Goal: Task Accomplishment & Management: Manage account settings

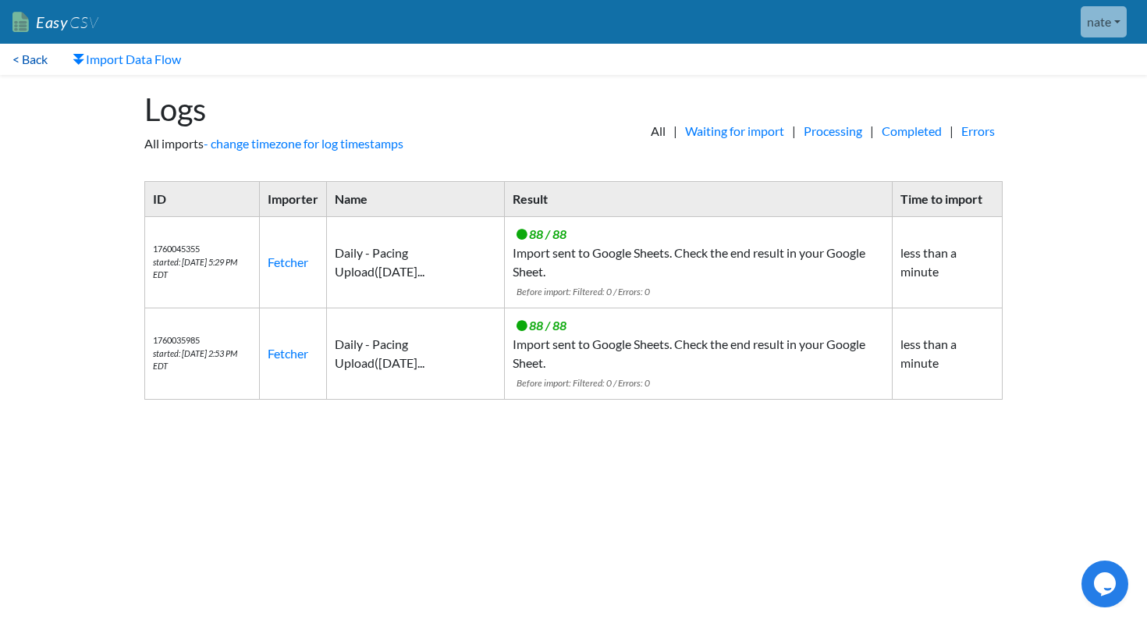
click at [31, 54] on link "< Back" at bounding box center [30, 59] width 60 height 31
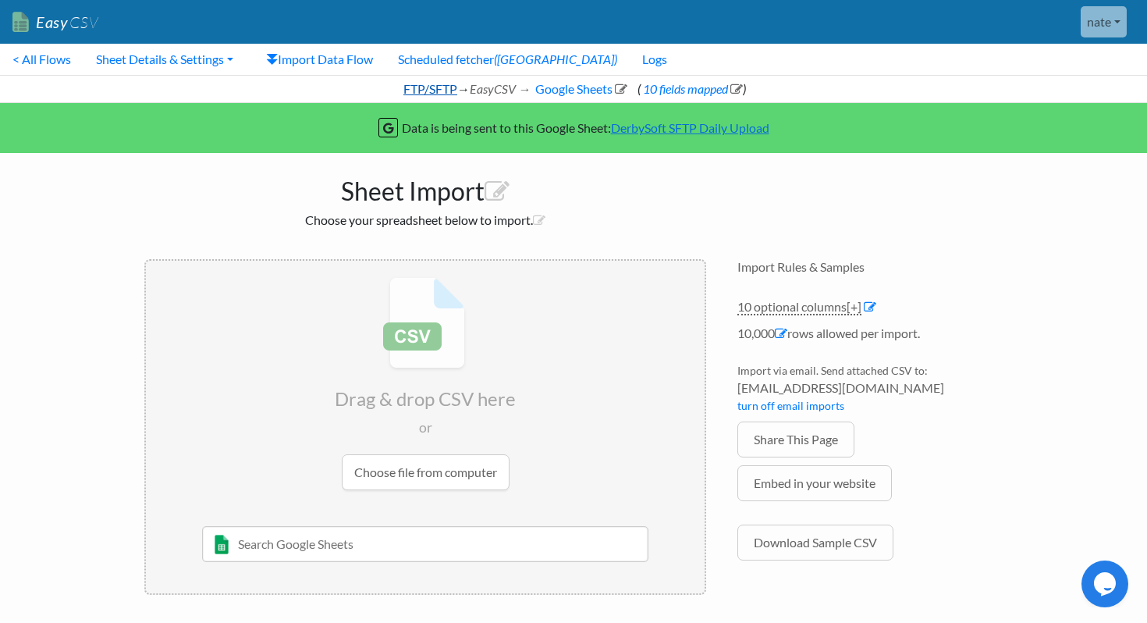
click at [436, 88] on link "FTP/SFTP" at bounding box center [429, 88] width 56 height 15
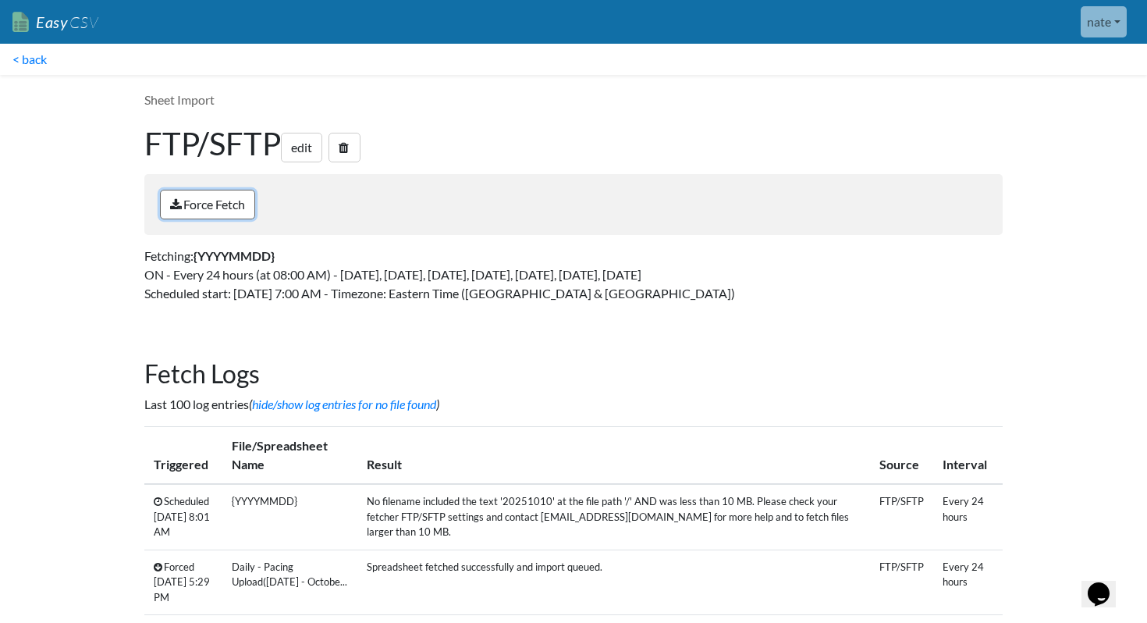
click at [208, 207] on link "Force Fetch" at bounding box center [207, 205] width 95 height 30
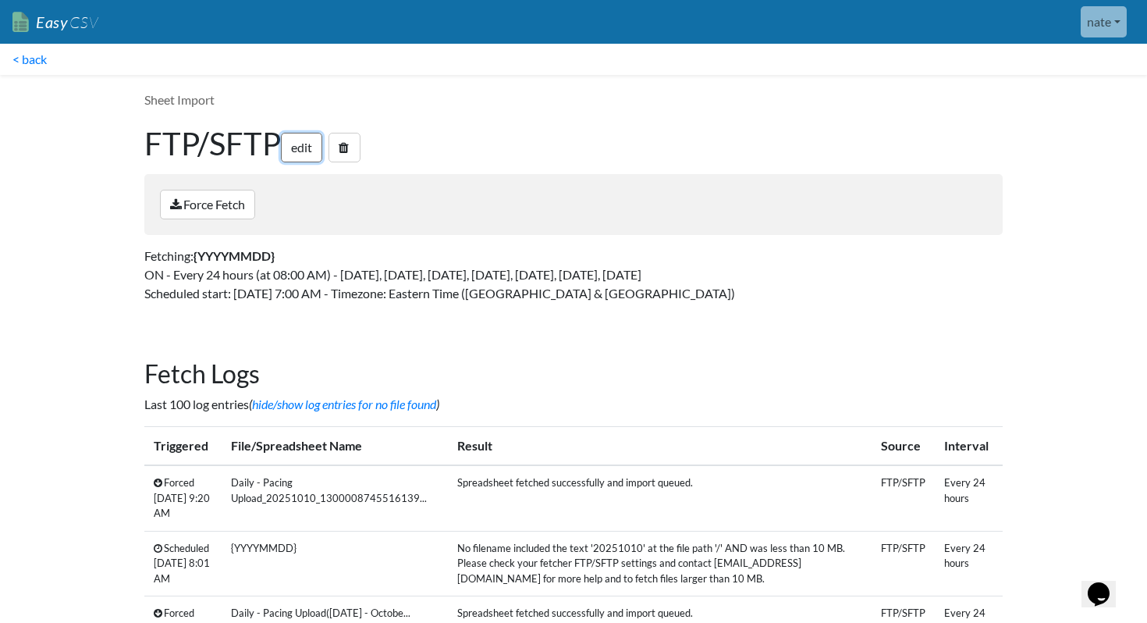
click at [311, 148] on link "edit" at bounding box center [301, 148] width 41 height 30
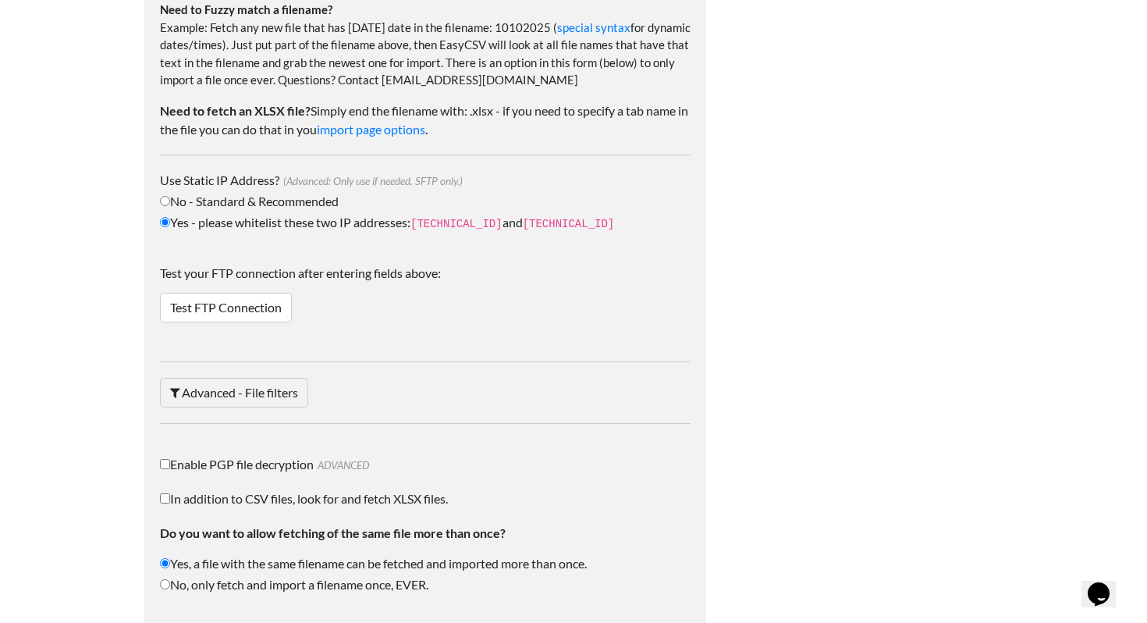
scroll to position [2477, 0]
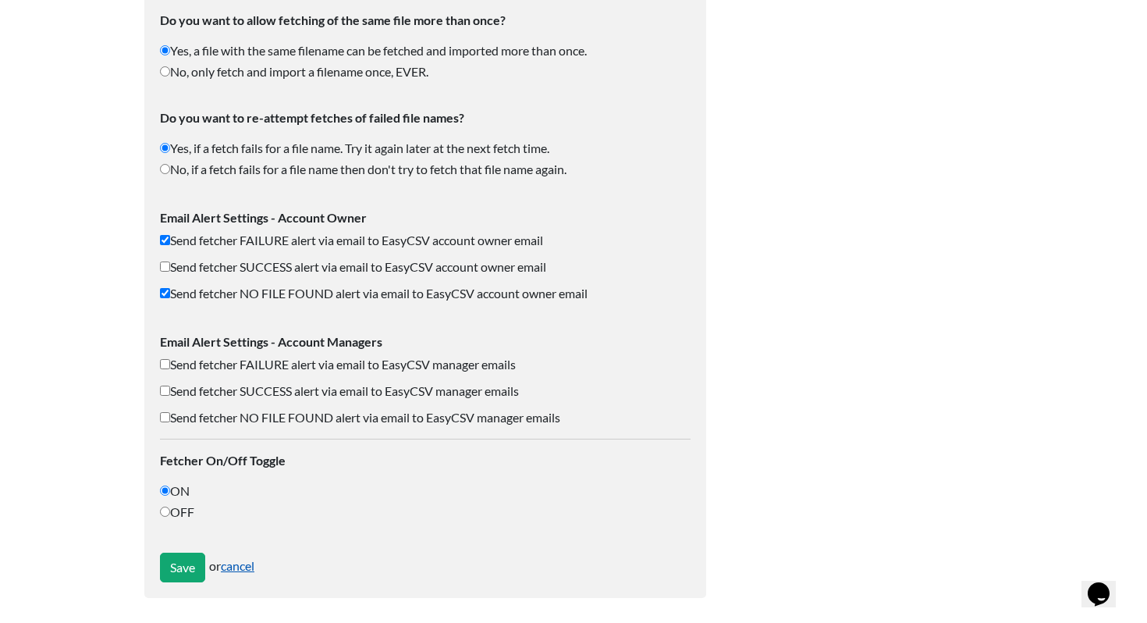
click at [254, 569] on link "cancel" at bounding box center [238, 565] width 34 height 15
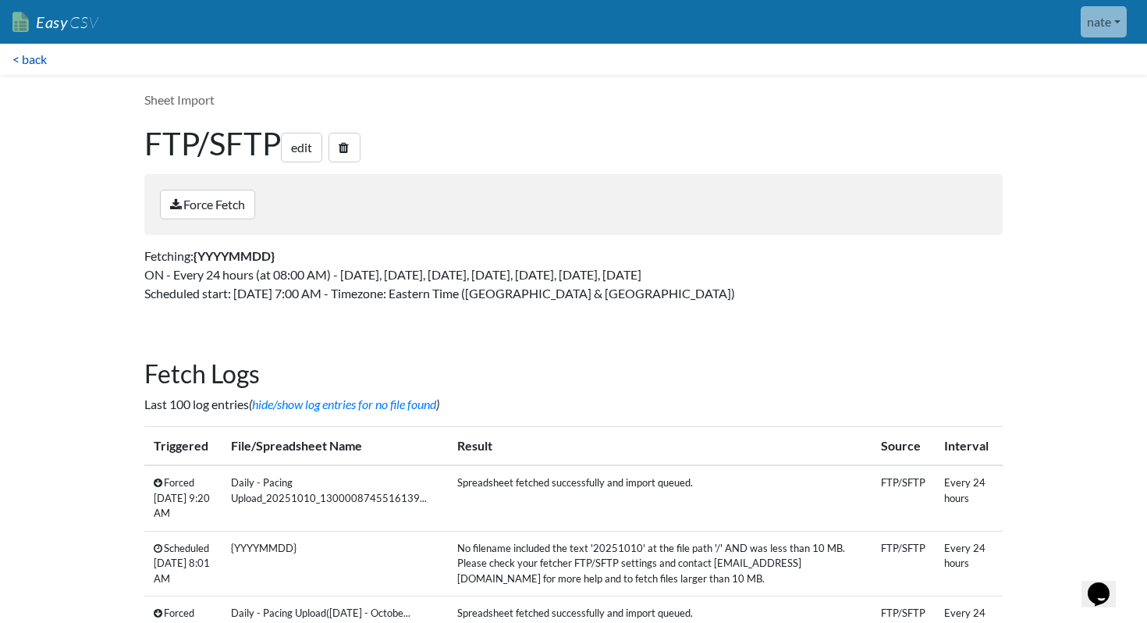
click at [12, 53] on link "< back" at bounding box center [29, 59] width 59 height 31
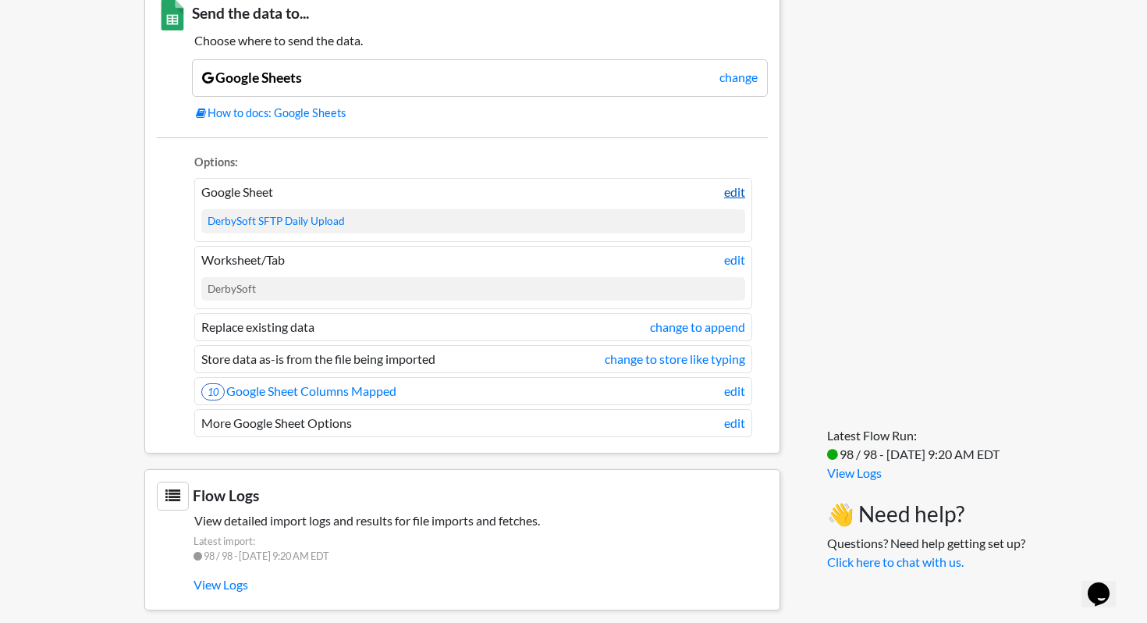
scroll to position [1207, 0]
click at [737, 391] on link "edit" at bounding box center [734, 390] width 21 height 19
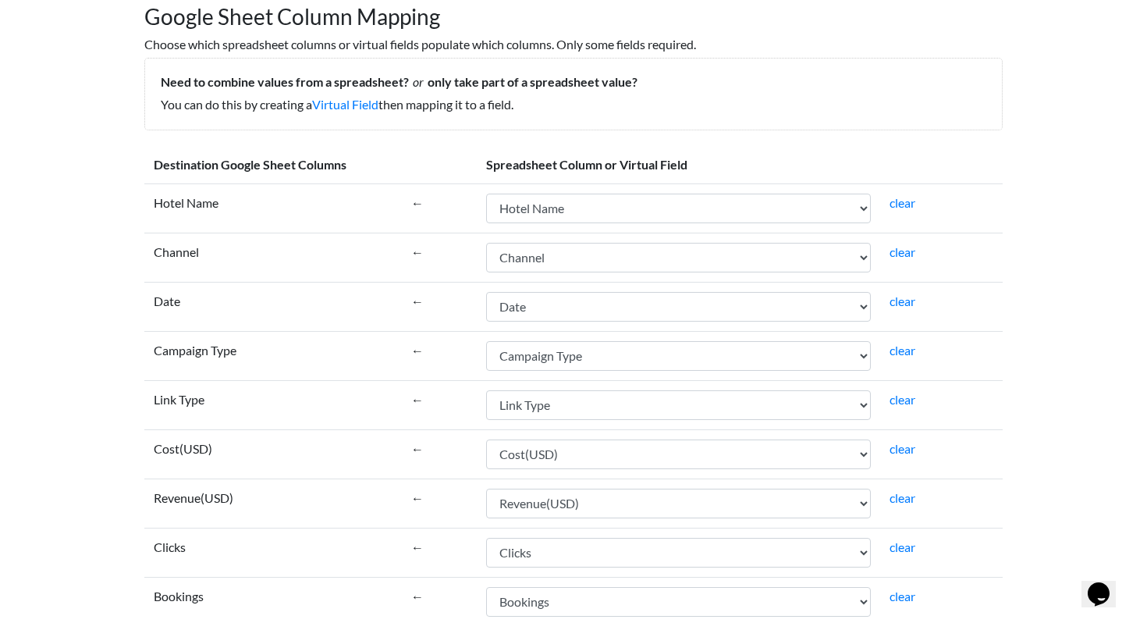
scroll to position [118, 0]
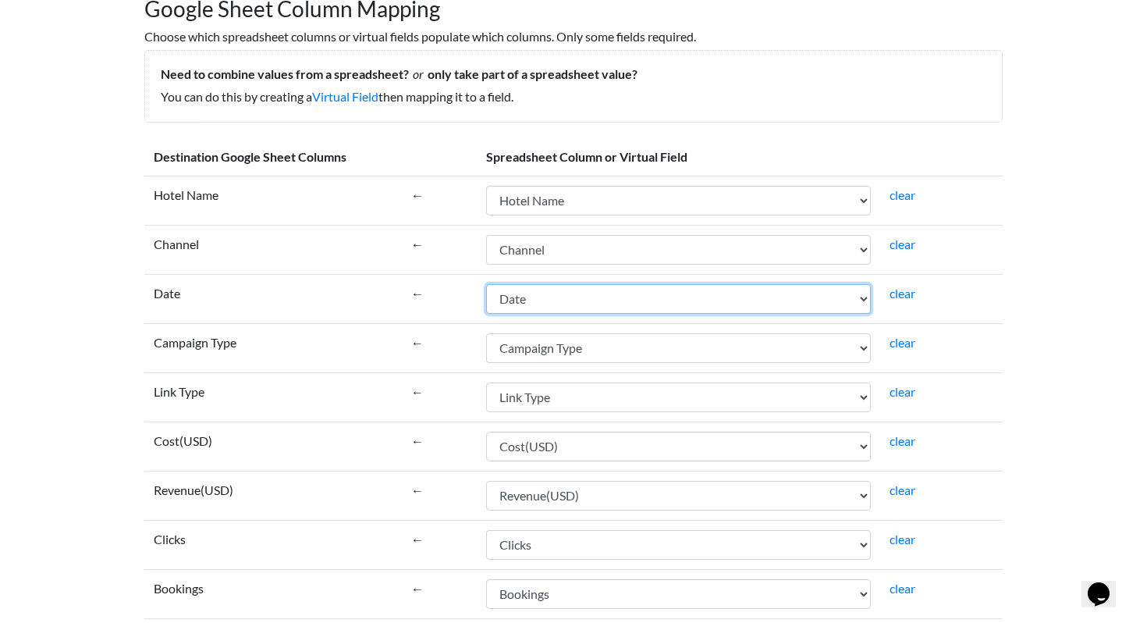
click at [591, 297] on select "Hotel Name Channel Date Campaign Type Link Type Cost(USD) Revenue(USD) Clicks B…" at bounding box center [678, 299] width 385 height 30
click at [486, 284] on select "Hotel Name Channel Date Campaign Type Link Type Cost(USD) Revenue(USD) Clicks B…" at bounding box center [678, 299] width 385 height 30
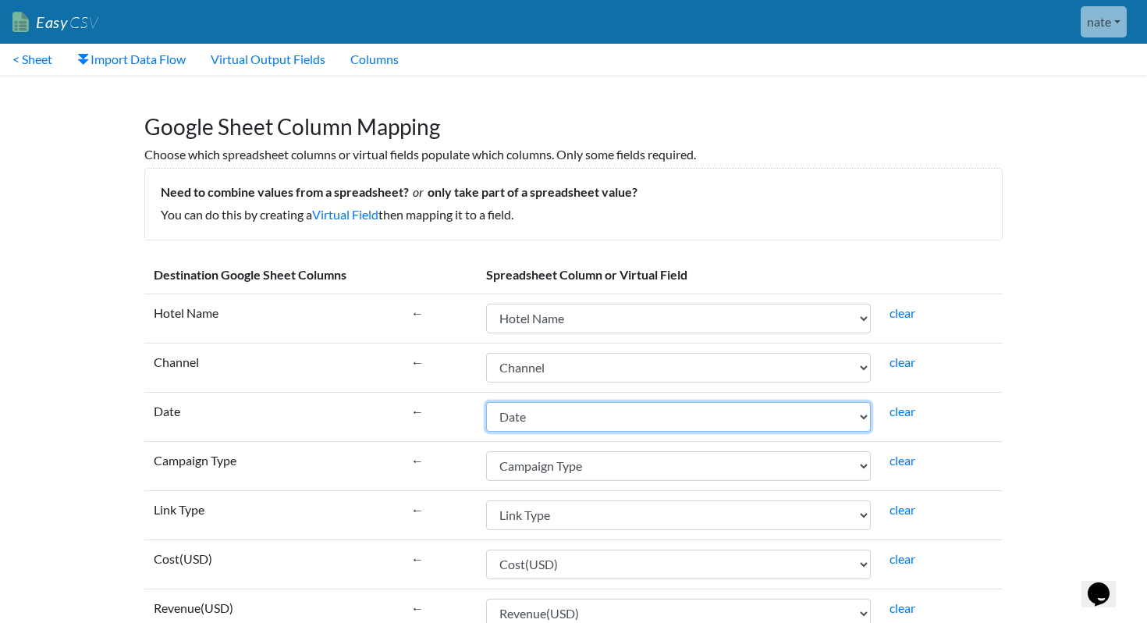
scroll to position [2, 0]
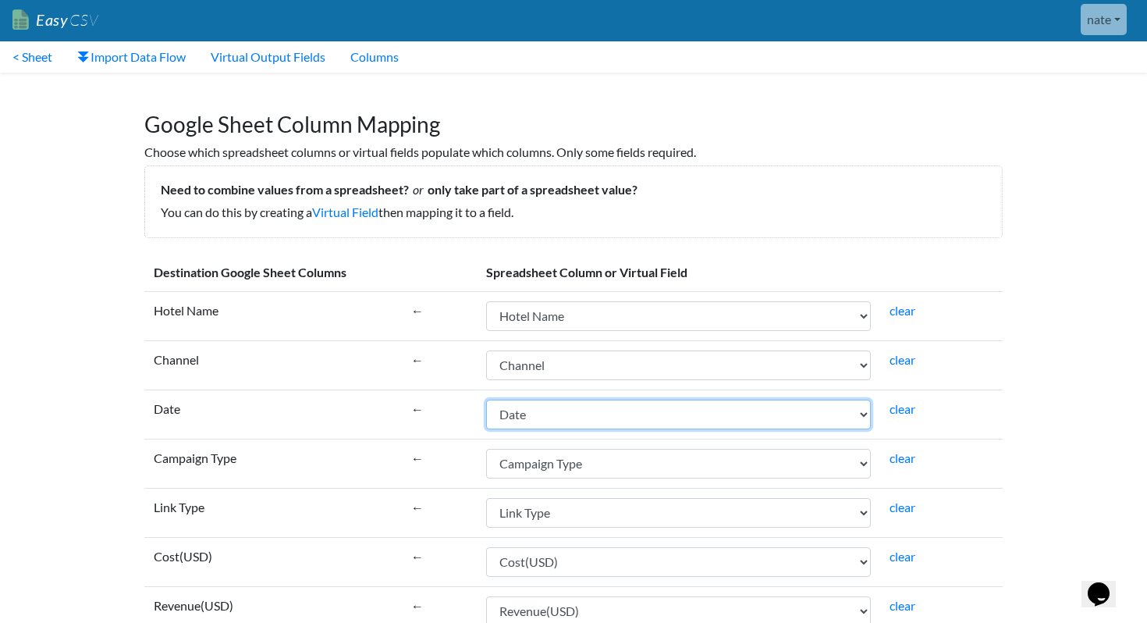
click at [600, 410] on select "Hotel Name Channel Date Campaign Type Link Type Cost(USD) Revenue(USD) Clicks B…" at bounding box center [678, 415] width 385 height 30
click at [486, 400] on select "Hotel Name Channel Date Campaign Type Link Type Cost(USD) Revenue(USD) Clicks B…" at bounding box center [678, 415] width 385 height 30
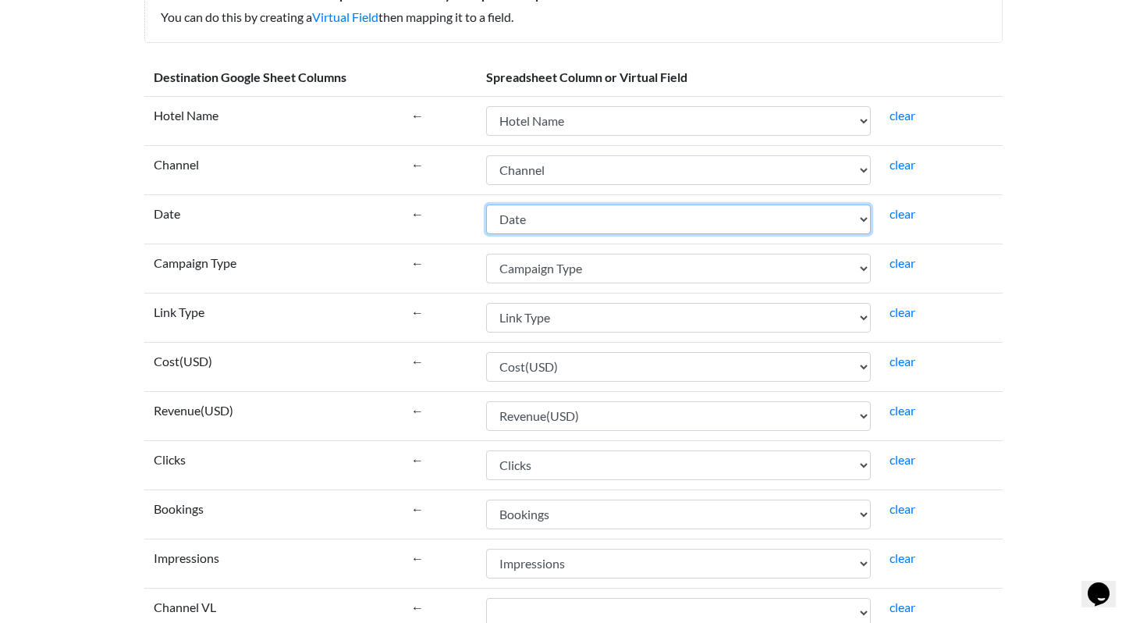
scroll to position [307, 0]
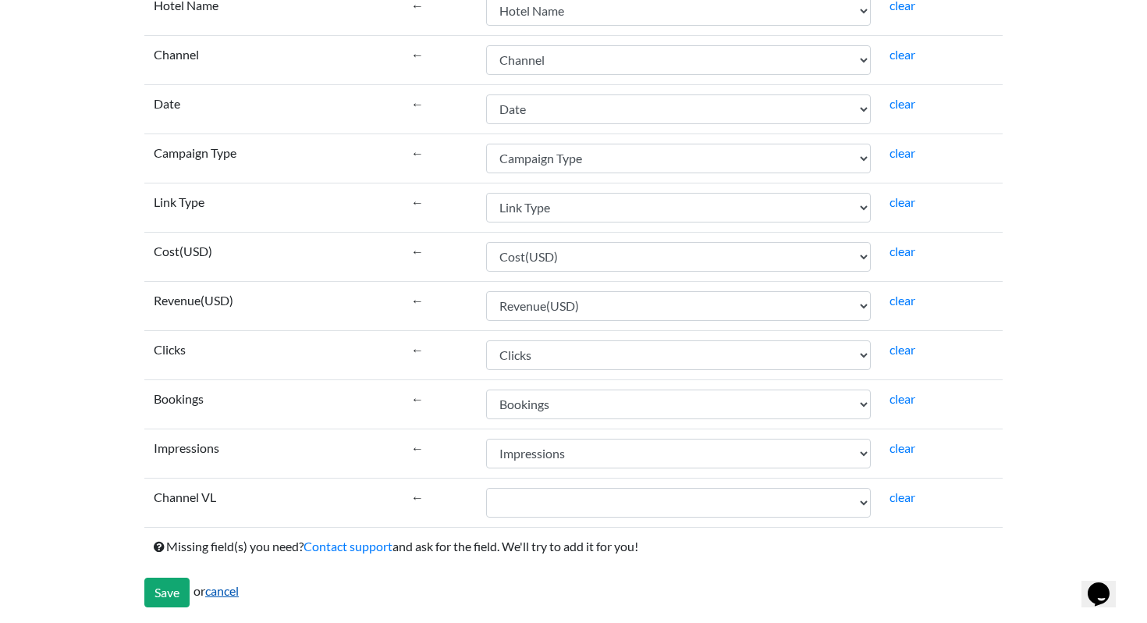
click at [221, 598] on link "cancel" at bounding box center [222, 590] width 34 height 15
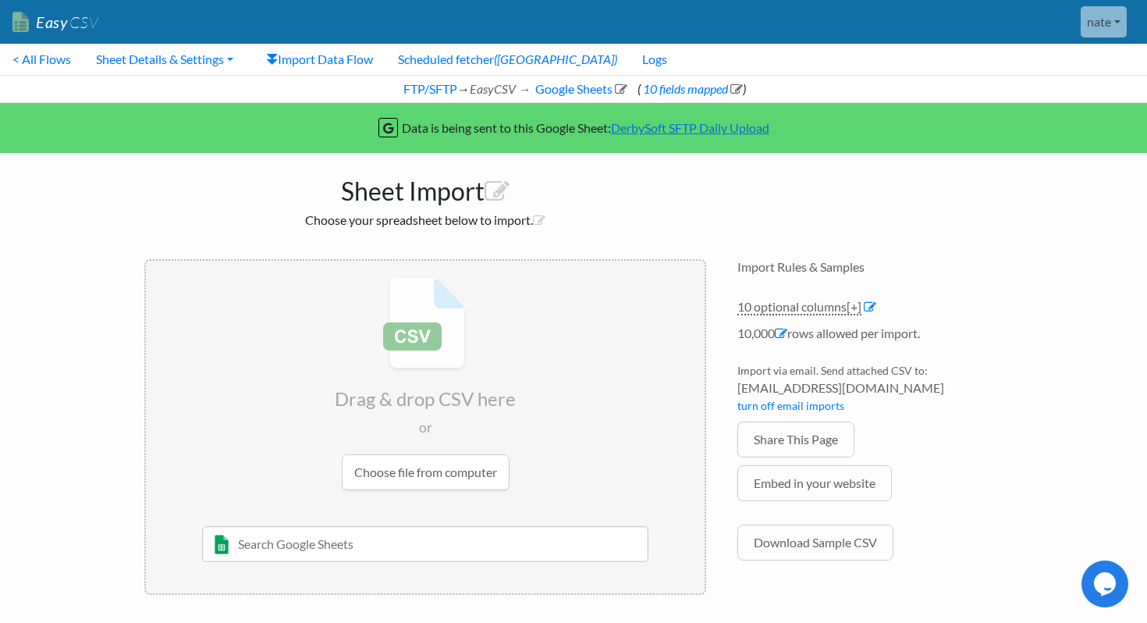
click at [879, 309] on li "10 optional columns [+] Col Header Value Options Hotel Name text Channel text D…" at bounding box center [869, 310] width 265 height 27
click at [872, 309] on icon at bounding box center [870, 306] width 12 height 12
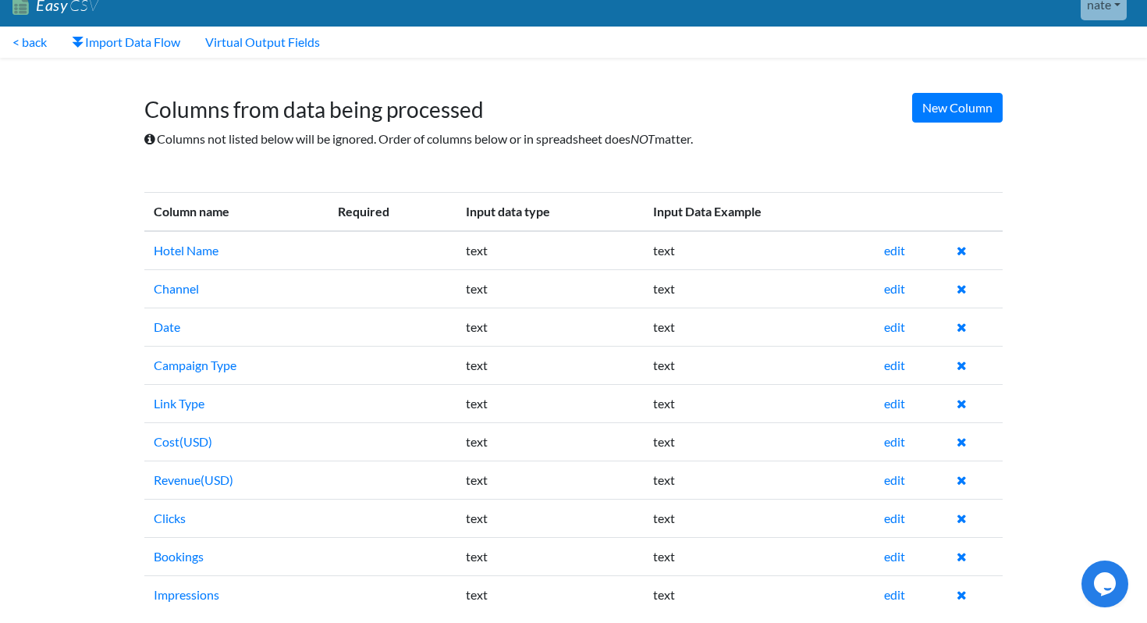
scroll to position [35, 0]
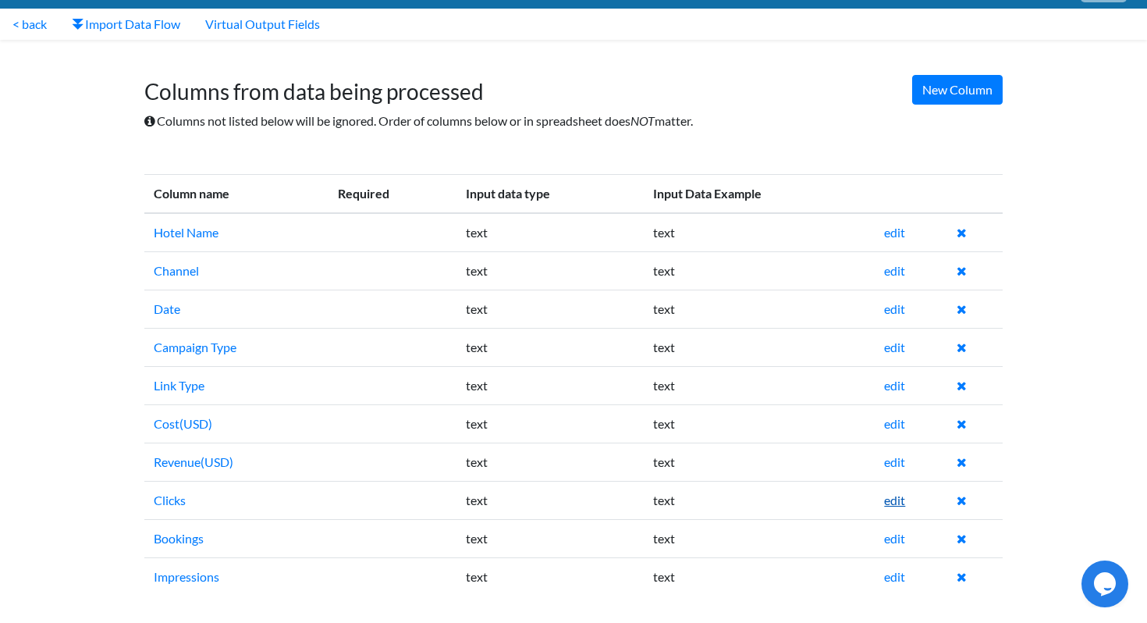
click at [897, 495] on link "edit" at bounding box center [894, 499] width 21 height 15
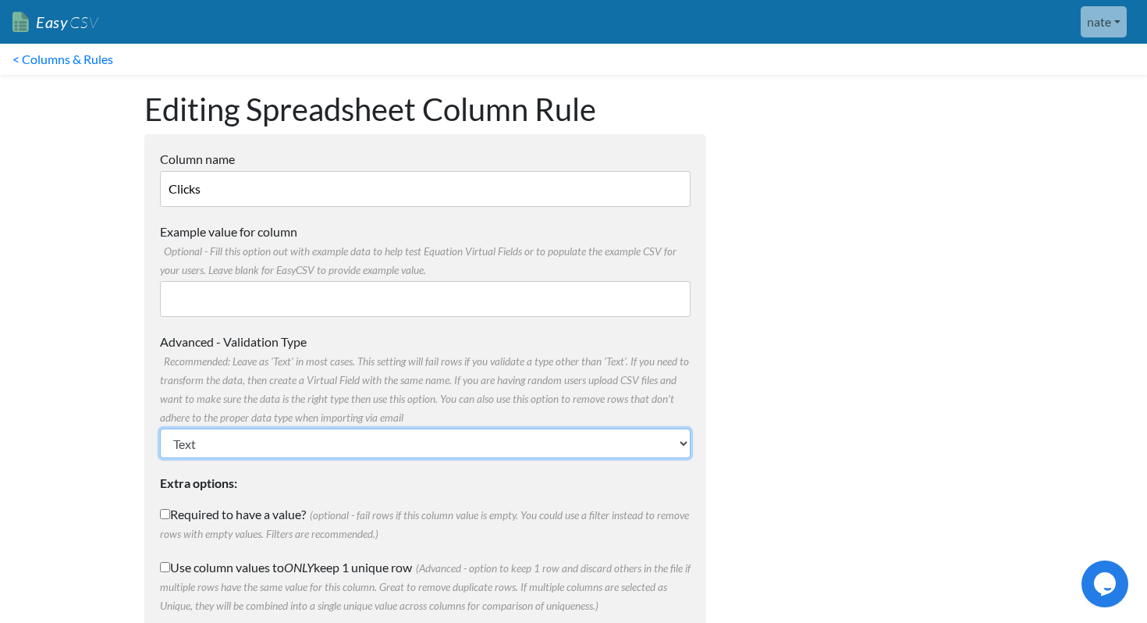
click at [446, 446] on select "Text Number (no decimals) Number (allow decimals) Date (mm/dd/yyyy) Date (dd/mm…" at bounding box center [425, 443] width 531 height 30
select select "float"
click at [160, 428] on select "Text Number (no decimals) Number (allow decimals) Date (mm/dd/yyyy) Date (dd/mm…" at bounding box center [425, 443] width 531 height 30
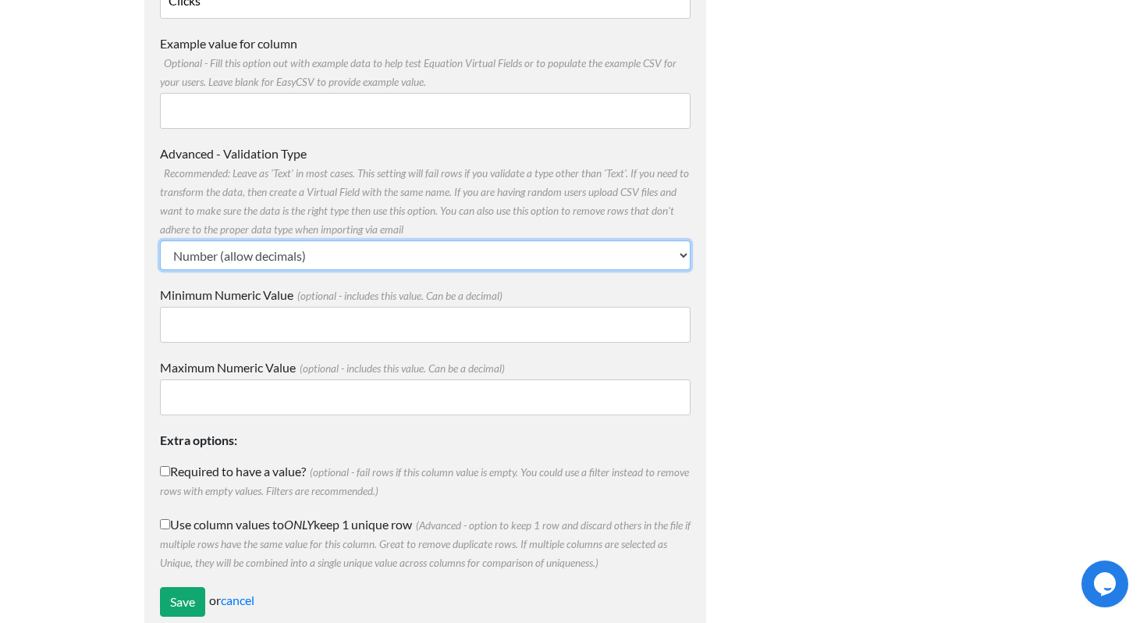
scroll to position [226, 0]
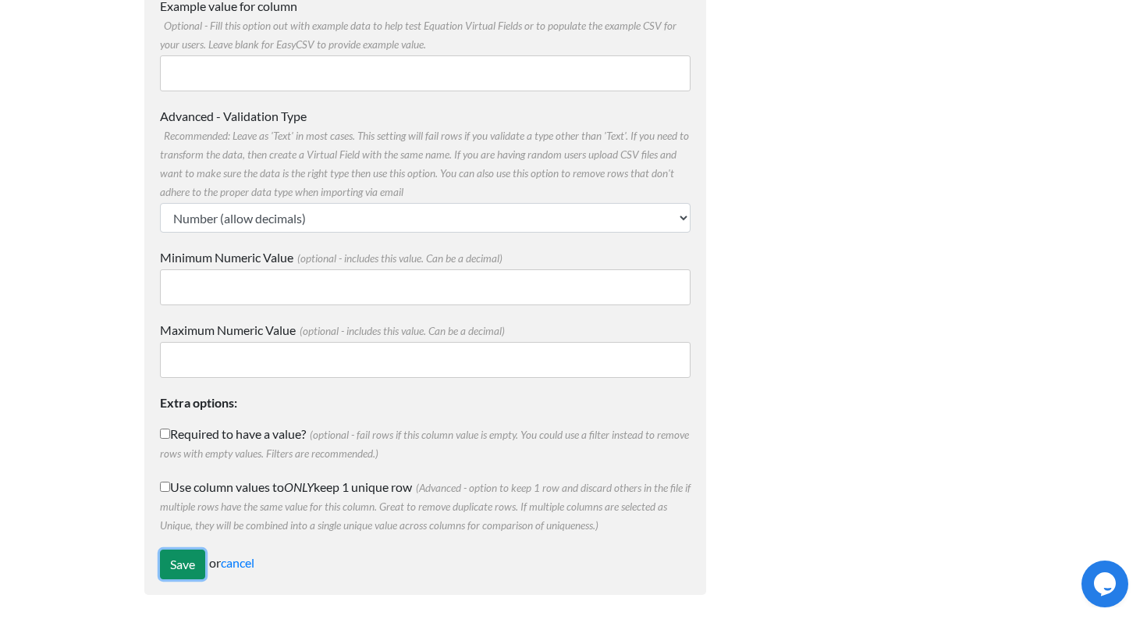
click at [167, 557] on input "Save" at bounding box center [182, 564] width 45 height 30
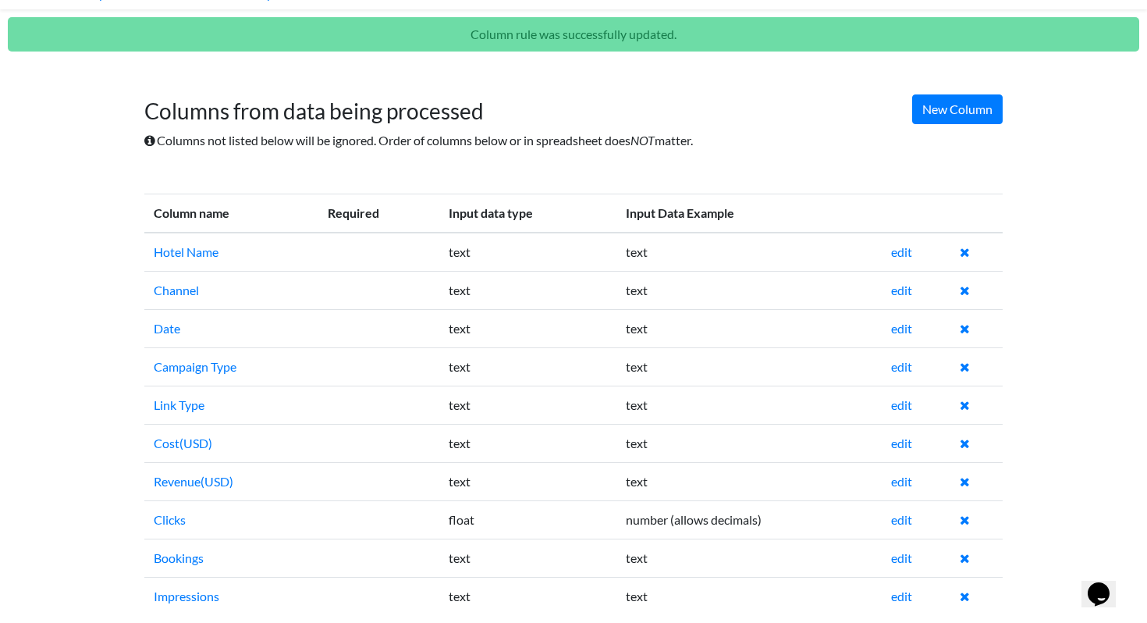
scroll to position [85, 0]
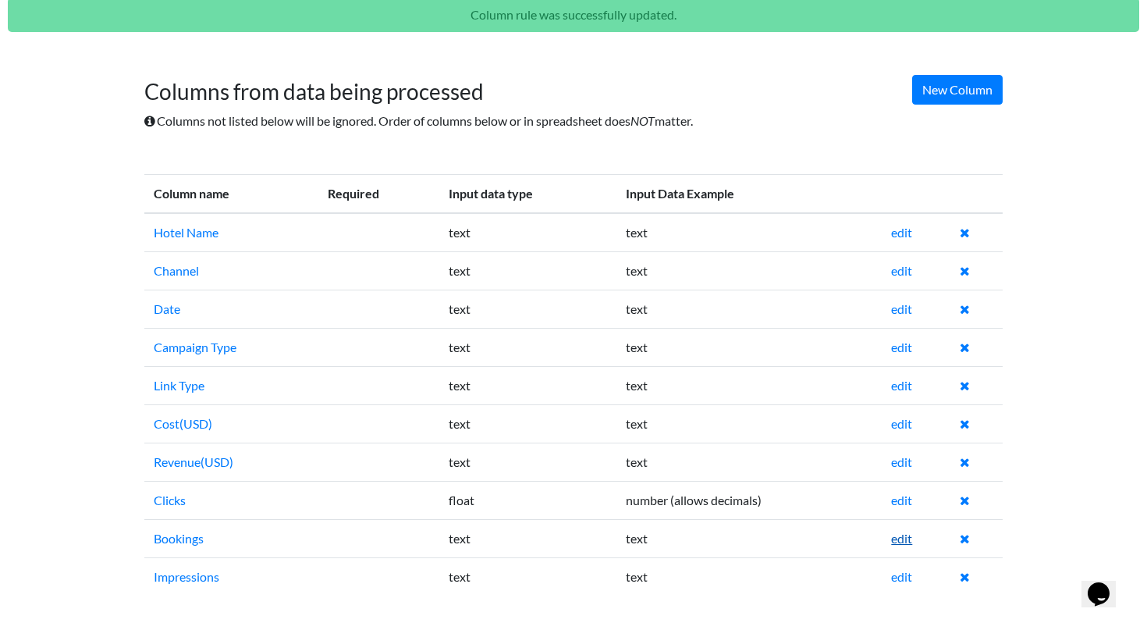
click at [909, 542] on link "edit" at bounding box center [901, 538] width 21 height 15
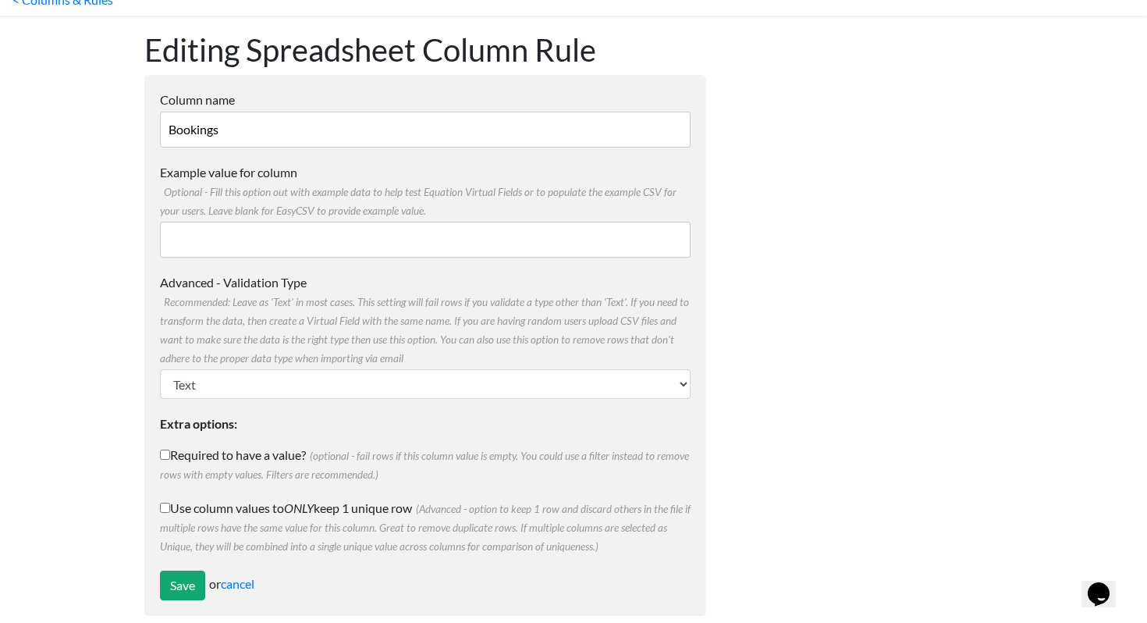
scroll to position [80, 0]
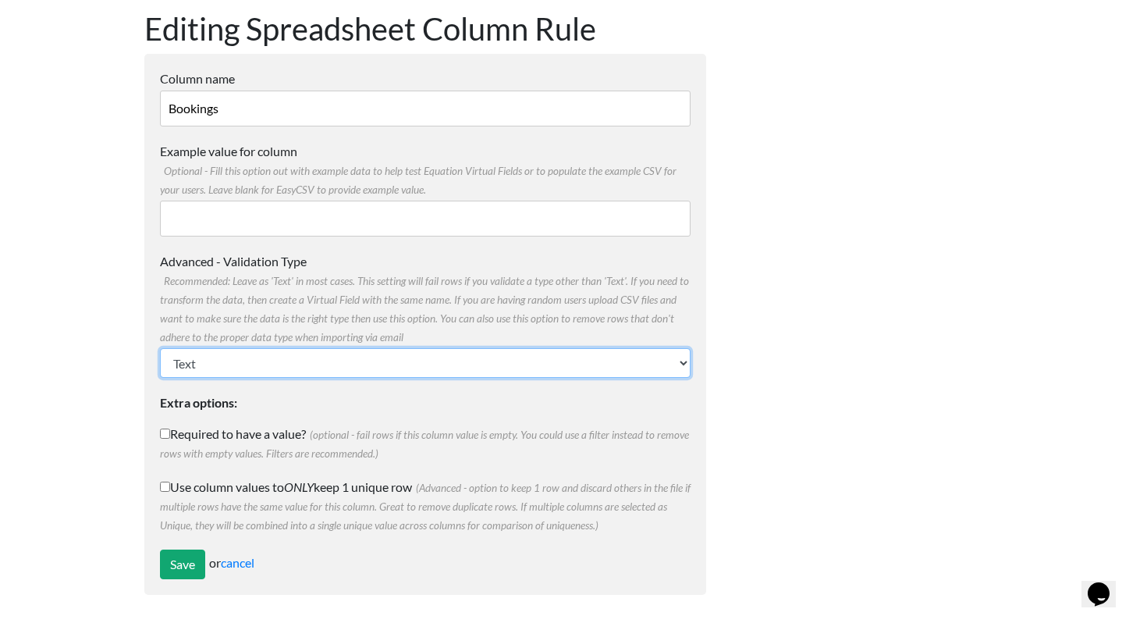
click at [428, 349] on select "Text Number (no decimals) Number (allow decimals) Date (mm/dd/yyyy) Date (dd/mm…" at bounding box center [425, 363] width 531 height 30
select select "float"
click at [160, 348] on select "Text Number (no decimals) Number (allow decimals) Date (mm/dd/yyyy) Date (dd/mm…" at bounding box center [425, 363] width 531 height 30
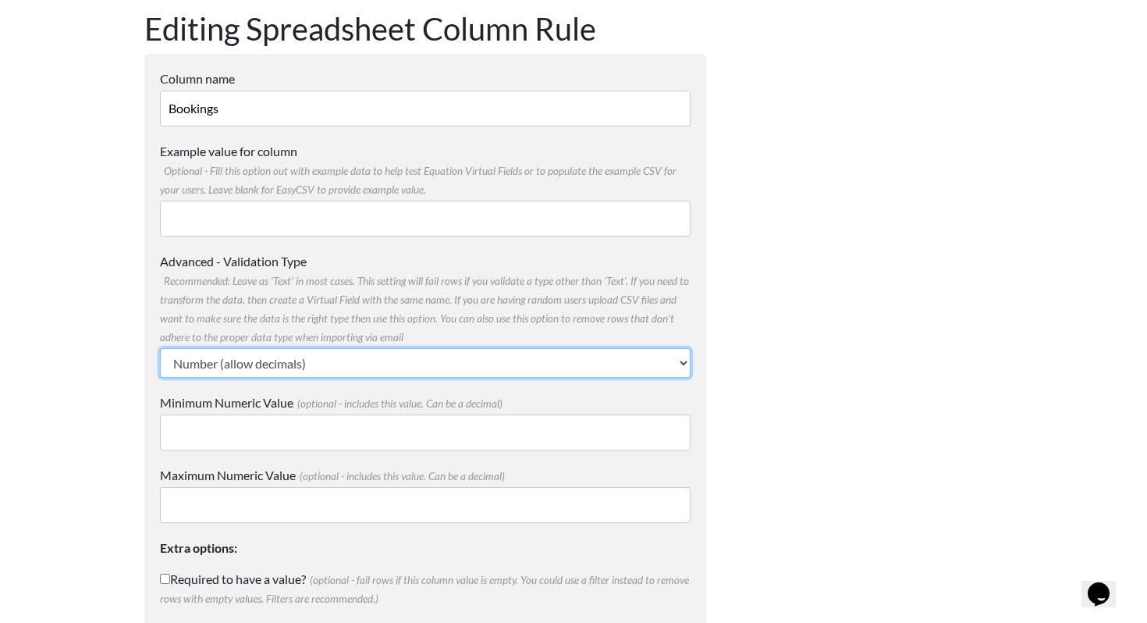
scroll to position [226, 0]
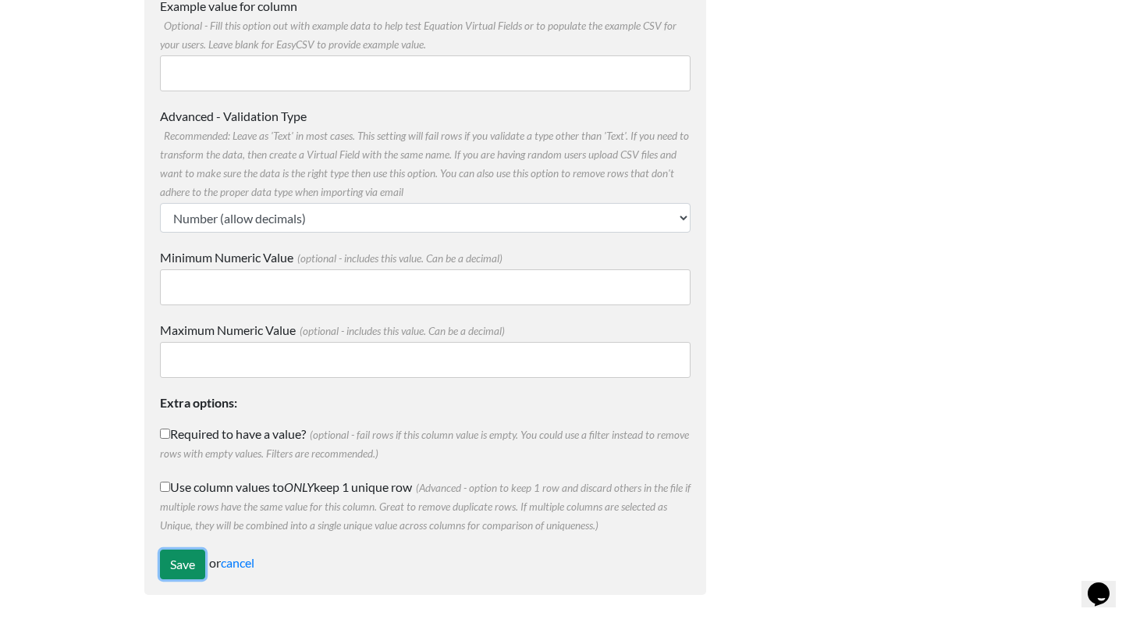
click at [181, 562] on input "Save" at bounding box center [182, 564] width 45 height 30
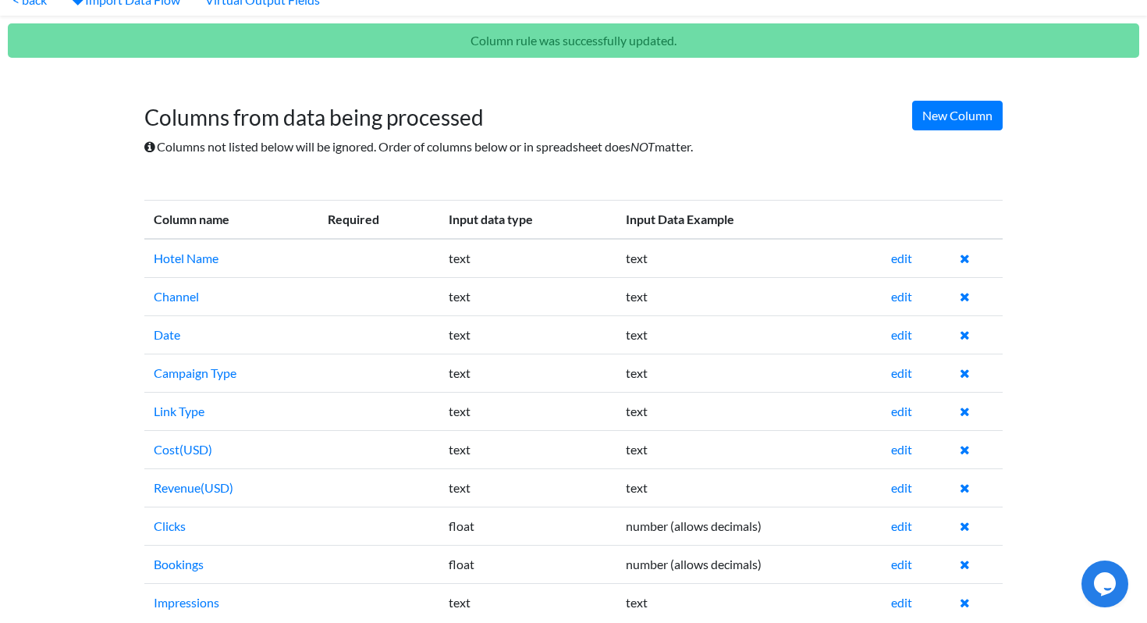
scroll to position [85, 0]
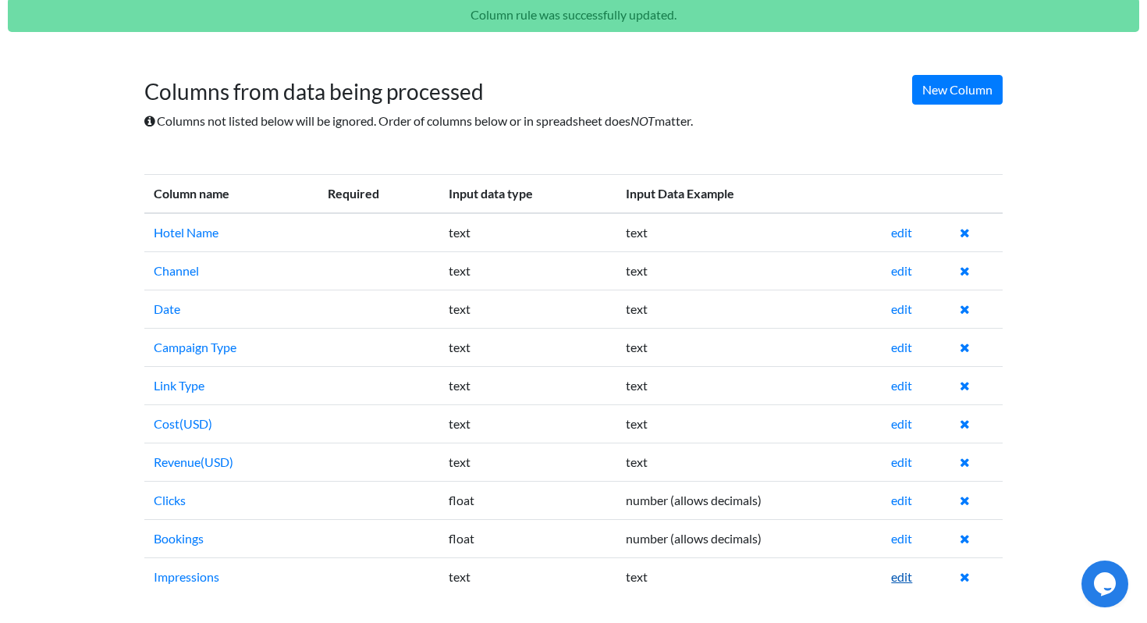
click at [911, 577] on link "edit" at bounding box center [901, 576] width 21 height 15
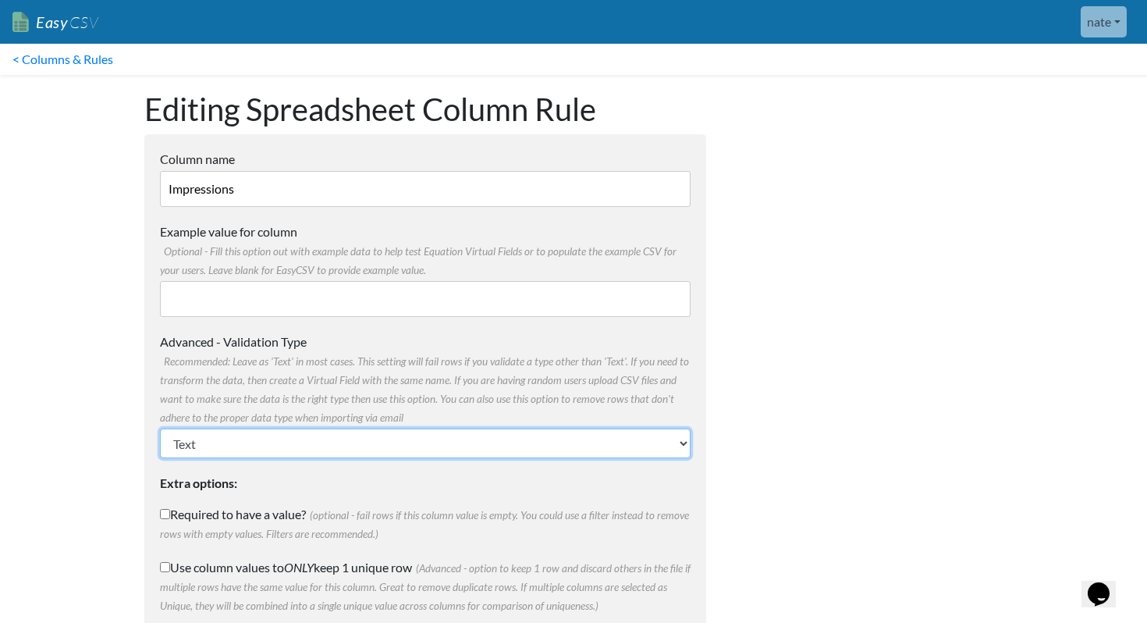
click at [453, 440] on select "Text Number (no decimals) Number (allow decimals) Date (mm/dd/yyyy) Date (dd/mm…" at bounding box center [425, 443] width 531 height 30
select select "float"
click at [160, 428] on select "Text Number (no decimals) Number (allow decimals) Date (mm/dd/yyyy) Date (dd/mm…" at bounding box center [425, 443] width 531 height 30
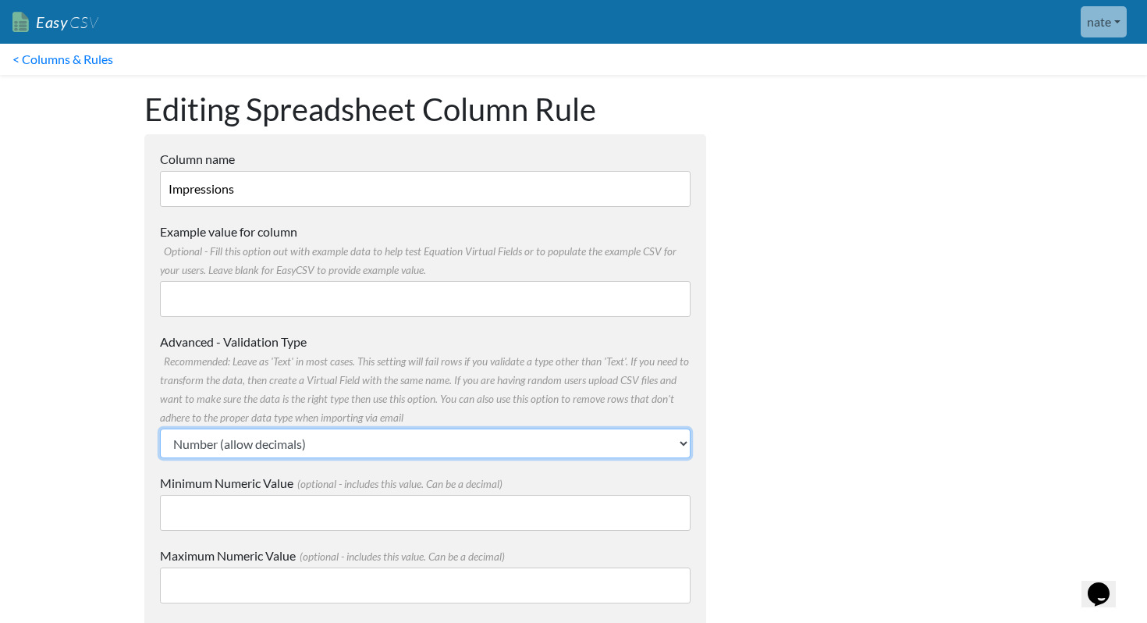
scroll to position [226, 0]
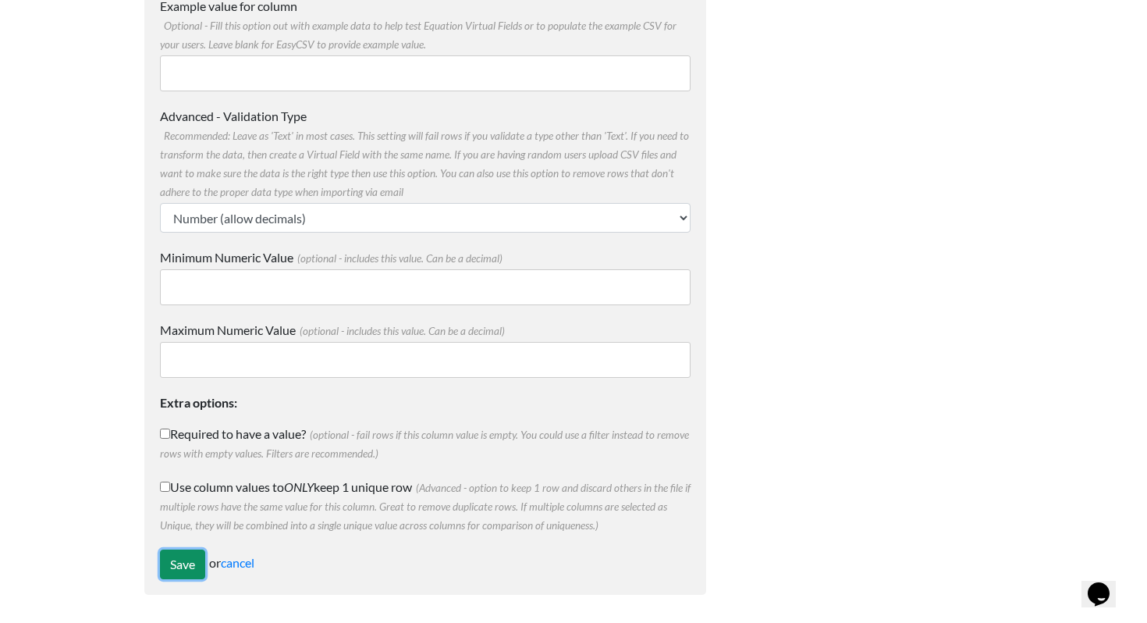
click at [177, 549] on input "Save" at bounding box center [182, 564] width 45 height 30
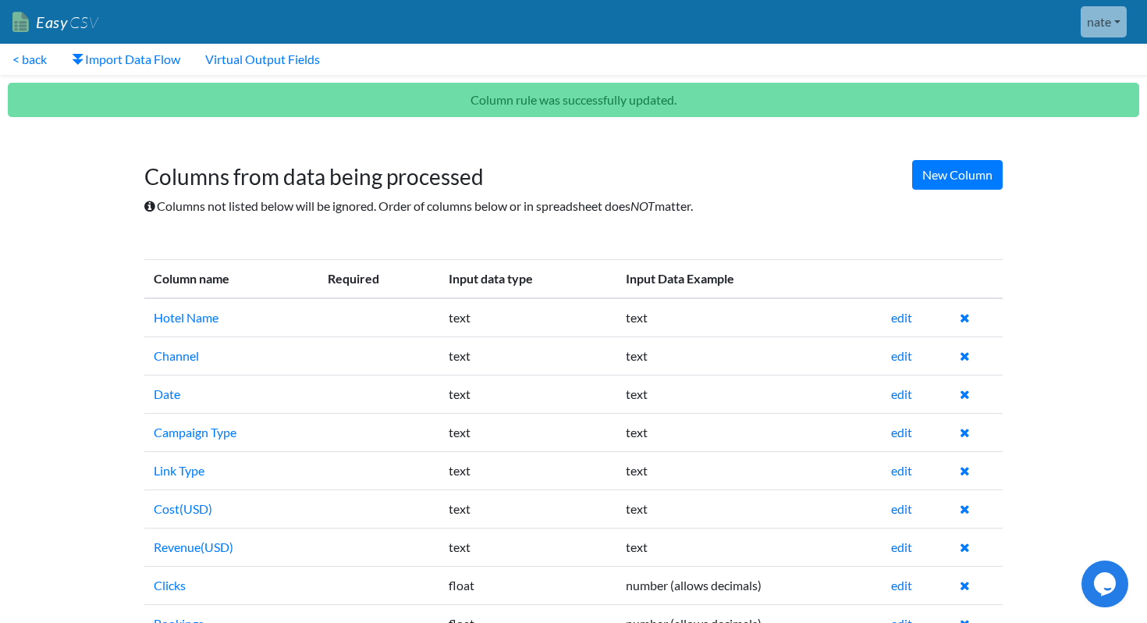
scroll to position [85, 0]
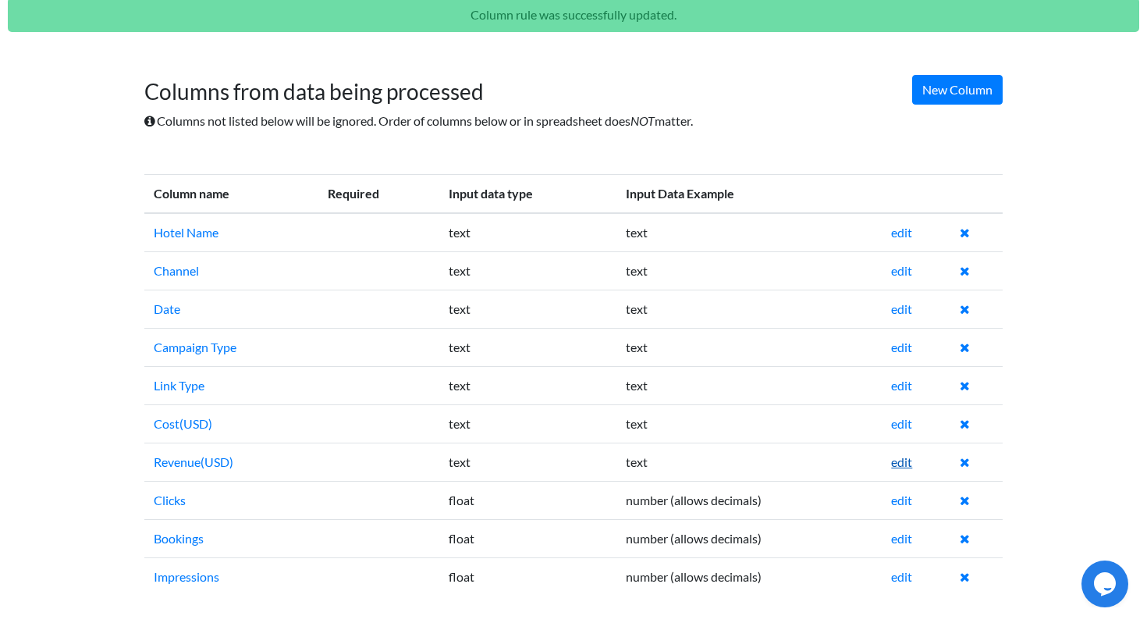
click at [906, 464] on link "edit" at bounding box center [901, 461] width 21 height 15
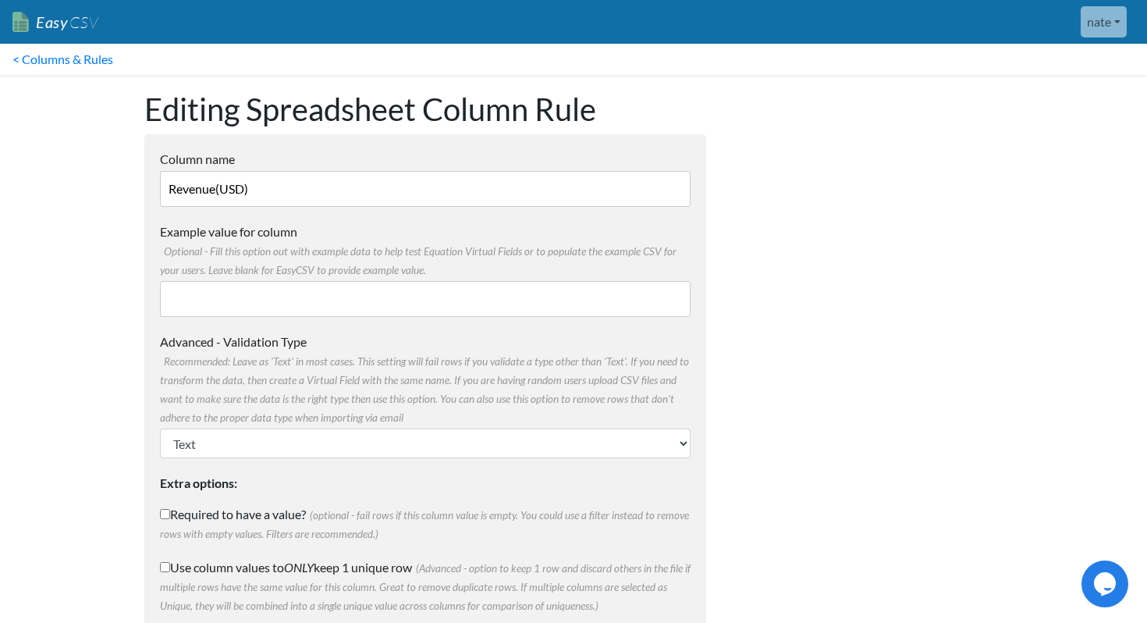
click at [432, 471] on form "Column name Revenue(USD) Multiple Choice Options Value in the sheet will have t…" at bounding box center [425, 404] width 562 height 541
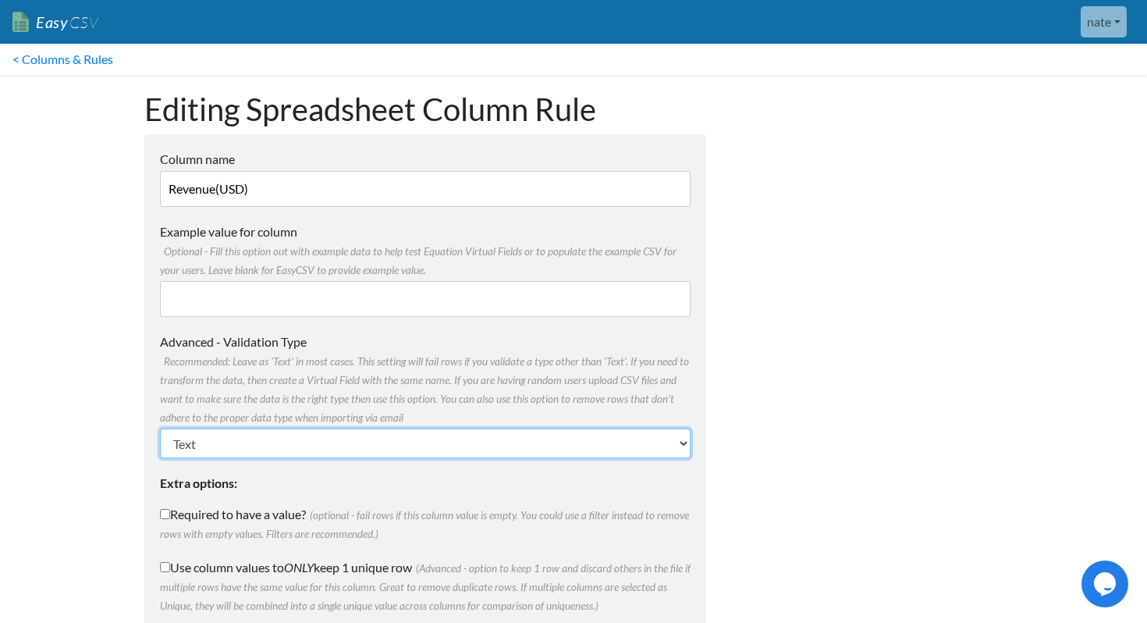
click at [432, 456] on select "Text Number (no decimals) Number (allow decimals) Date (mm/dd/yyyy) Date (dd/mm…" at bounding box center [425, 443] width 531 height 30
select select "float"
click at [160, 428] on select "Text Number (no decimals) Number (allow decimals) Date (mm/dd/yyyy) Date (dd/mm…" at bounding box center [425, 443] width 531 height 30
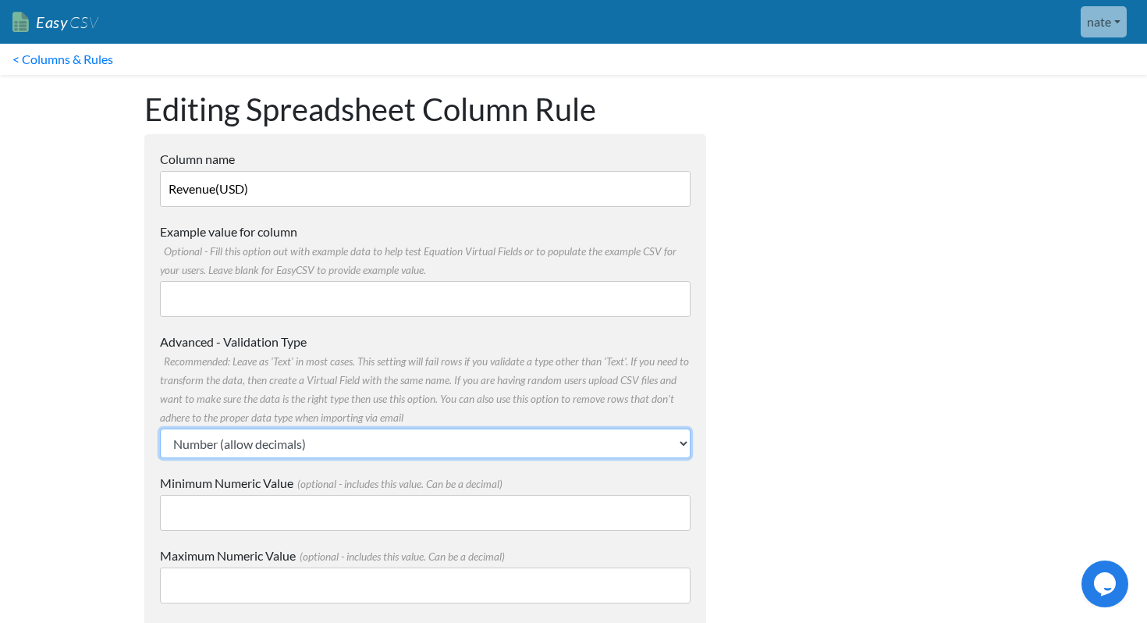
scroll to position [226, 0]
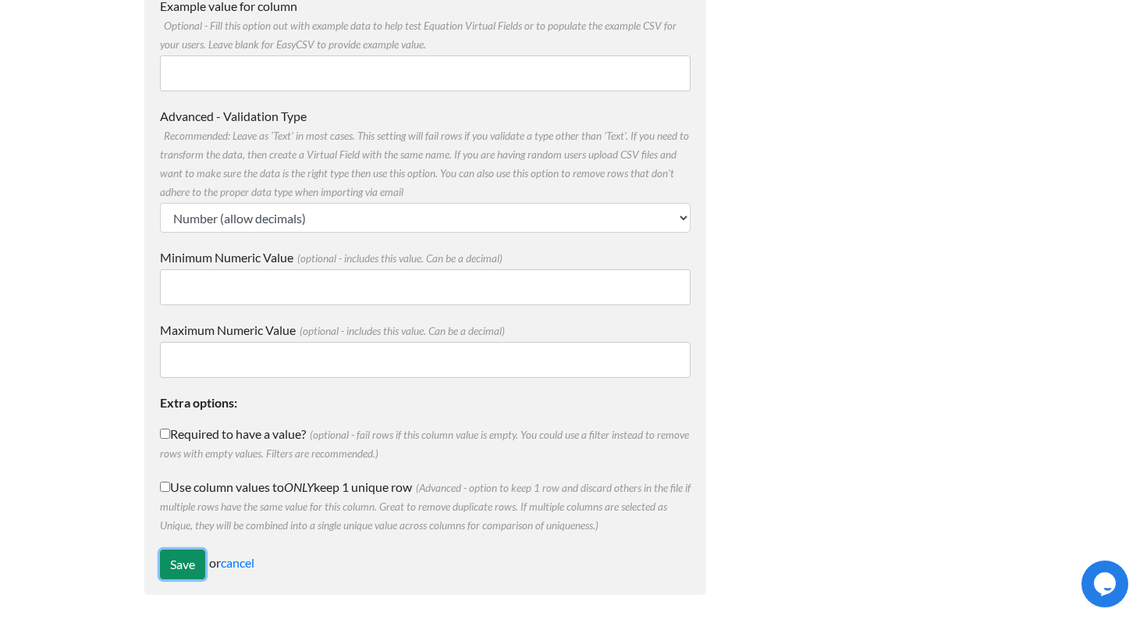
click at [172, 559] on input "Save" at bounding box center [182, 564] width 45 height 30
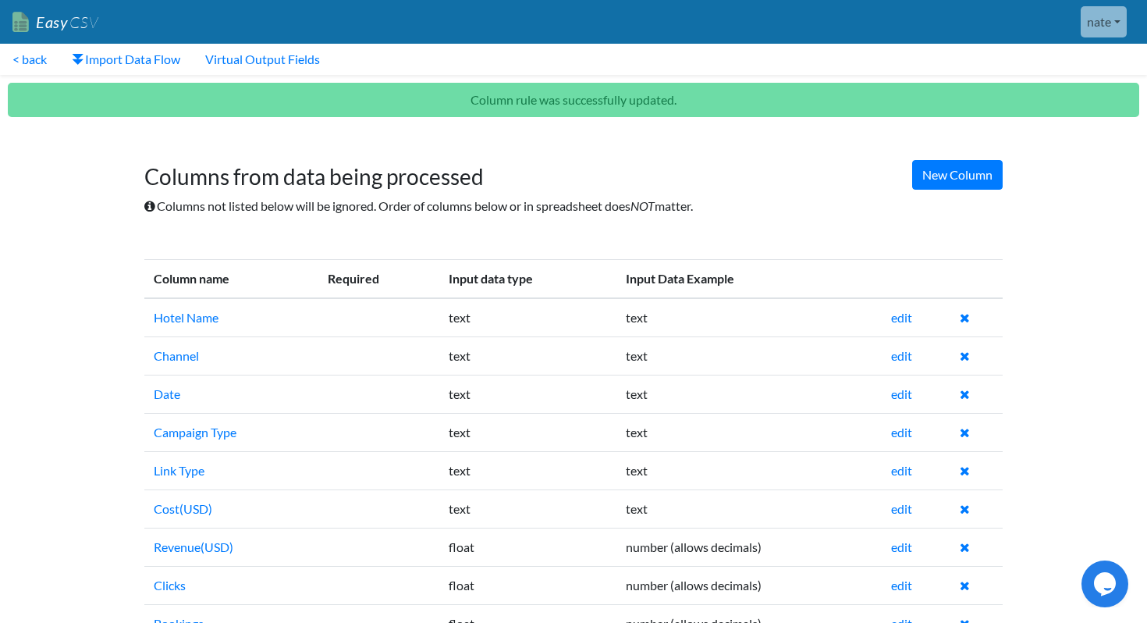
click at [904, 495] on td "edit" at bounding box center [916, 508] width 69 height 38
click at [903, 506] on link "edit" at bounding box center [901, 508] width 21 height 15
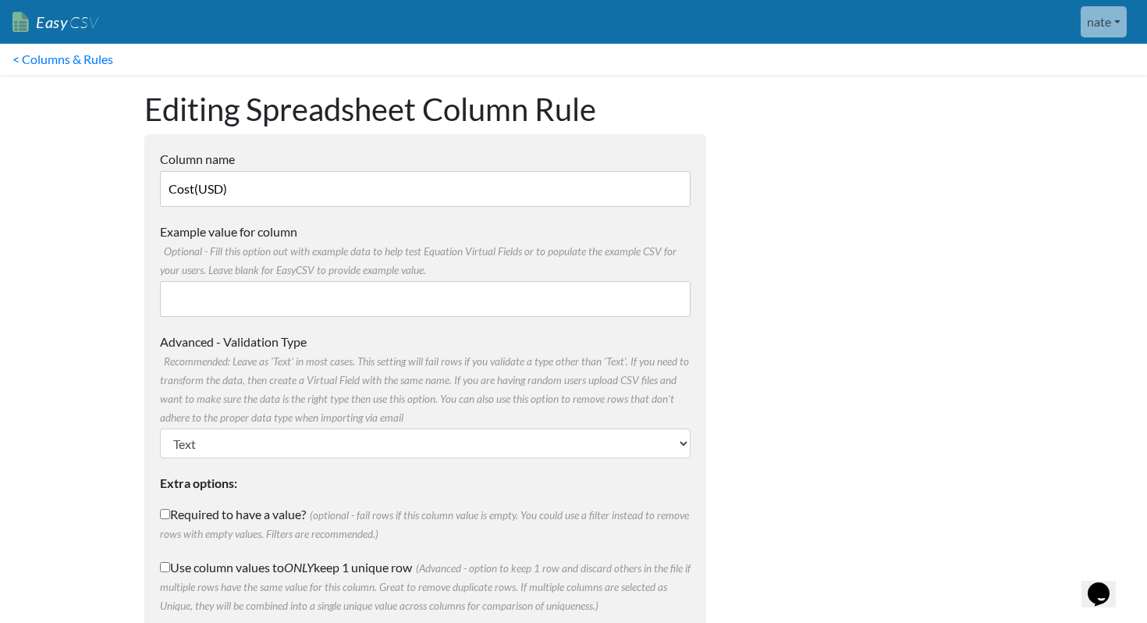
scroll to position [2, 0]
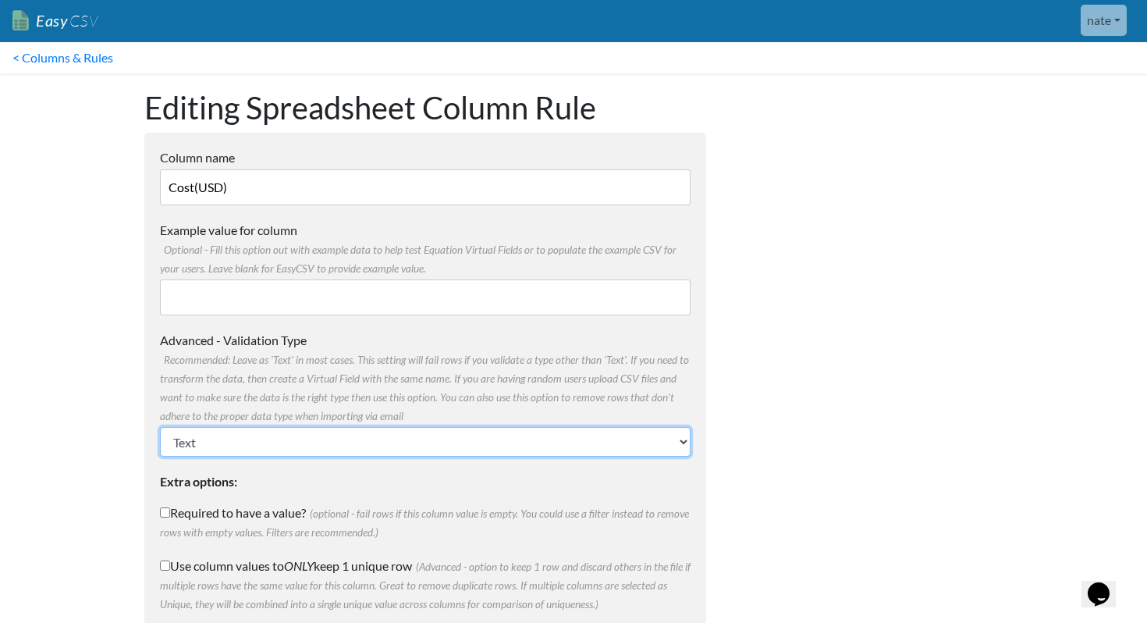
click at [478, 449] on select "Text Number (no decimals) Number (allow decimals) Date (mm/dd/yyyy) Date (dd/mm…" at bounding box center [425, 442] width 531 height 30
select select "float"
click at [160, 427] on select "Text Number (no decimals) Number (allow decimals) Date (mm/dd/yyyy) Date (dd/mm…" at bounding box center [425, 442] width 531 height 30
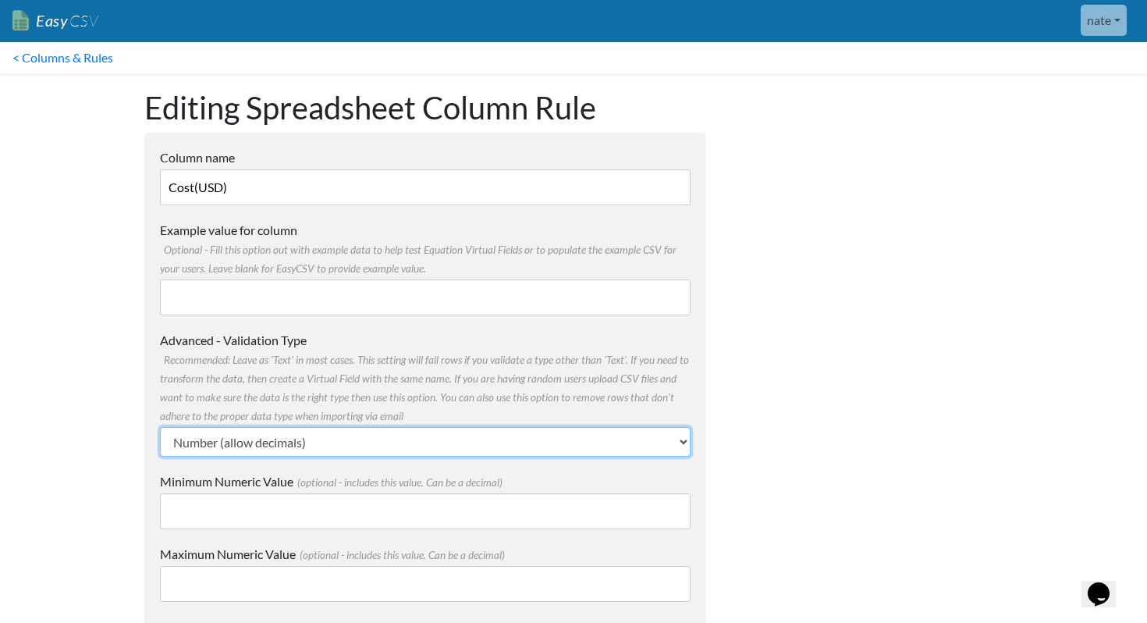
scroll to position [226, 0]
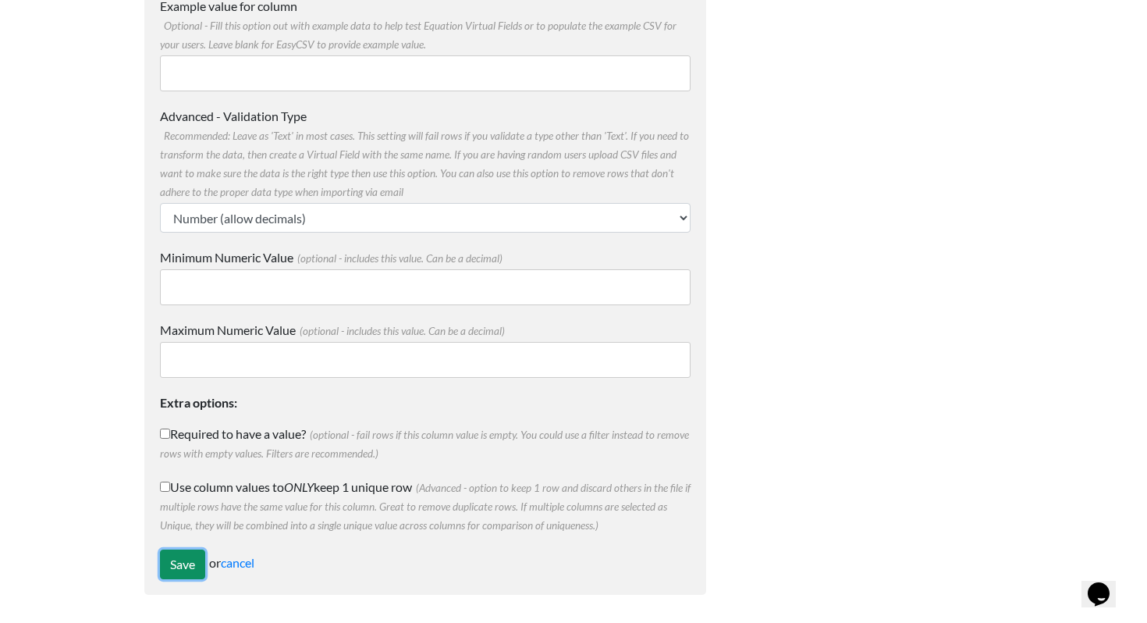
click at [162, 563] on input "Save" at bounding box center [182, 564] width 45 height 30
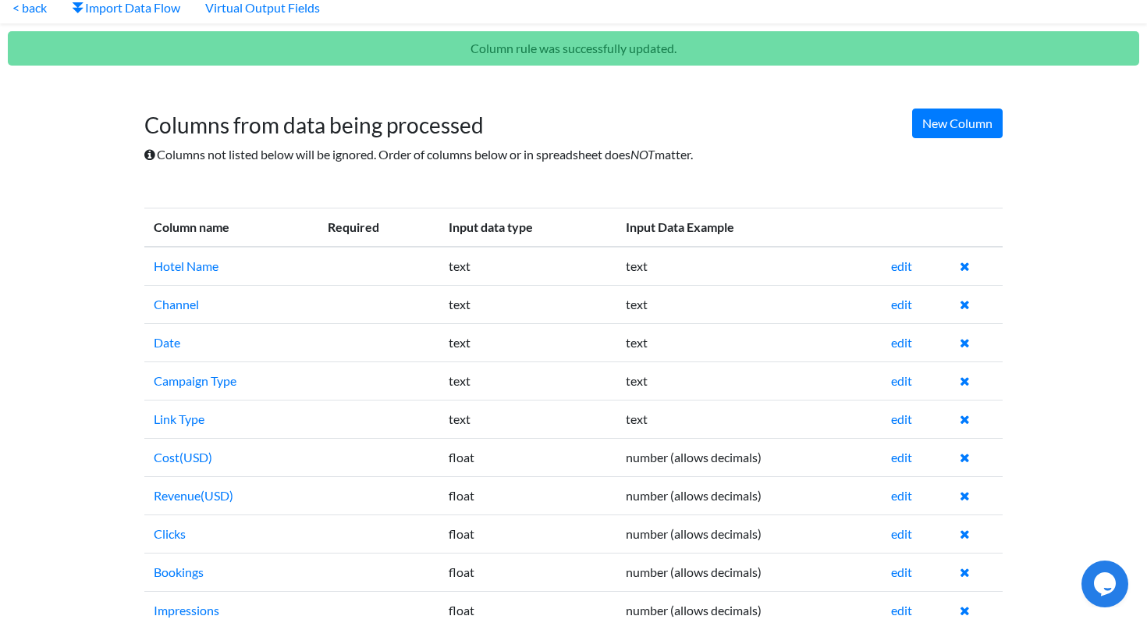
scroll to position [85, 0]
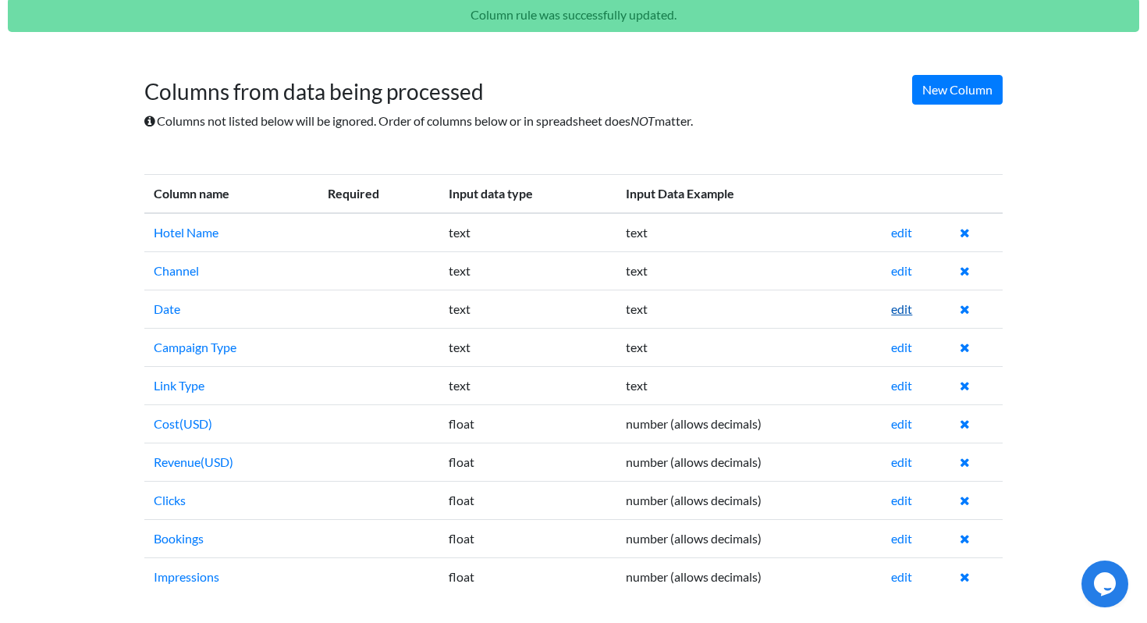
click at [908, 308] on link "edit" at bounding box center [901, 308] width 21 height 15
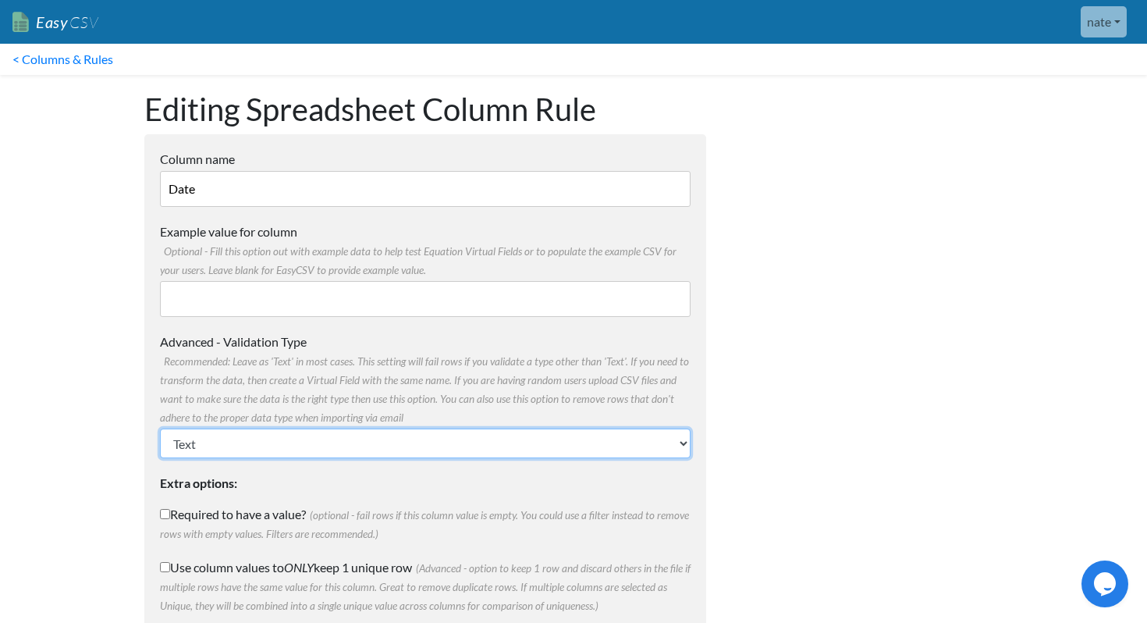
click at [243, 445] on select "Text Number (no decimals) Number (allow decimals) Date (mm/dd/yyyy) Date (dd/mm…" at bounding box center [425, 443] width 531 height 30
select select "date_mmddyyyy"
click at [160, 428] on select "Text Number (no decimals) Number (allow decimals) Date (mm/dd/yyyy) Date (dd/mm…" at bounding box center [425, 443] width 531 height 30
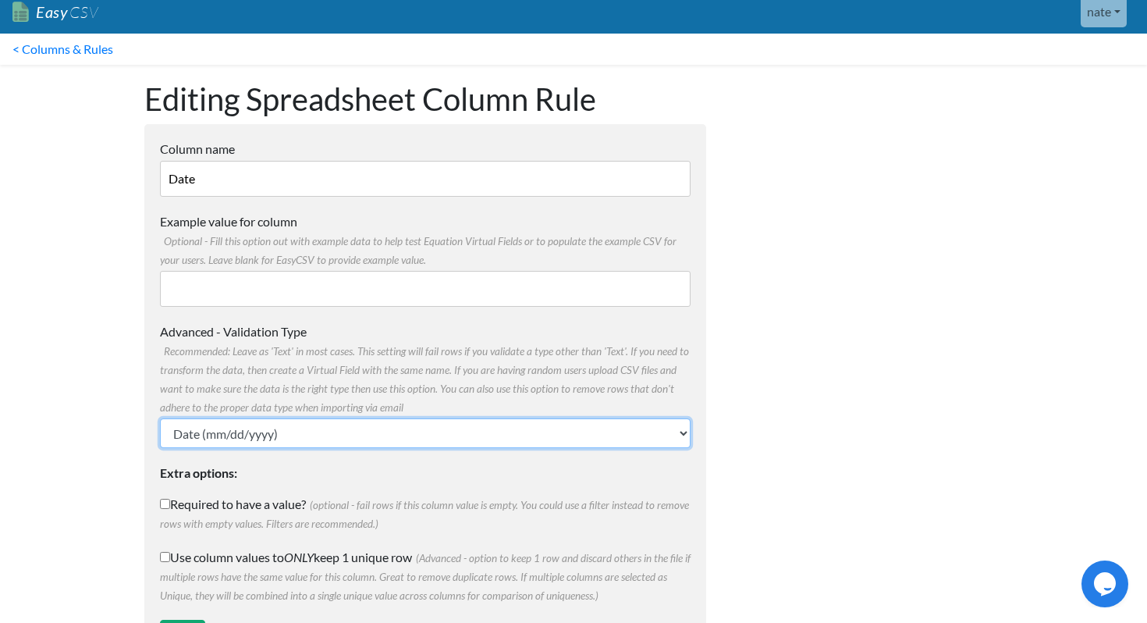
scroll to position [80, 0]
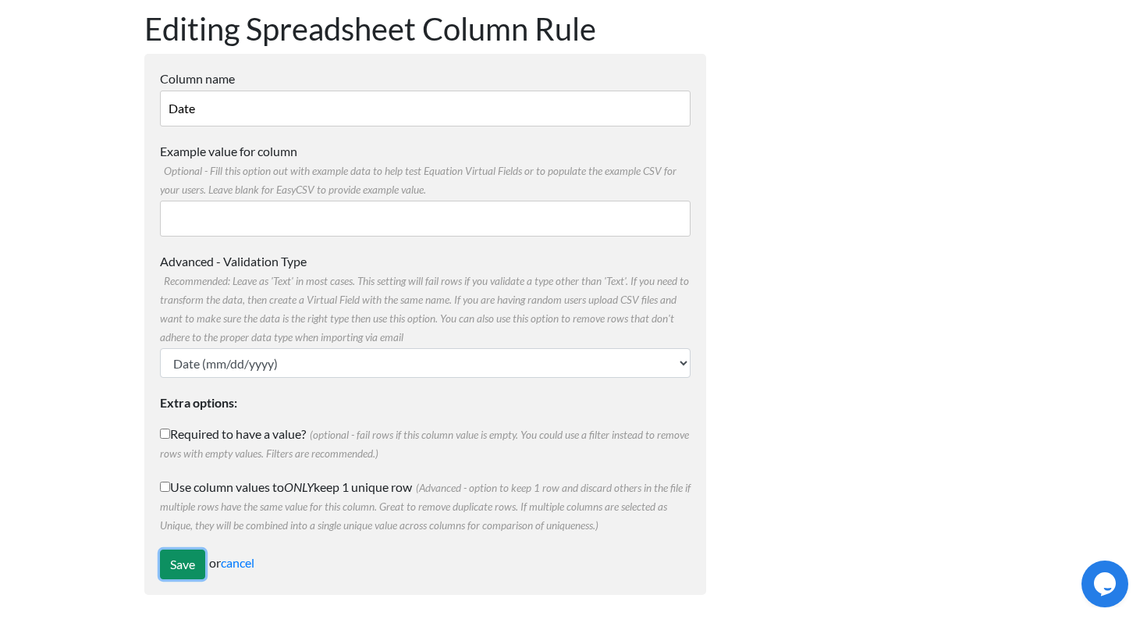
click at [179, 569] on input "Save" at bounding box center [182, 564] width 45 height 30
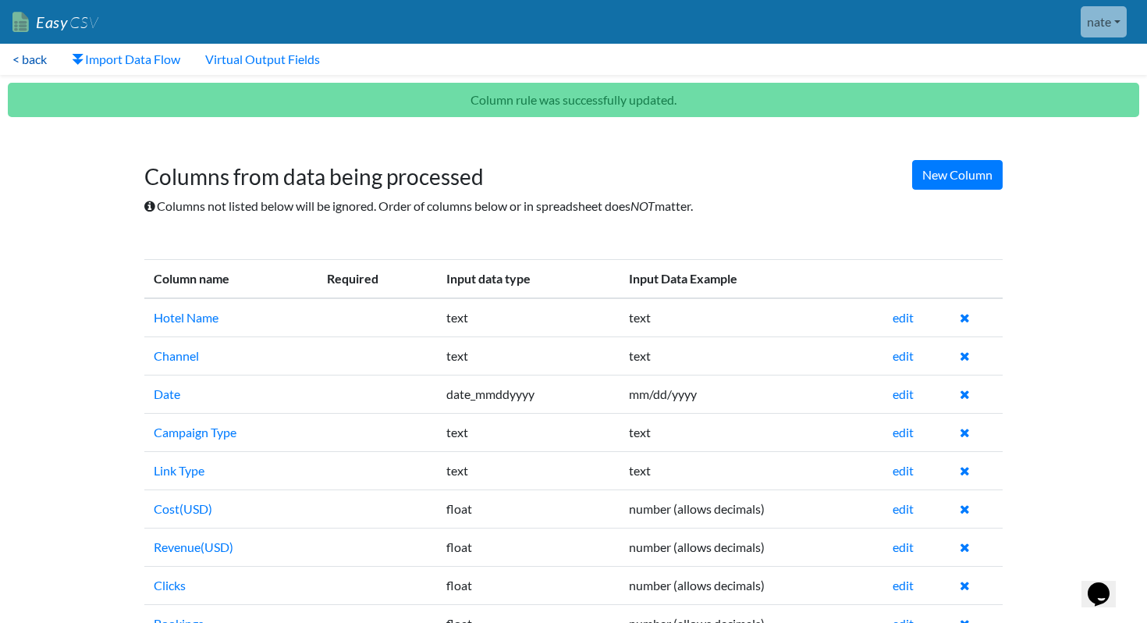
click at [34, 66] on link "< back" at bounding box center [29, 59] width 59 height 31
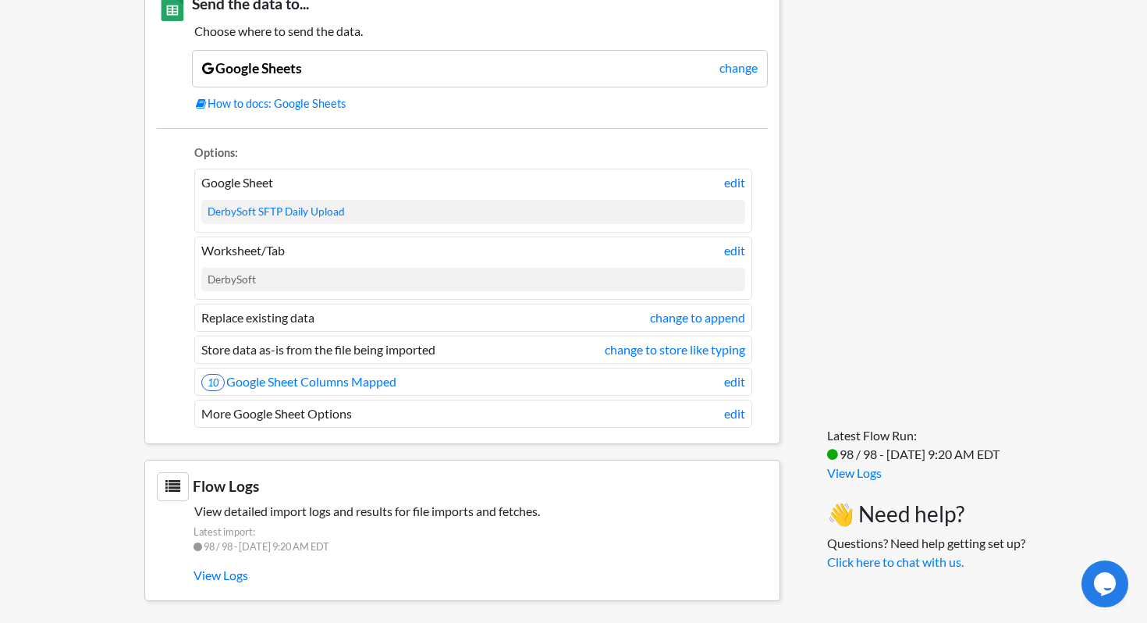
scroll to position [1222, 0]
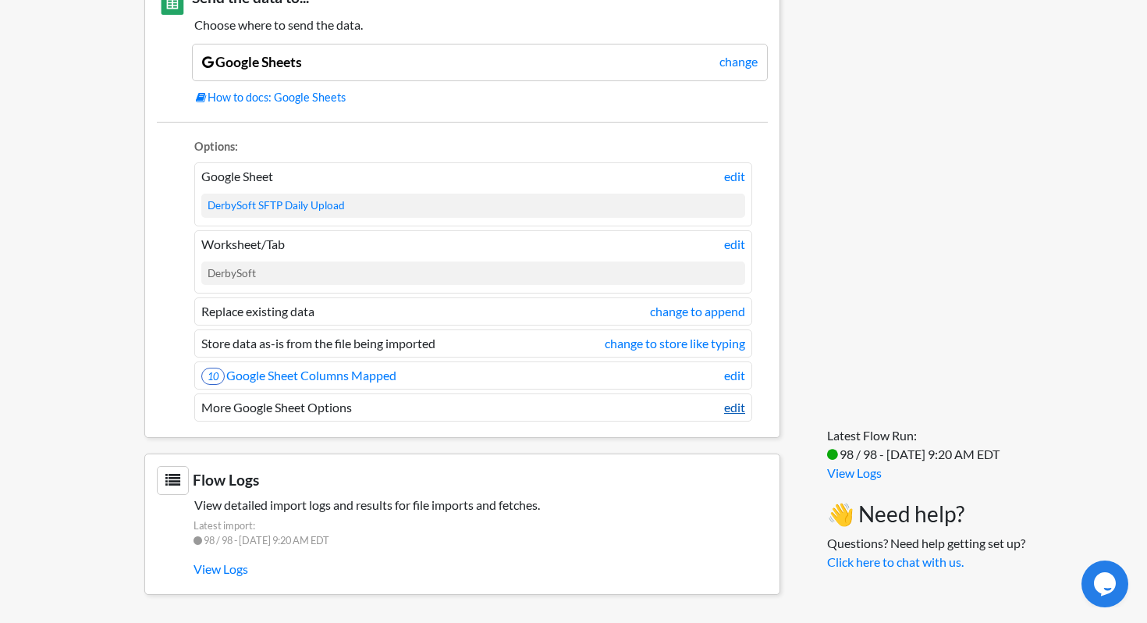
click at [741, 408] on link "edit" at bounding box center [734, 407] width 21 height 19
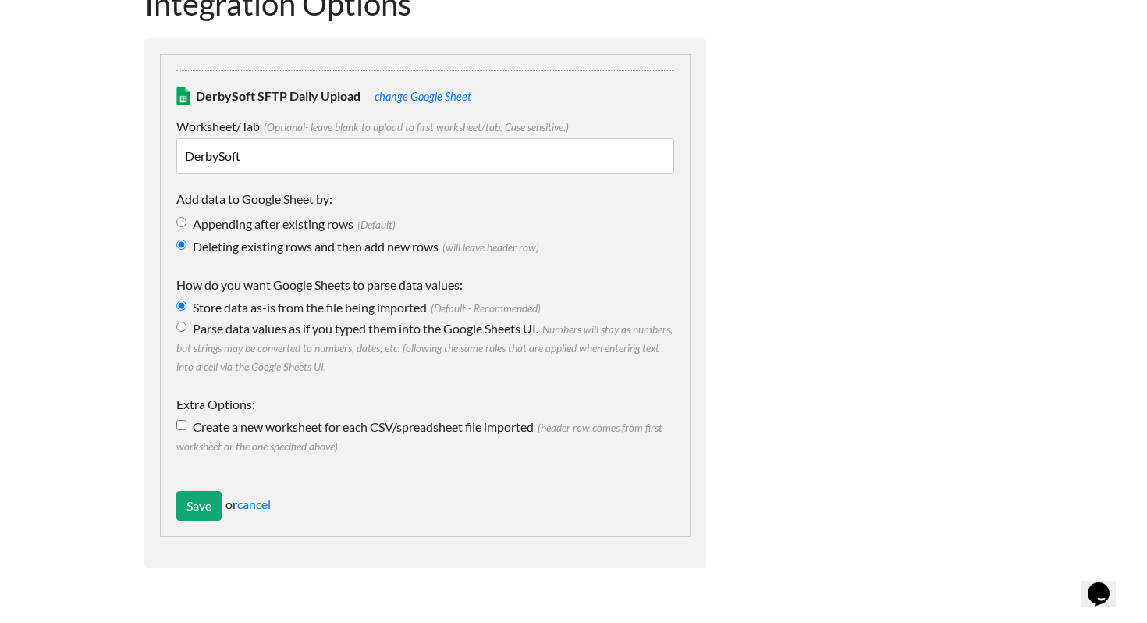
scroll to position [110, 0]
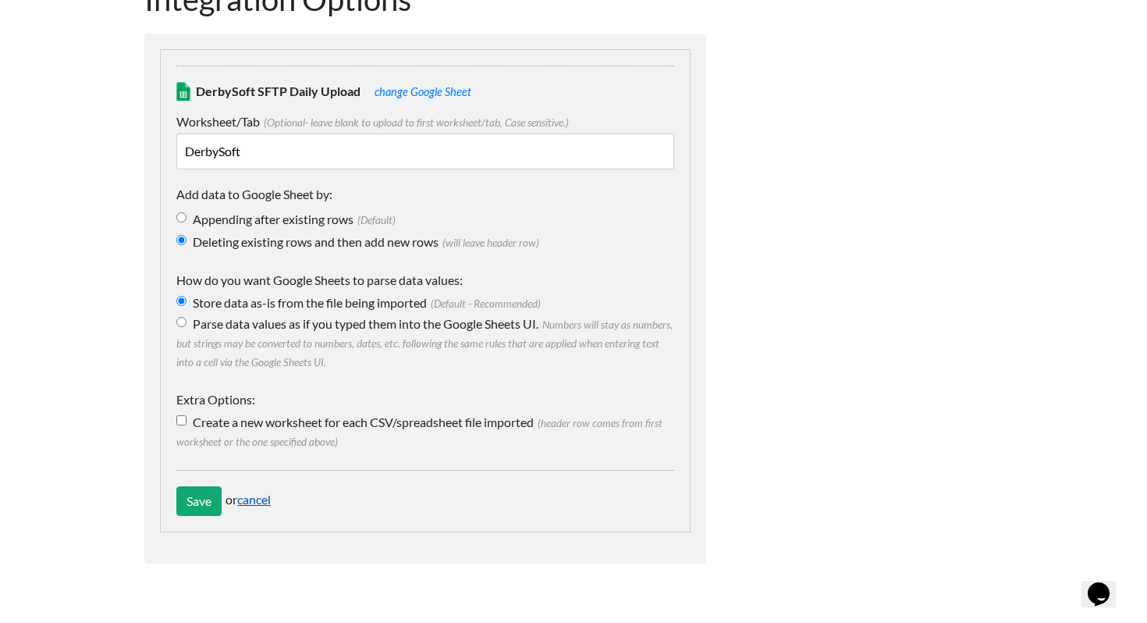
click at [257, 501] on link "cancel" at bounding box center [254, 499] width 34 height 15
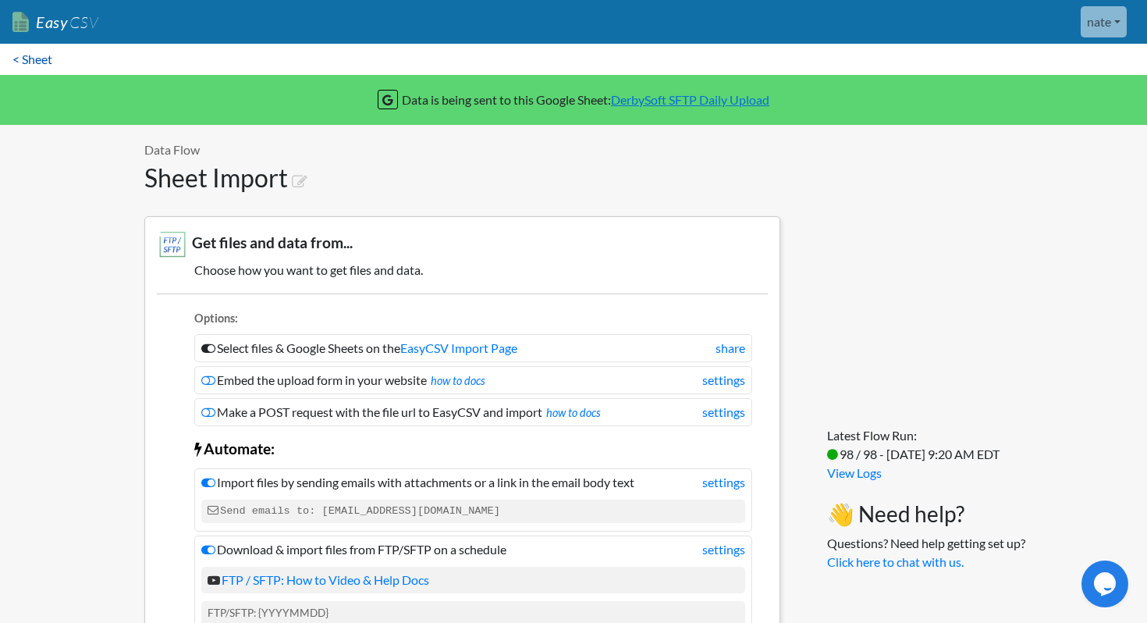
click at [43, 59] on link "< Sheet" at bounding box center [32, 59] width 65 height 31
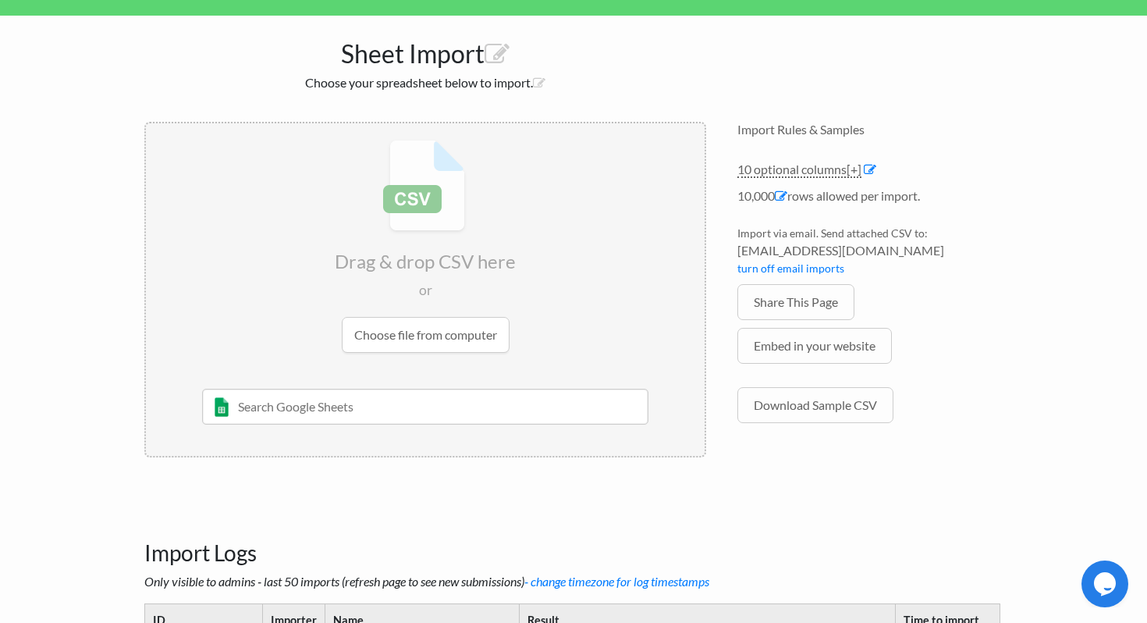
scroll to position [138, 0]
click at [808, 407] on link "Download Sample CSV" at bounding box center [815, 404] width 156 height 36
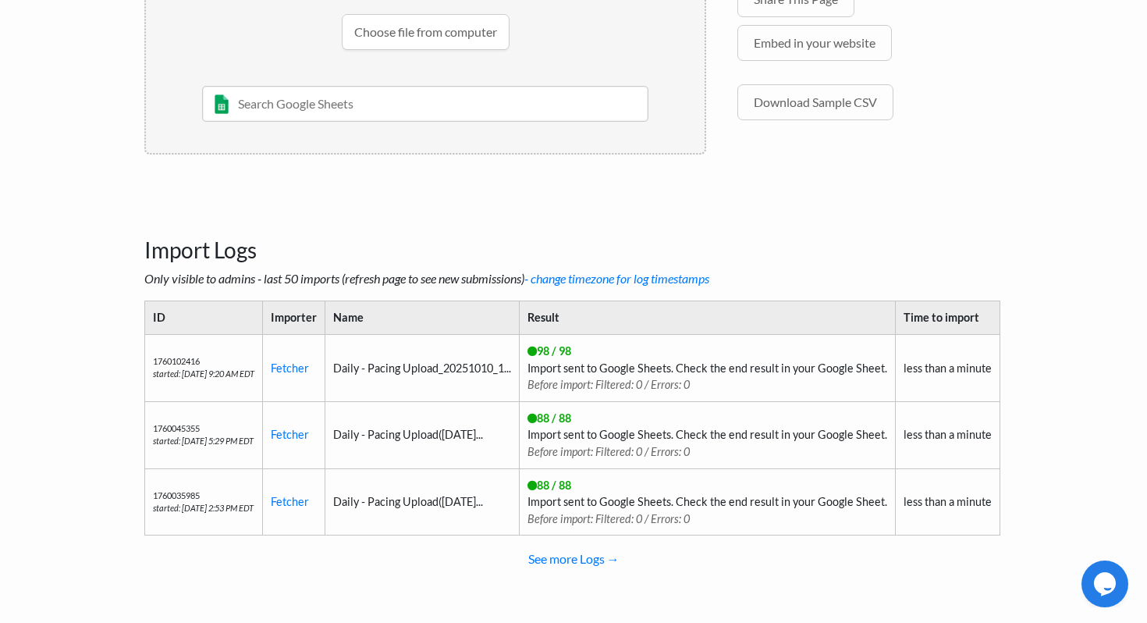
scroll to position [0, 0]
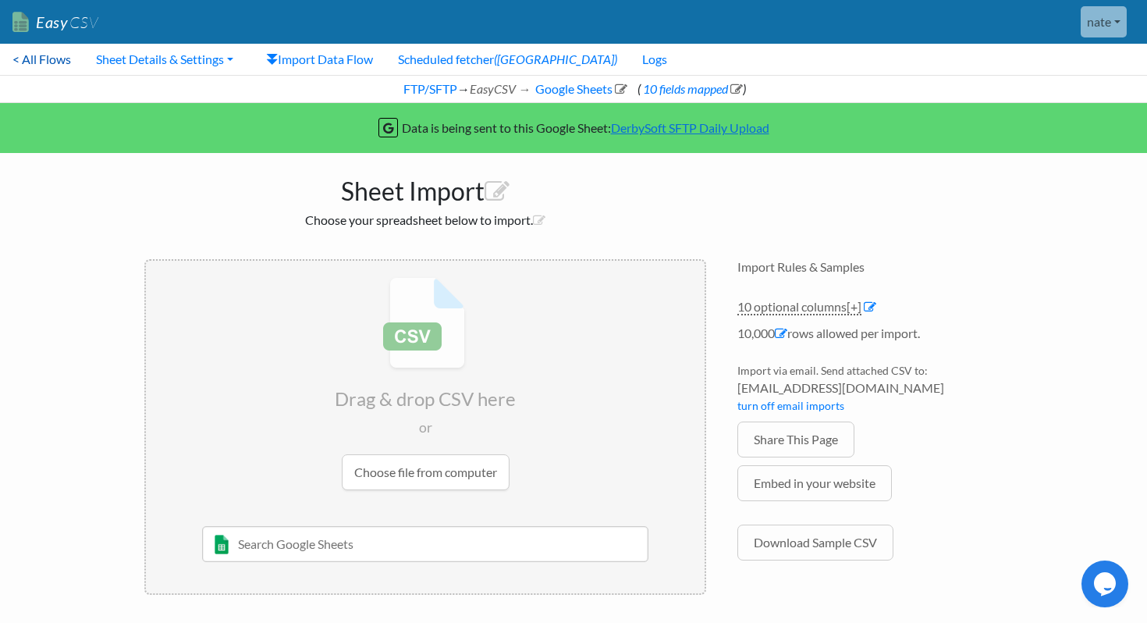
click at [41, 57] on link "< All Flows" at bounding box center [41, 59] width 83 height 31
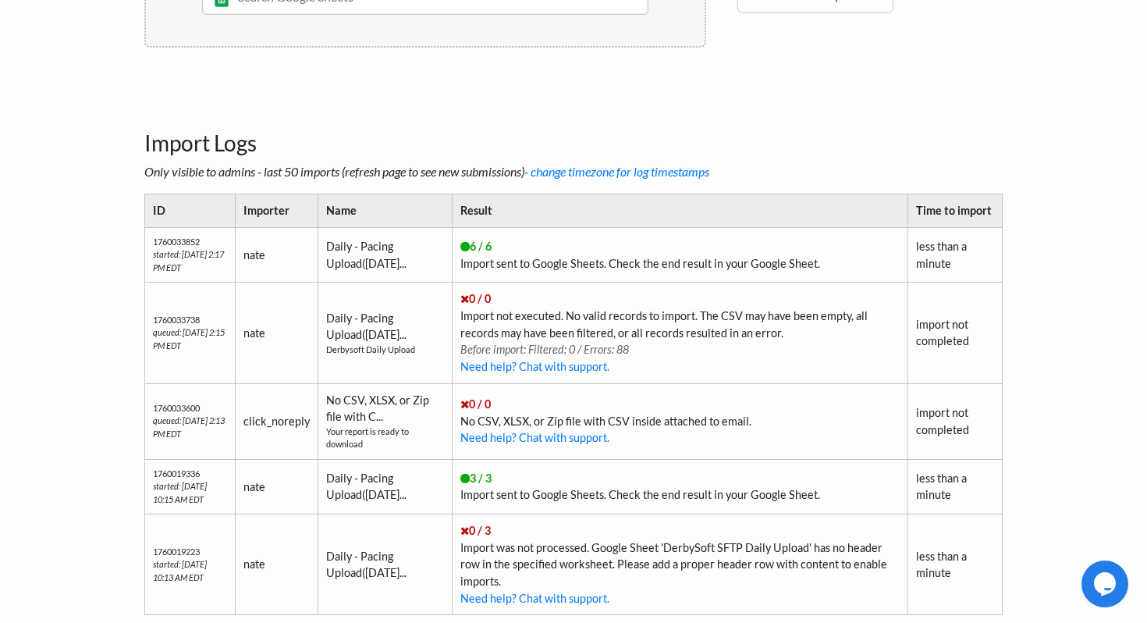
scroll to position [577, 0]
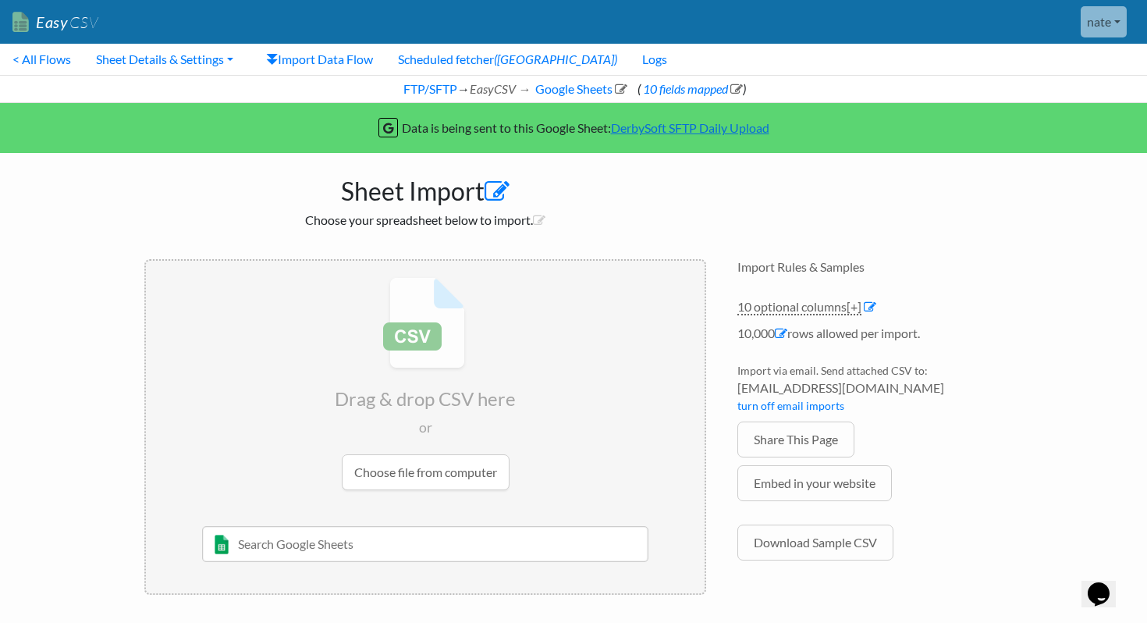
click at [501, 184] on icon at bounding box center [497, 191] width 25 height 25
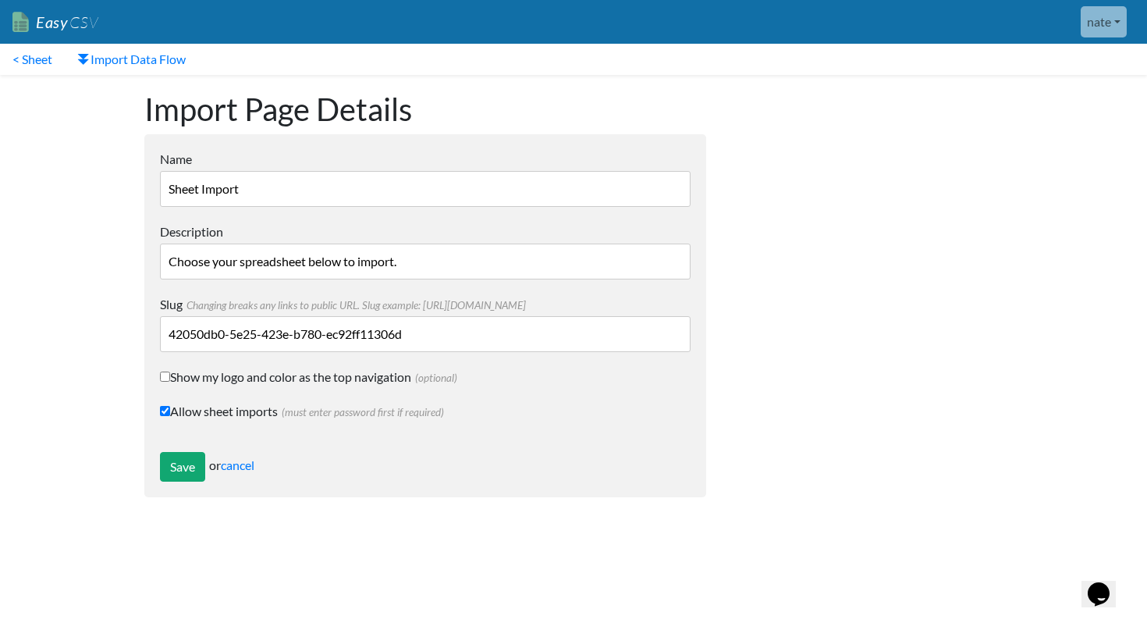
click at [378, 195] on input "Sheet Import" at bounding box center [425, 189] width 531 height 36
type input "D"
click at [428, 201] on input "Derby" at bounding box center [425, 189] width 531 height 36
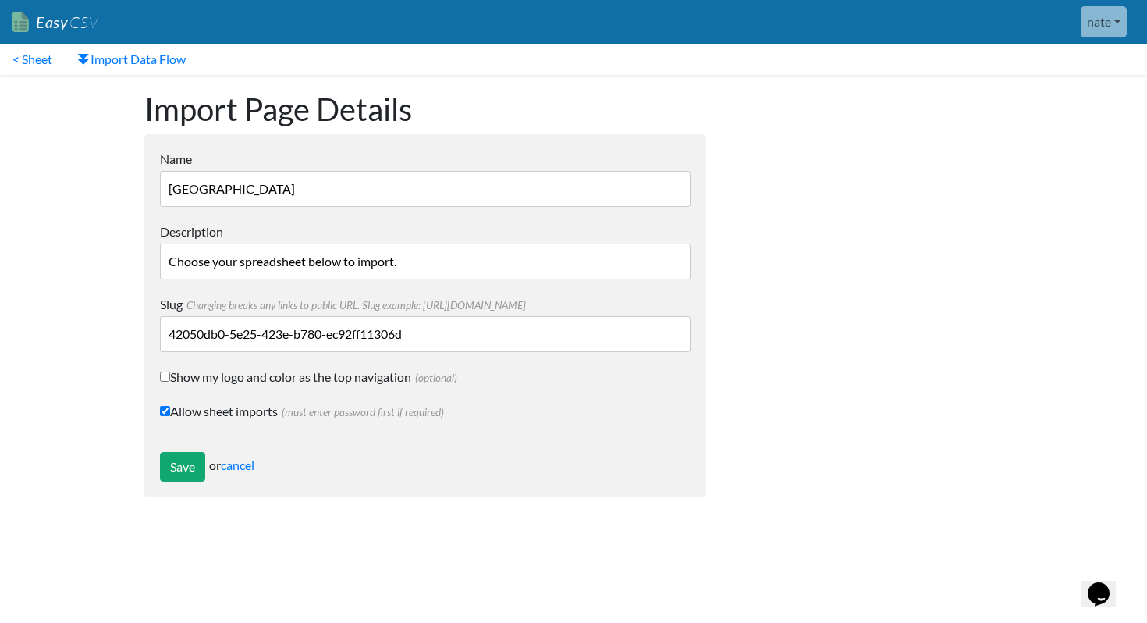
click at [415, 195] on input "Derby" at bounding box center [425, 189] width 531 height 36
click at [396, 188] on input "DerbySoft | Daily Pacing" at bounding box center [425, 189] width 531 height 36
type input "DerbySoft | Daily Pacing | Active"
click at [180, 470] on input "Save" at bounding box center [182, 467] width 45 height 30
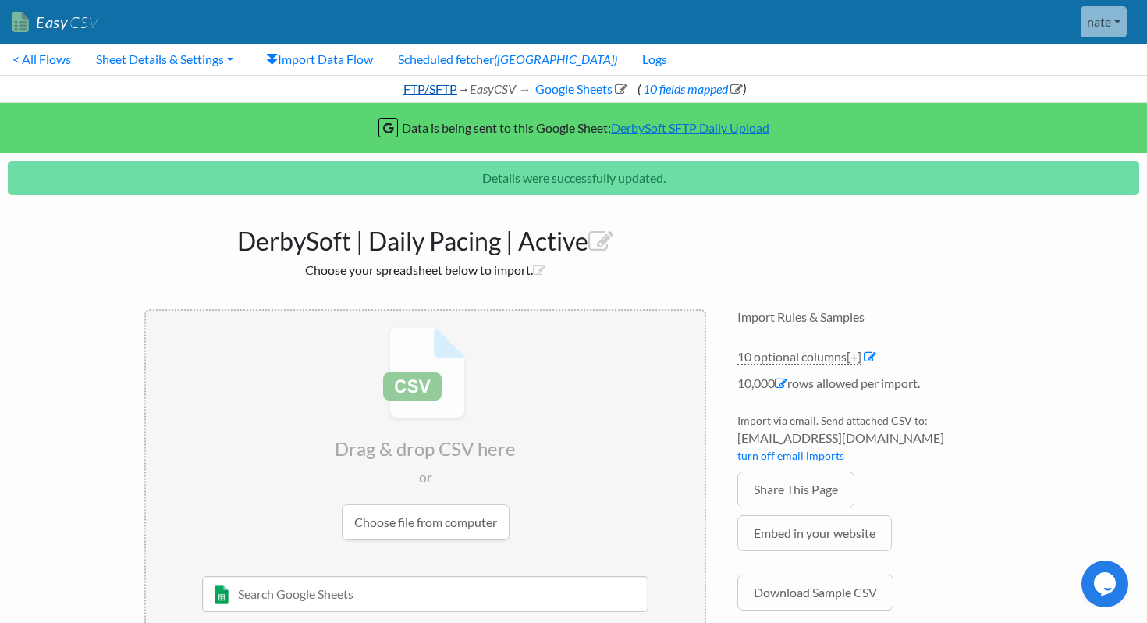
click at [403, 91] on link "FTP/SFTP" at bounding box center [429, 88] width 56 height 15
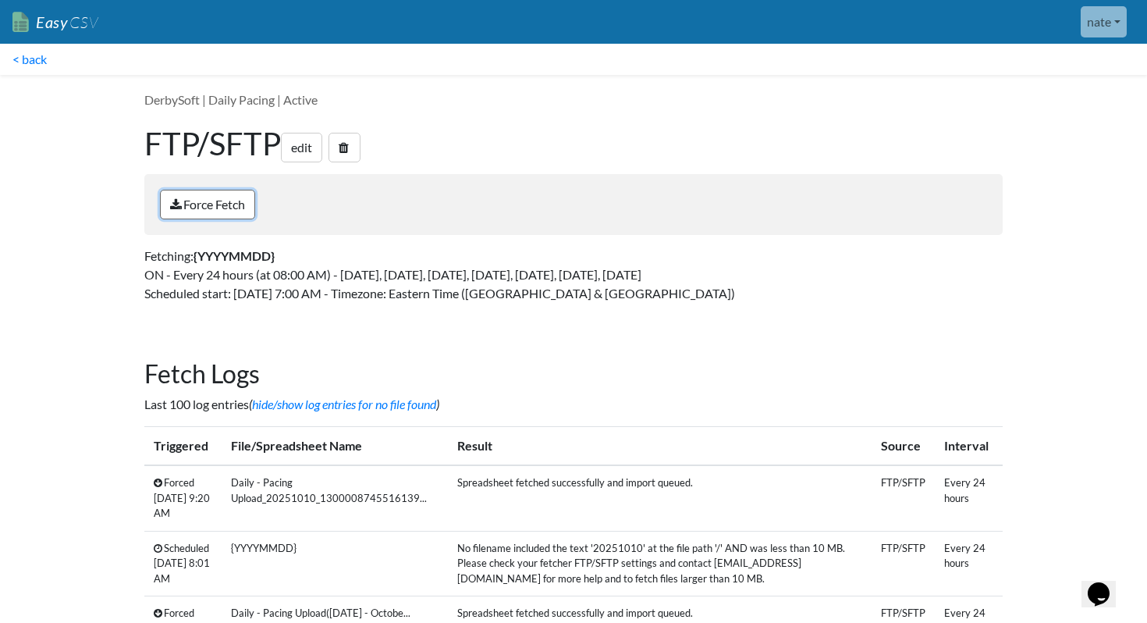
click at [225, 203] on link "Force Fetch" at bounding box center [207, 205] width 95 height 30
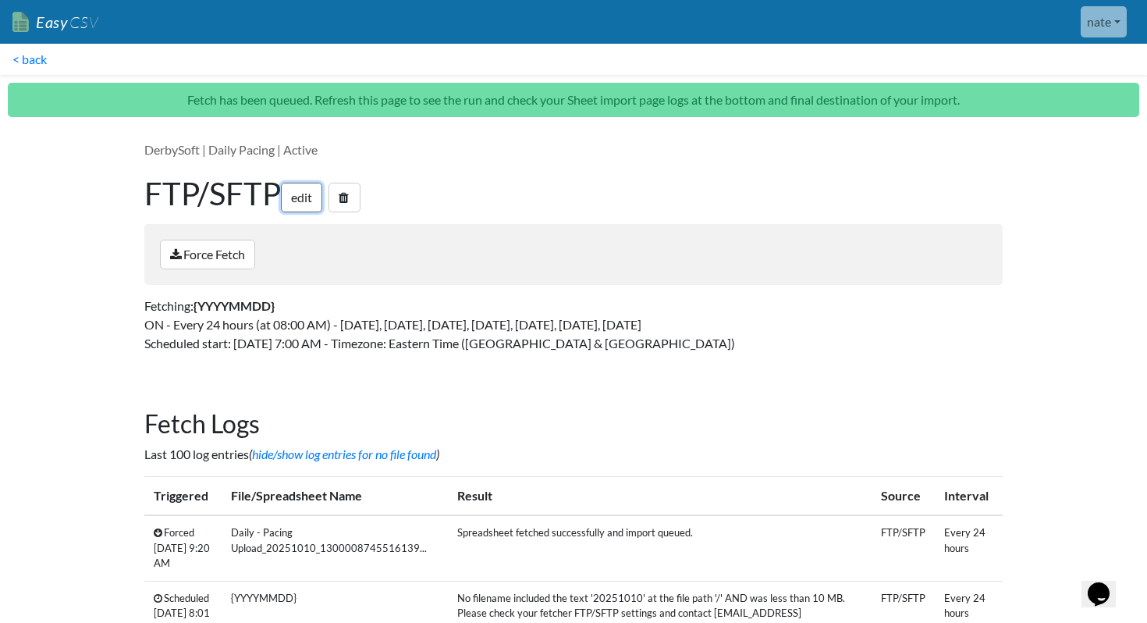
click at [303, 192] on link "edit" at bounding box center [301, 198] width 41 height 30
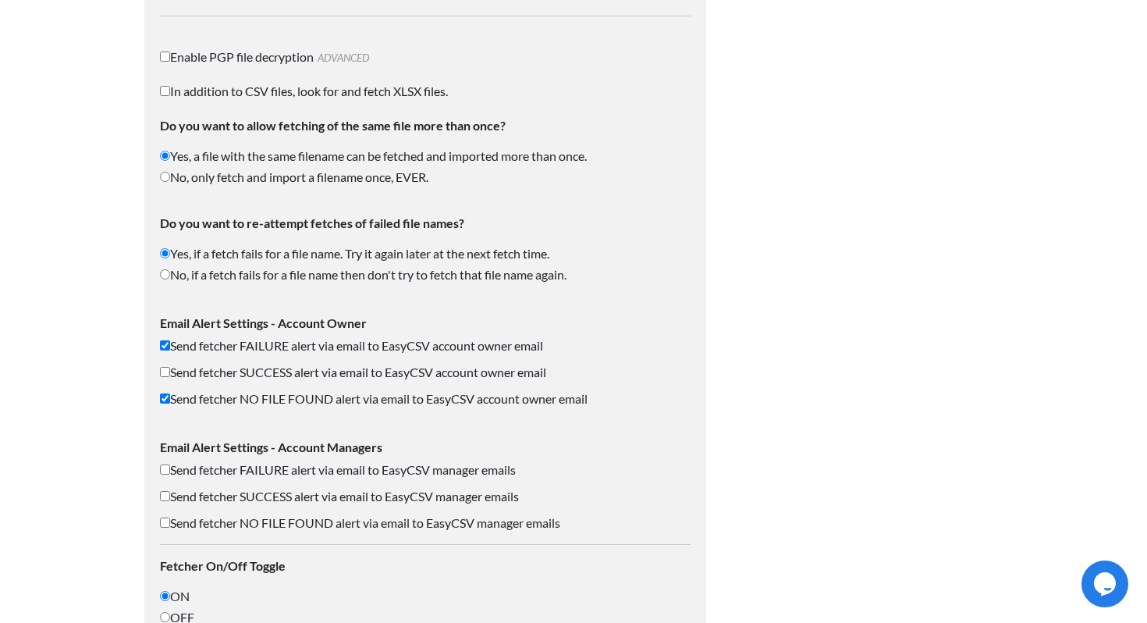
scroll to position [2477, 0]
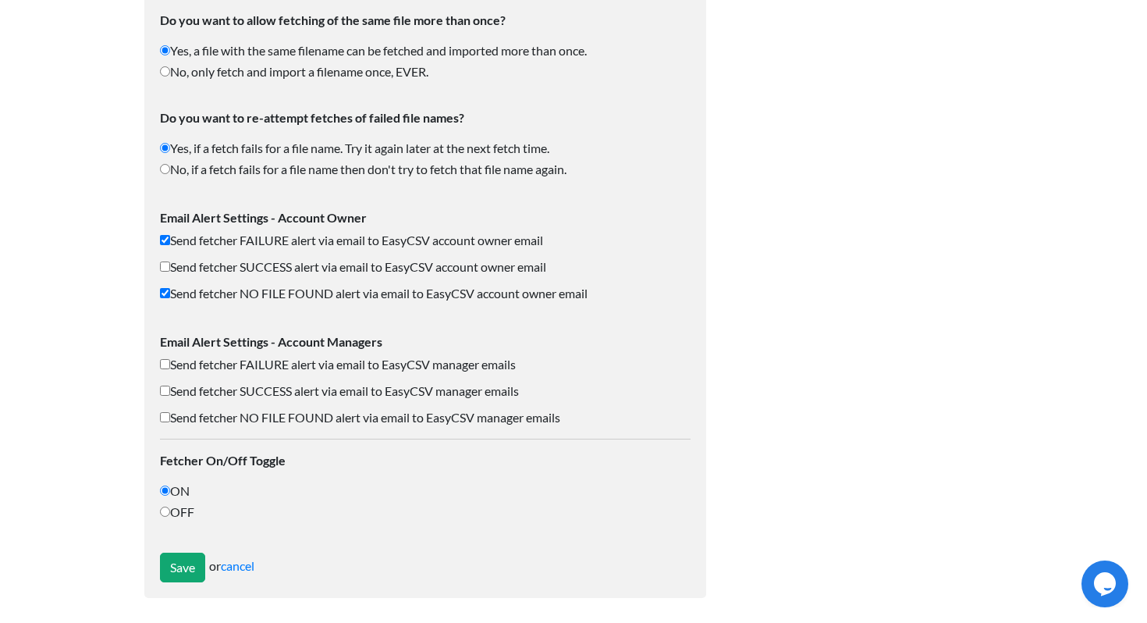
click at [248, 553] on div "Please change how often you want to fetch and import above -or- choose to group…" at bounding box center [425, 567] width 531 height 30
click at [247, 565] on link "cancel" at bounding box center [238, 565] width 34 height 15
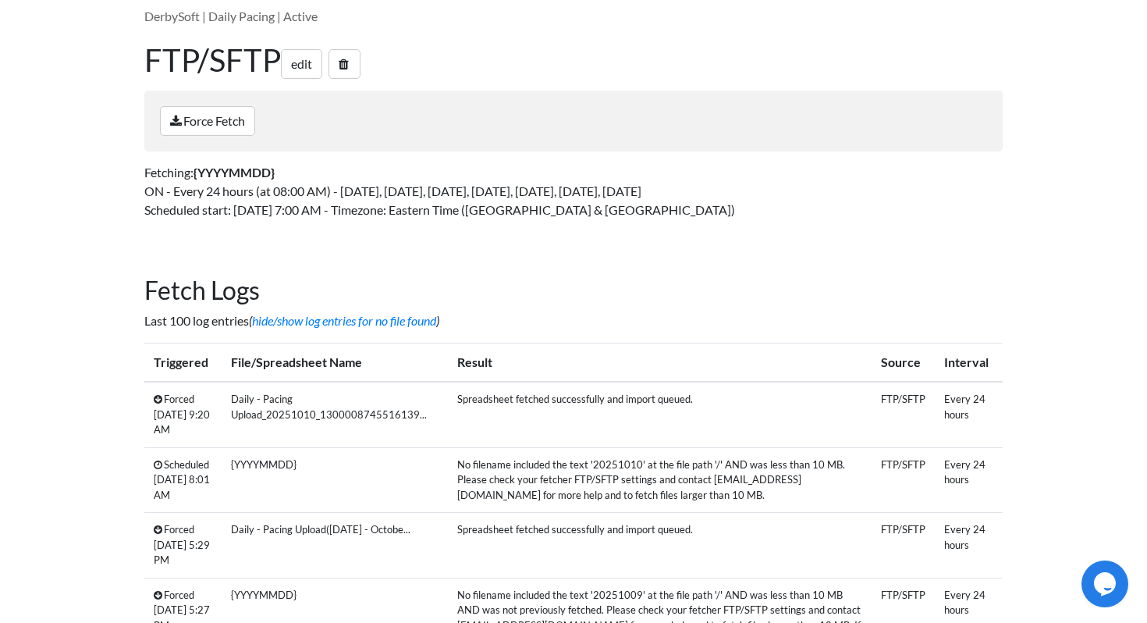
scroll to position [84, 0]
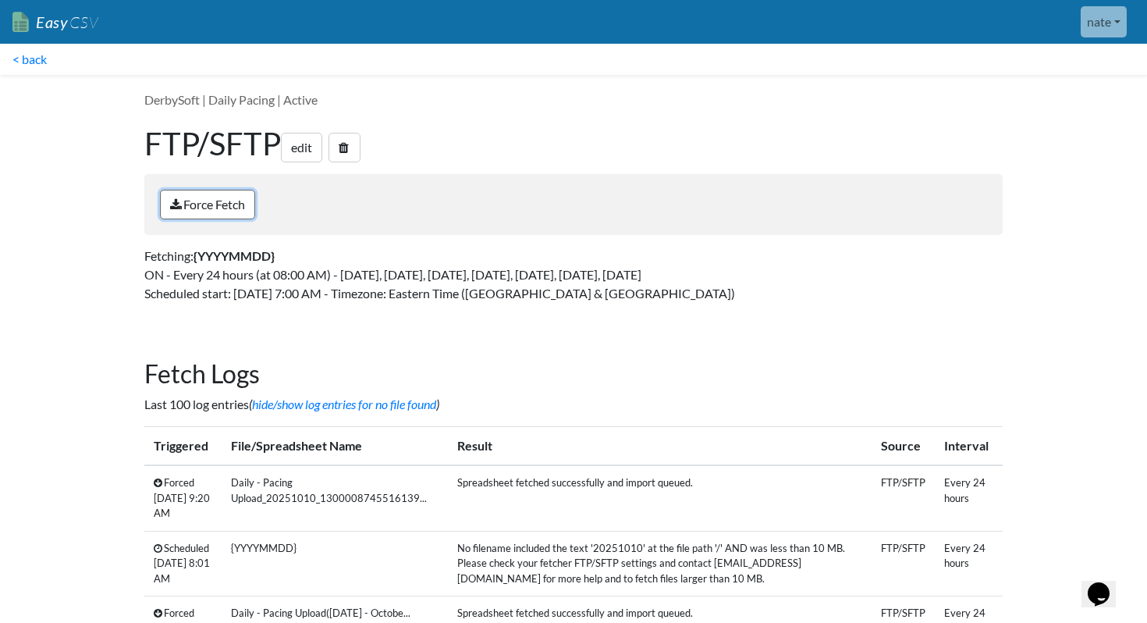
click at [238, 199] on link "Force Fetch" at bounding box center [207, 205] width 95 height 30
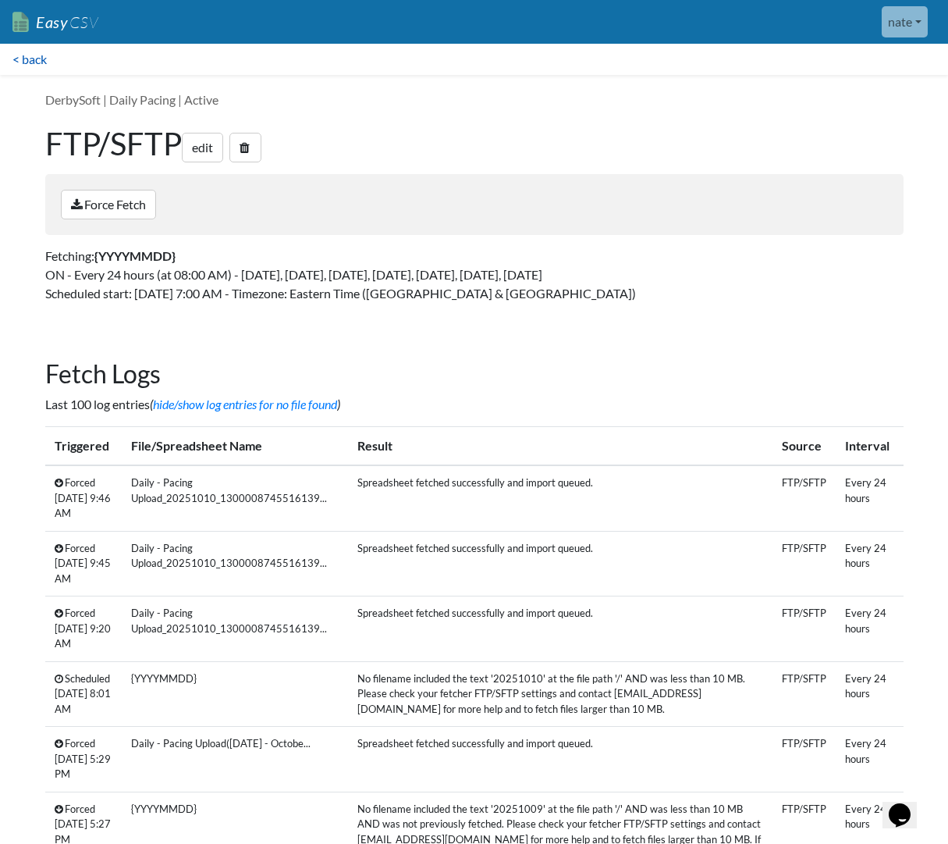
click at [40, 63] on link "< back" at bounding box center [29, 59] width 59 height 31
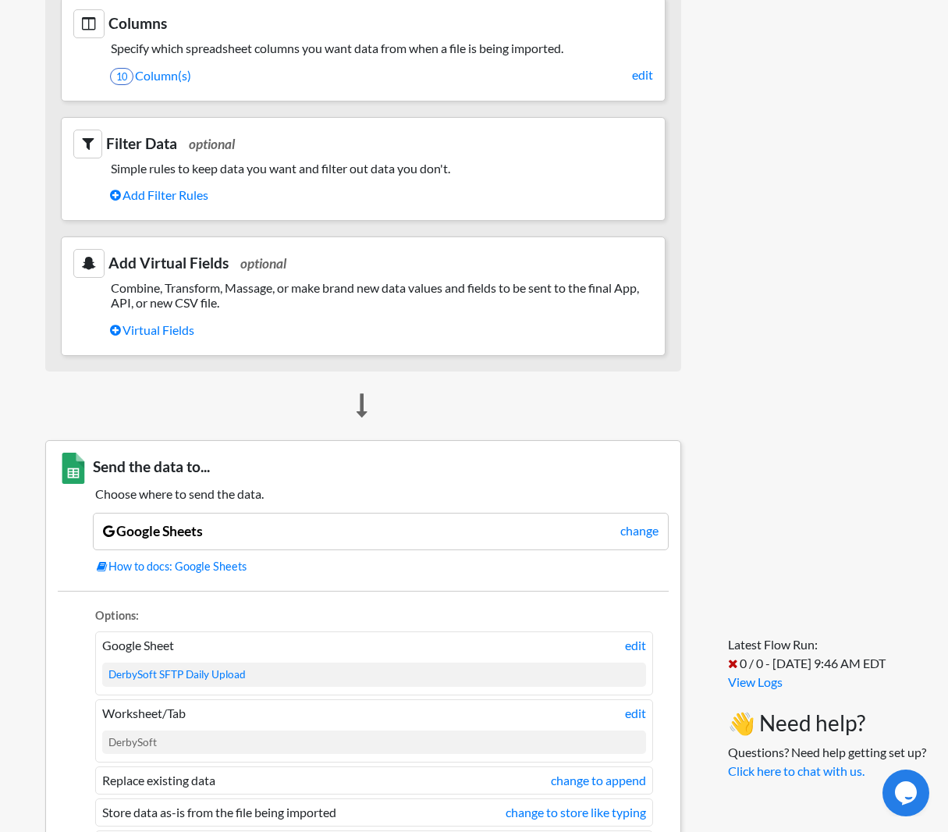
scroll to position [1013, 0]
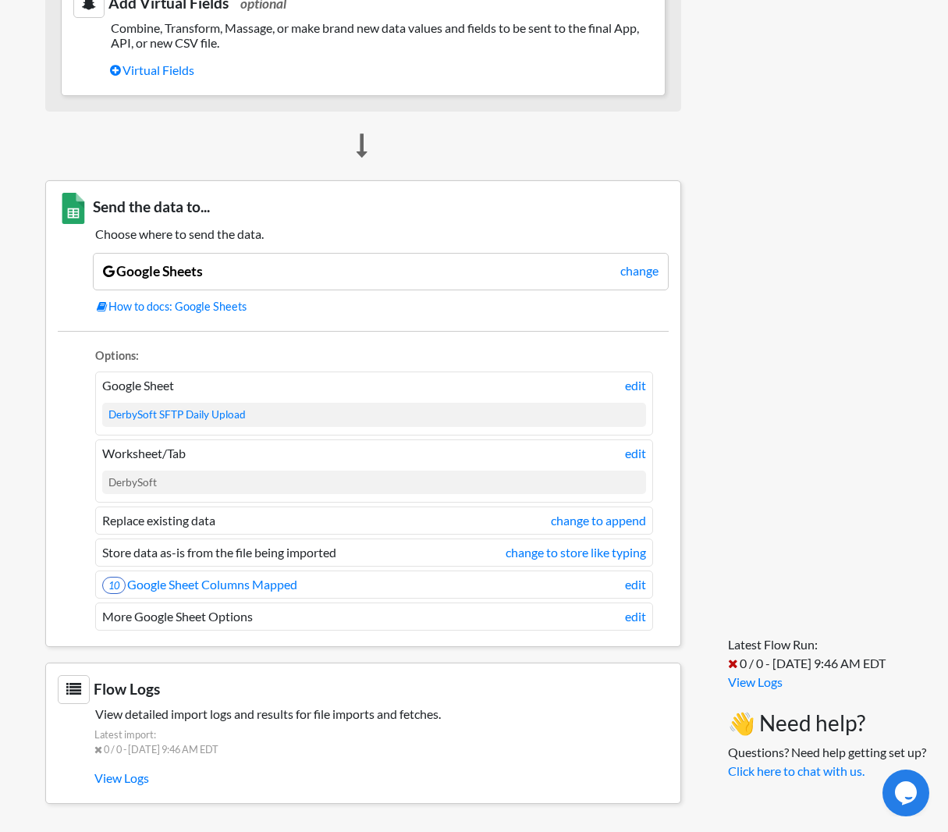
click at [135, 764] on span "Latest import: 0 / 0 - 10/10/2025 9:46 AM EDT" at bounding box center [363, 745] width 611 height 37
click at [118, 780] on link "View Logs" at bounding box center [381, 778] width 574 height 27
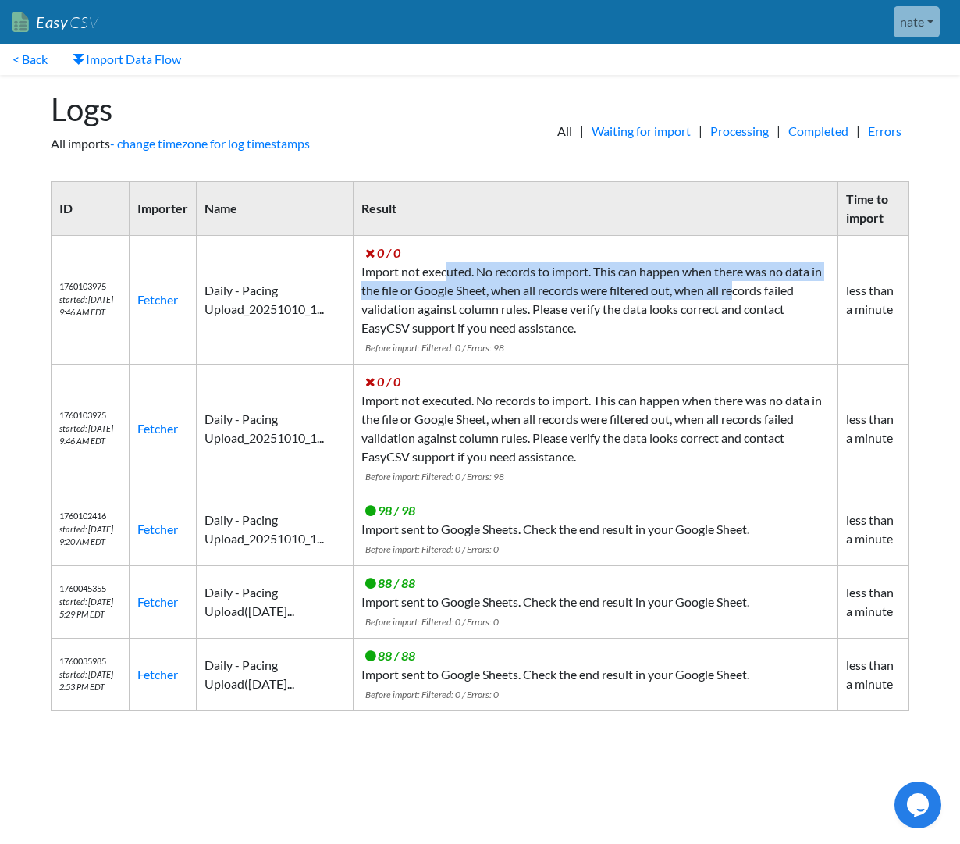
drag, startPoint x: 451, startPoint y: 275, endPoint x: 755, endPoint y: 284, distance: 304.5
click at [755, 284] on td "0 / 0 Import not executed. No records to import. This can happen when there was…" at bounding box center [595, 300] width 485 height 129
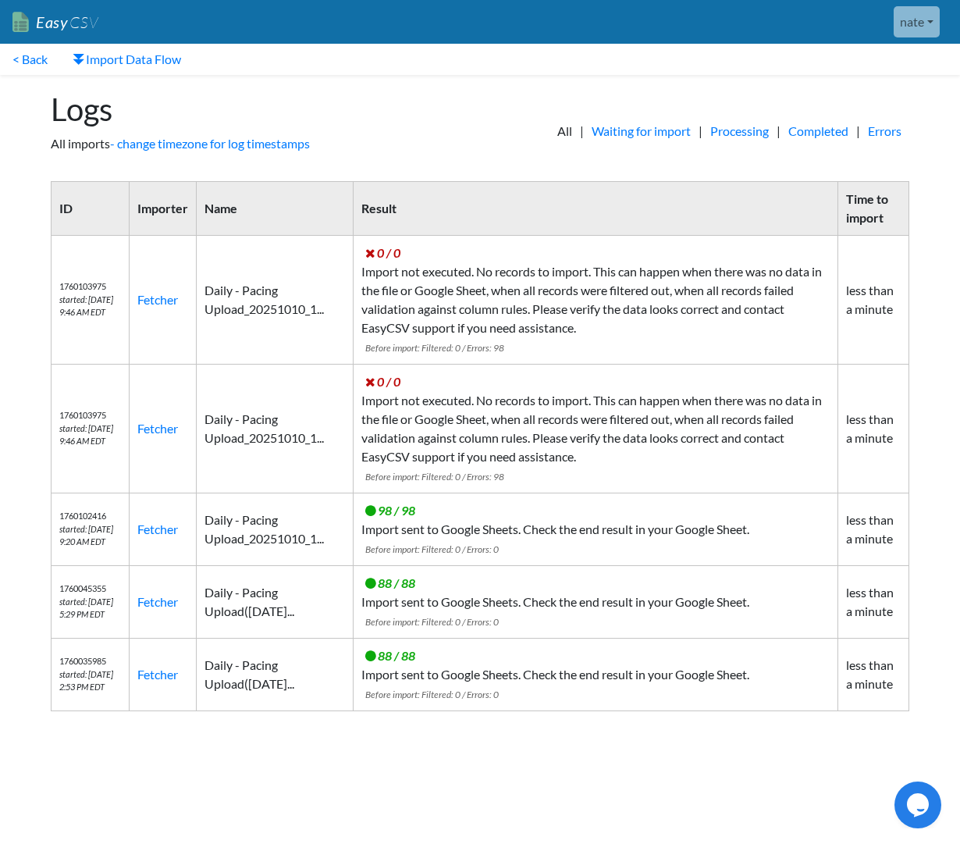
click at [421, 87] on div "Logs All imports - change timezone for log timestamps" at bounding box center [257, 122] width 445 height 94
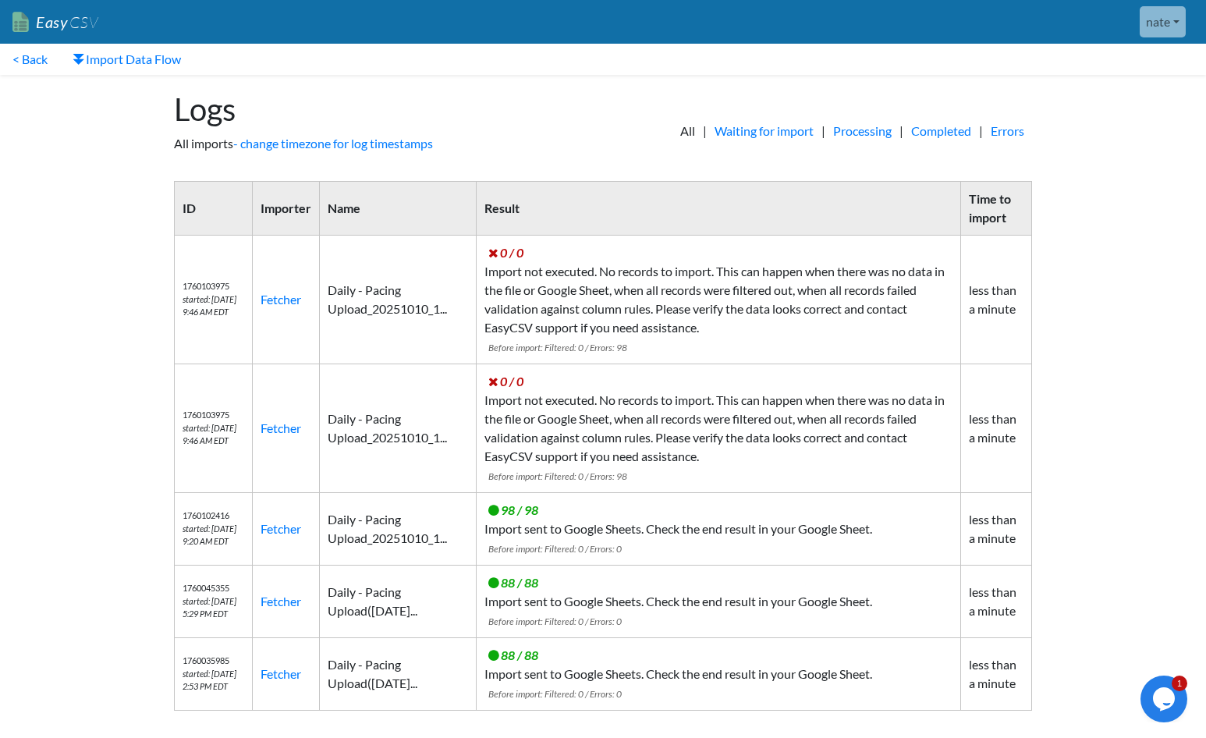
click at [627, 346] on span "Before import: Filtered: 0 / Errors: 98" at bounding box center [557, 348] width 139 height 12
click at [298, 304] on link "Fetcher" at bounding box center [281, 299] width 41 height 15
click at [847, 130] on link "Processing" at bounding box center [863, 131] width 74 height 19
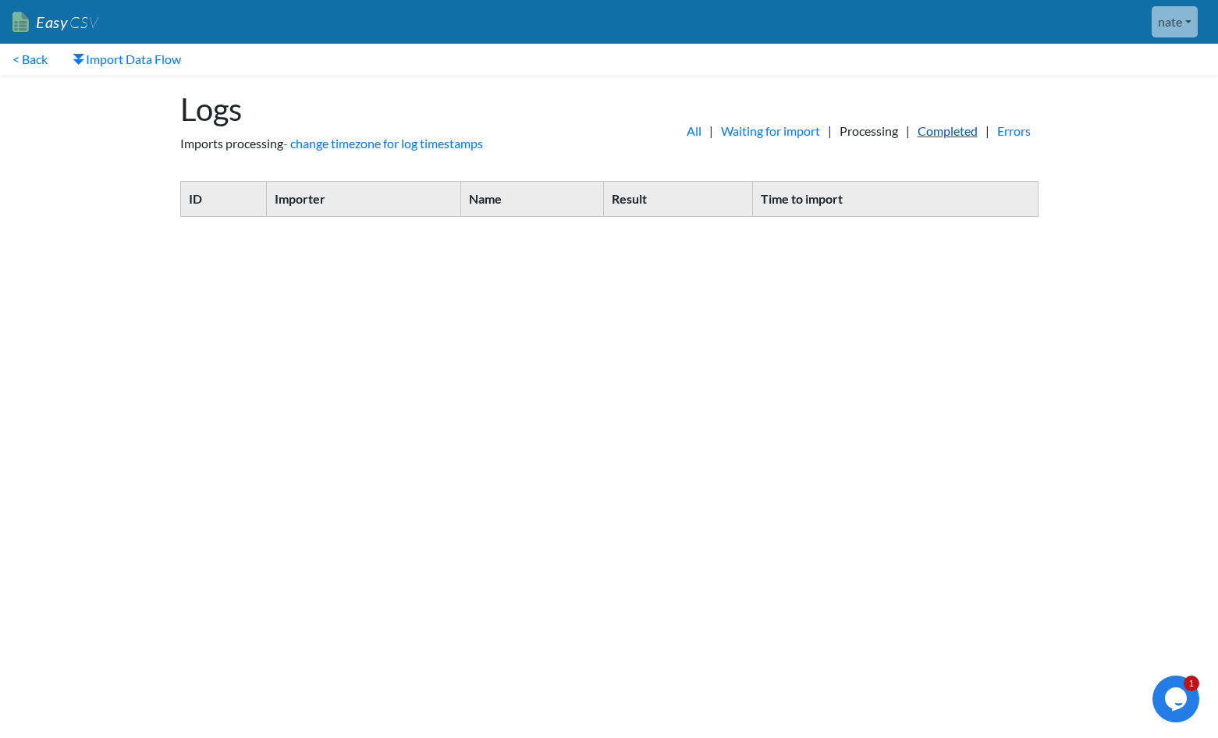
click at [949, 129] on link "Completed" at bounding box center [948, 131] width 76 height 19
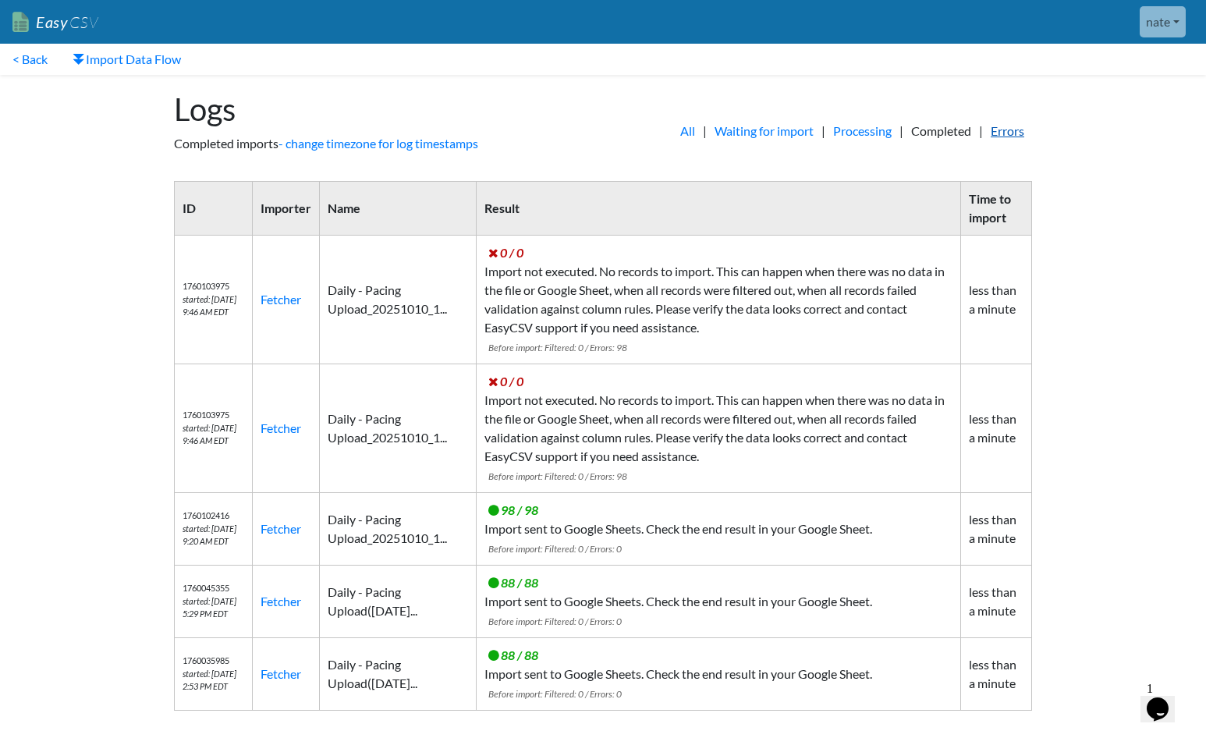
click at [1025, 130] on link "Errors" at bounding box center [1007, 131] width 49 height 19
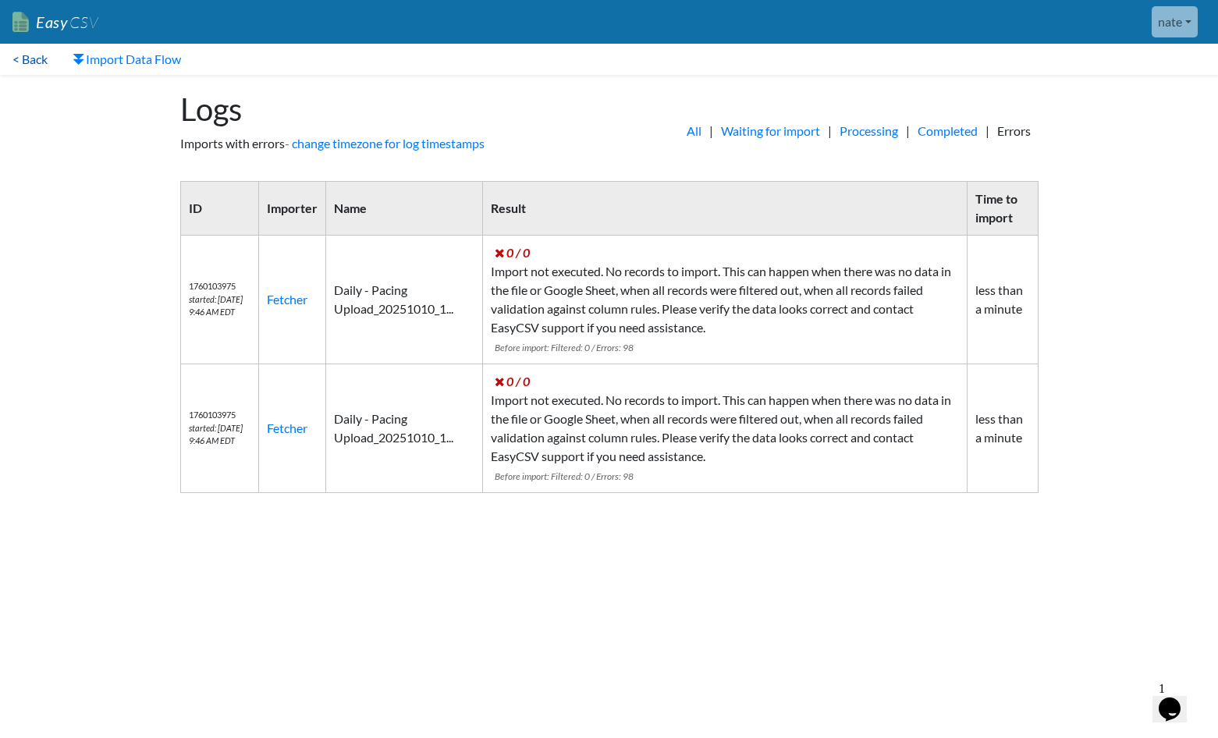
click at [24, 62] on link "< Back" at bounding box center [30, 59] width 60 height 31
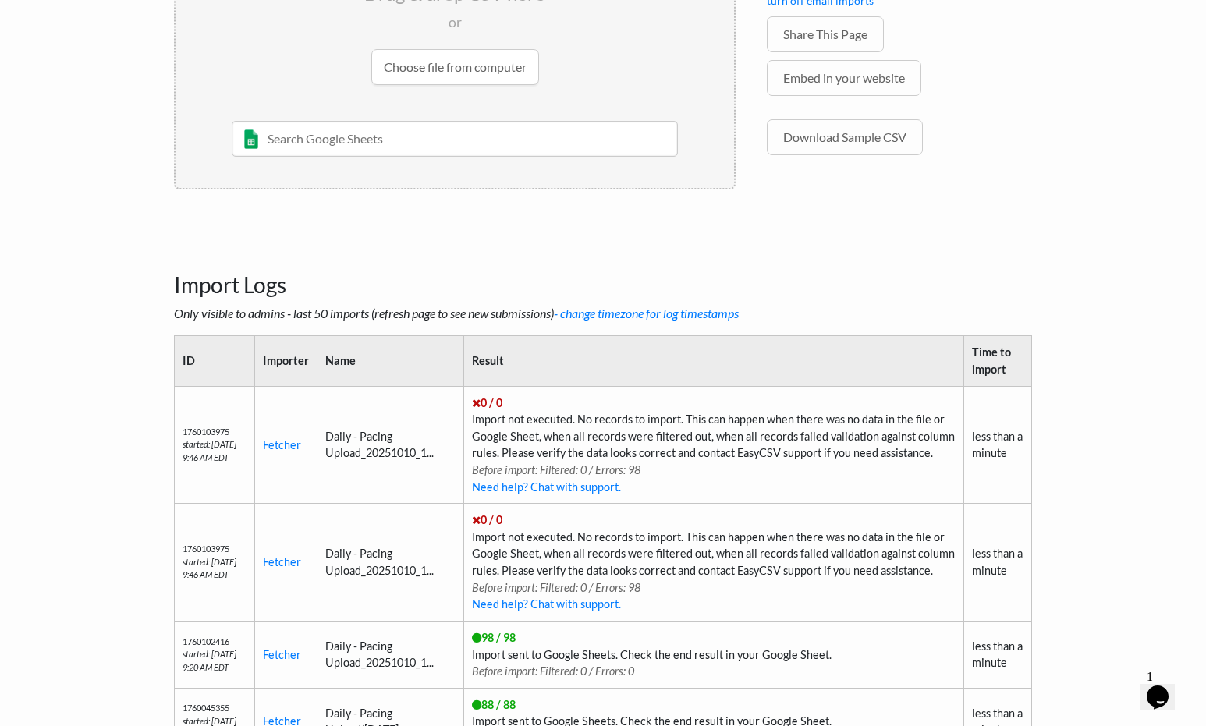
scroll to position [119, 0]
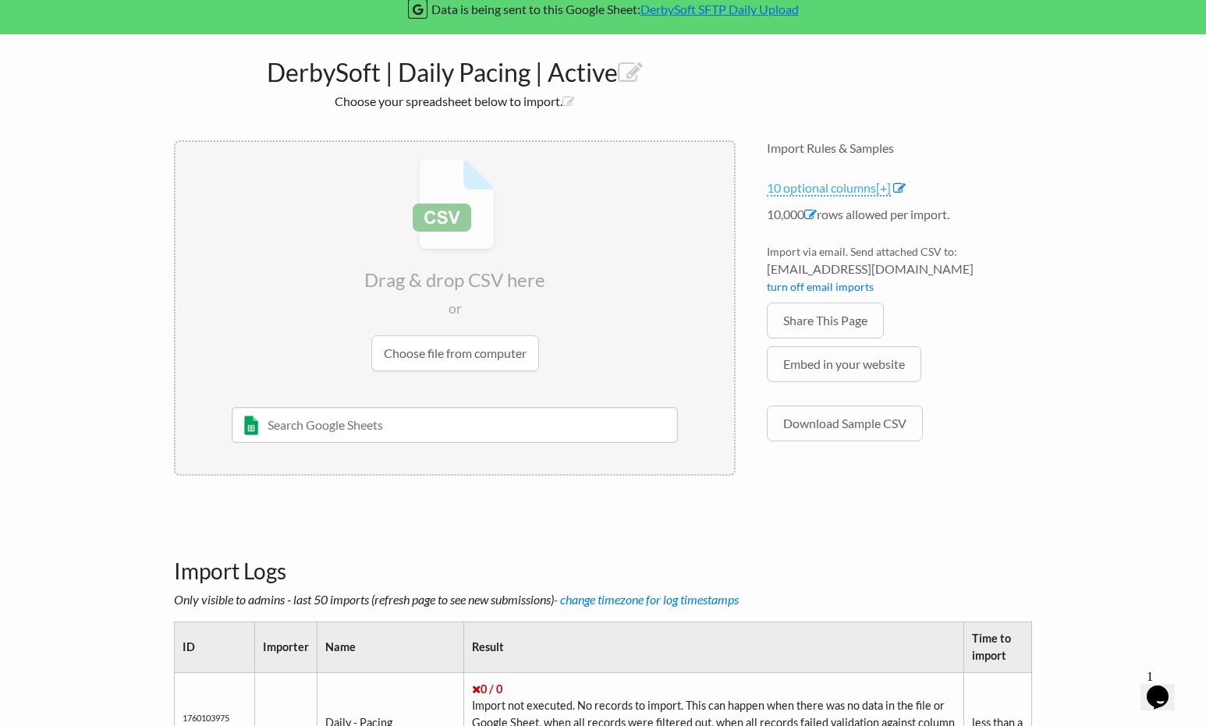
click at [877, 192] on link "10 optional columns [+]" at bounding box center [829, 188] width 124 height 16
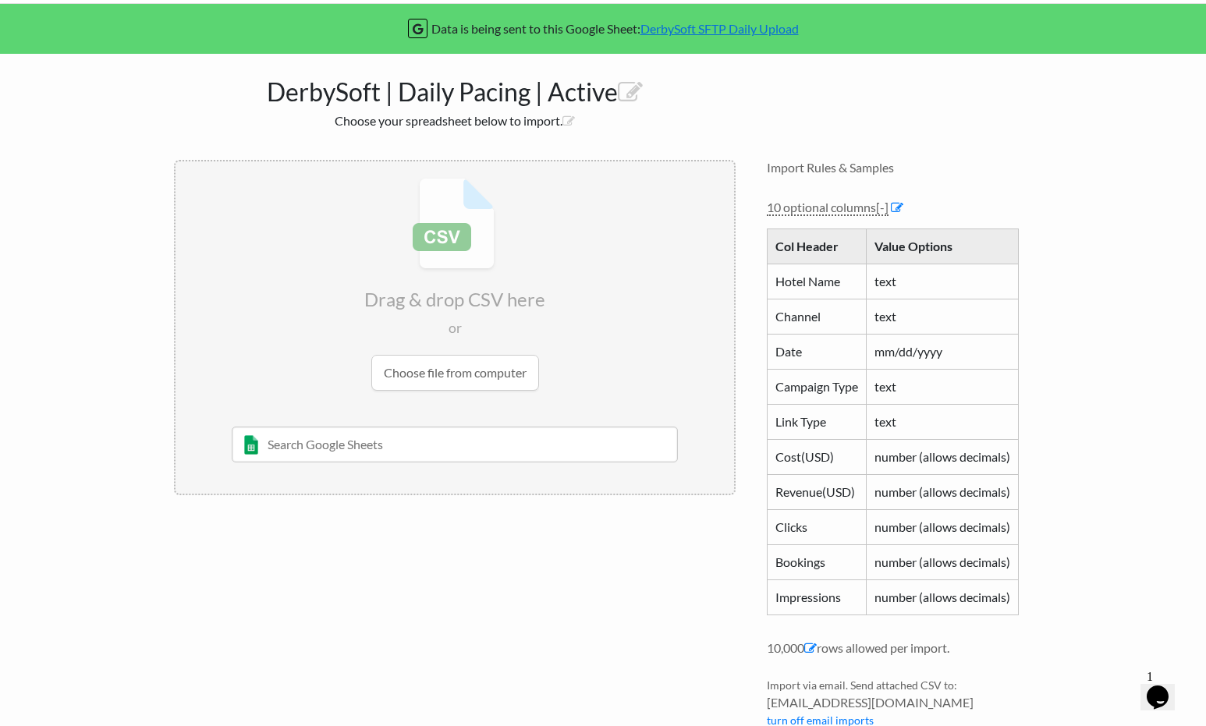
scroll to position [0, 0]
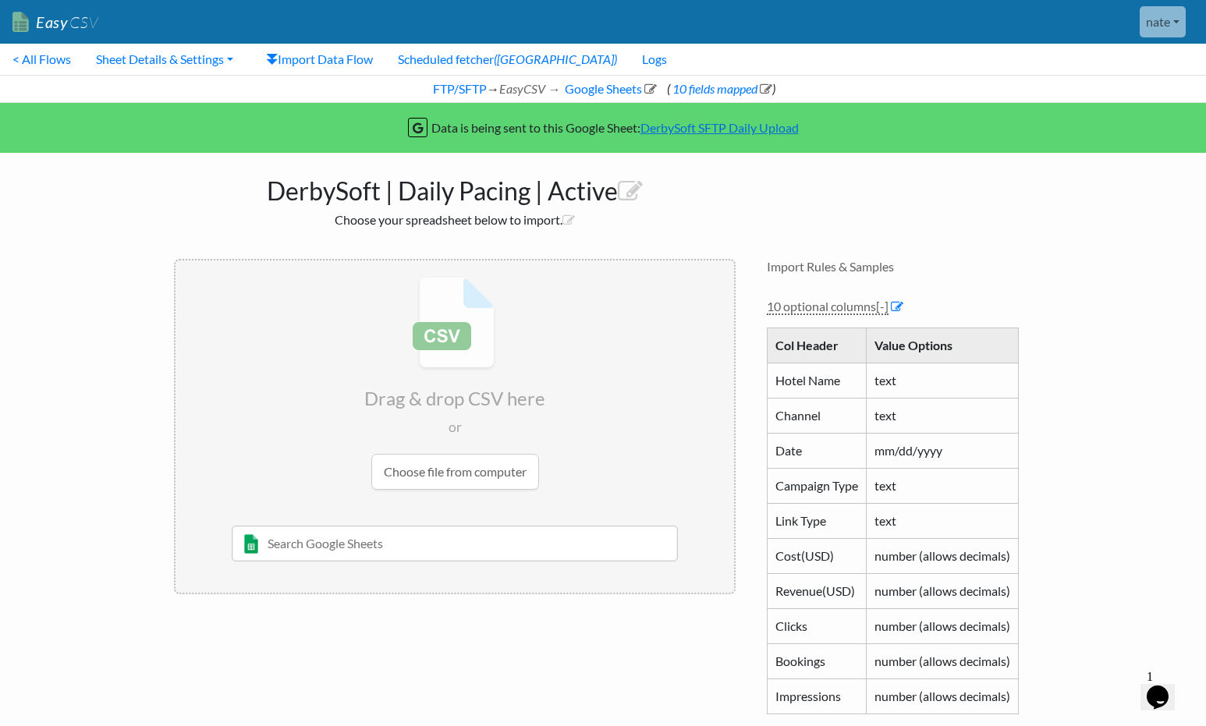
click at [893, 459] on td "mm/dd/yyyy" at bounding box center [943, 450] width 152 height 35
click at [893, 456] on td "mm/dd/yyyy" at bounding box center [943, 450] width 152 height 35
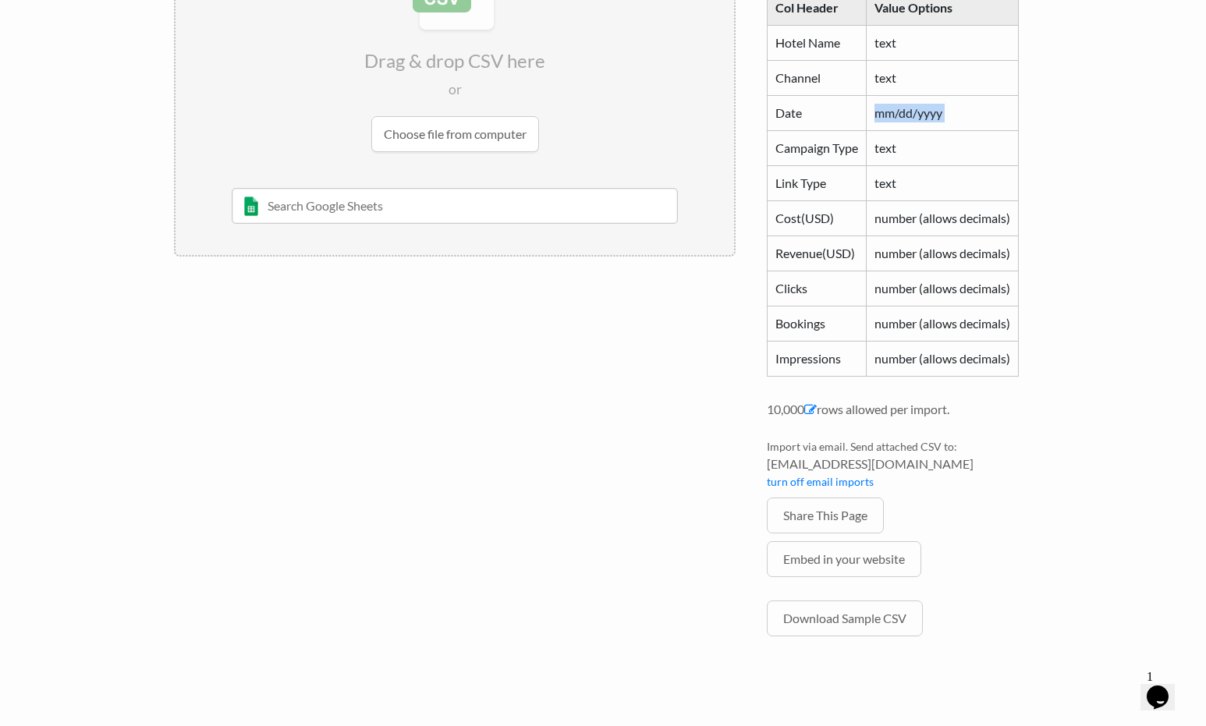
scroll to position [204, 0]
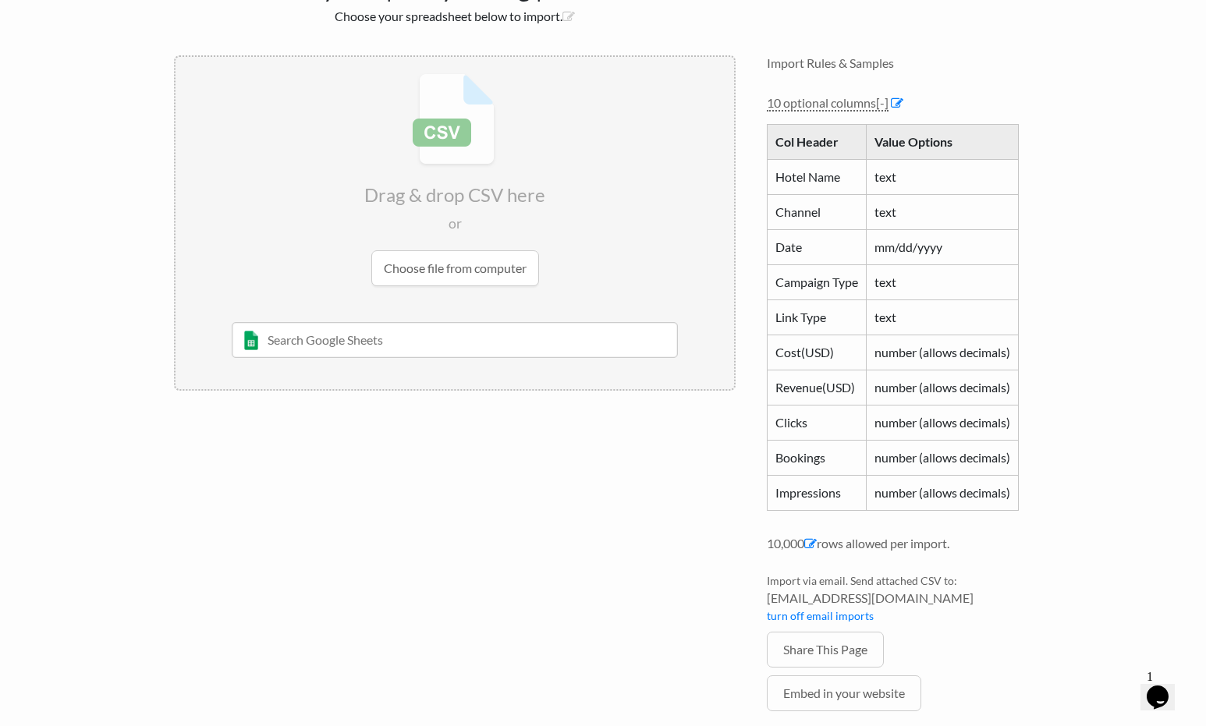
click at [871, 112] on div "Col Header Value Options Hotel Name text Channel text Date mm/dd/yyyy Campaign …" at bounding box center [899, 319] width 265 height 414
click at [868, 108] on link "10 optional columns [-]" at bounding box center [828, 103] width 122 height 16
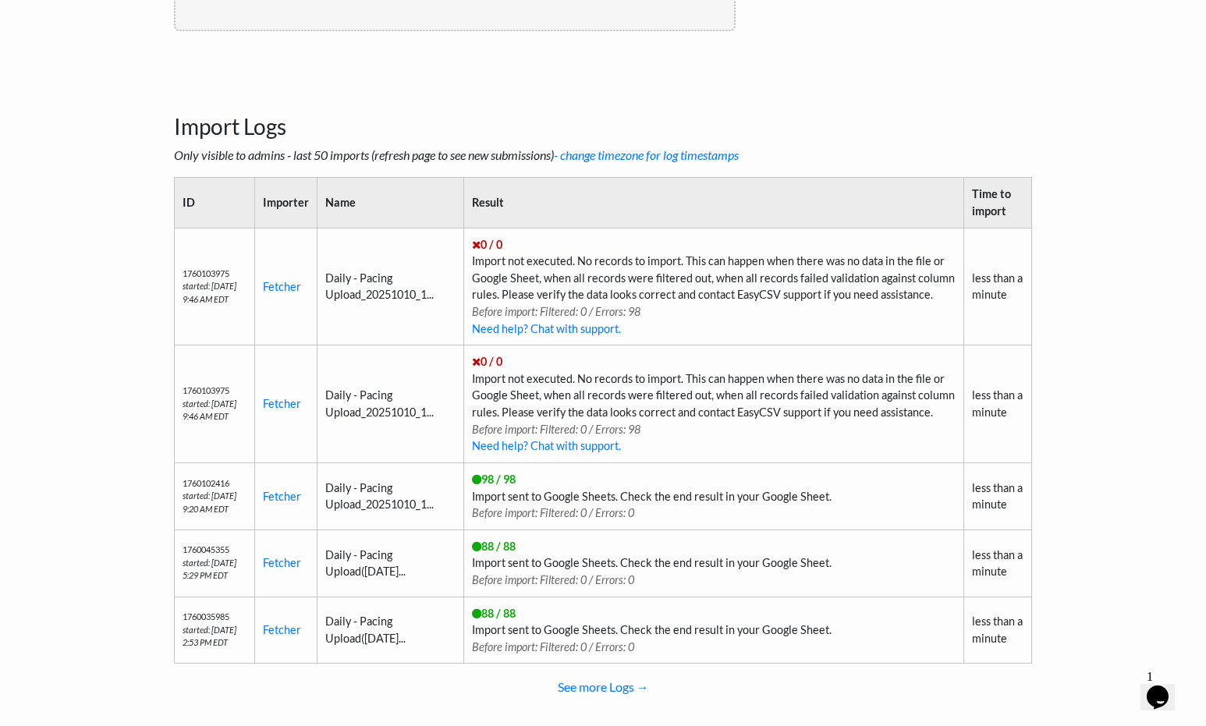
scroll to position [229, 0]
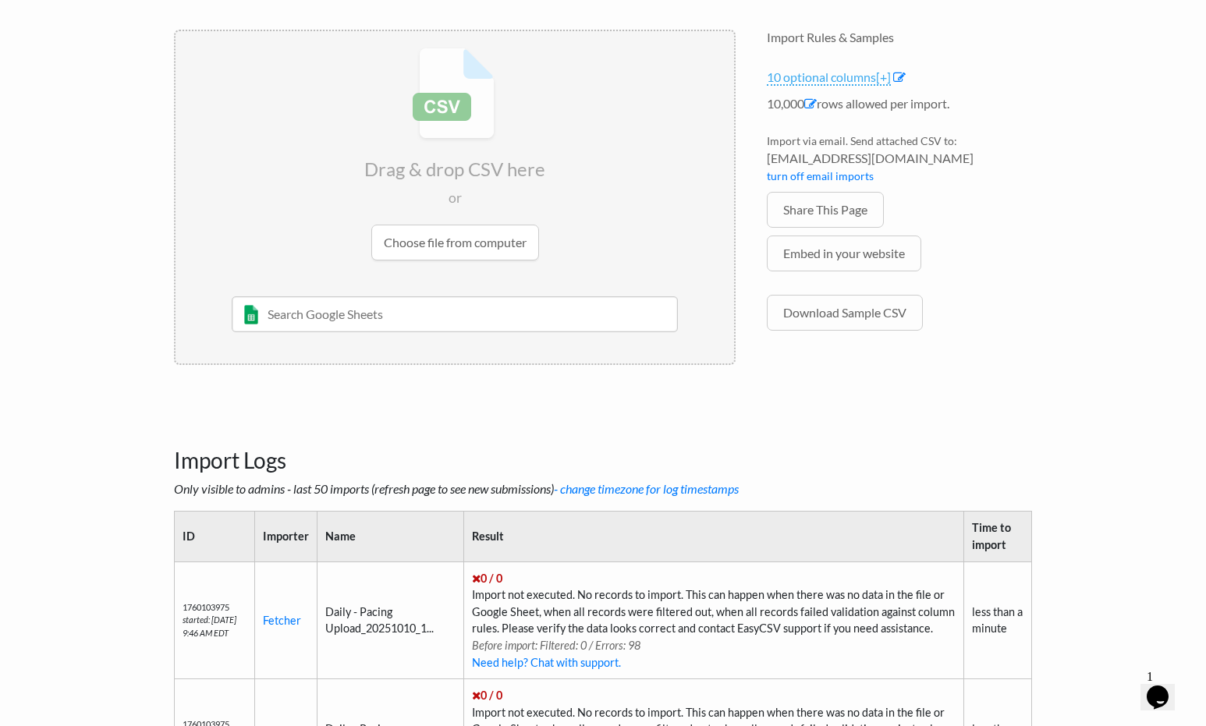
click at [891, 72] on span "[+]" at bounding box center [883, 76] width 15 height 15
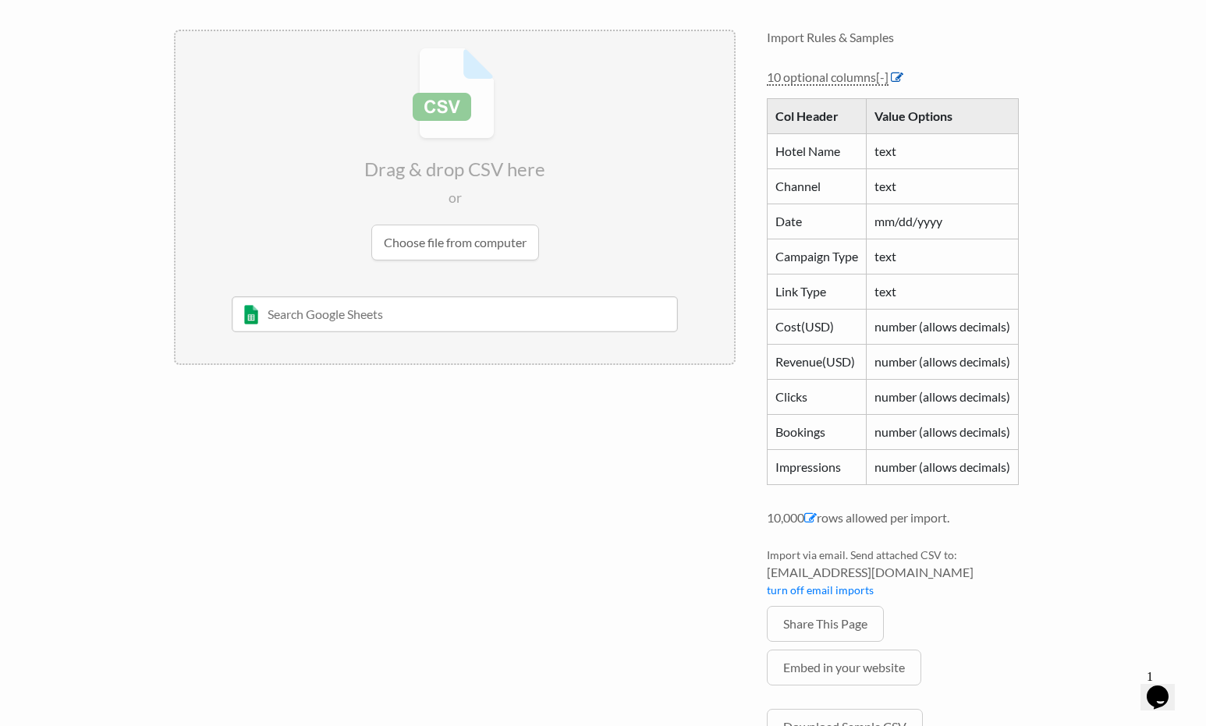
click at [902, 83] on icon at bounding box center [897, 77] width 12 height 12
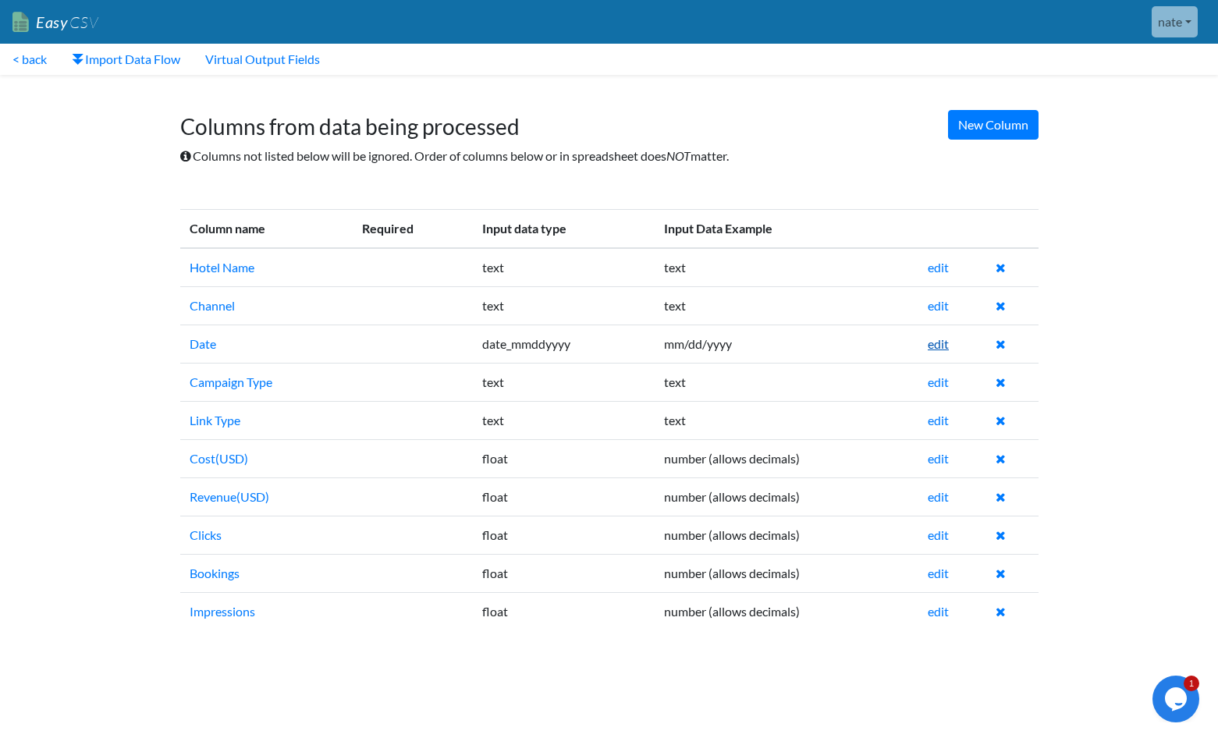
click at [934, 343] on link "edit" at bounding box center [938, 343] width 21 height 15
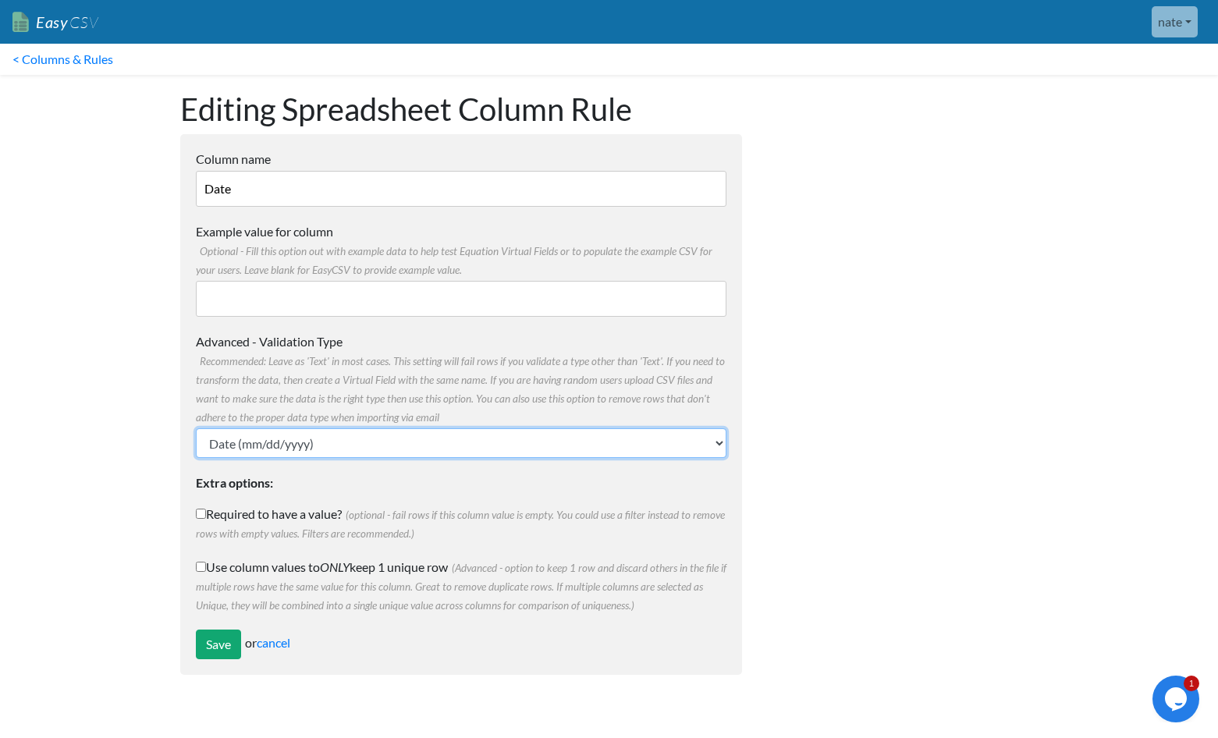
click at [374, 433] on select "Text Number (no decimals) Number (allow decimals) Date (mm/dd/yyyy) Date (dd/mm…" at bounding box center [461, 443] width 531 height 30
select select "float"
click at [196, 428] on select "Text Number (no decimals) Number (allow decimals) Date (mm/dd/yyyy) Date (dd/mm…" at bounding box center [461, 443] width 531 height 30
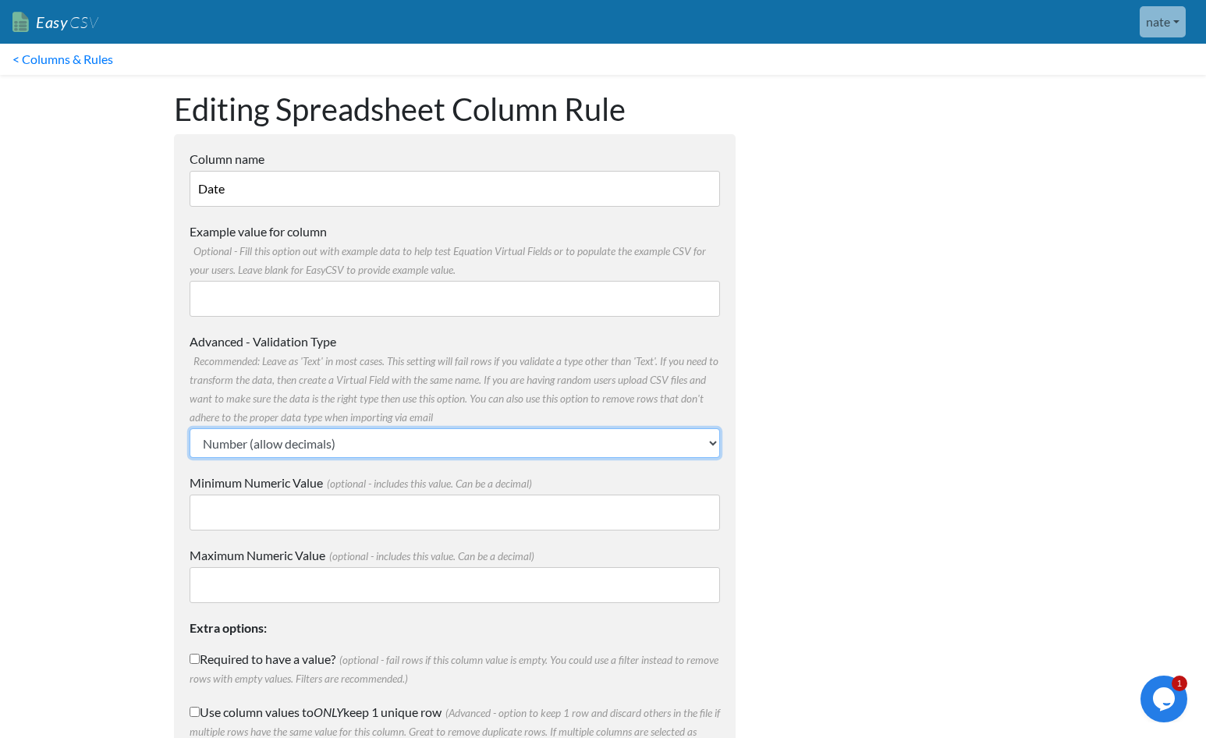
scroll to position [110, 0]
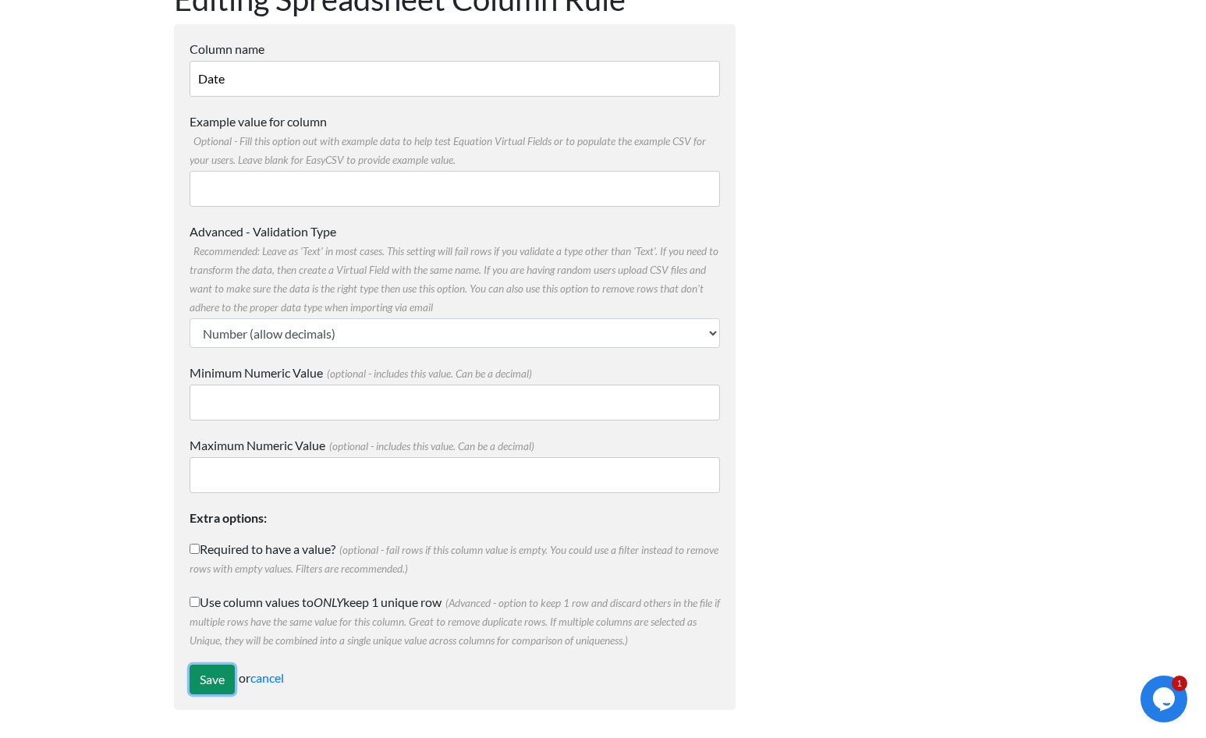
click at [211, 685] on input "Save" at bounding box center [212, 680] width 45 height 30
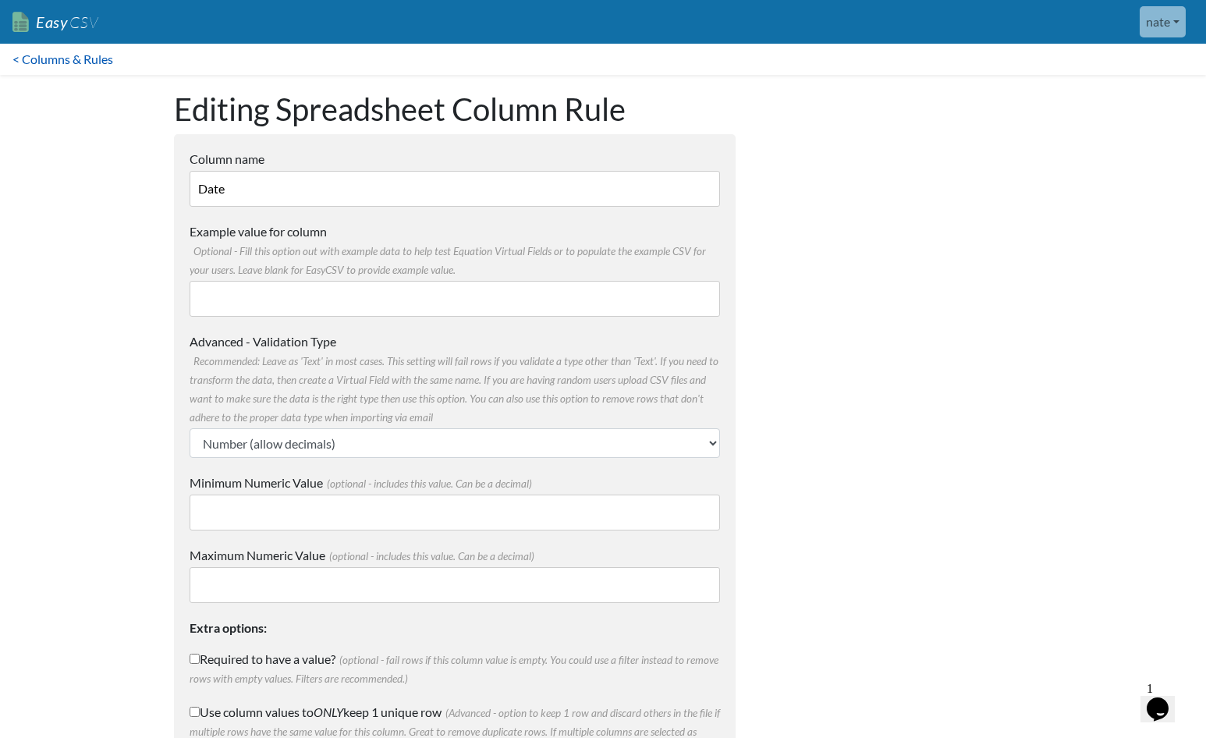
click at [52, 69] on link "< Columns & Rules" at bounding box center [63, 59] width 126 height 31
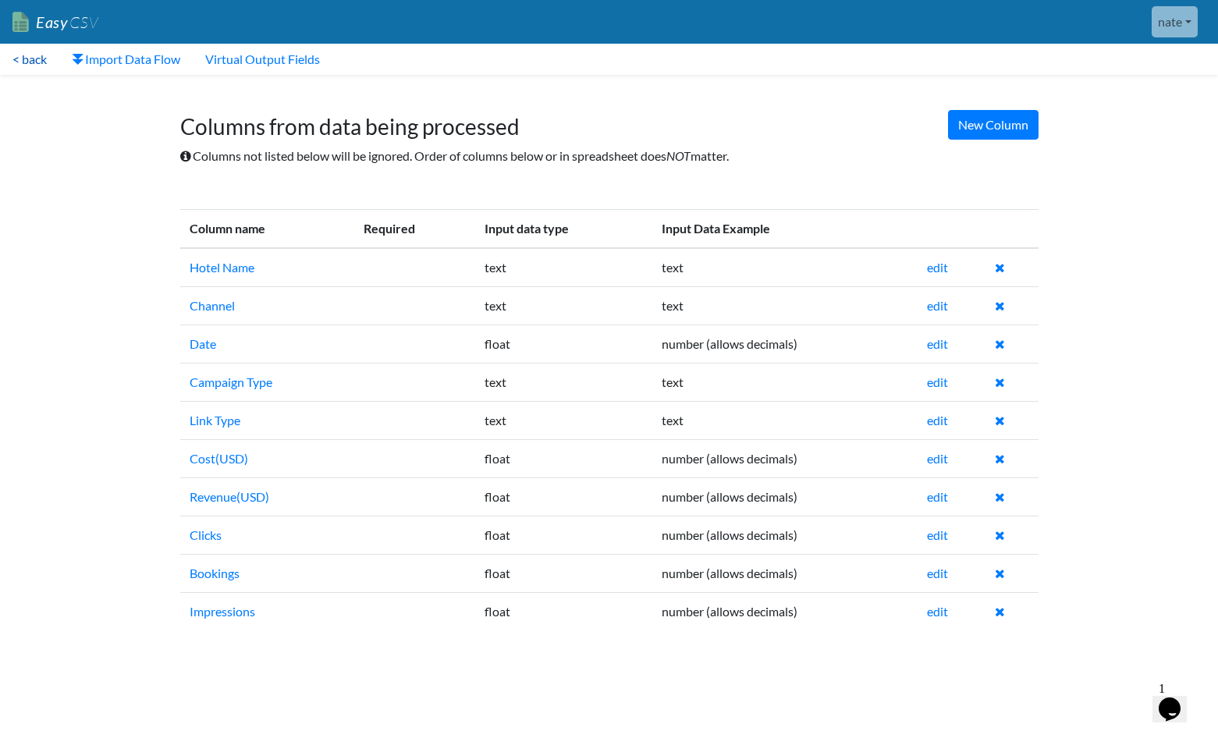
click at [49, 62] on link "< back" at bounding box center [29, 59] width 59 height 31
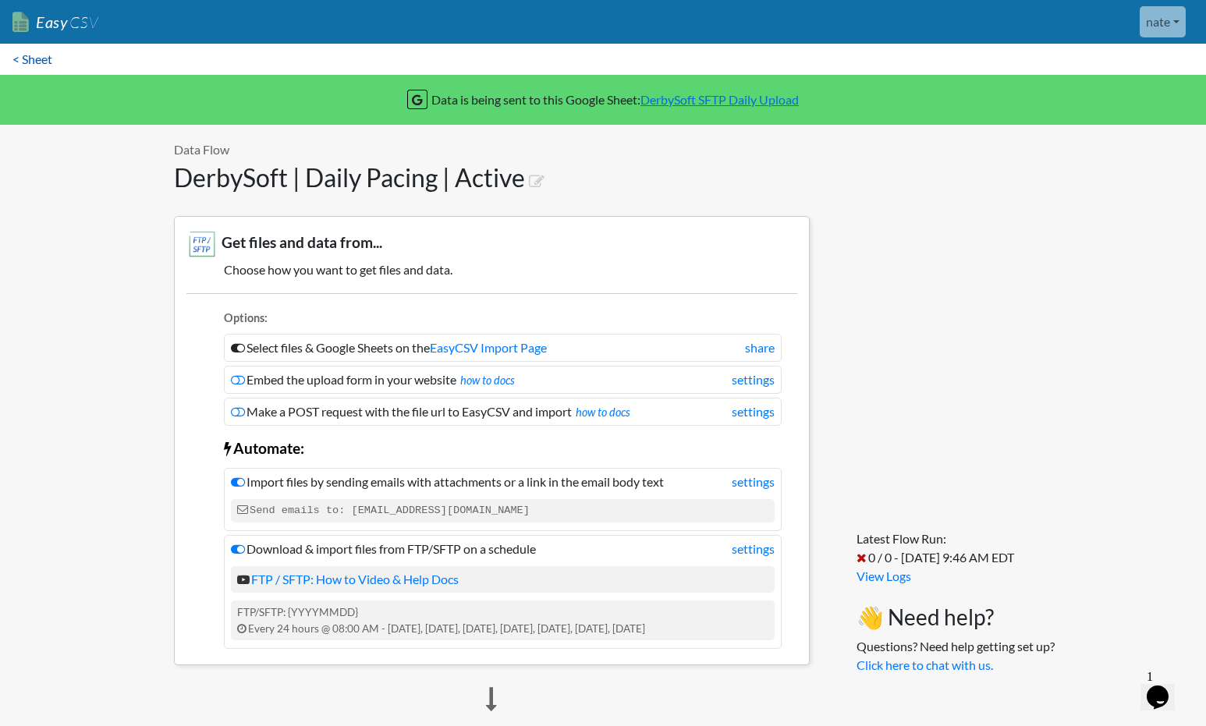
click at [27, 58] on link "< Sheet" at bounding box center [32, 59] width 65 height 31
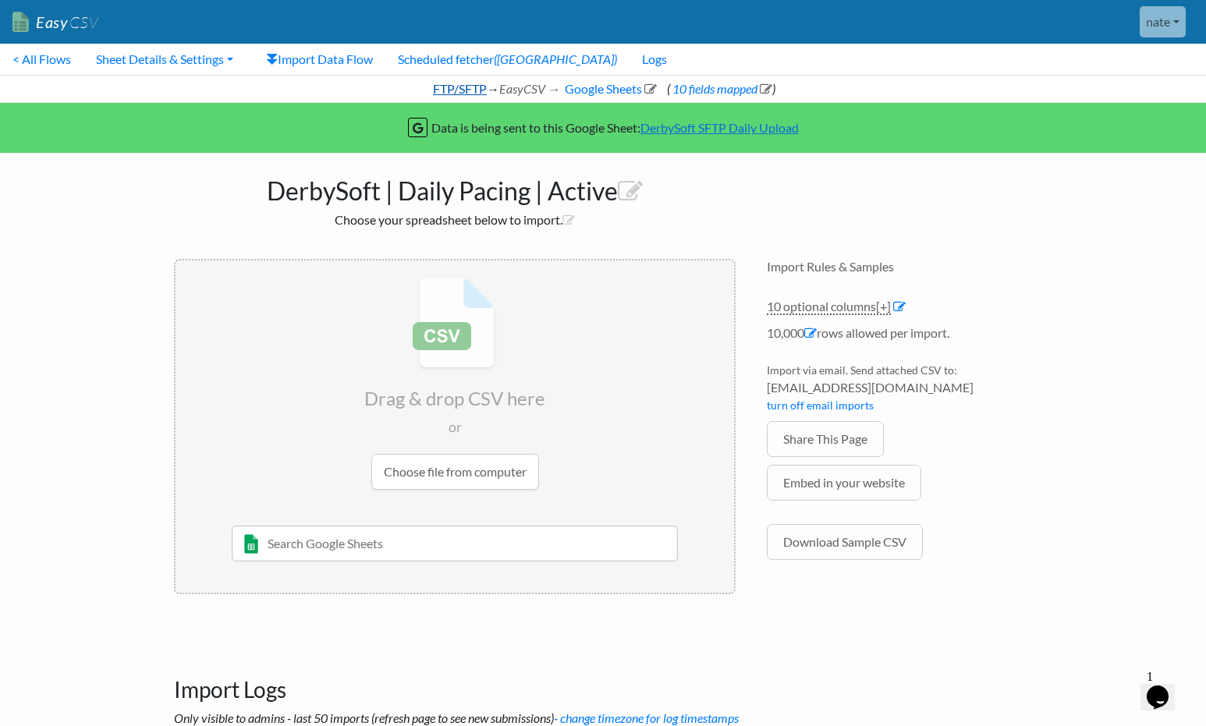
click at [433, 84] on link "FTP/SFTP" at bounding box center [459, 88] width 56 height 15
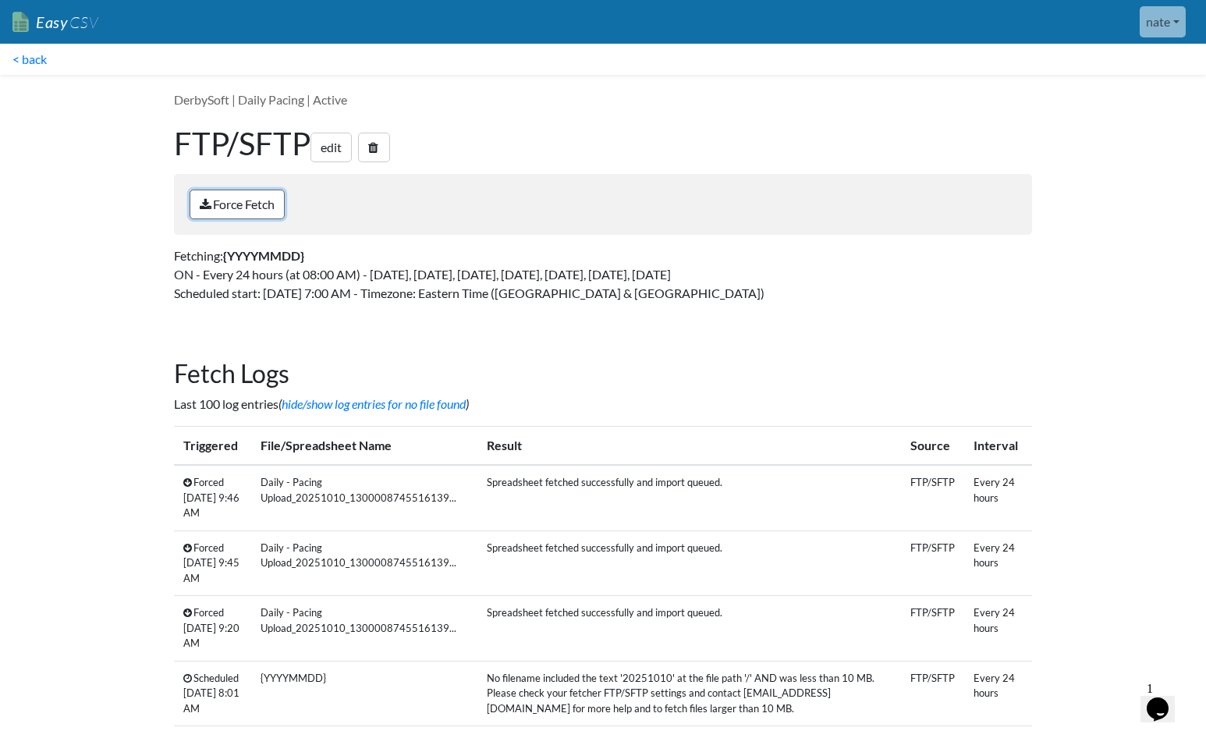
click at [276, 215] on link "Force Fetch" at bounding box center [237, 205] width 95 height 30
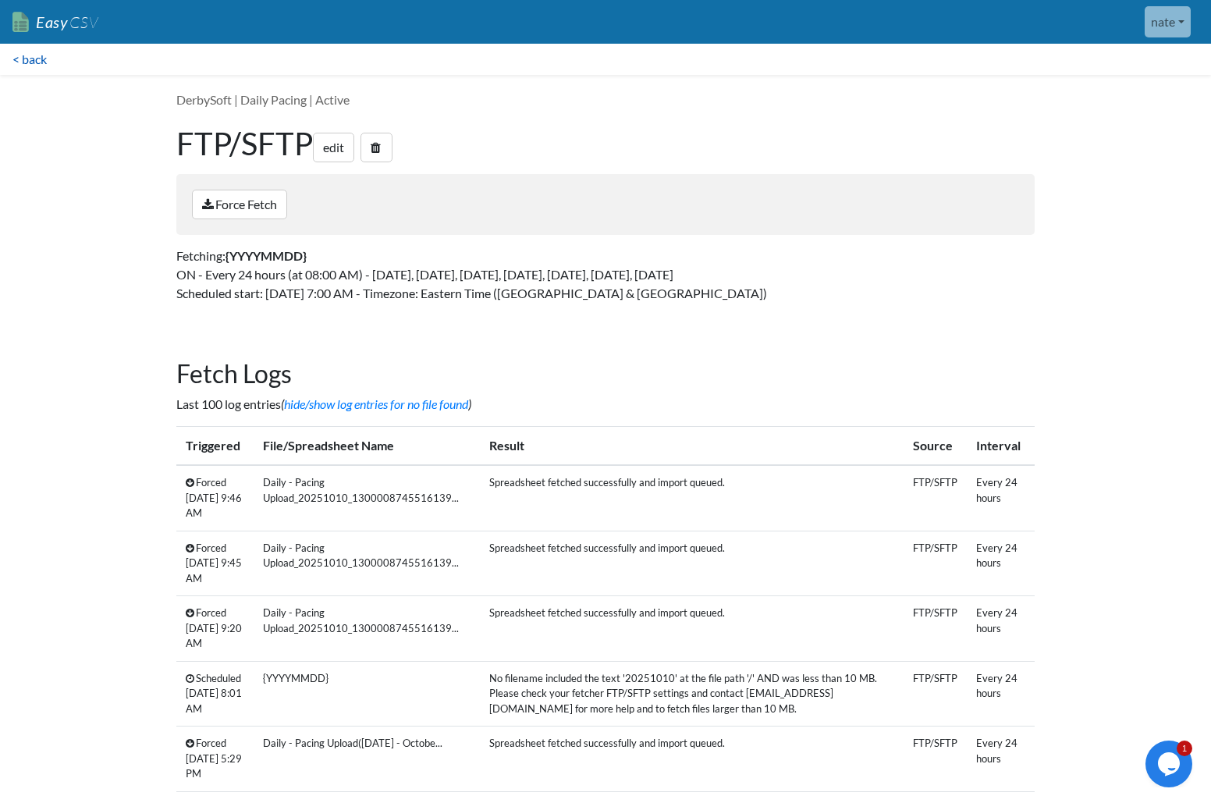
click at [29, 57] on link "< back" at bounding box center [29, 59] width 59 height 31
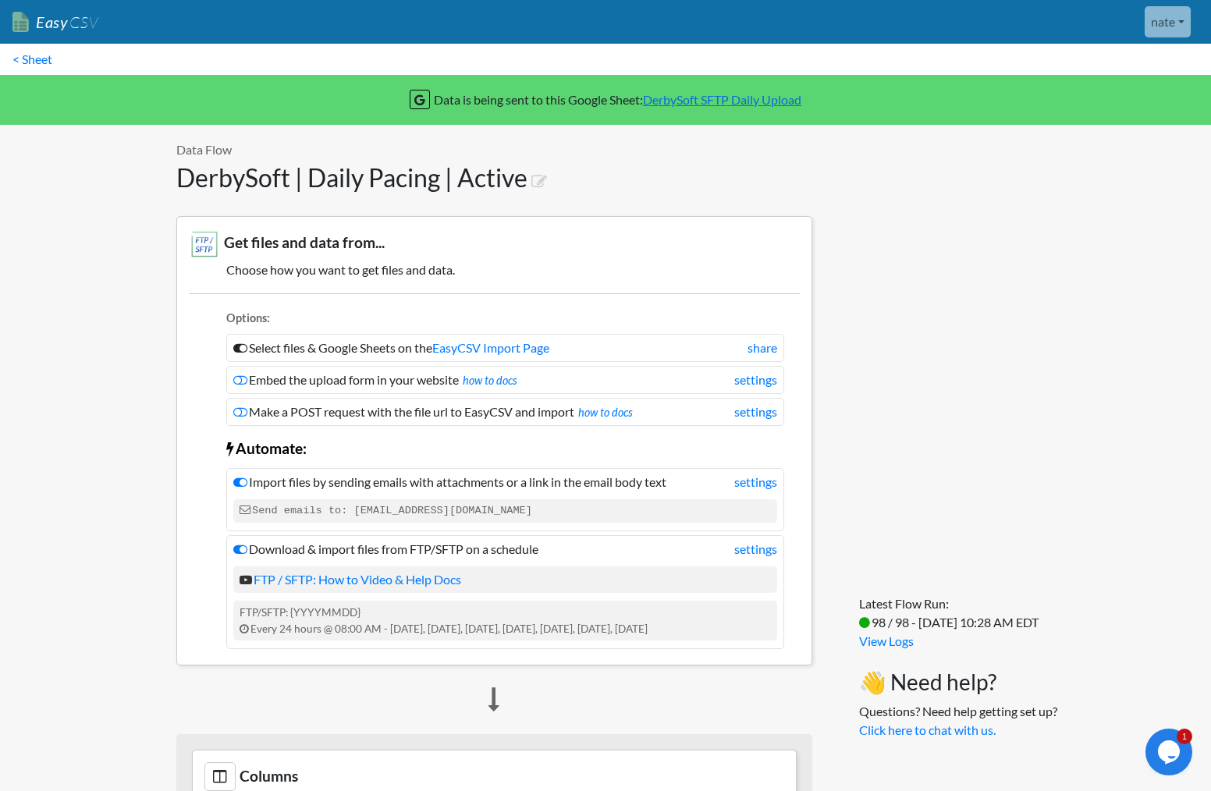
click at [893, 740] on div "Latest Flow Run: 98 / 98 - 10/10/2025 10:28 AM EDT View Logs 👋 Need help? Quest…" at bounding box center [958, 673] width 229 height 189
click at [894, 734] on link "Click here to chat with us." at bounding box center [927, 730] width 137 height 15
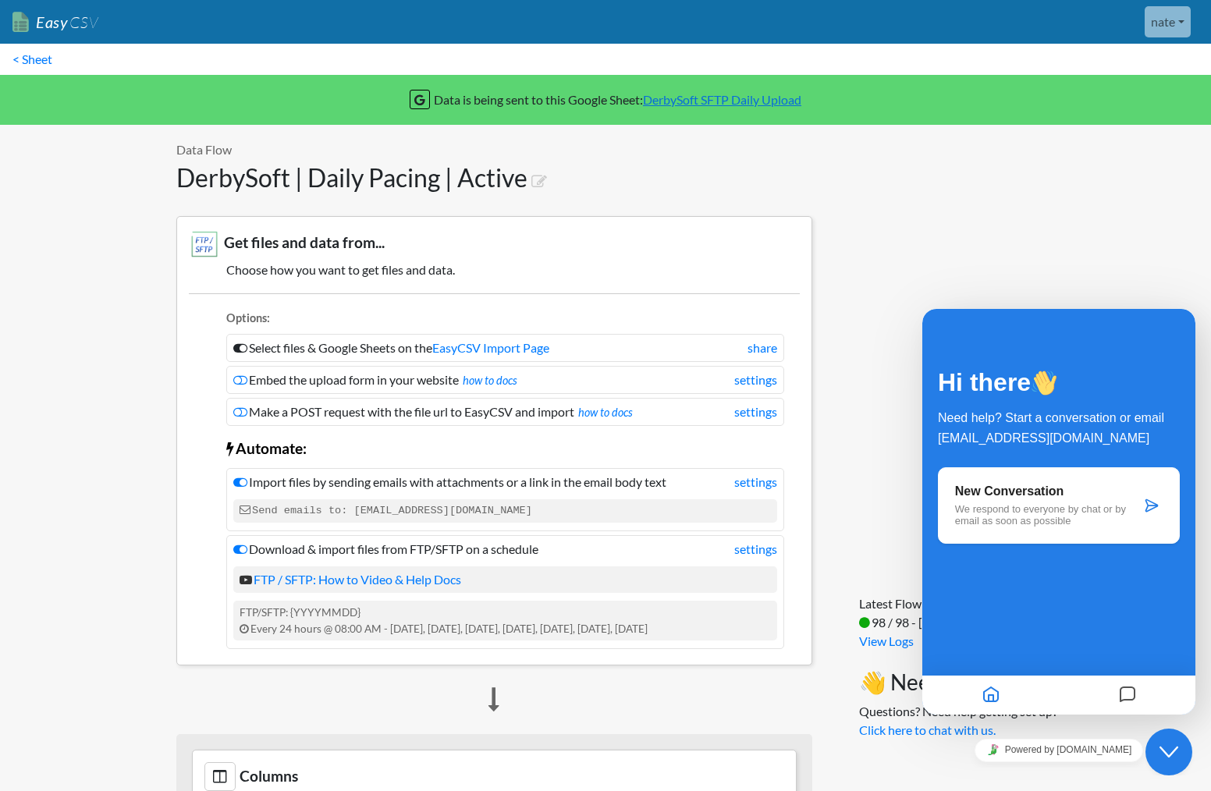
click at [1034, 538] on div "New Conversation We respond to everyone by chat or by email as soon as possible" at bounding box center [1059, 505] width 242 height 76
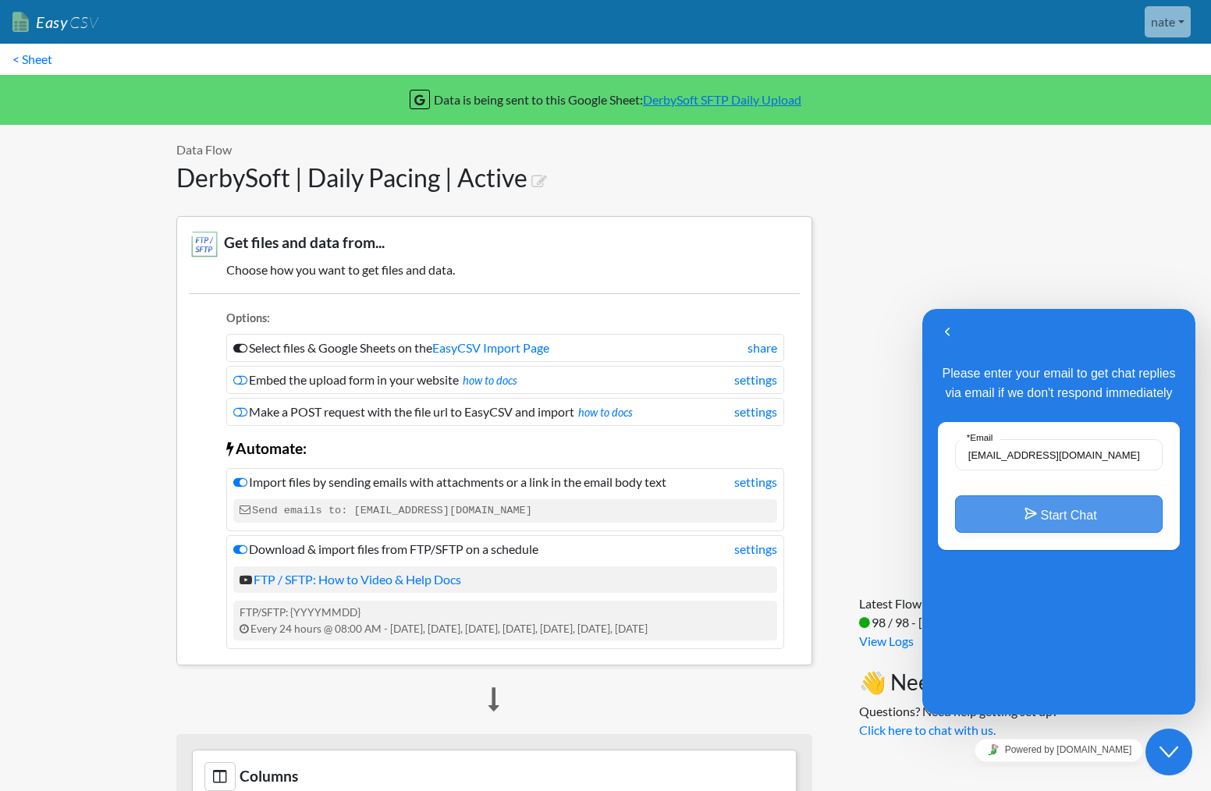
click at [1075, 533] on button "Start Chat" at bounding box center [1059, 513] width 208 height 37
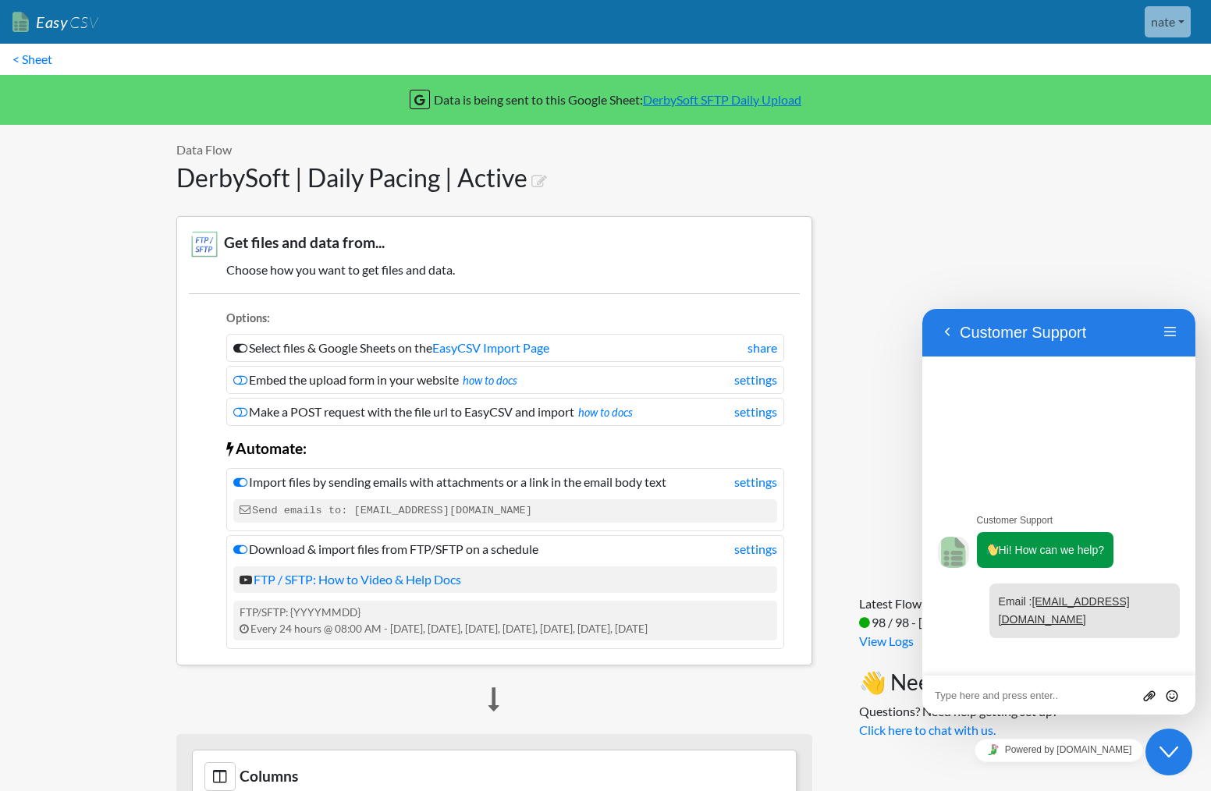
click at [1092, 693] on textarea at bounding box center [1059, 696] width 248 height 12
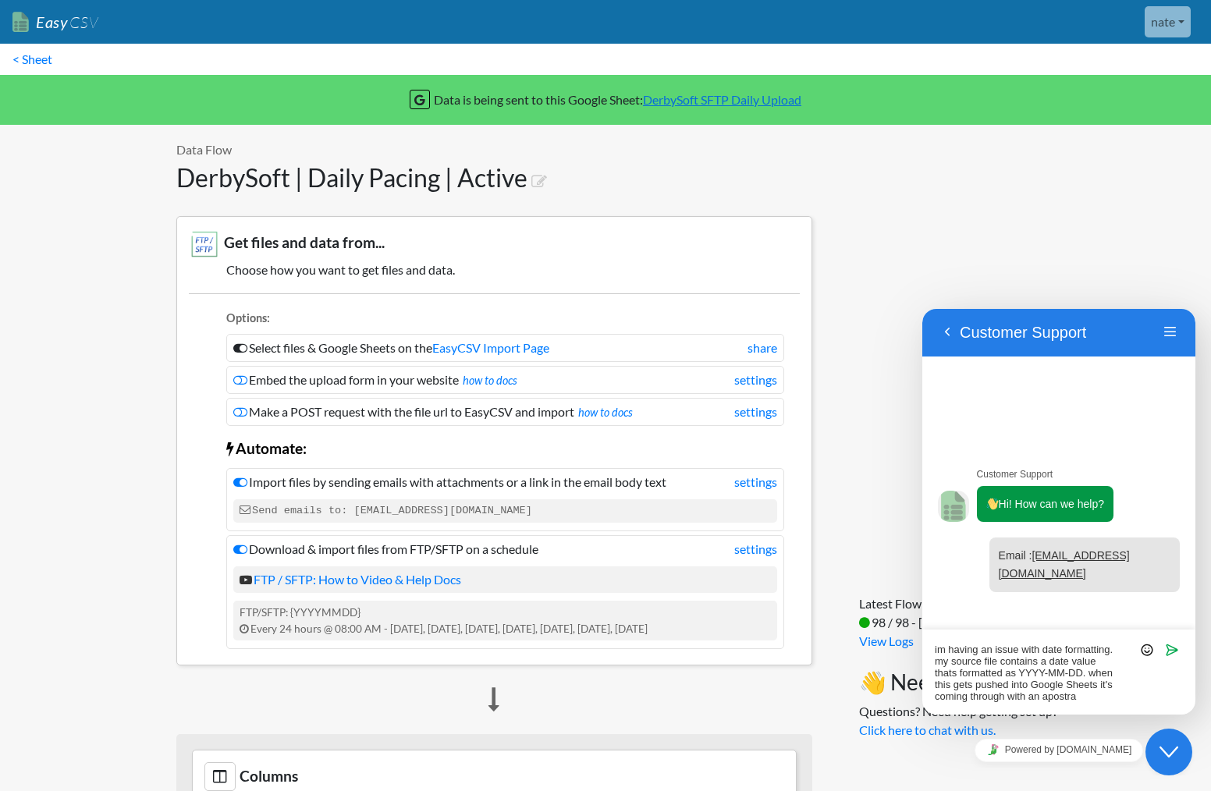
click at [1061, 698] on textarea "im having an issue with date formatting. my source file contains a date value t…" at bounding box center [1059, 673] width 248 height 59
paste textarea "ophe"
click at [1099, 696] on textarea "im having an issue with date formatting. my source file contains a date value t…" at bounding box center [1059, 673] width 248 height 59
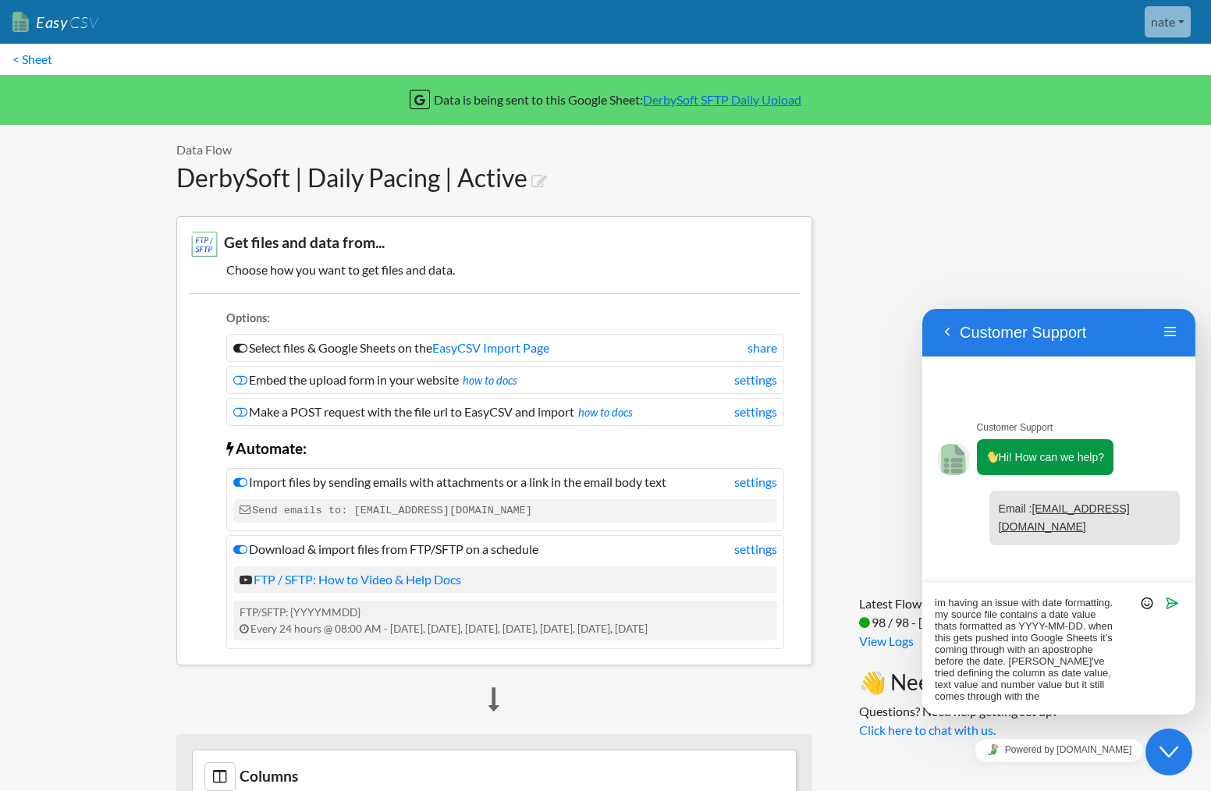
paste textarea "apostrophe"
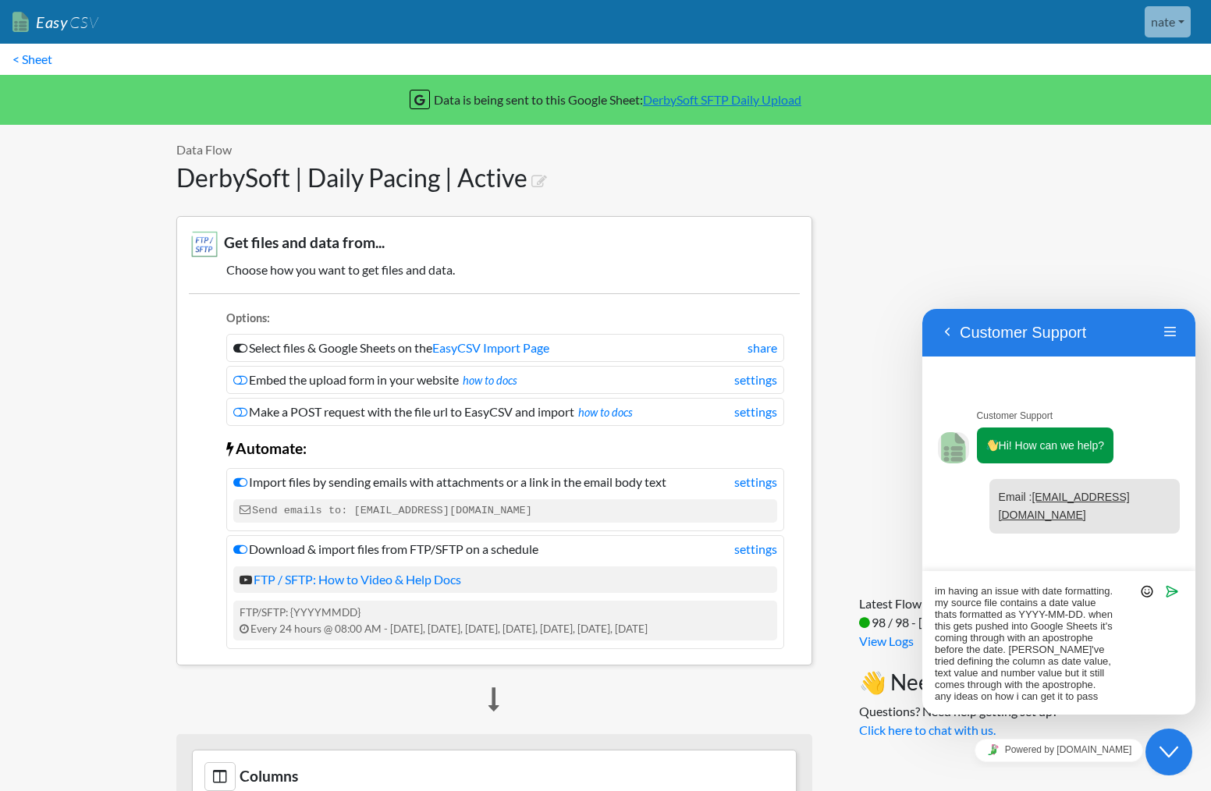
type textarea "im having an issue with date formatting. my source file contains a date value t…"
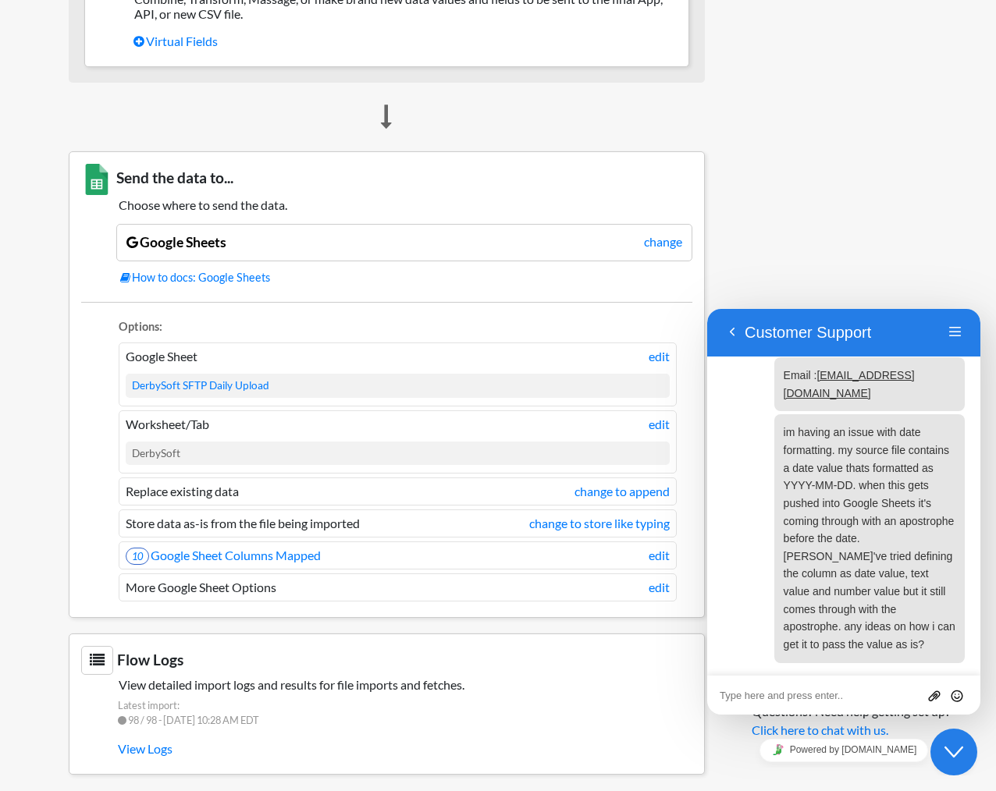
scroll to position [1053, 0]
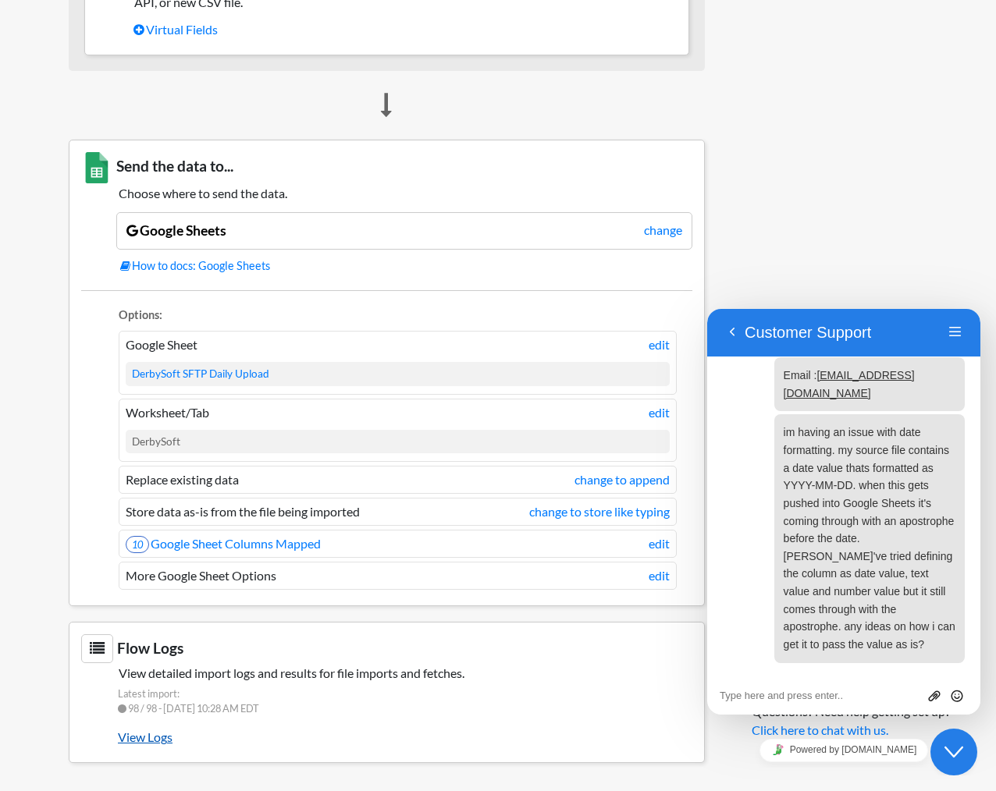
click at [129, 737] on link "View Logs" at bounding box center [405, 737] width 574 height 27
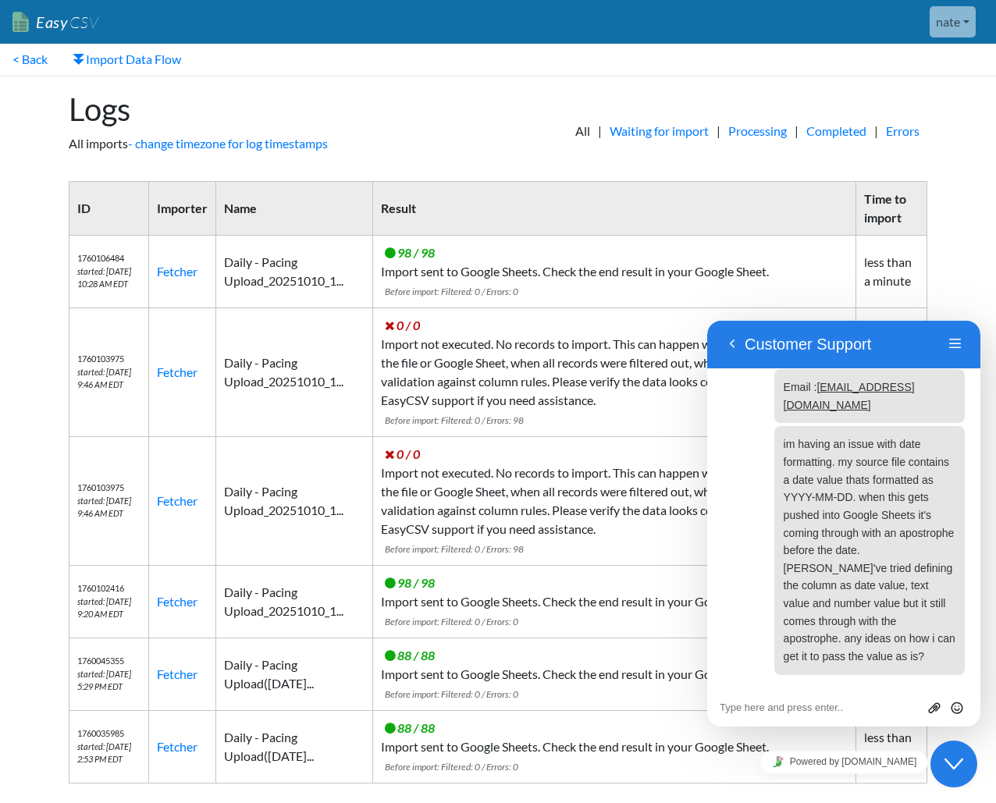
scroll to position [9, 0]
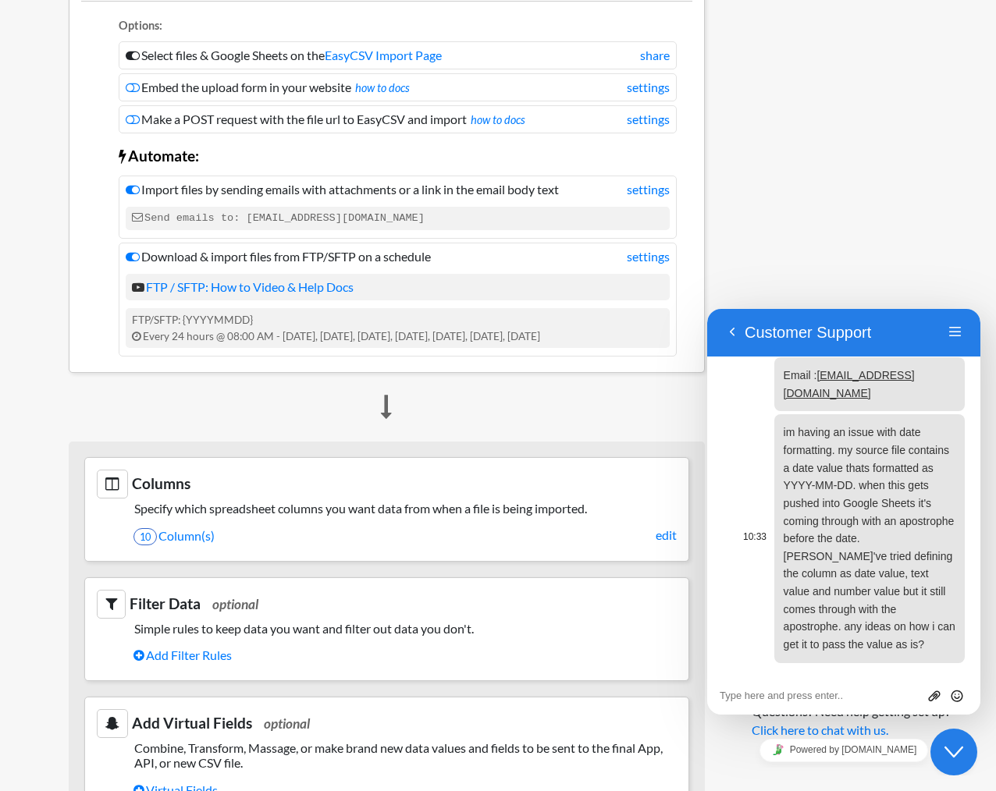
scroll to position [424, 0]
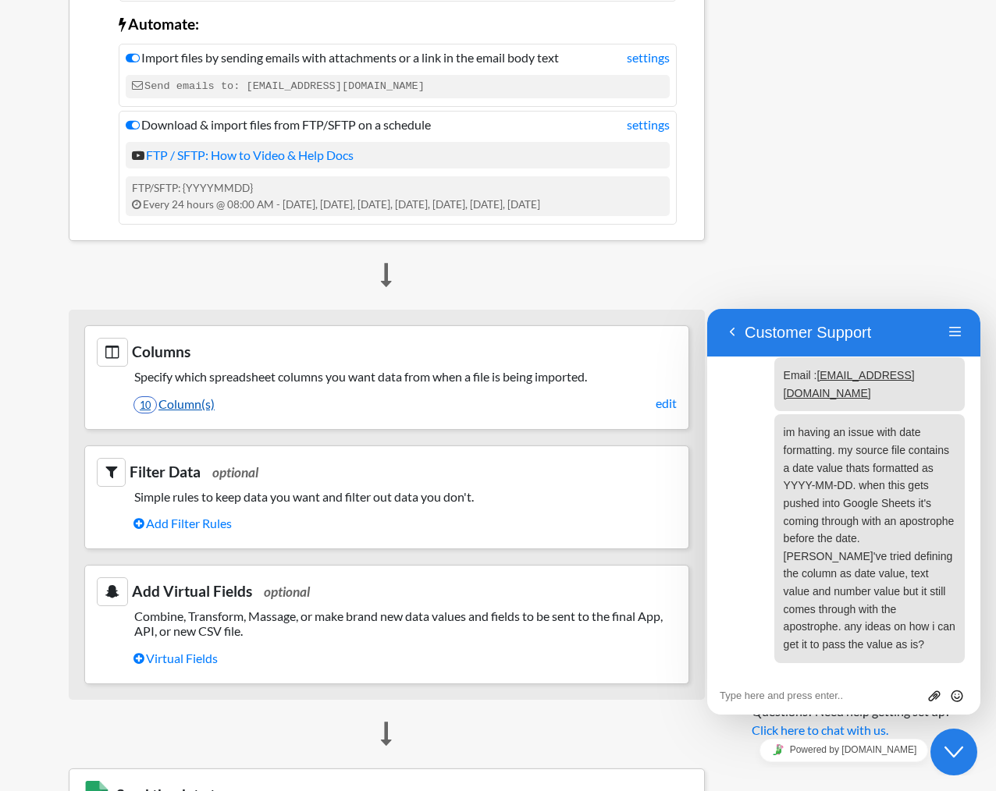
click at [653, 401] on link "10 Column(s)" at bounding box center [404, 404] width 543 height 27
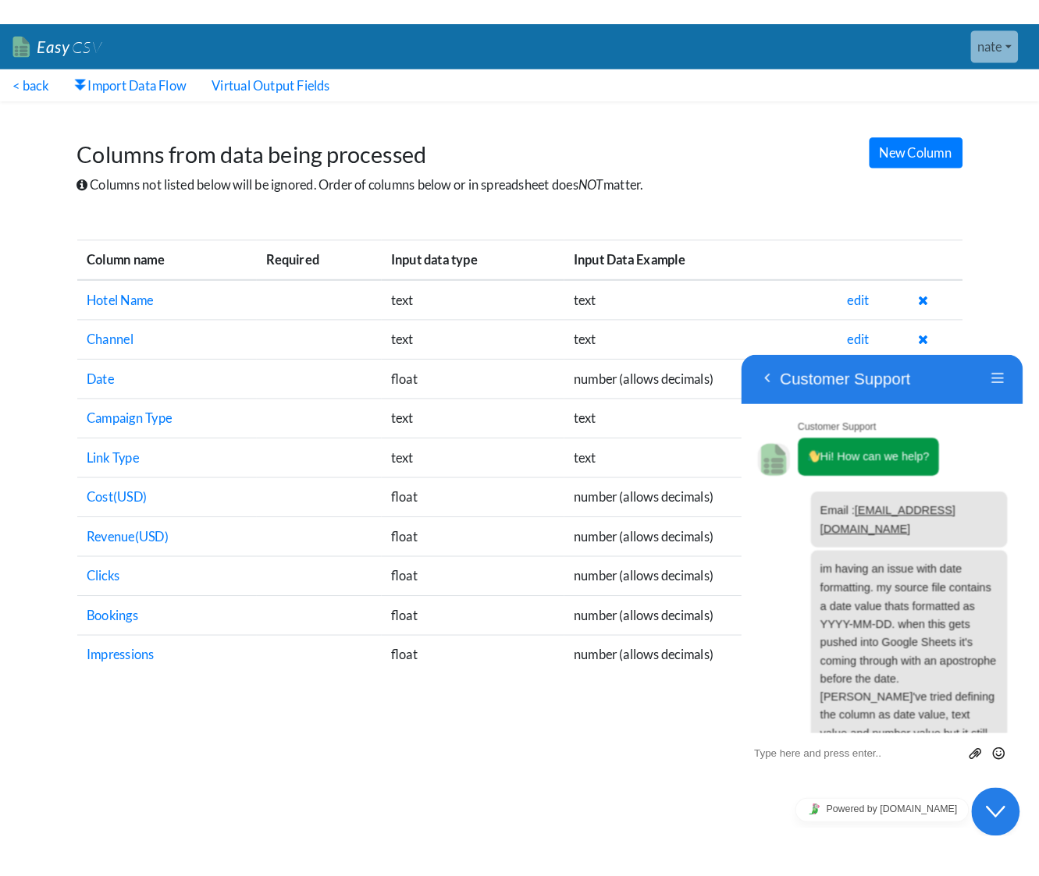
scroll to position [102, 0]
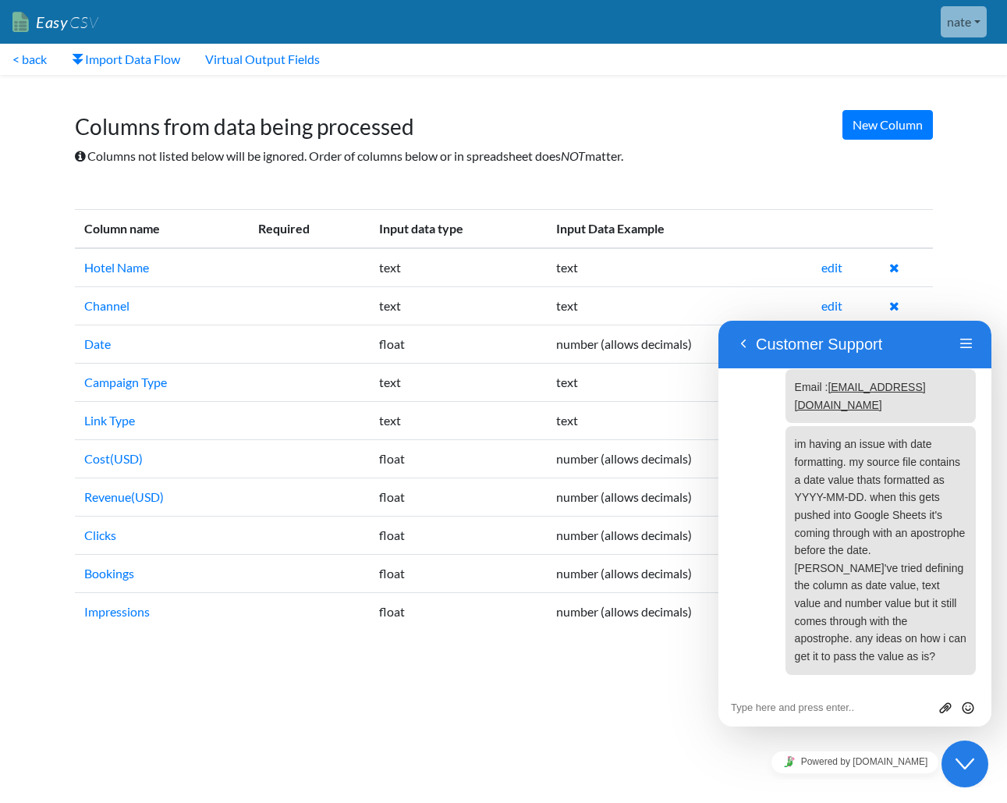
click at [580, 344] on td "number (allows decimals)" at bounding box center [679, 344] width 265 height 38
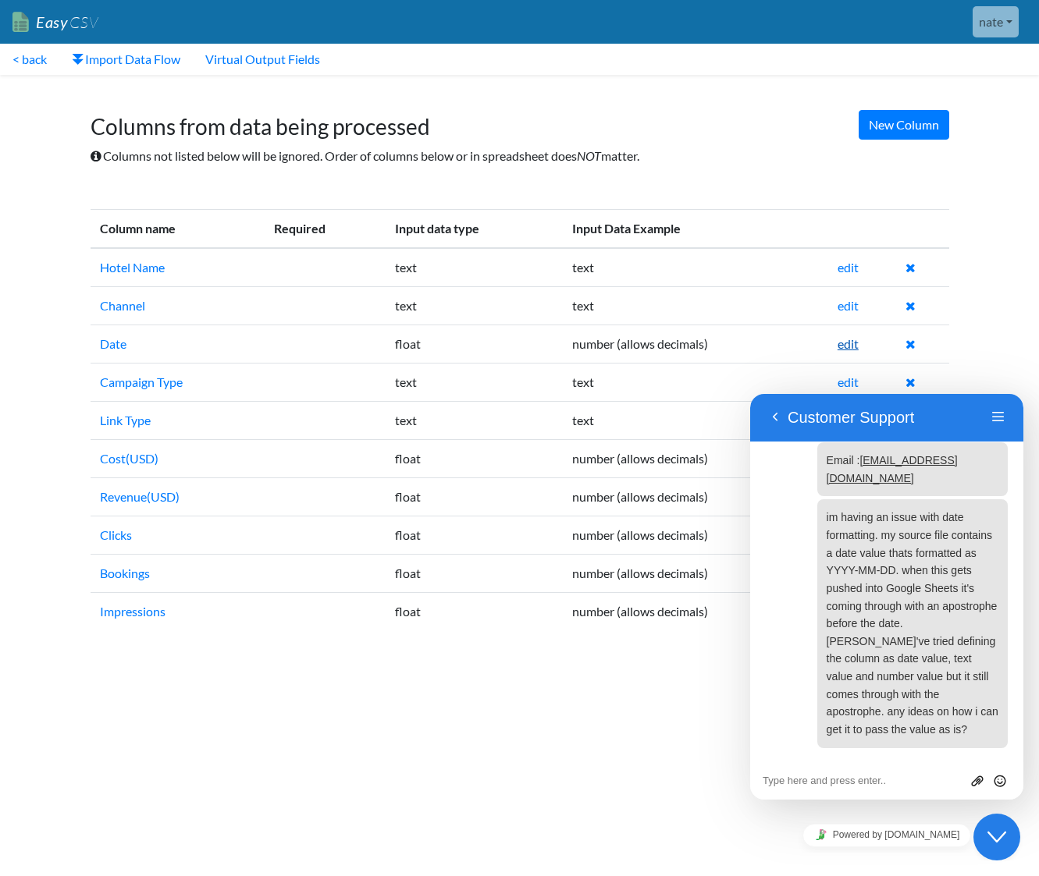
click at [854, 341] on link "edit" at bounding box center [847, 343] width 21 height 15
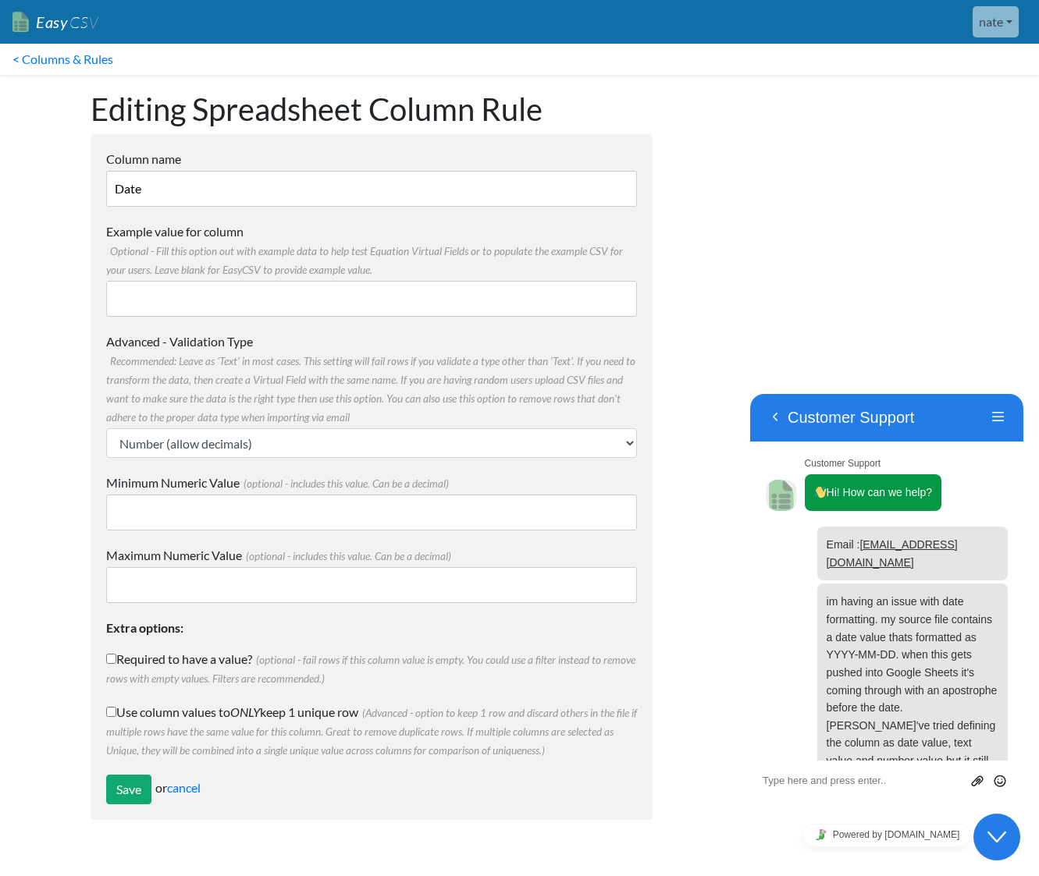
scroll to position [102, 0]
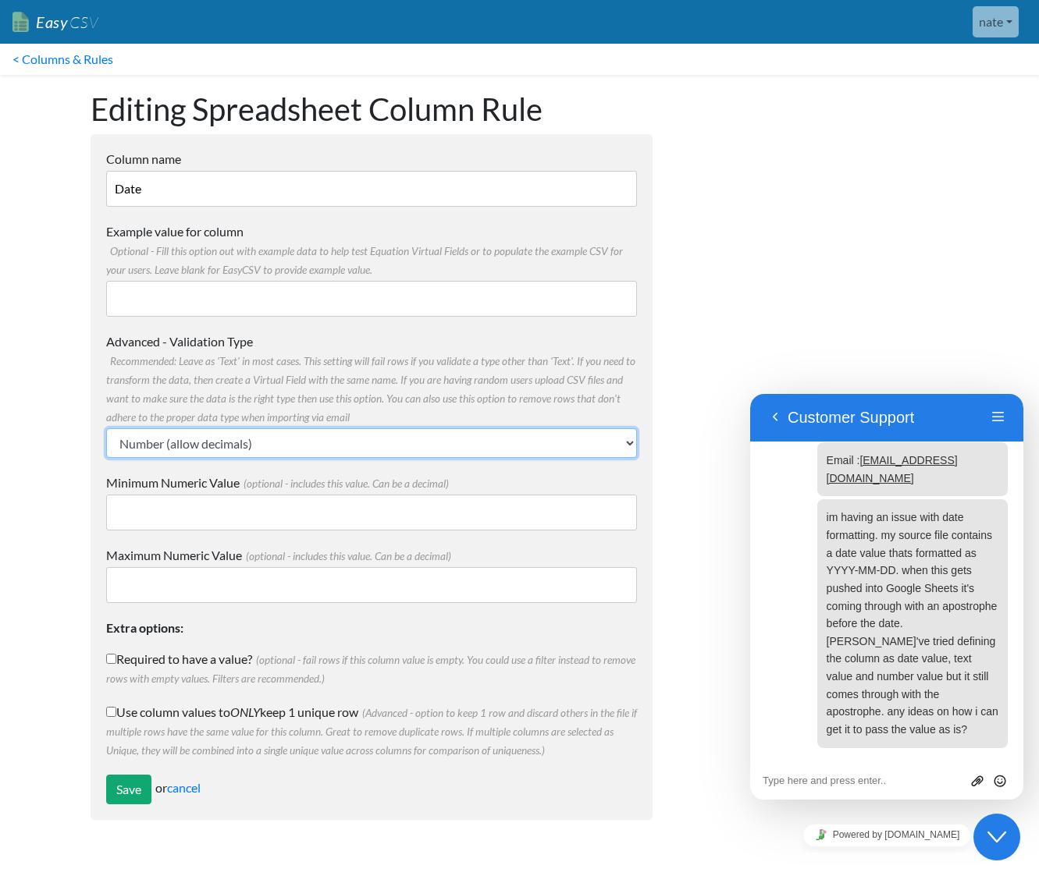
click at [485, 430] on select "Text Number (no decimals) Number (allow decimals) Date (mm/dd/yyyy) Date (dd/mm…" at bounding box center [371, 443] width 531 height 30
click at [268, 291] on input "Example value for column Optional - Fill this option out with example data to h…" at bounding box center [371, 299] width 531 height 36
paste input "[DATE]"
type input "2025-10-01"
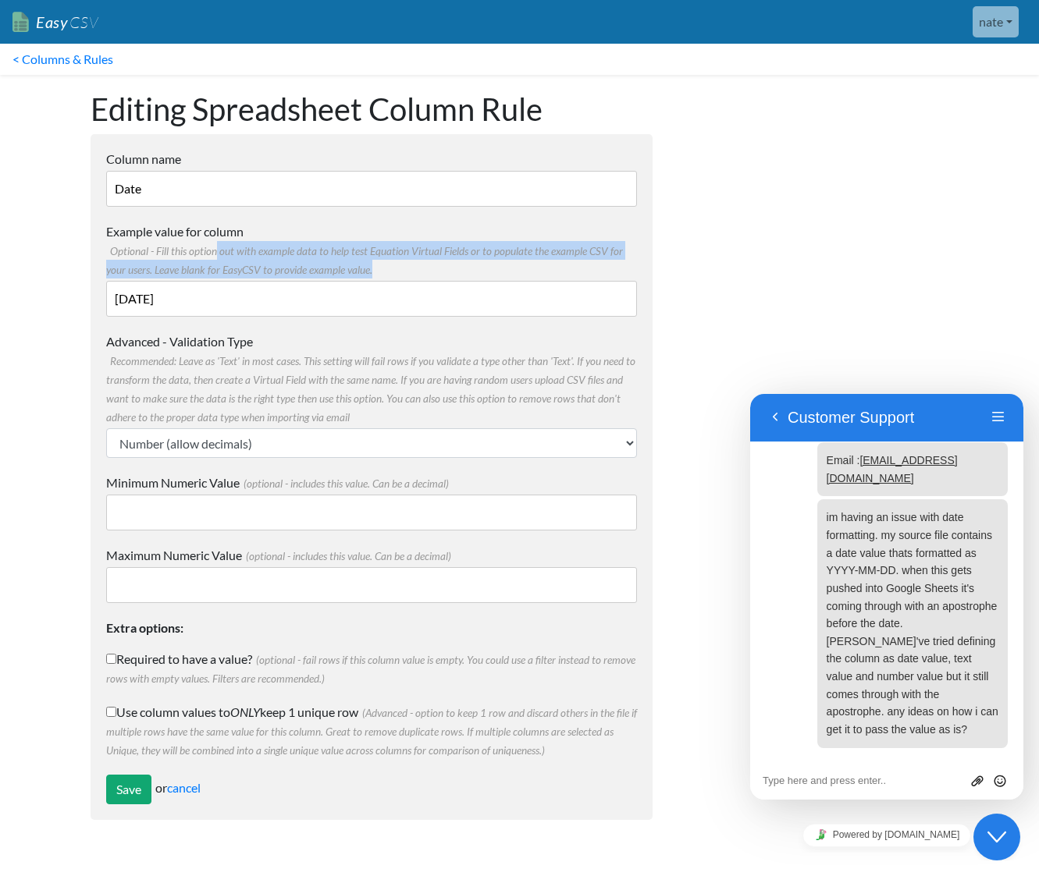
drag, startPoint x: 216, startPoint y: 259, endPoint x: 435, endPoint y: 289, distance: 221.4
click at [435, 289] on div "Example value for column Optional - Fill this option out with example data to h…" at bounding box center [371, 269] width 531 height 94
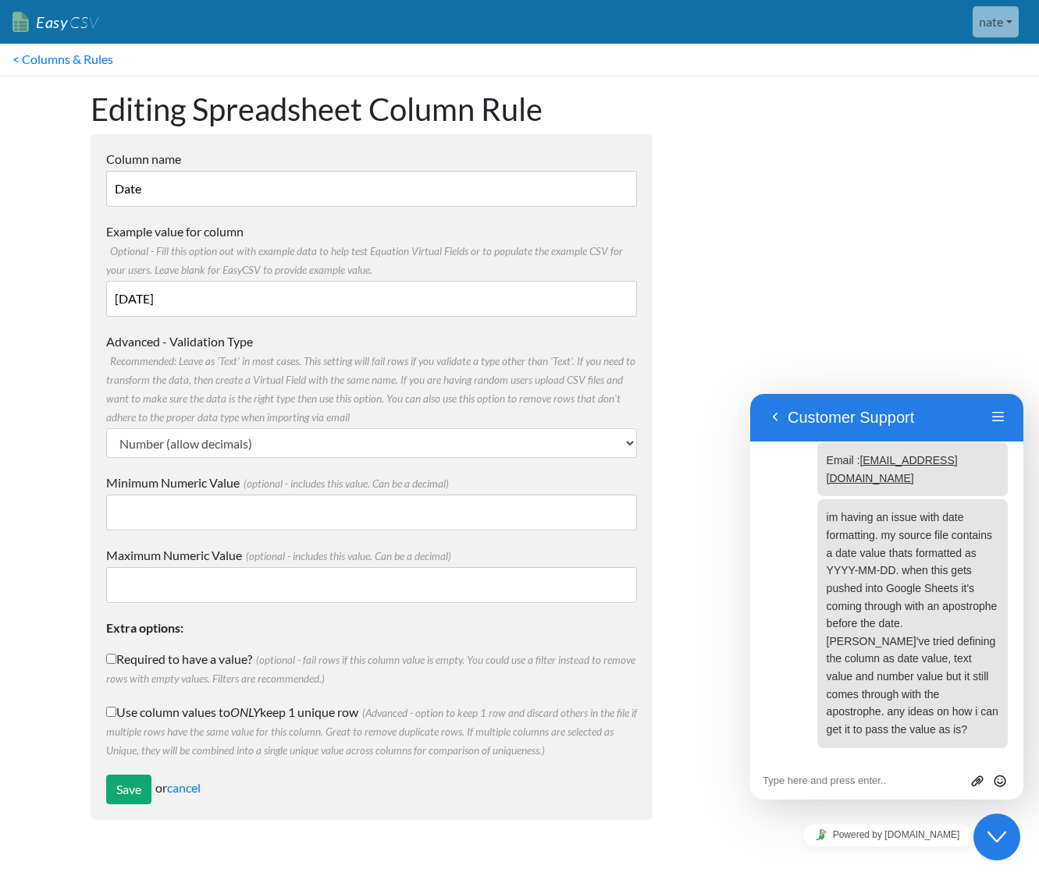
click at [399, 413] on label "Advanced - Validation Type Recommended: Leave as 'Text' in most cases. This set…" at bounding box center [371, 379] width 531 height 94
click at [399, 428] on select "Text Number (no decimals) Number (allow decimals) Date (mm/dd/yyyy) Date (dd/mm…" at bounding box center [371, 443] width 531 height 30
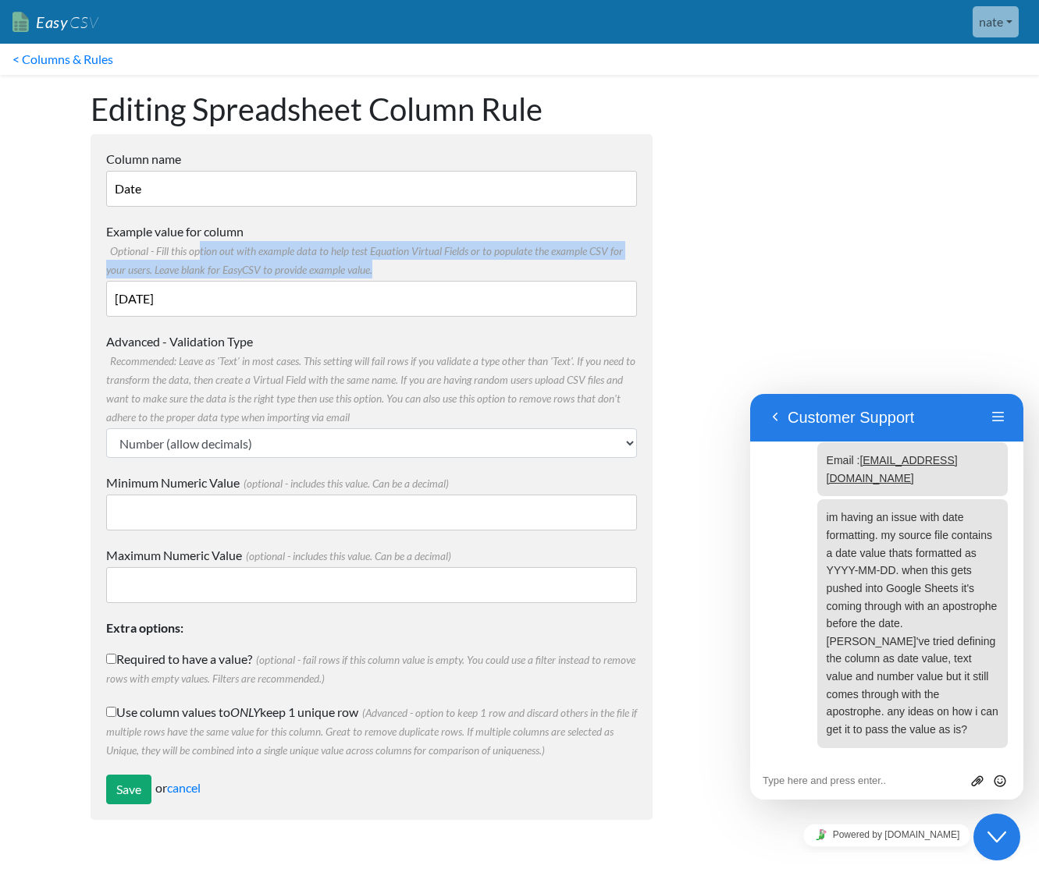
drag, startPoint x: 199, startPoint y: 254, endPoint x: 560, endPoint y: 265, distance: 361.4
click at [560, 265] on label "Example value for column Optional - Fill this option out with example data to h…" at bounding box center [371, 250] width 531 height 56
click at [299, 445] on select "Text Number (no decimals) Number (allow decimals) Date (mm/dd/yyyy) Date (dd/mm…" at bounding box center [371, 443] width 531 height 30
click at [106, 428] on select "Text Number (no decimals) Number (allow decimals) Date (mm/dd/yyyy) Date (dd/mm…" at bounding box center [371, 443] width 531 height 30
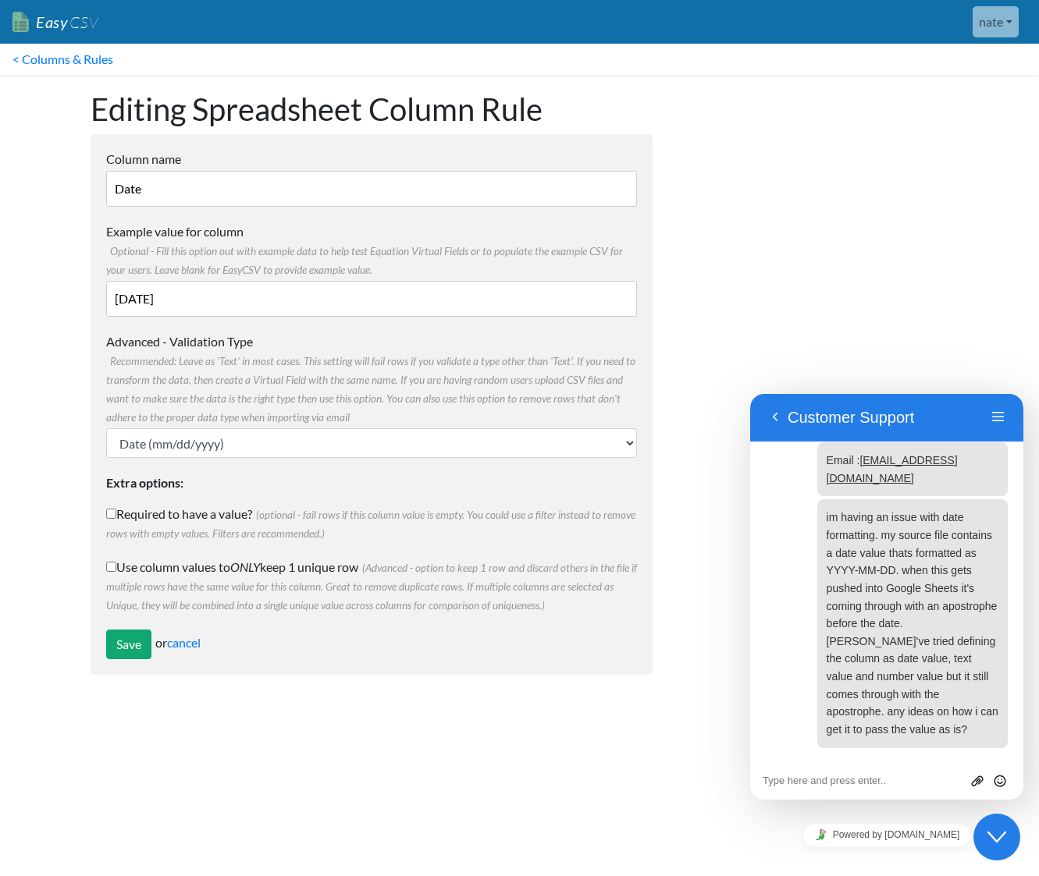
click at [453, 323] on form "Column name Date Multiple Choice Options Value in the sheet will have to exact …" at bounding box center [372, 404] width 562 height 541
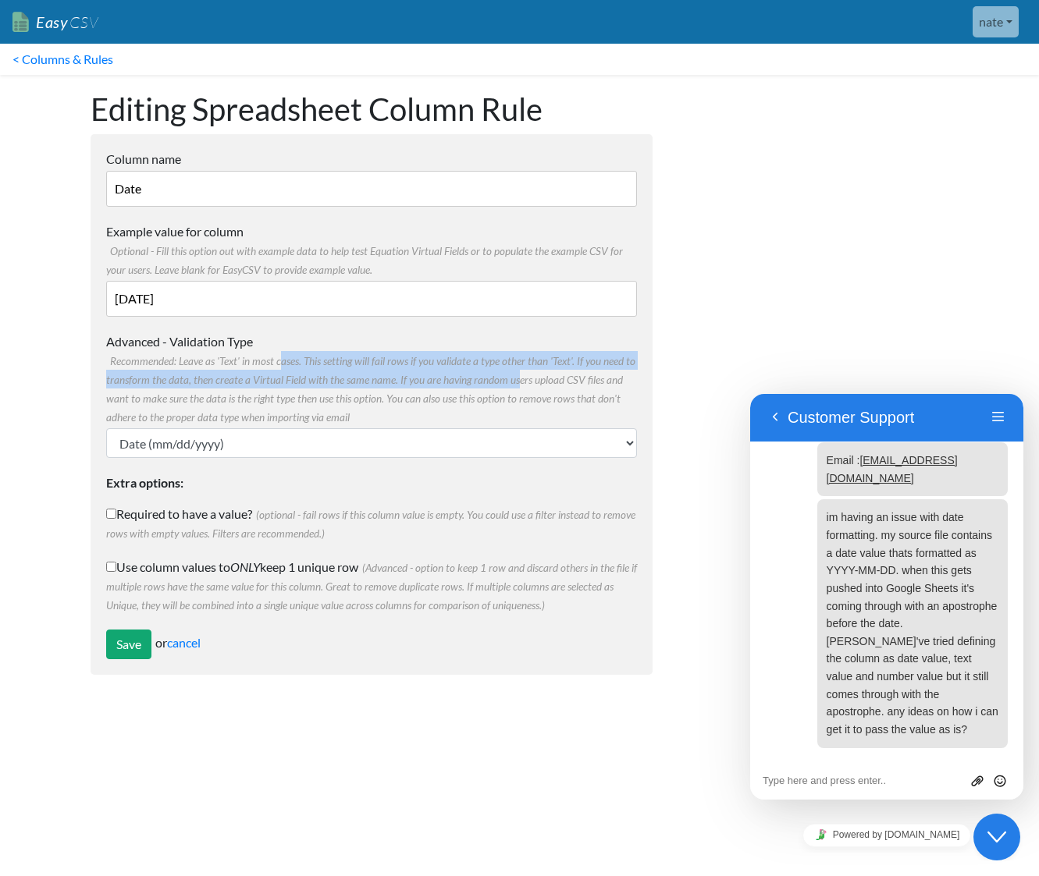
drag, startPoint x: 281, startPoint y: 364, endPoint x: 513, endPoint y: 369, distance: 231.8
click at [513, 369] on label "Advanced - Validation Type Recommended: Leave as 'Text' in most cases. This set…" at bounding box center [371, 379] width 531 height 94
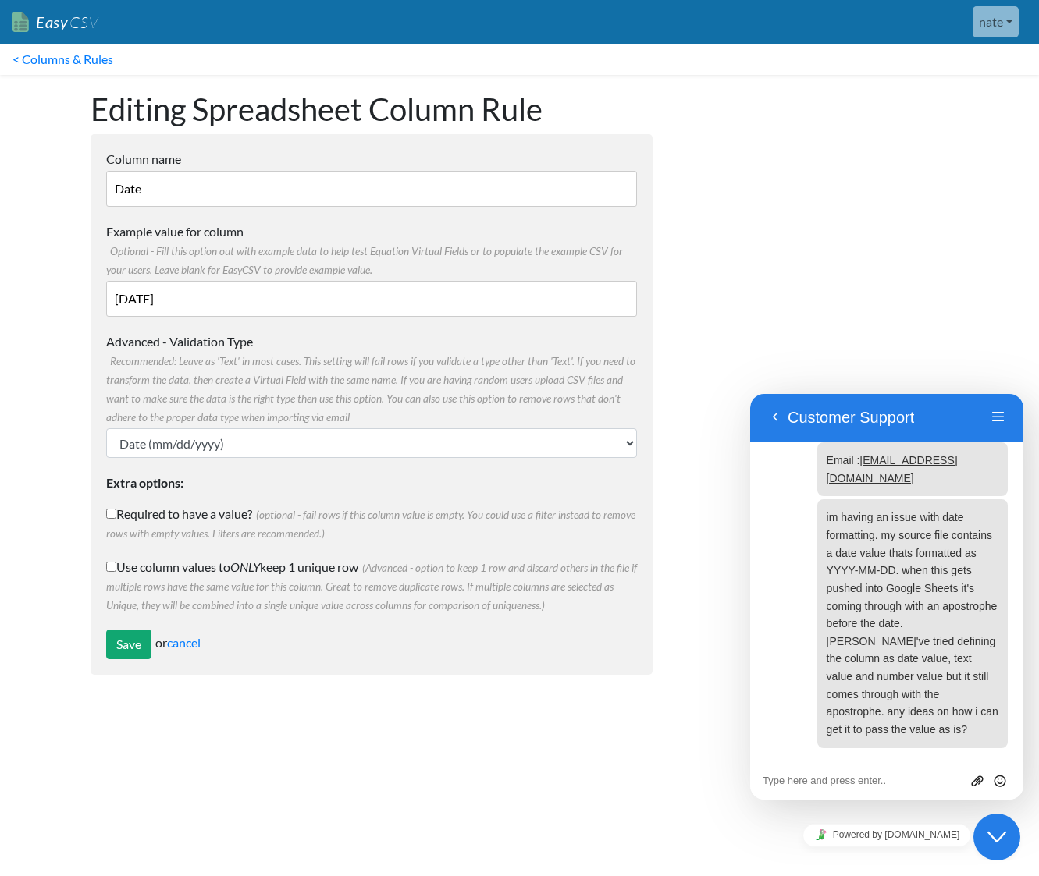
click at [513, 369] on label "Advanced - Validation Type Recommended: Leave as 'Text' in most cases. This set…" at bounding box center [371, 379] width 531 height 94
click at [513, 428] on select "Text Number (no decimals) Number (allow decimals) Date (mm/dd/yyyy) Date (dd/mm…" at bounding box center [371, 443] width 531 height 30
click at [523, 442] on select "Text Number (no decimals) Number (allow decimals) Date (mm/dd/yyyy) Date (dd/mm…" at bounding box center [371, 443] width 531 height 30
select select "text"
click at [106, 428] on select "Text Number (no decimals) Number (allow decimals) Date (mm/dd/yyyy) Date (dd/mm…" at bounding box center [371, 443] width 531 height 30
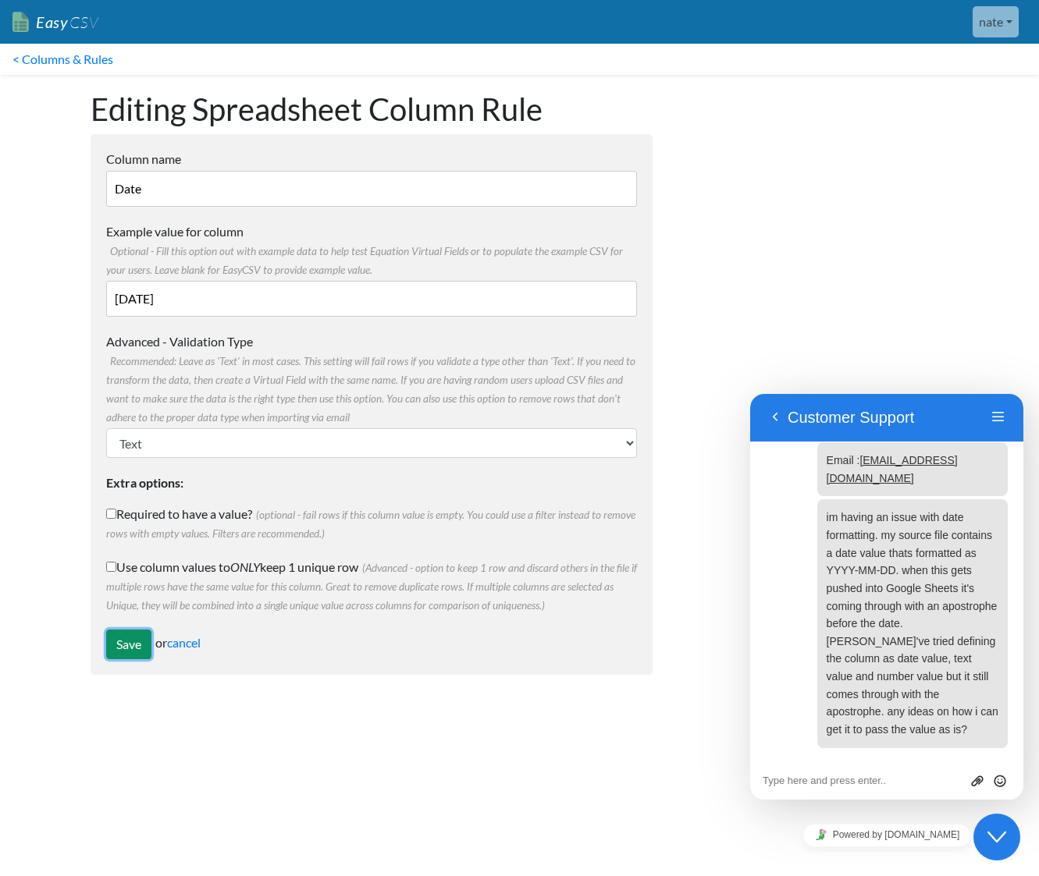
click at [142, 643] on input "Save" at bounding box center [128, 645] width 45 height 30
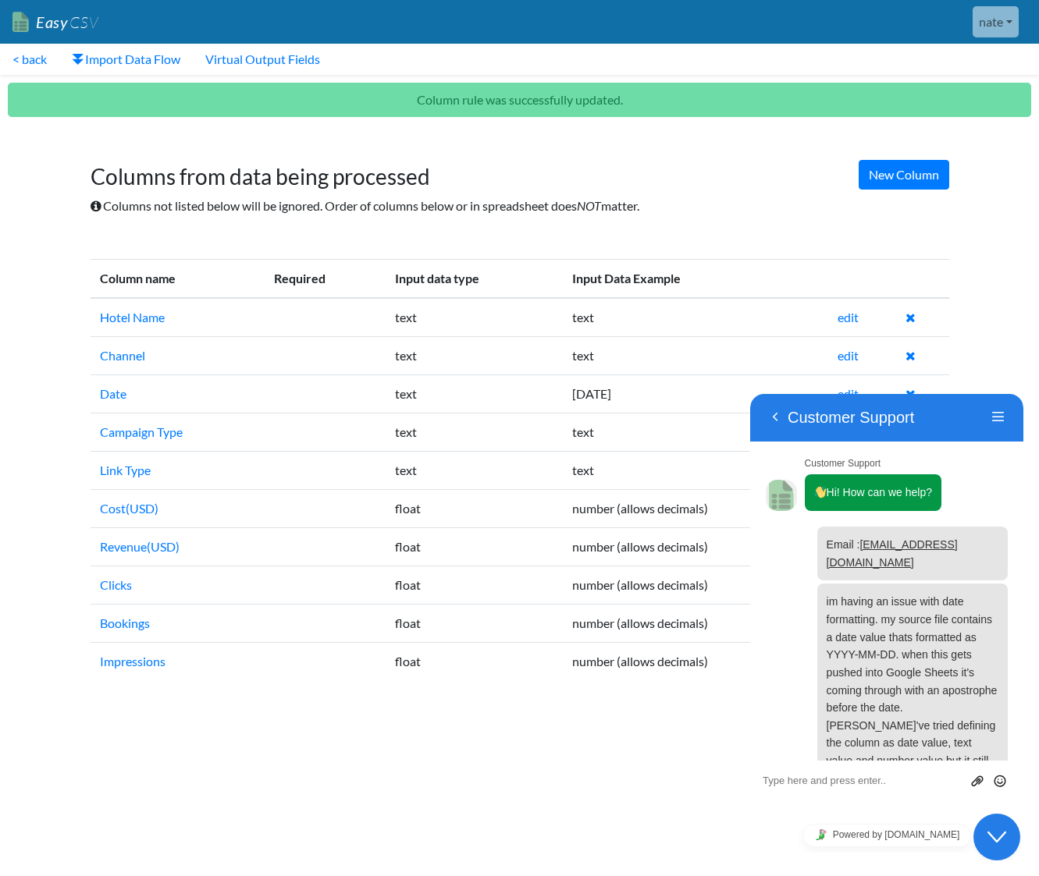
scroll to position [102, 0]
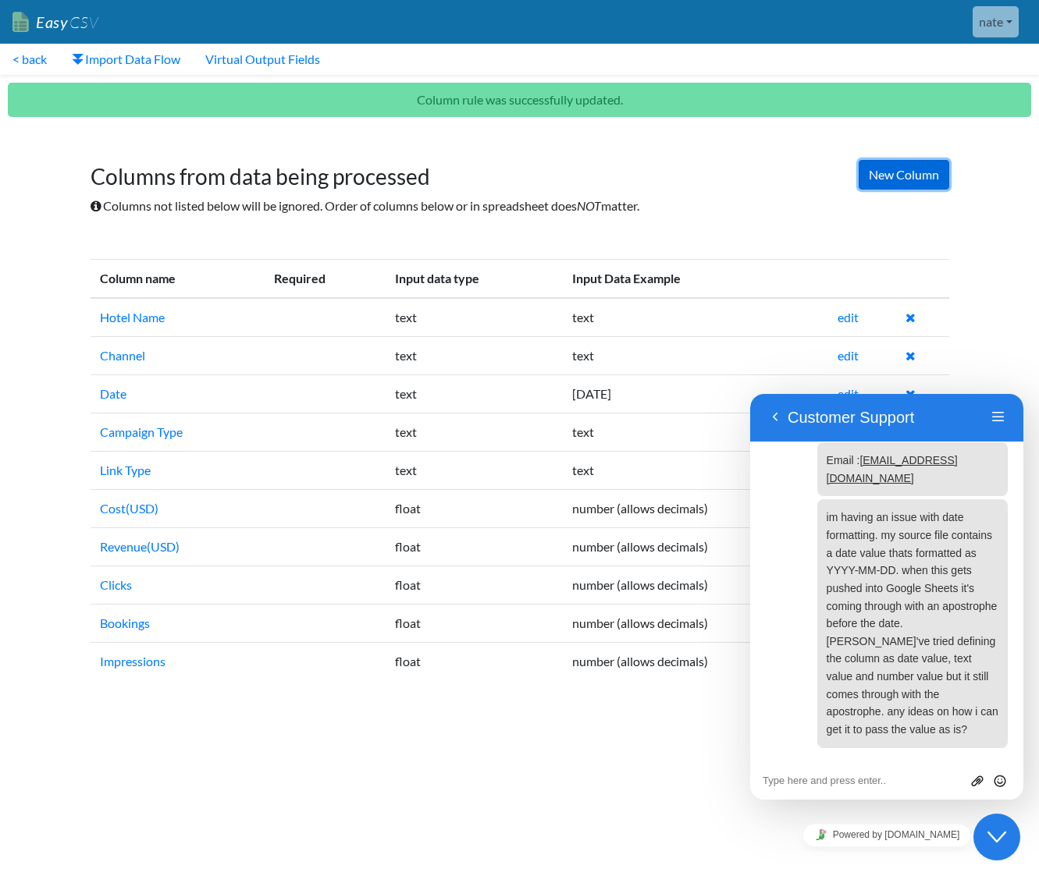
click at [890, 176] on link "New Column" at bounding box center [903, 175] width 91 height 30
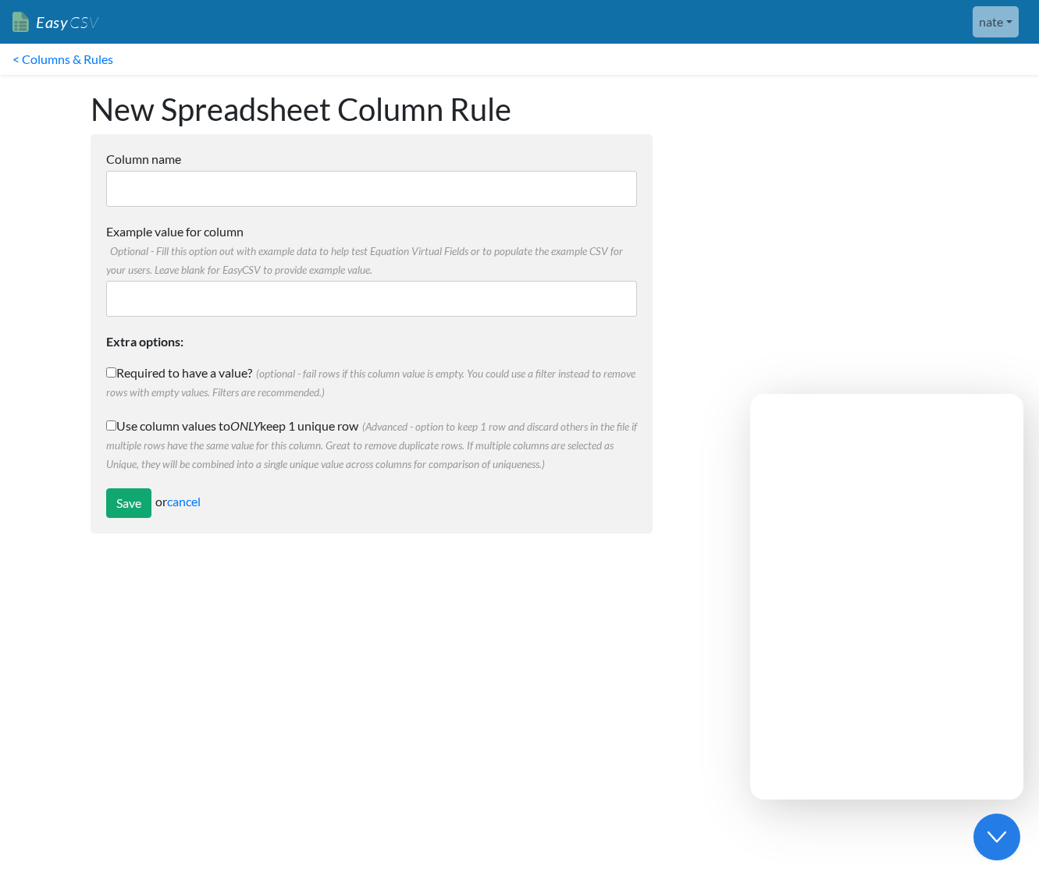
scroll to position [102, 0]
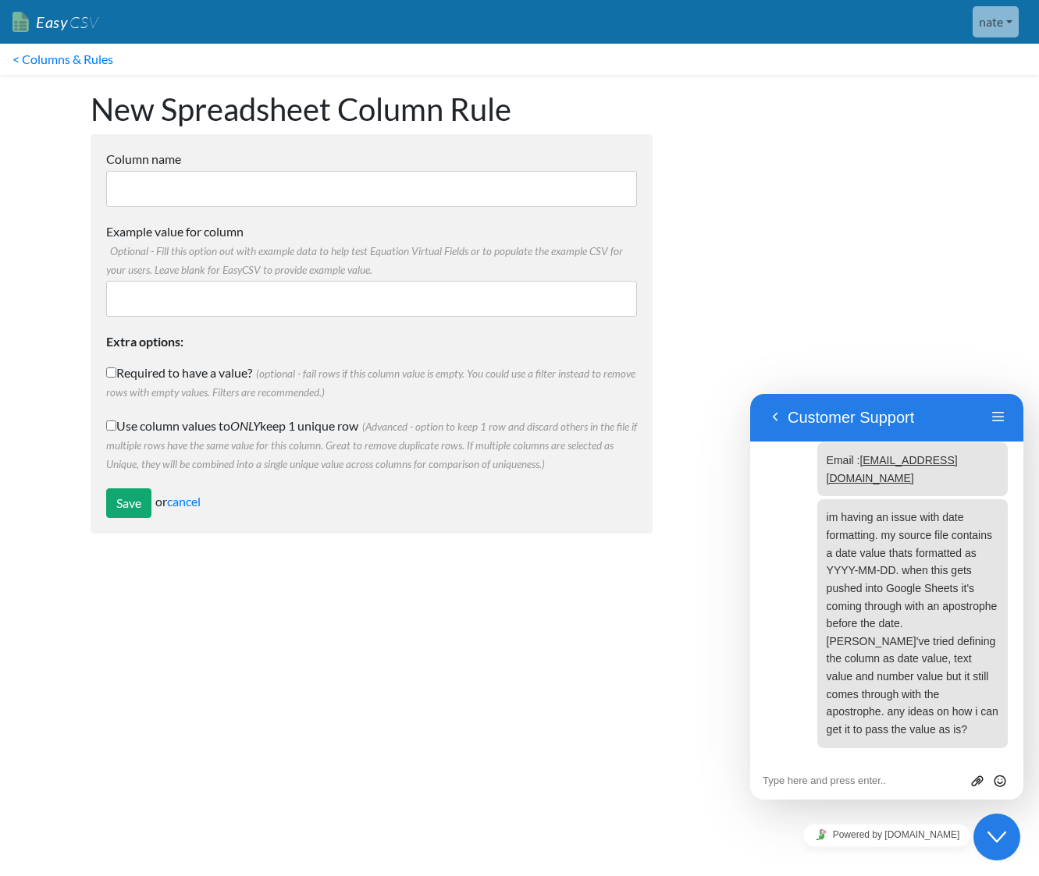
click at [269, 169] on div "Column name" at bounding box center [371, 178] width 531 height 57
click at [265, 177] on input "Column name" at bounding box center [371, 189] width 531 height 36
click at [379, 291] on input "Example value for column Optional - Fill this option out with example data to h…" at bounding box center [371, 299] width 531 height 36
click at [194, 503] on link "cancel" at bounding box center [184, 501] width 34 height 15
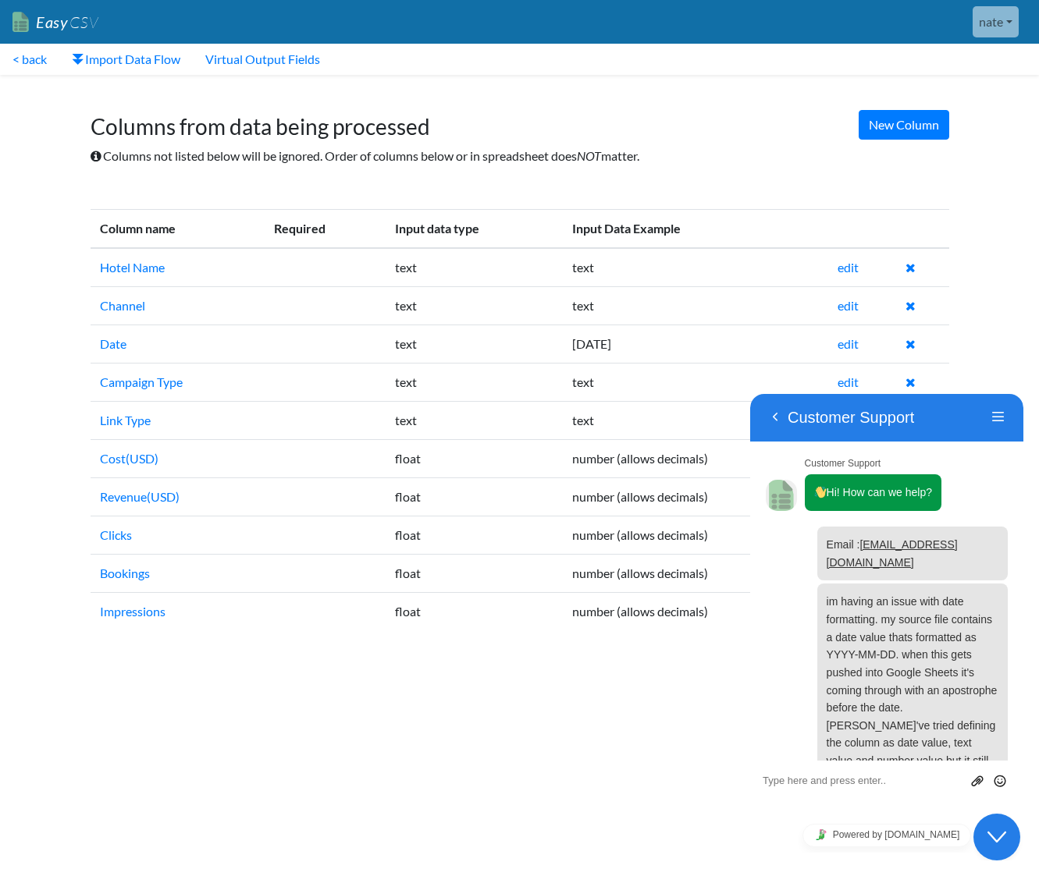
scroll to position [102, 0]
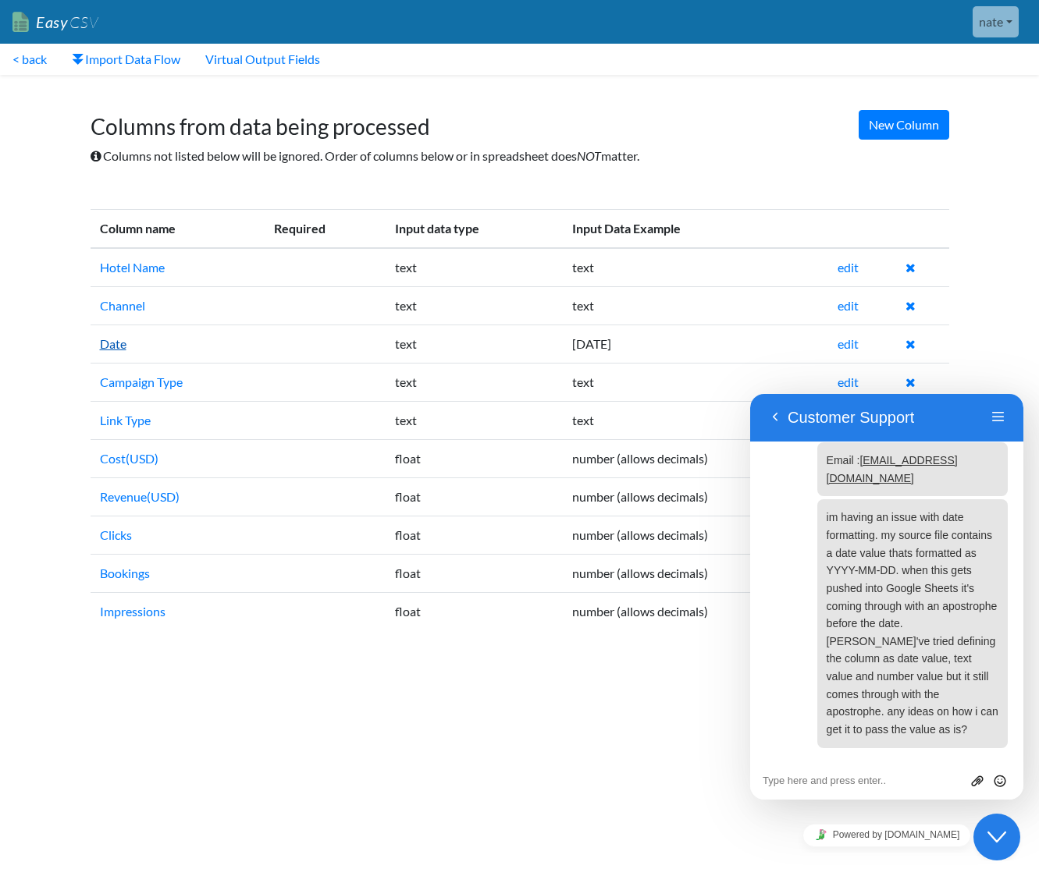
click at [119, 347] on link "Date" at bounding box center [113, 343] width 27 height 15
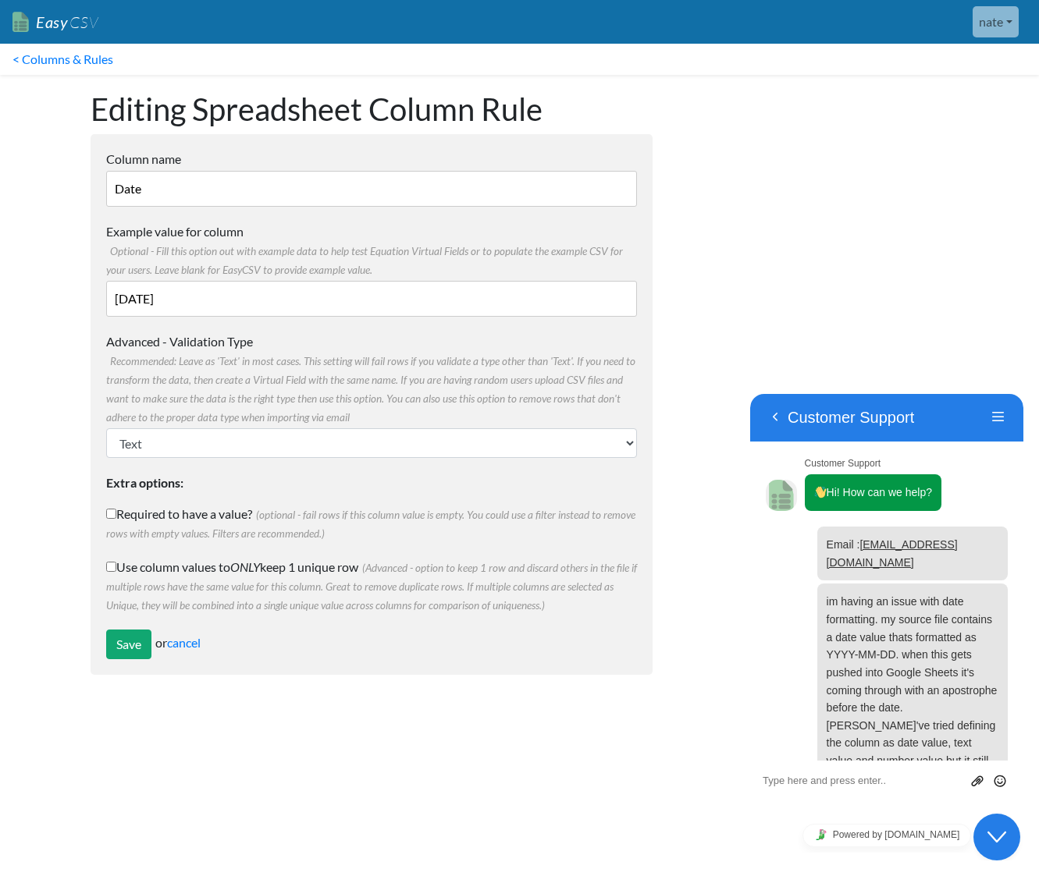
scroll to position [102, 0]
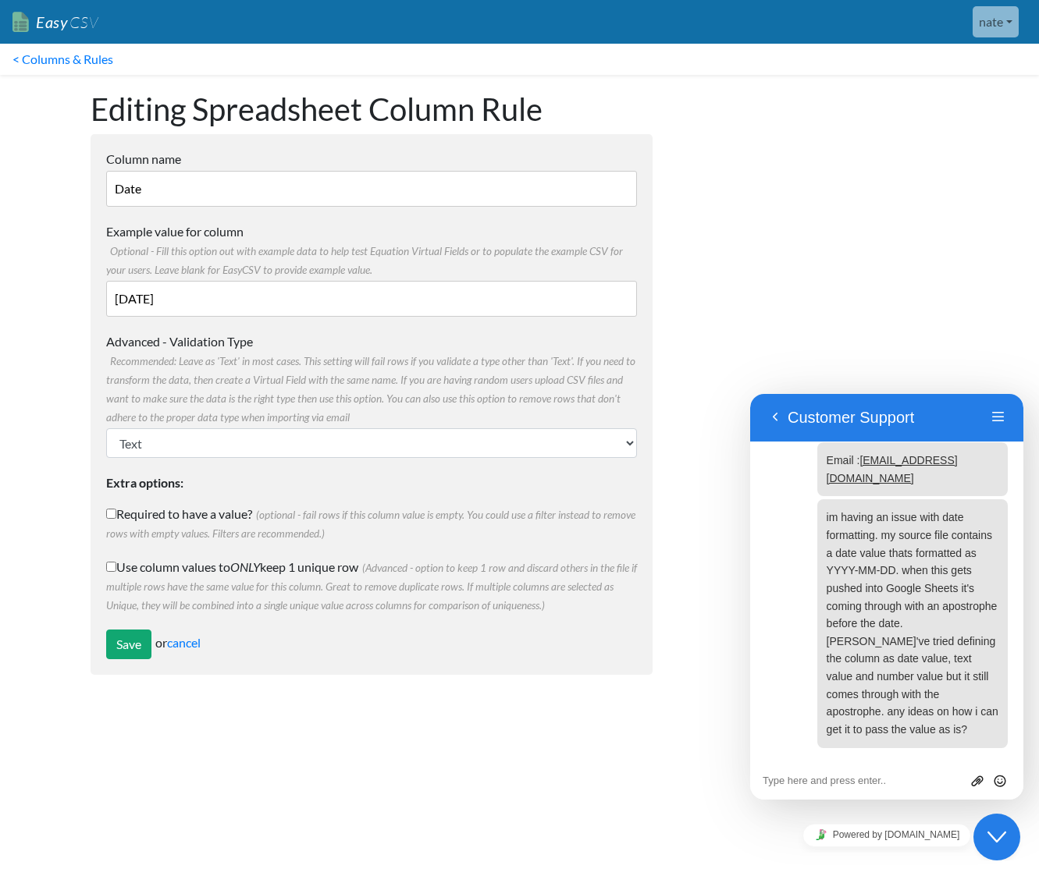
drag, startPoint x: 215, startPoint y: 378, endPoint x: 333, endPoint y: 379, distance: 118.6
click at [333, 379] on span "Recommended: Leave as 'Text' in most cases. This setting will fail rows if you …" at bounding box center [370, 389] width 529 height 69
click at [333, 428] on select "Text Number (no decimals) Number (allow decimals) Date (mm/dd/yyyy) Date (dd/mm…" at bounding box center [371, 443] width 531 height 30
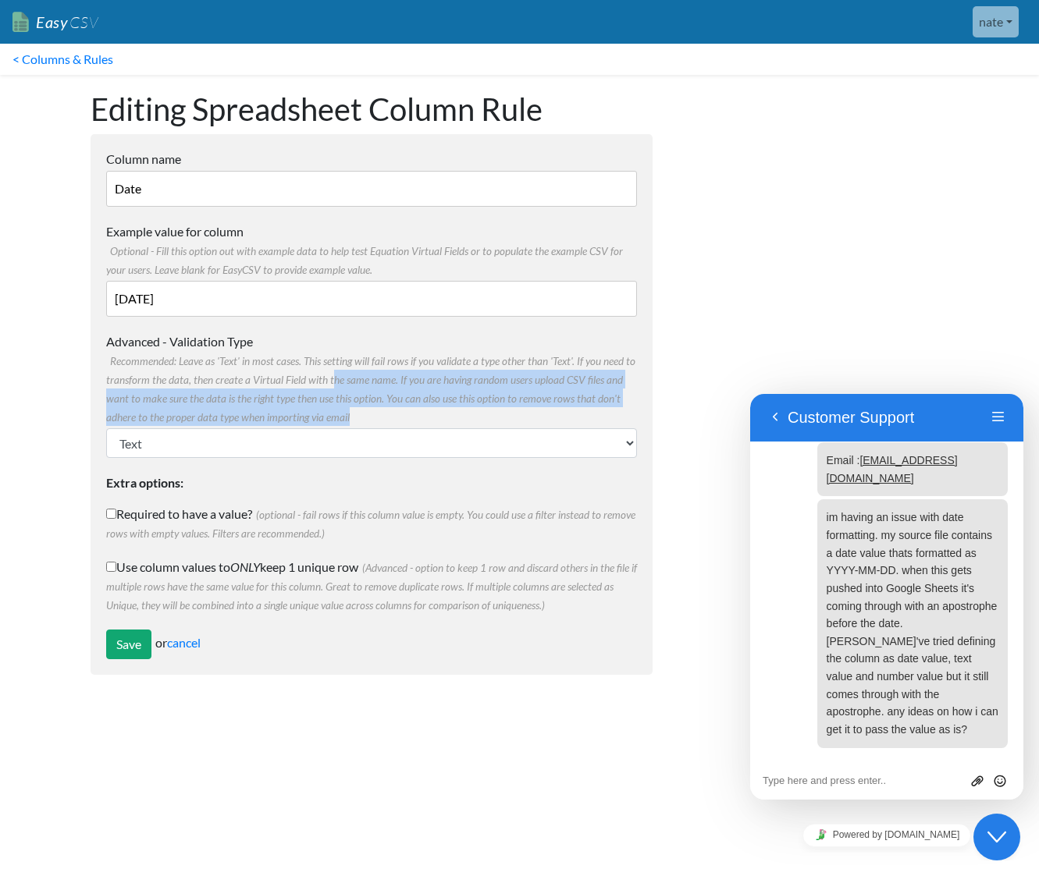
drag, startPoint x: 329, startPoint y: 380, endPoint x: 395, endPoint y: 411, distance: 73.3
click at [395, 411] on label "Advanced - Validation Type Recommended: Leave as 'Text' in most cases. This set…" at bounding box center [371, 379] width 531 height 94
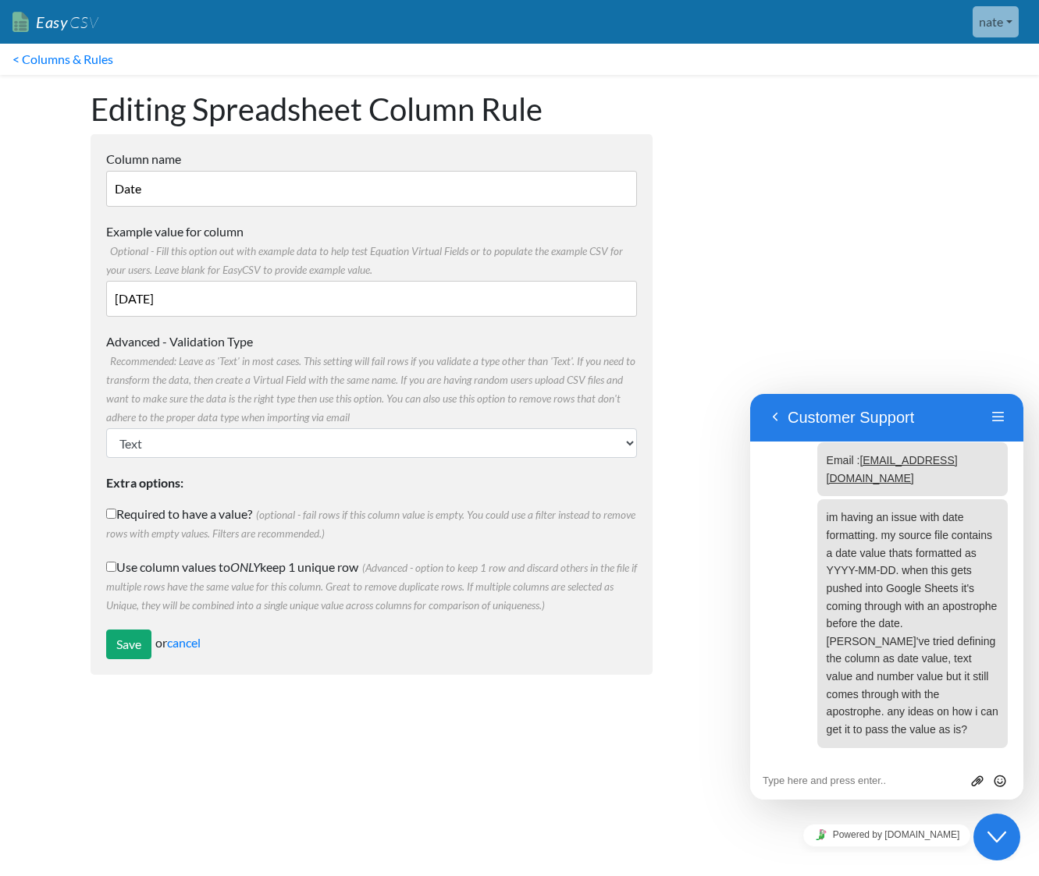
click at [206, 652] on div "Save or cancel" at bounding box center [371, 645] width 531 height 30
click at [198, 648] on link "cancel" at bounding box center [184, 642] width 34 height 15
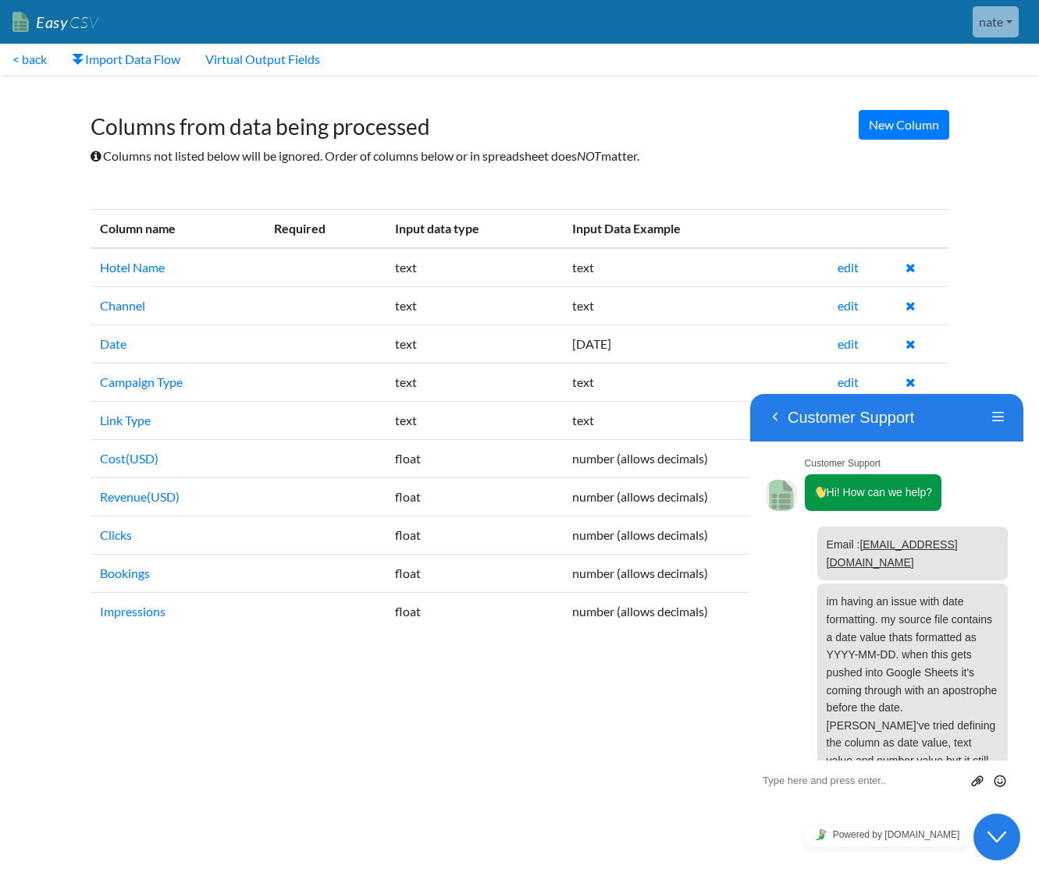
scroll to position [102, 0]
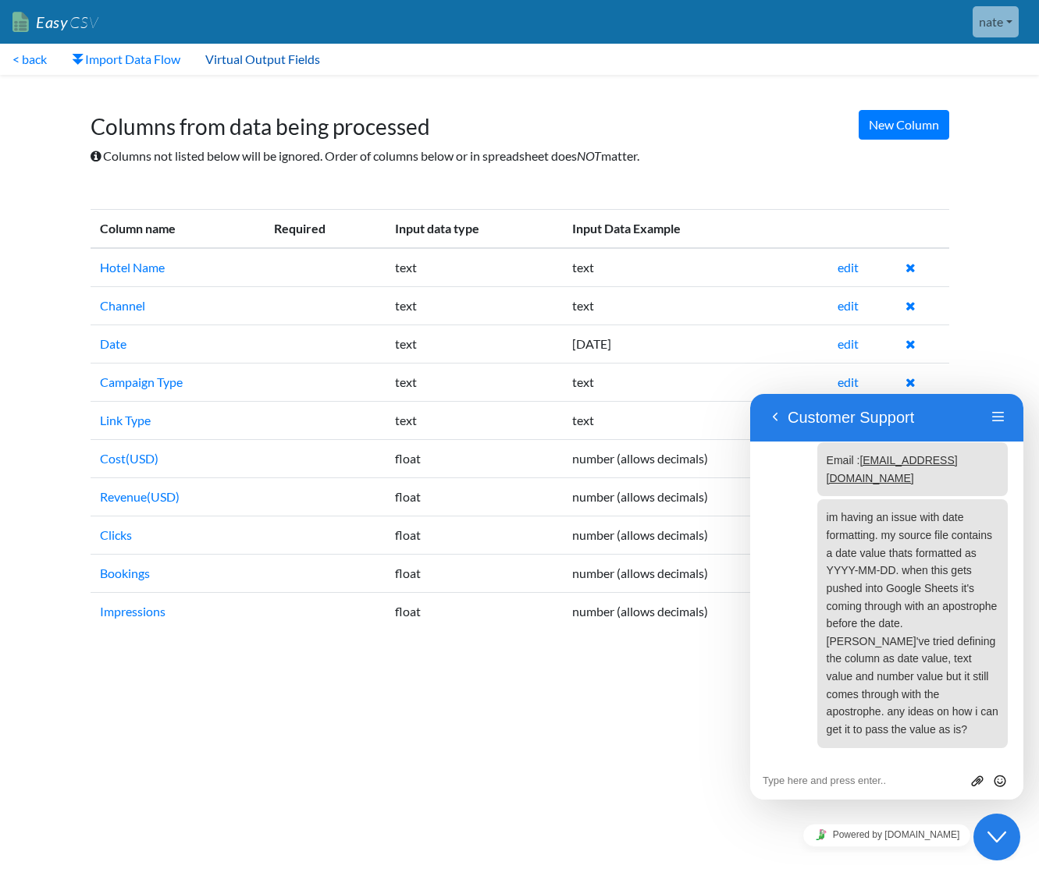
click at [278, 56] on link "Virtual Output Fields" at bounding box center [263, 59] width 140 height 31
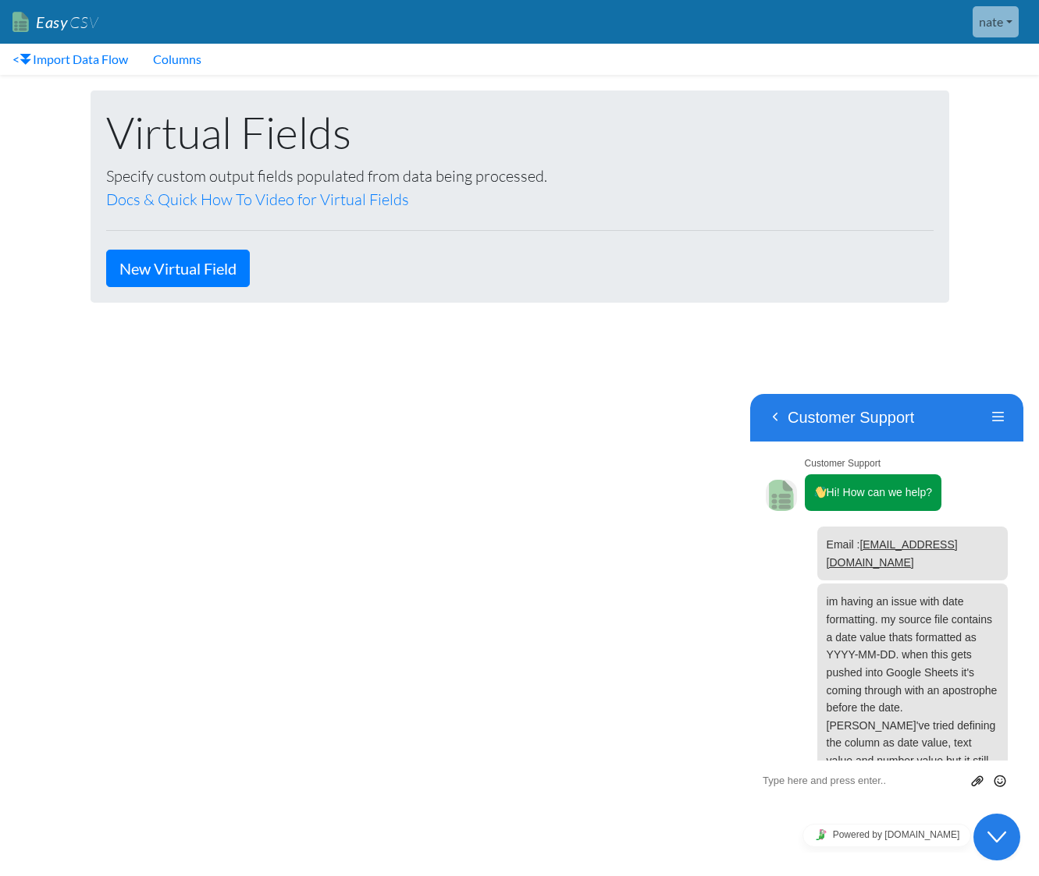
scroll to position [102, 0]
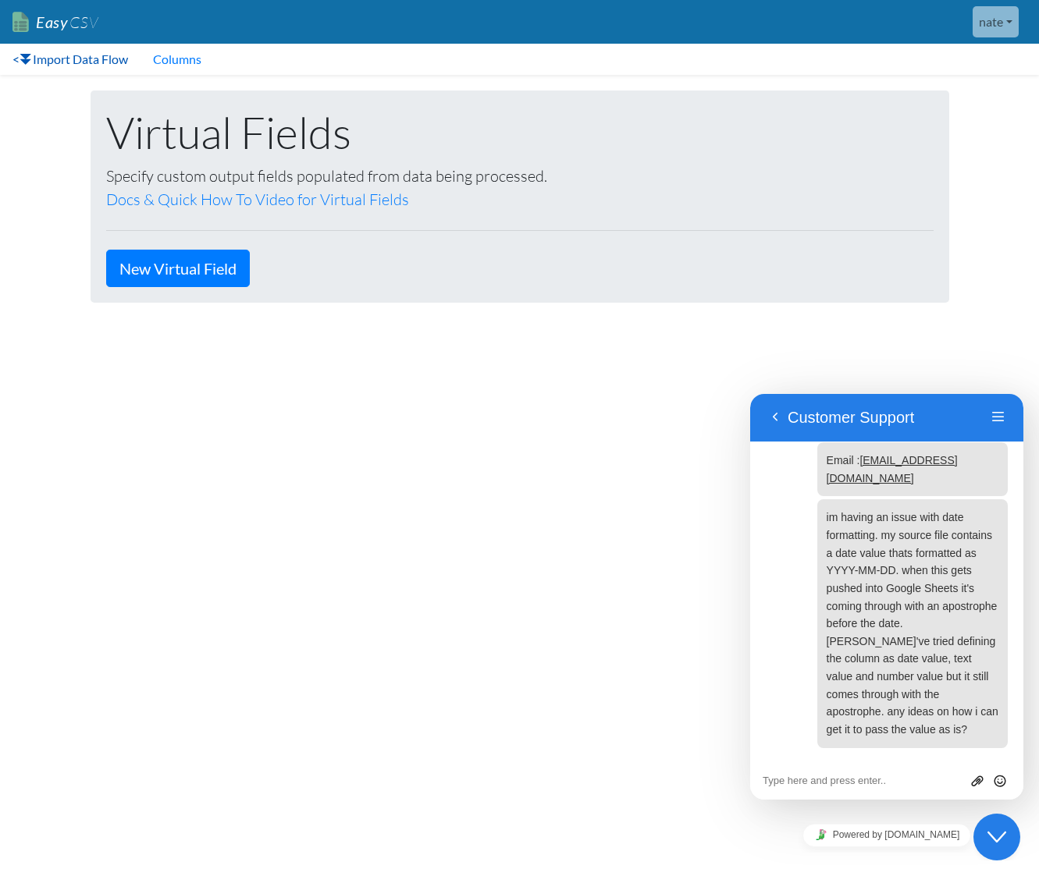
click at [12, 68] on link "< Import Data Flow" at bounding box center [70, 59] width 140 height 31
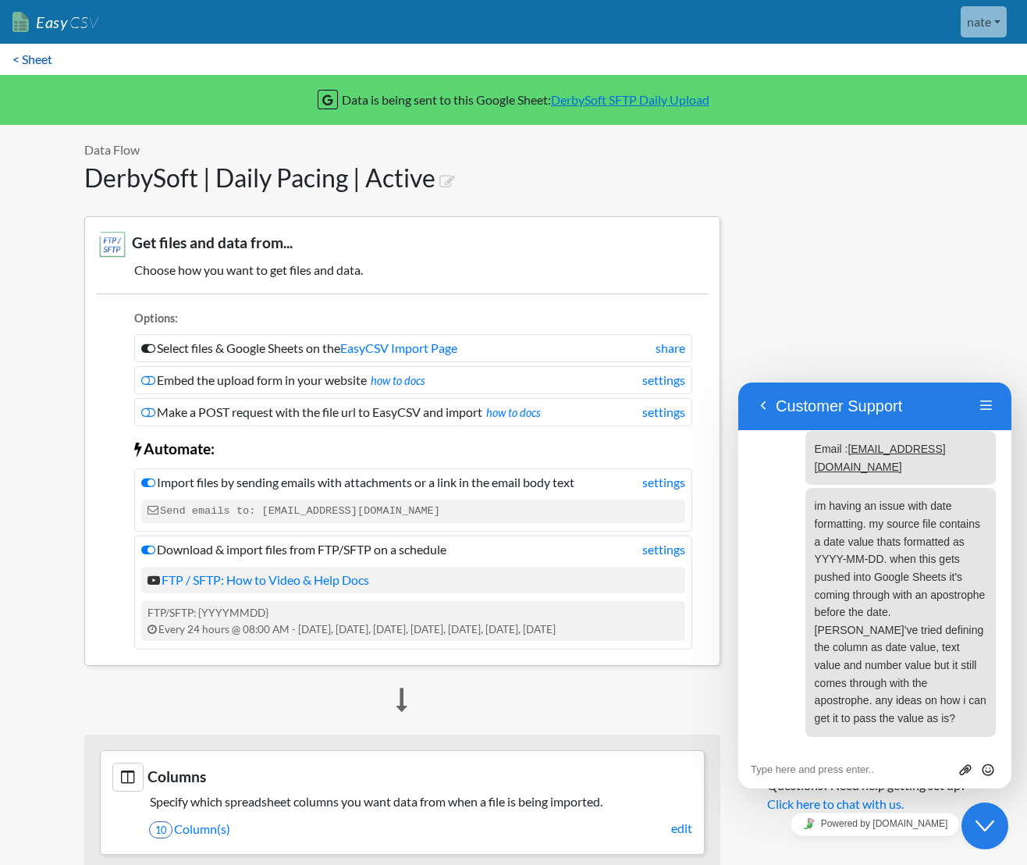
click at [43, 68] on link "< Sheet" at bounding box center [32, 59] width 65 height 31
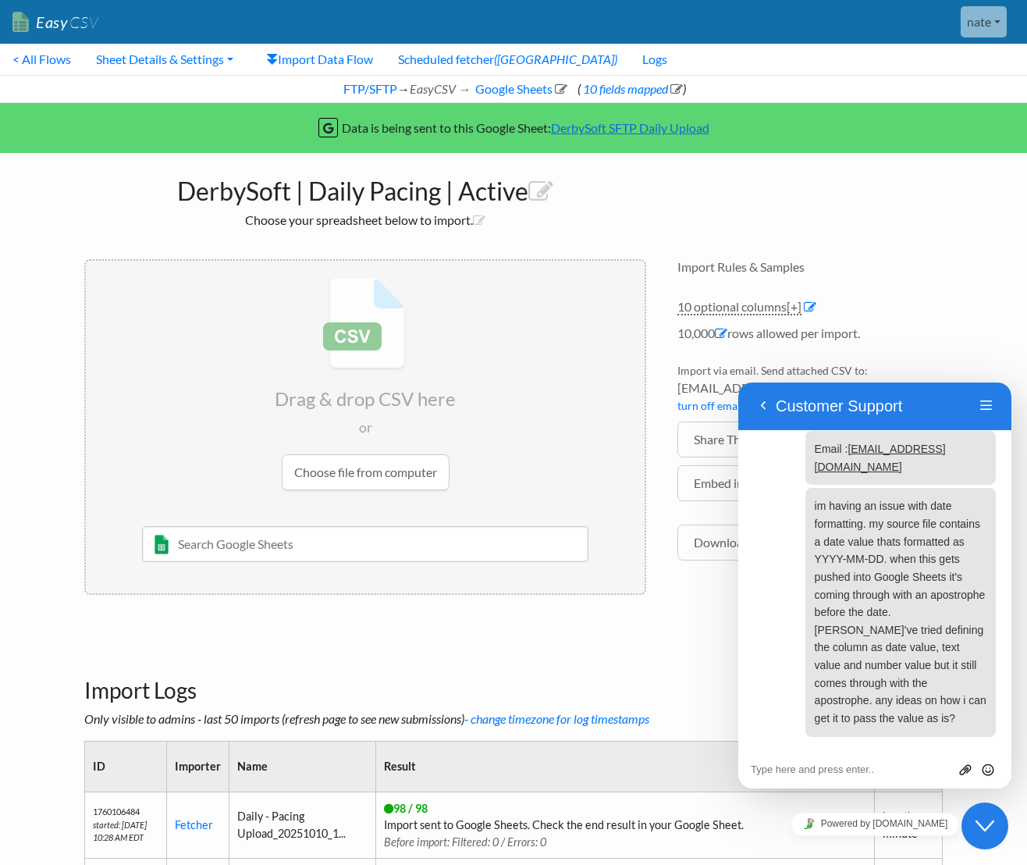
scroll to position [30, 0]
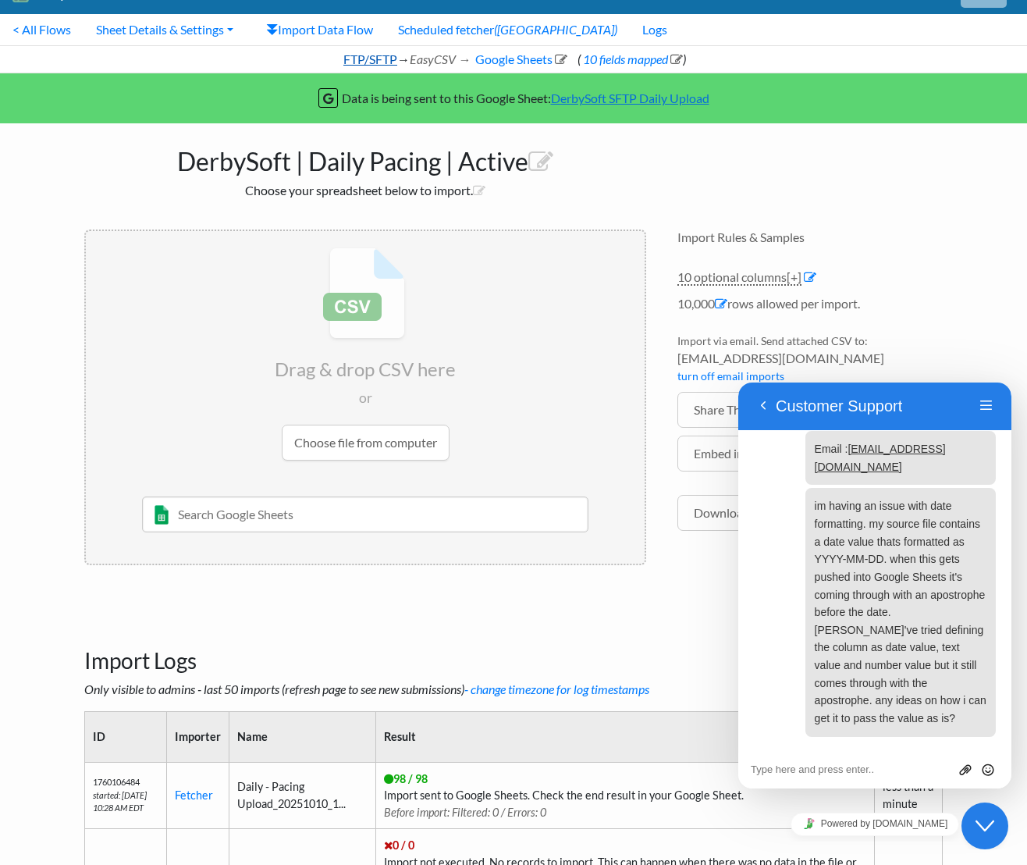
click at [364, 59] on link "FTP/SFTP" at bounding box center [369, 58] width 56 height 15
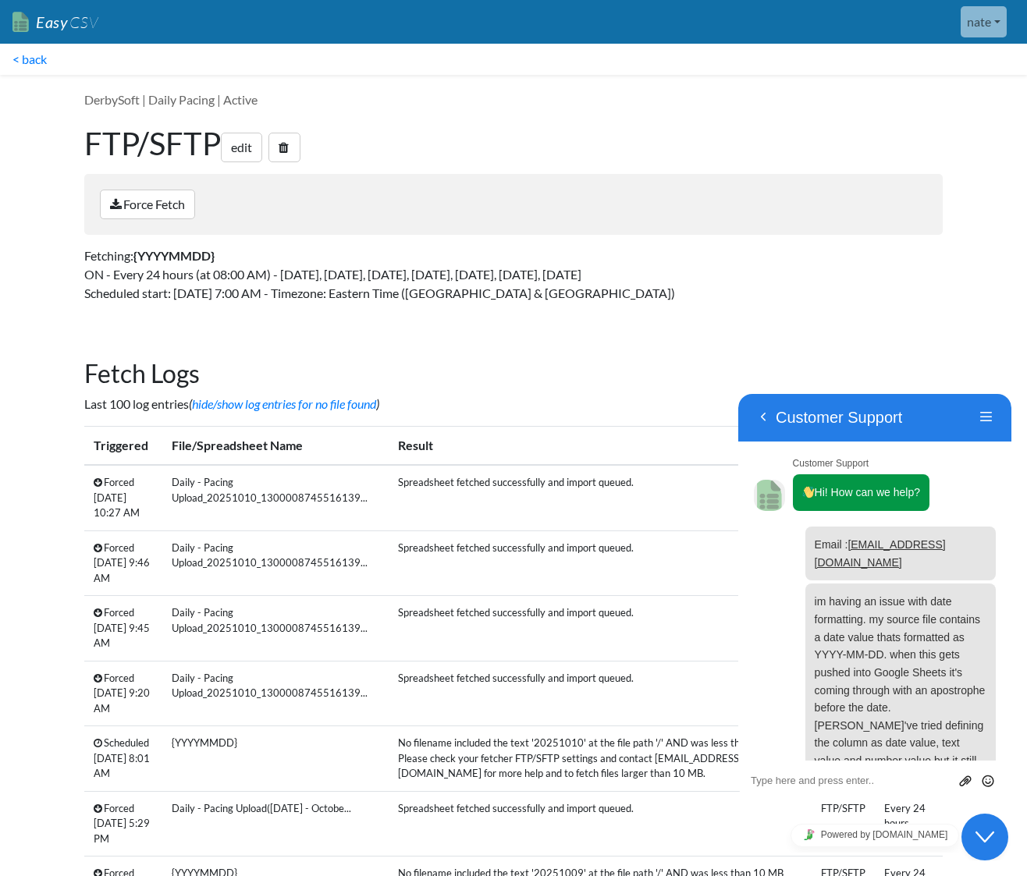
scroll to position [102, 0]
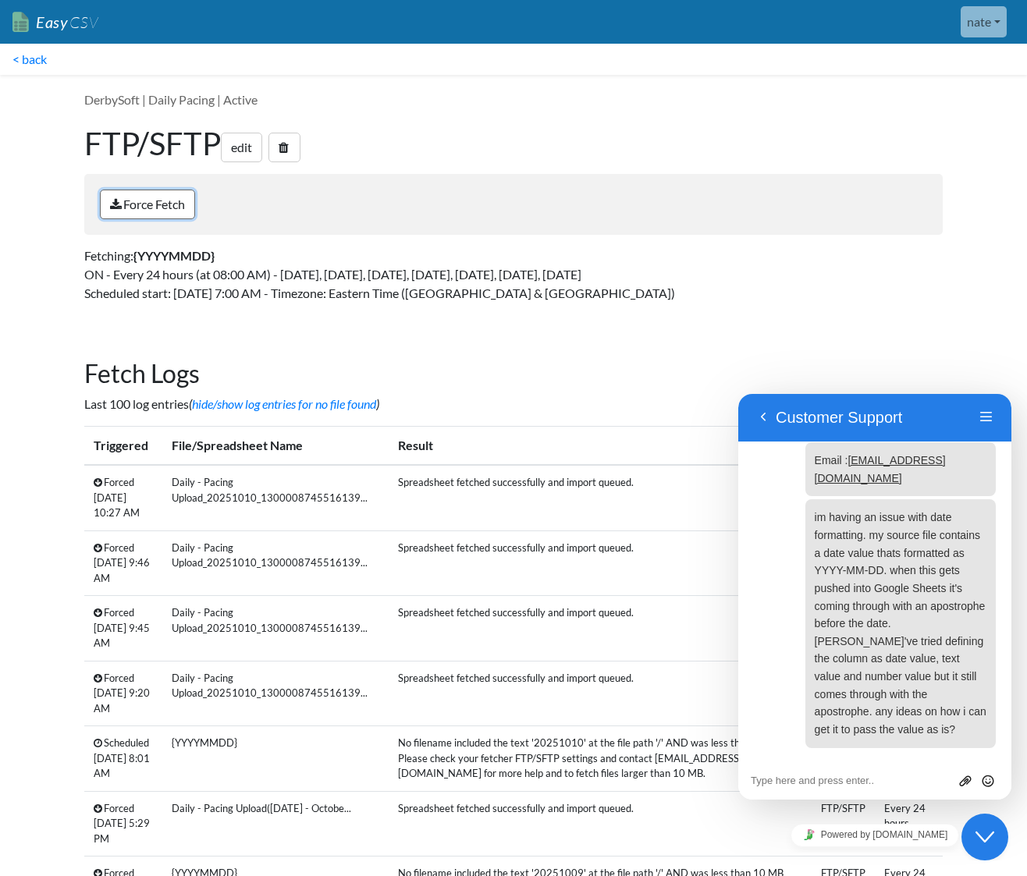
click at [151, 199] on link "Force Fetch" at bounding box center [147, 205] width 95 height 30
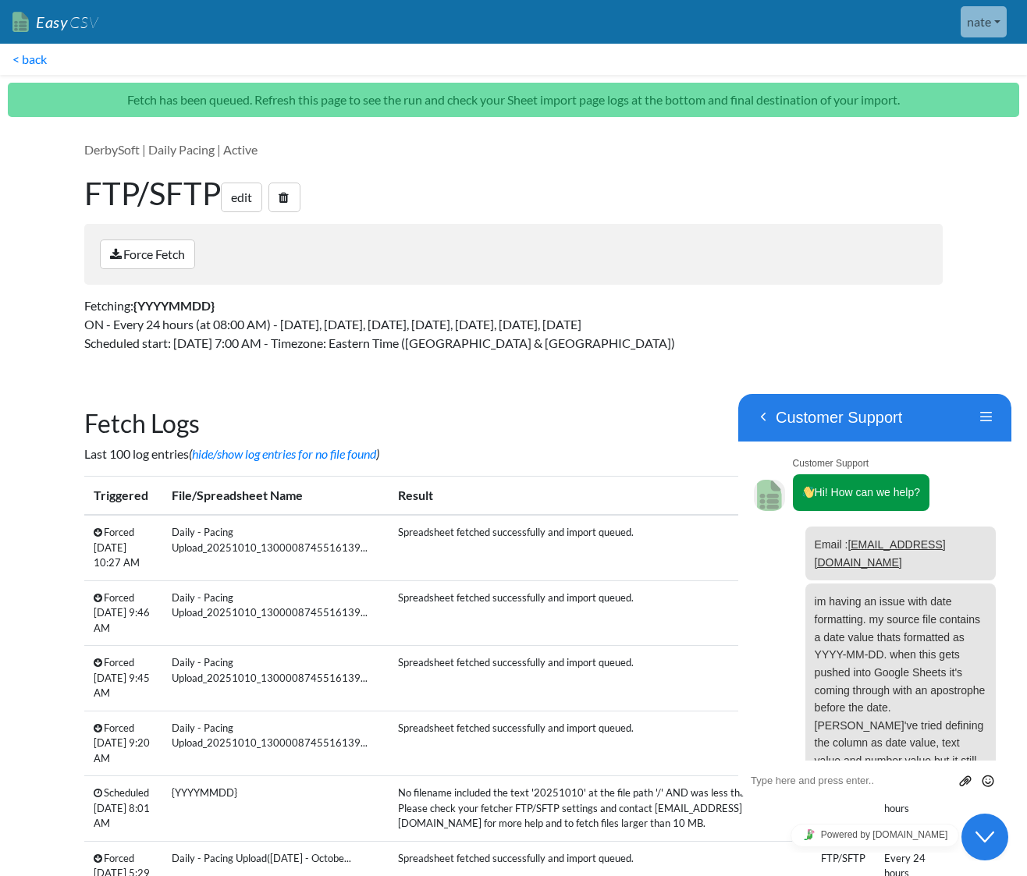
scroll to position [102, 0]
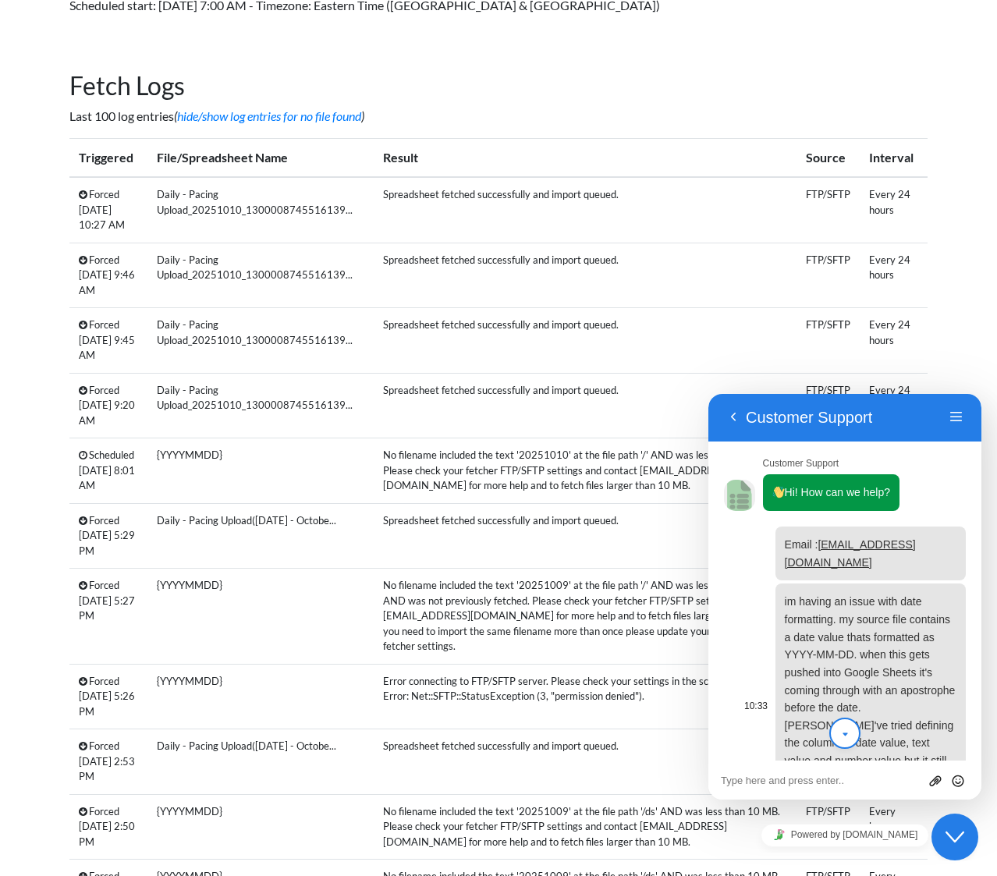
scroll to position [102, 0]
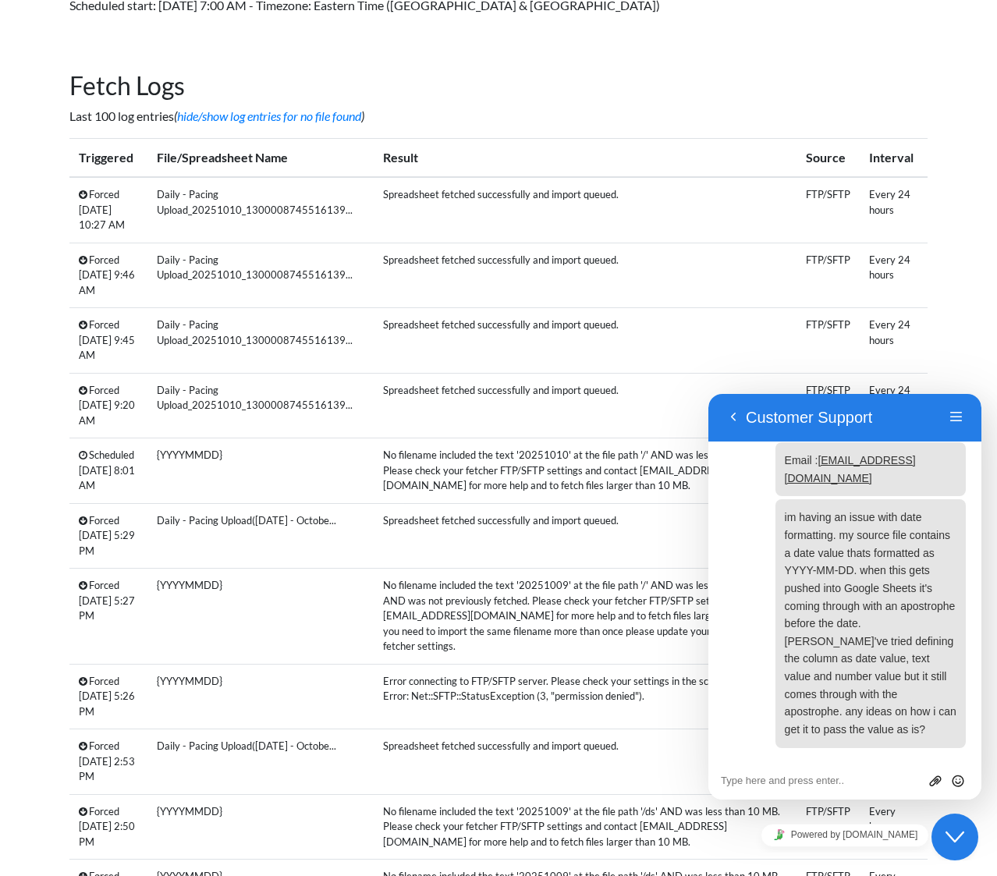
click at [396, 227] on td "Spreadsheet fetched successfully and import queued." at bounding box center [585, 210] width 423 height 66
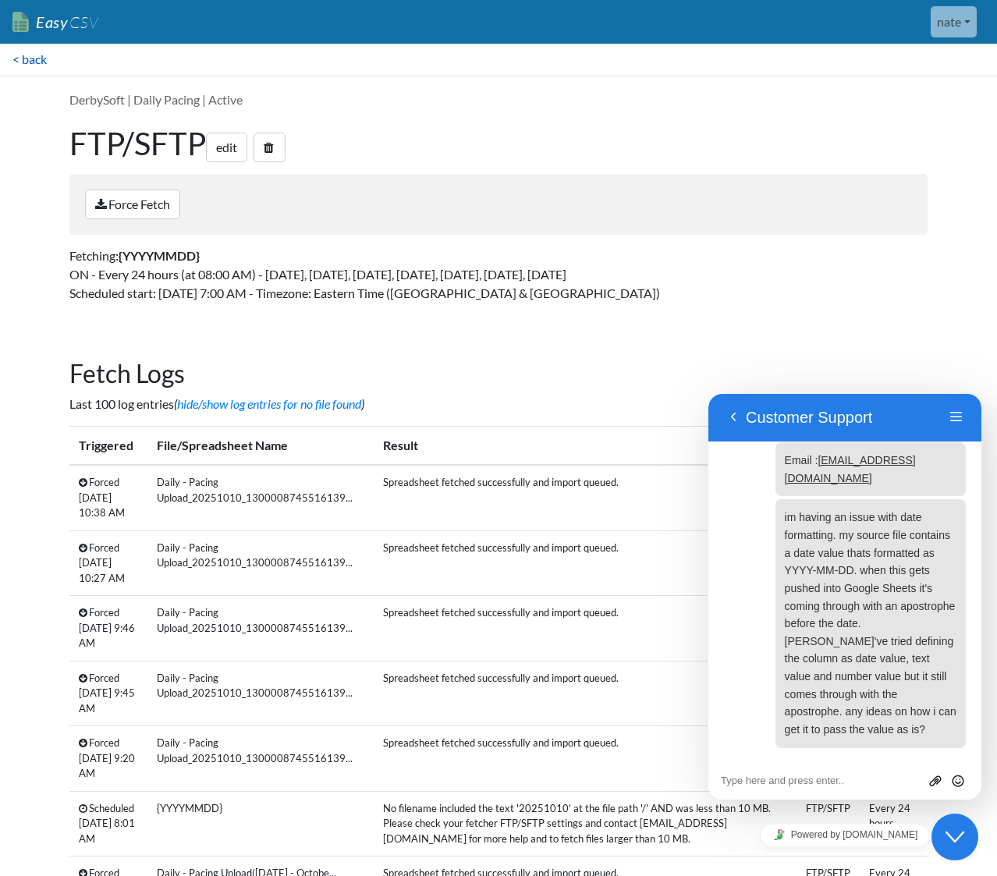
click at [44, 65] on link "< back" at bounding box center [29, 59] width 59 height 31
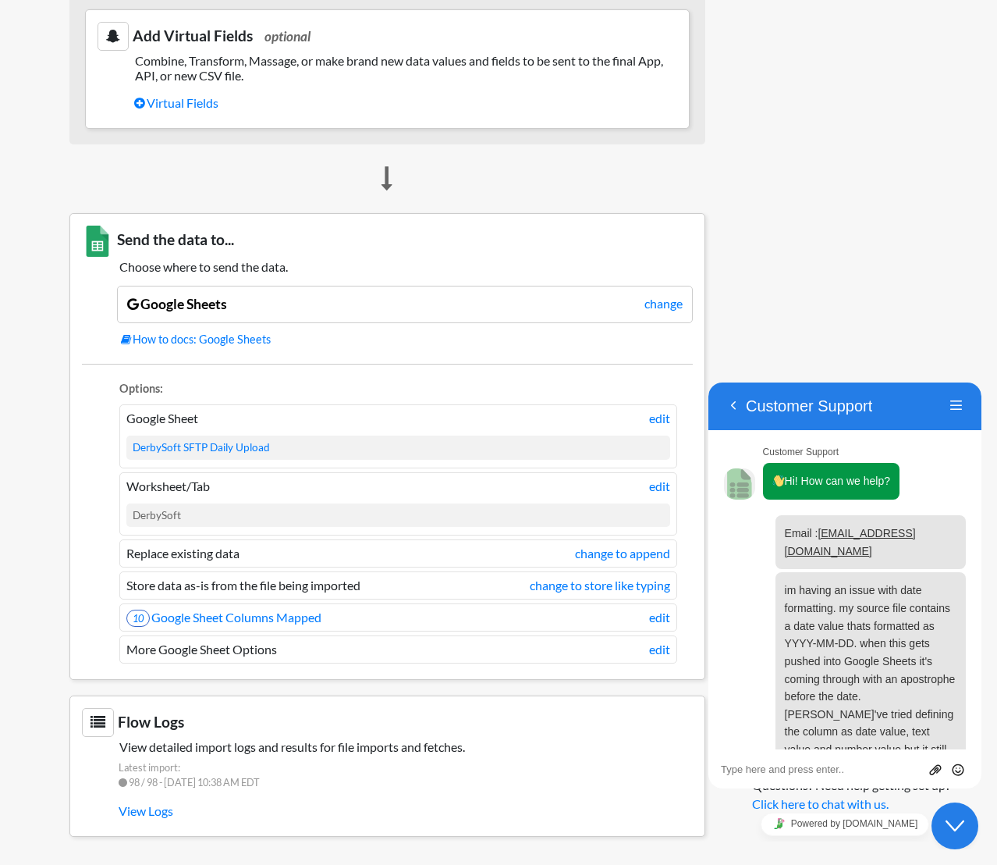
scroll to position [102, 0]
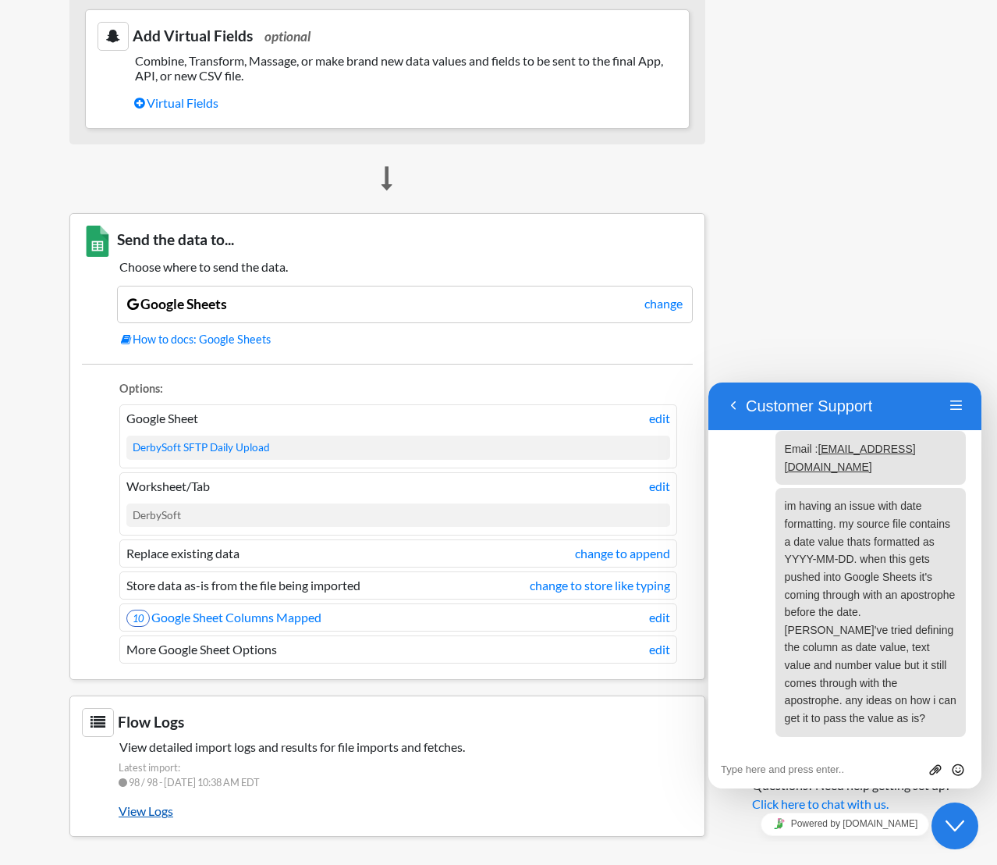
click at [152, 819] on link "View Logs" at bounding box center [406, 810] width 574 height 27
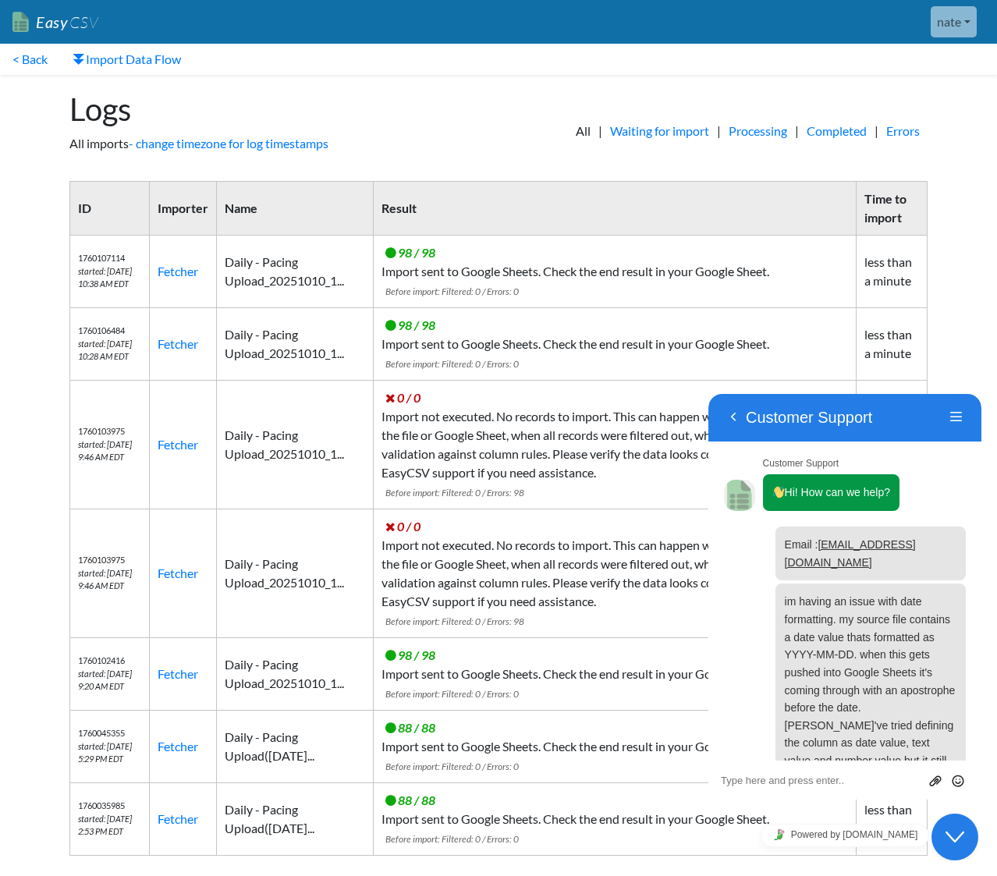
scroll to position [102, 0]
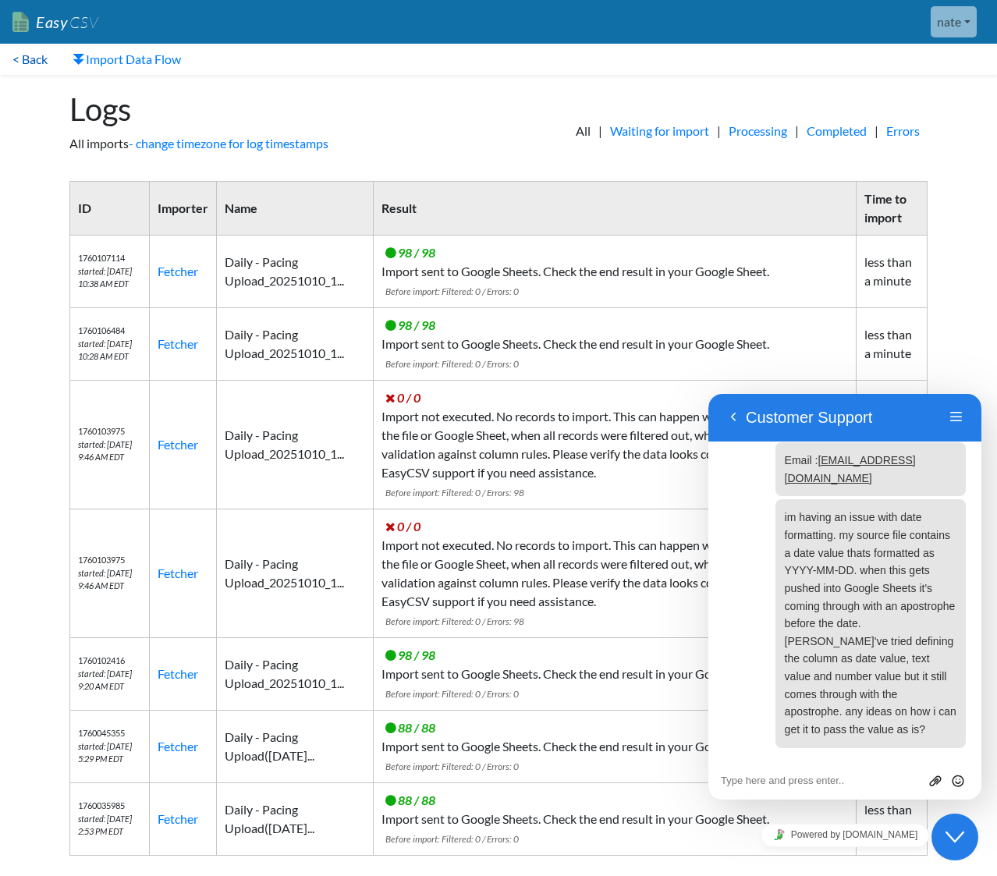
click at [10, 61] on link "< Back" at bounding box center [30, 59] width 60 height 31
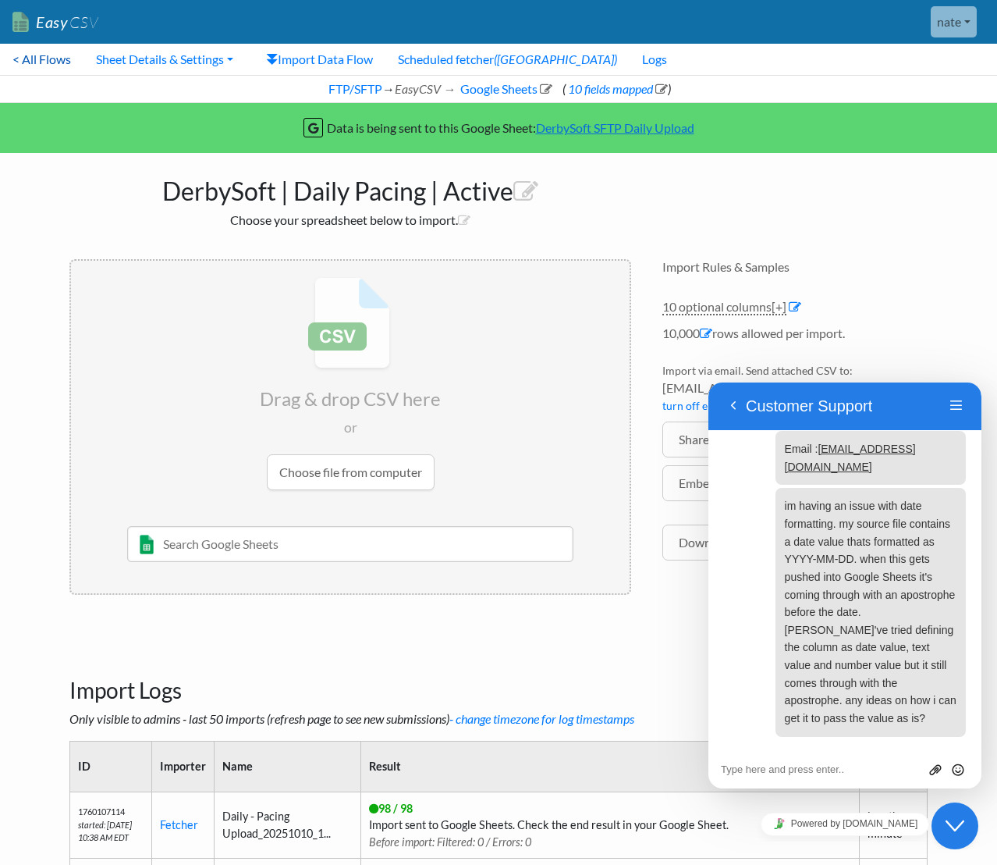
click at [59, 62] on link "< All Flows" at bounding box center [41, 59] width 83 height 31
click at [216, 51] on link "Sheet Details & Settings" at bounding box center [164, 59] width 162 height 31
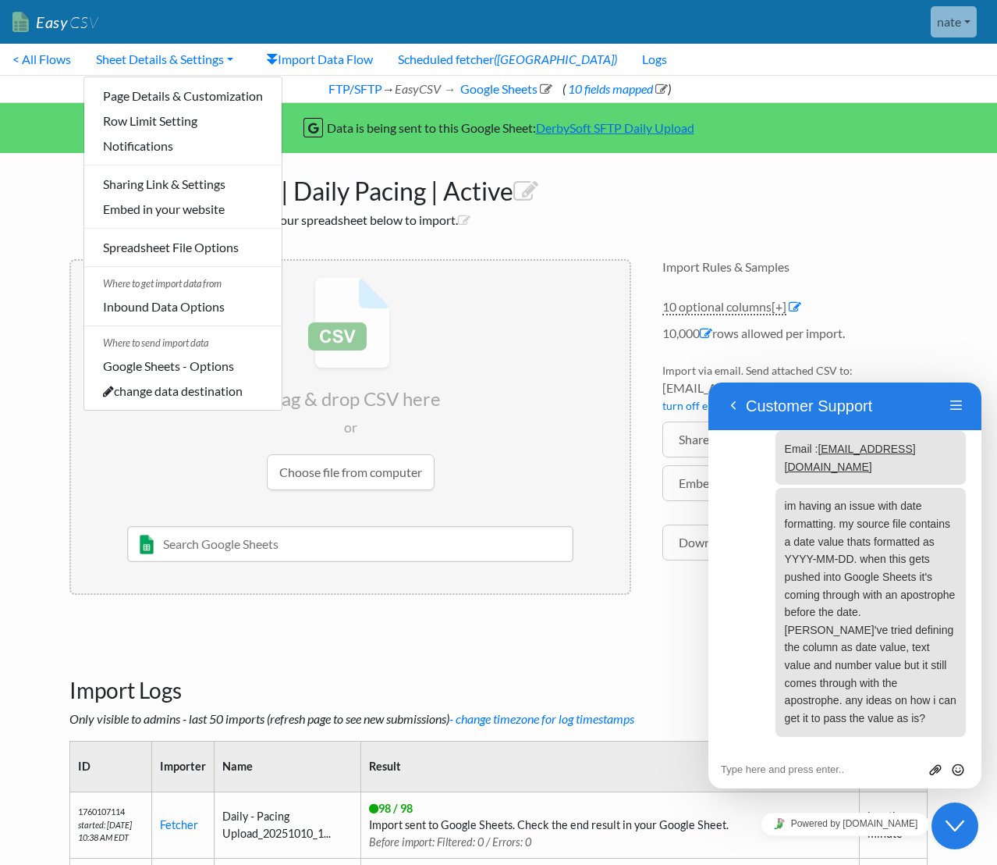
click at [565, 223] on h2 "Choose your spreadsheet below to import." at bounding box center [350, 219] width 562 height 15
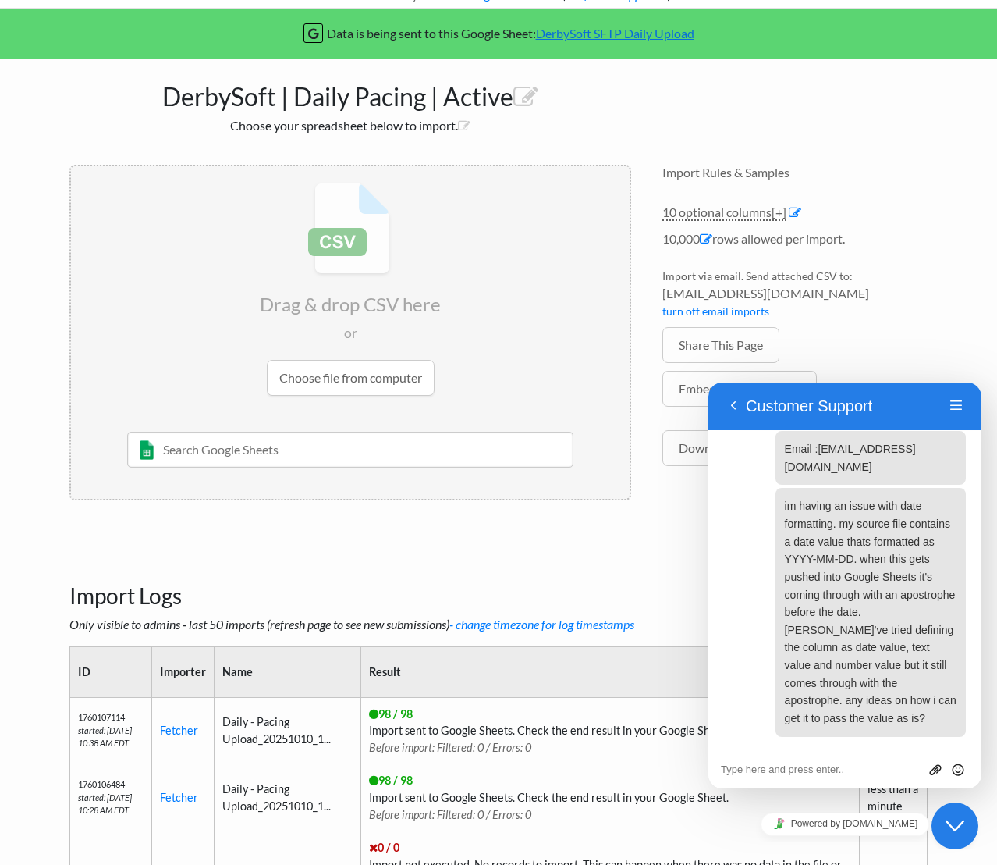
scroll to position [160, 0]
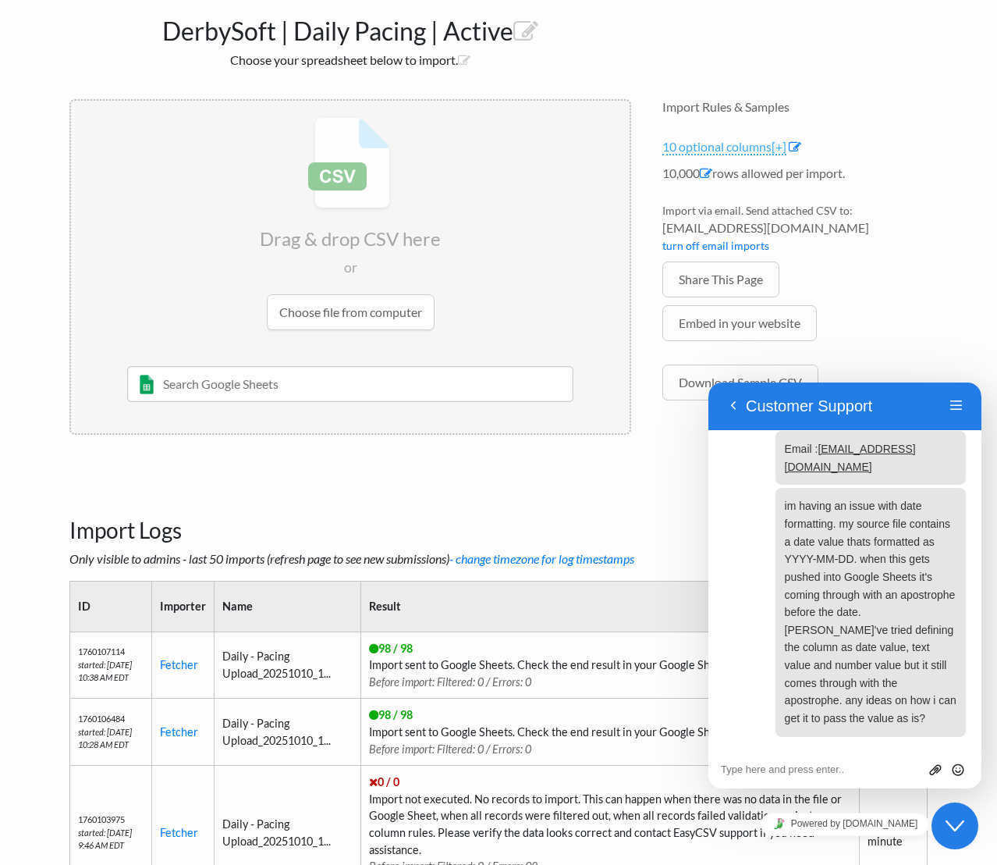
click at [724, 153] on link "10 optional columns [+]" at bounding box center [724, 147] width 124 height 16
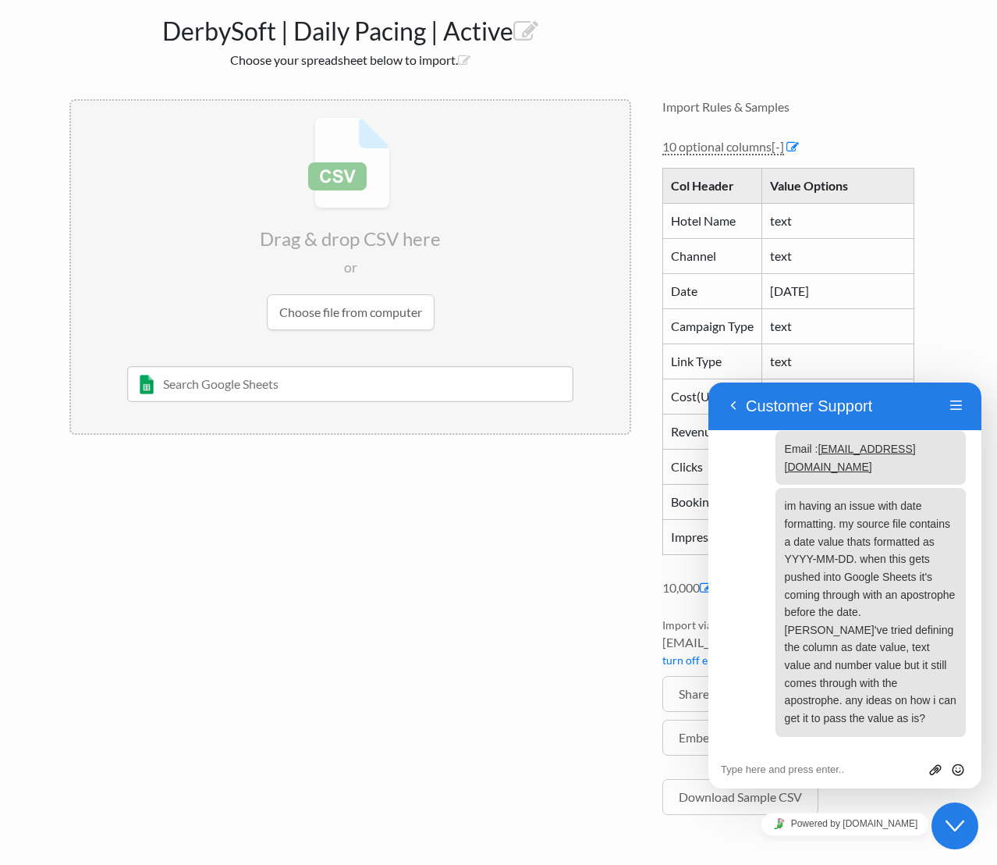
click at [711, 160] on div "Col Header Value Options Hotel Name text Channel text Date 2025-10-01 Campaign …" at bounding box center [794, 363] width 265 height 414
click at [723, 142] on link "10 optional columns [-]" at bounding box center [723, 147] width 122 height 16
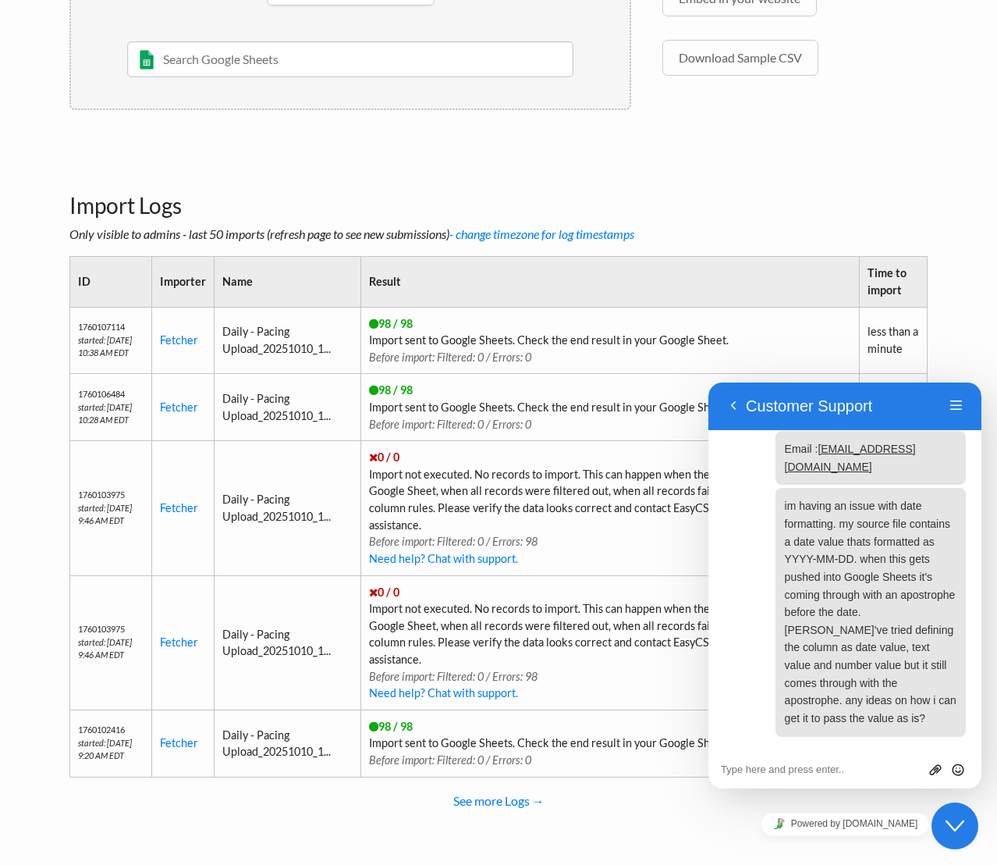
scroll to position [0, 0]
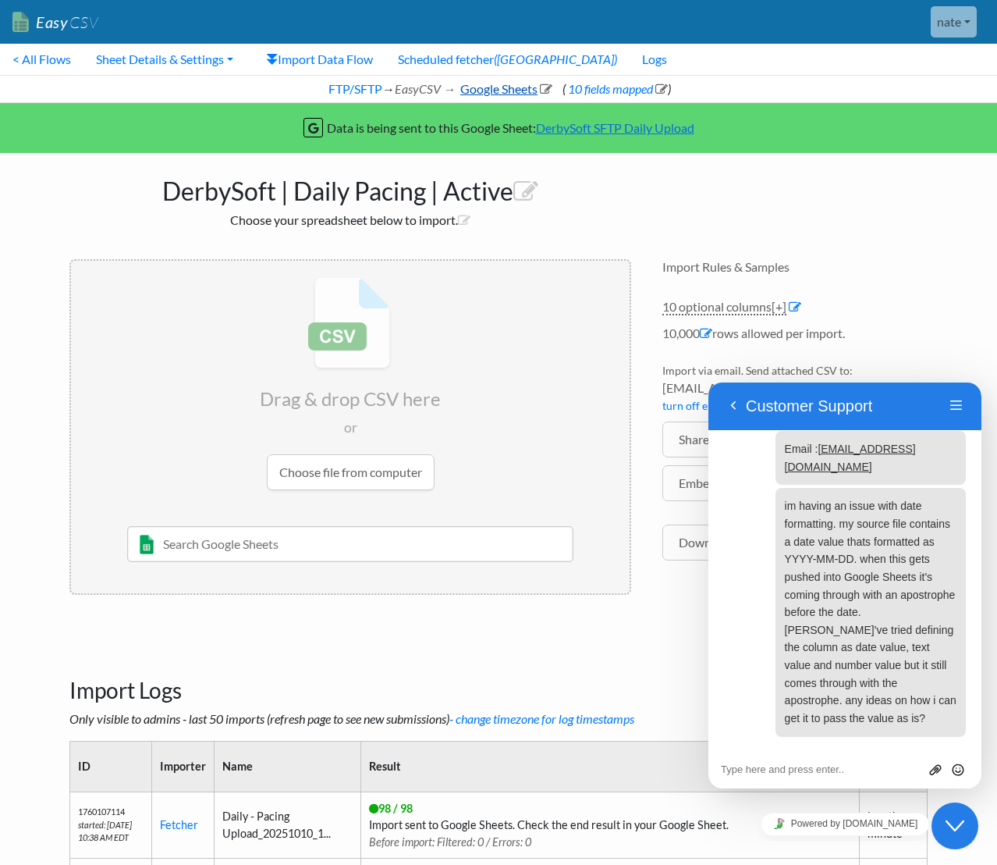
click at [493, 91] on link "Google Sheets" at bounding box center [505, 88] width 94 height 15
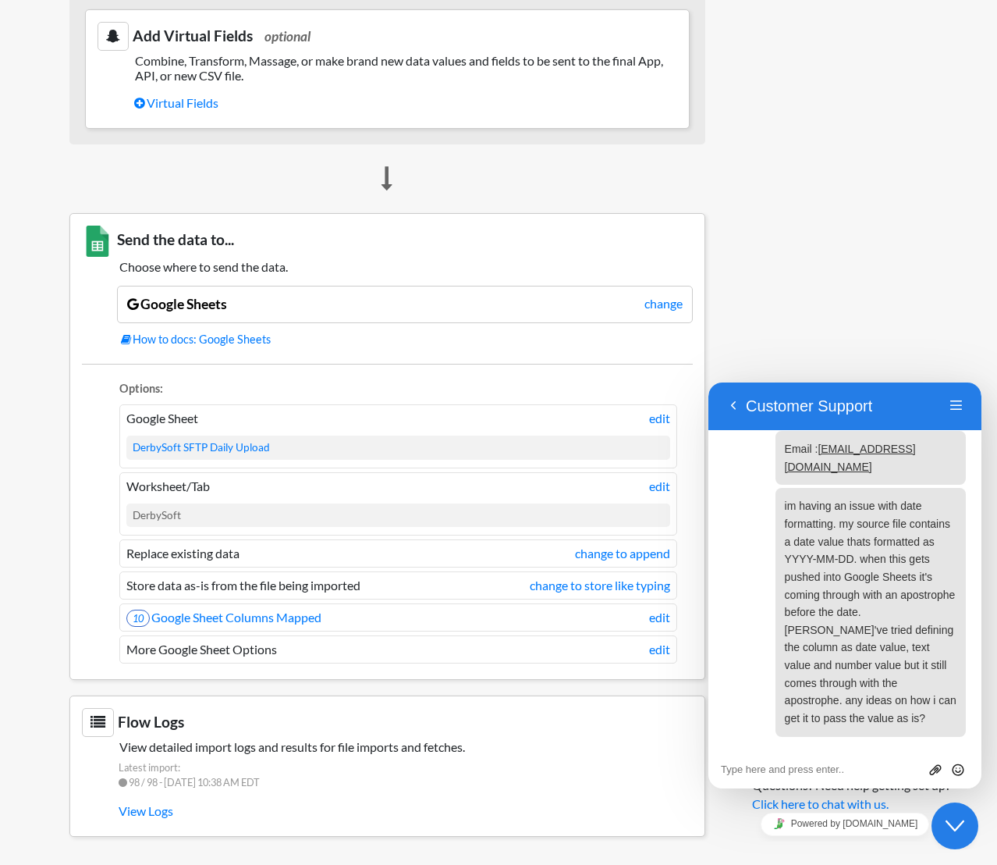
scroll to position [626, 0]
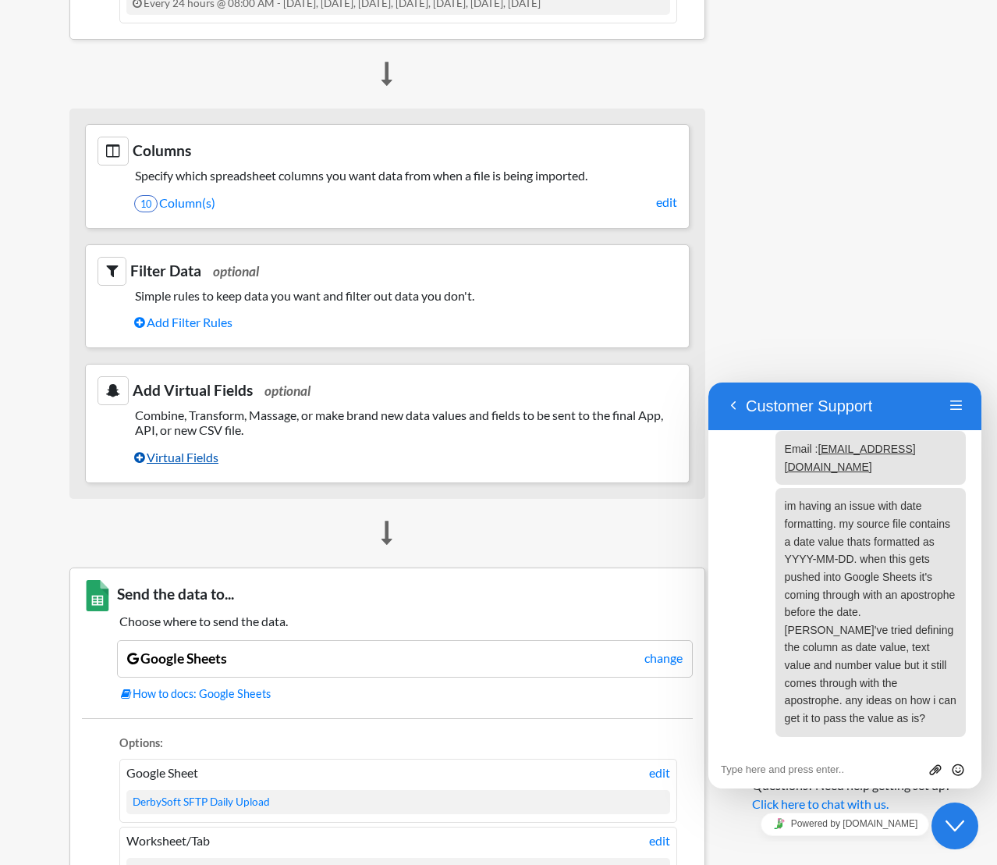
click at [163, 463] on link "Virtual Fields" at bounding box center [405, 457] width 543 height 27
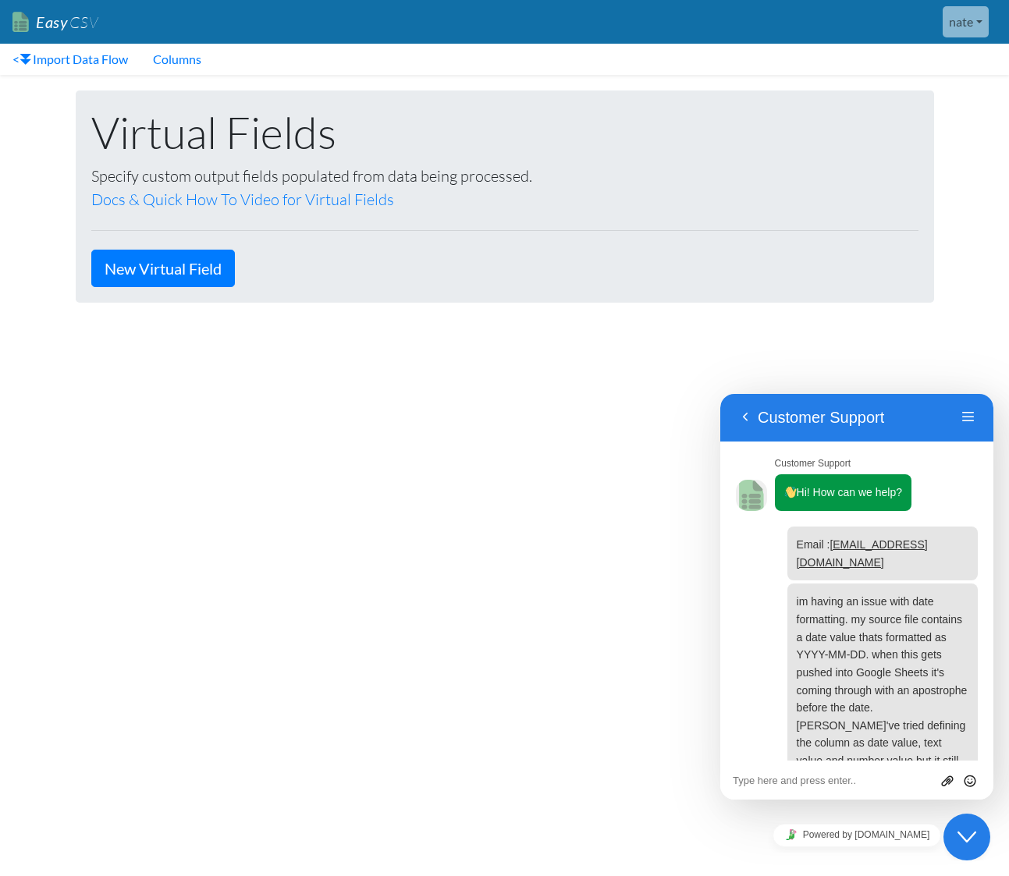
scroll to position [102, 0]
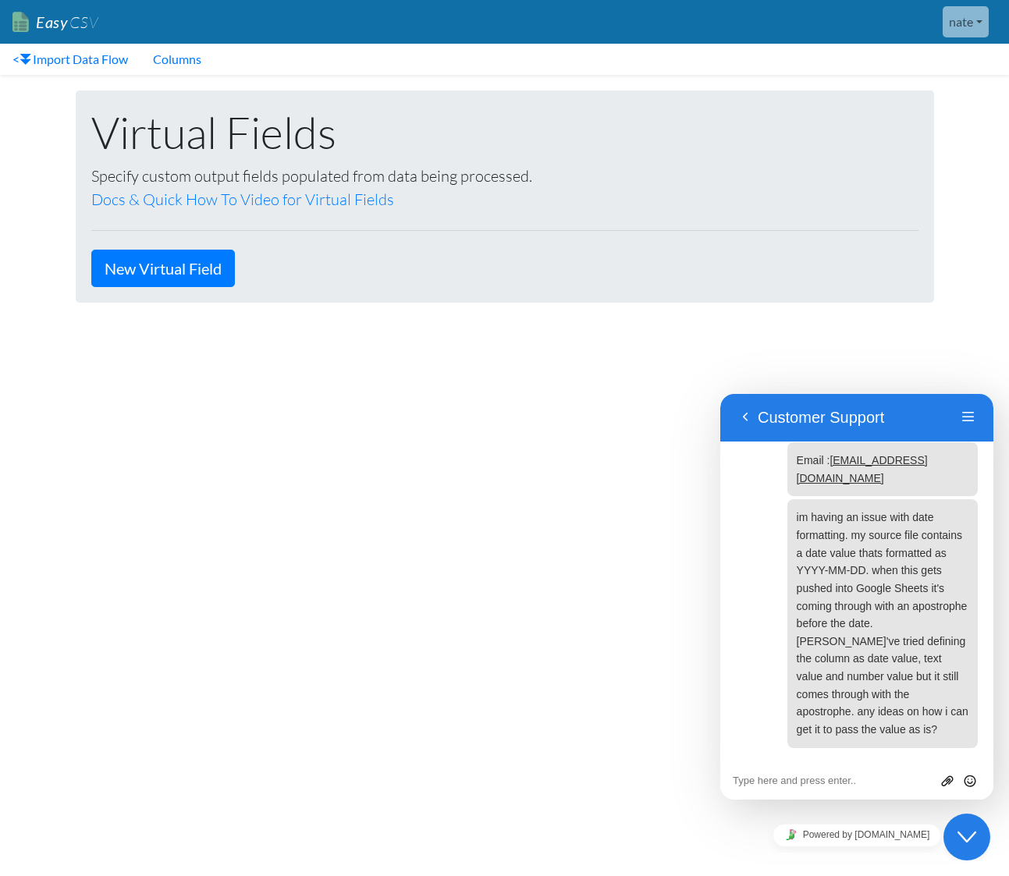
click at [182, 294] on div "Virtual Fields Specify custom output fields populated from data being processed…" at bounding box center [505, 197] width 858 height 212
click at [193, 277] on link "New Virtual Field" at bounding box center [163, 268] width 144 height 37
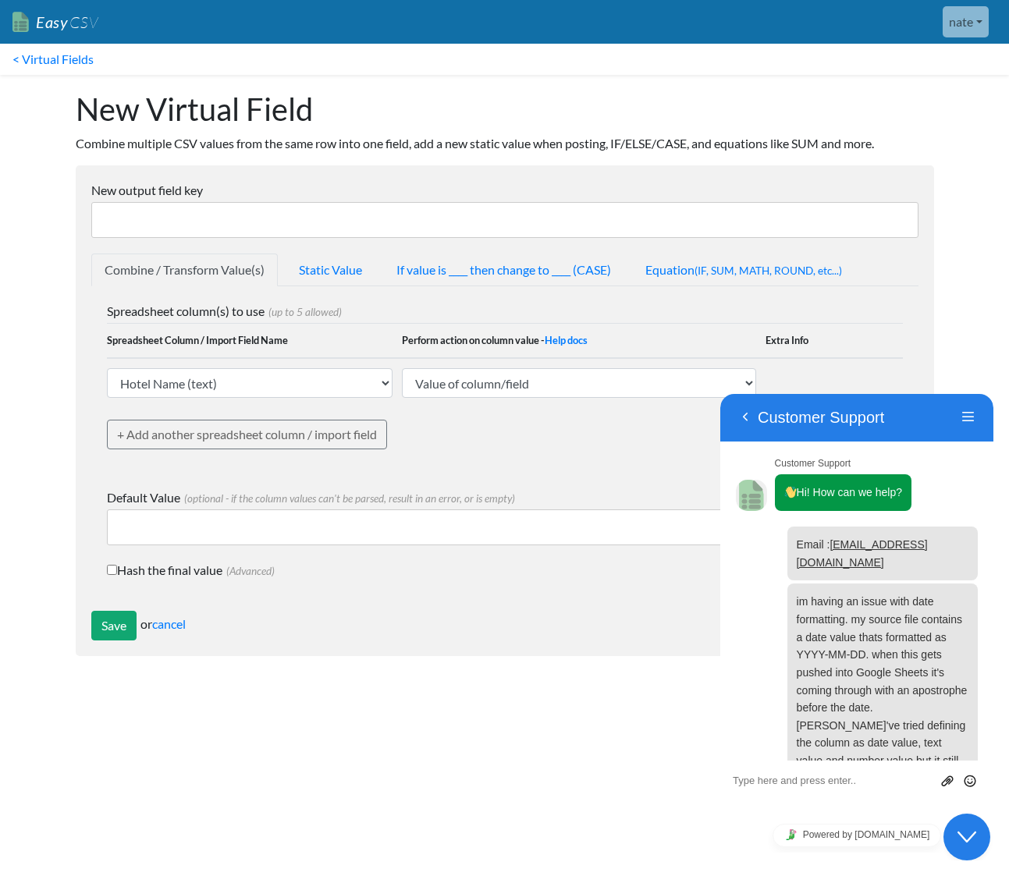
scroll to position [102, 0]
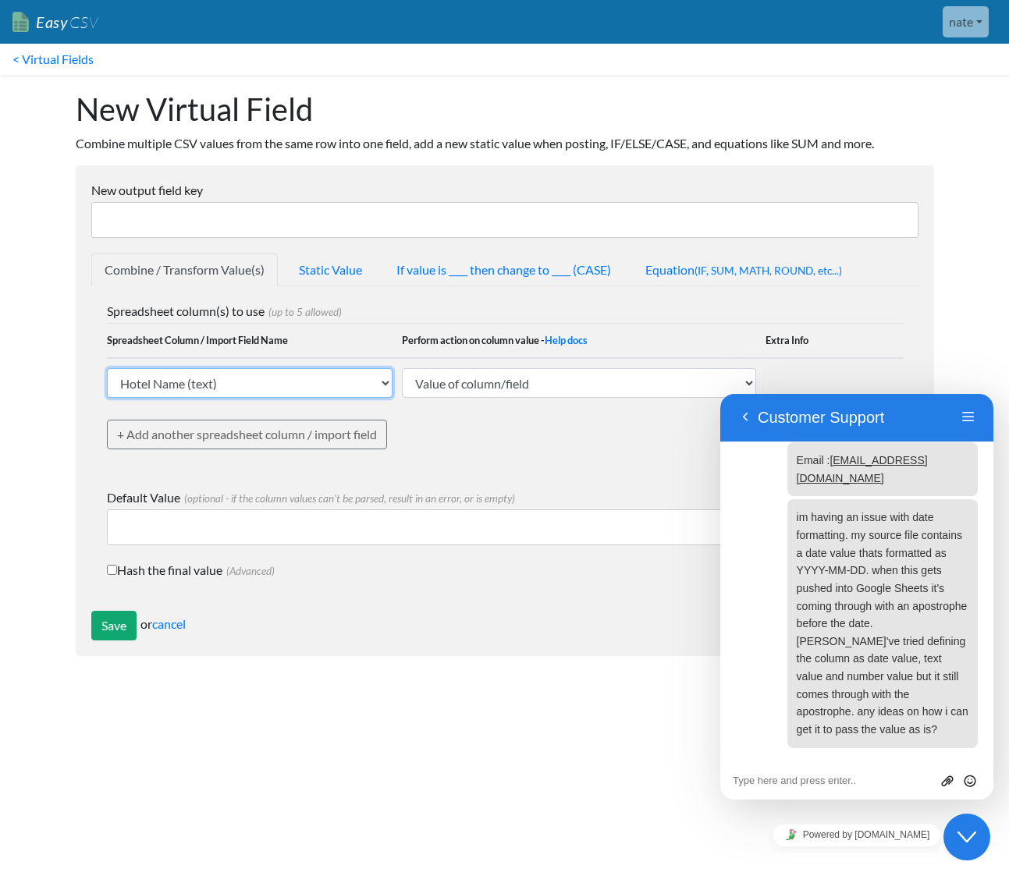
click at [332, 375] on select "Hotel Name (text) Channel (text) Date (2025-10-01) Campaign Type (text) Link Ty…" at bounding box center [250, 383] width 286 height 30
select select "769168"
click at [107, 368] on select "Hotel Name (text) Channel (text) Date (2025-10-01) Campaign Type (text) Link Ty…" at bounding box center [250, 383] width 286 height 30
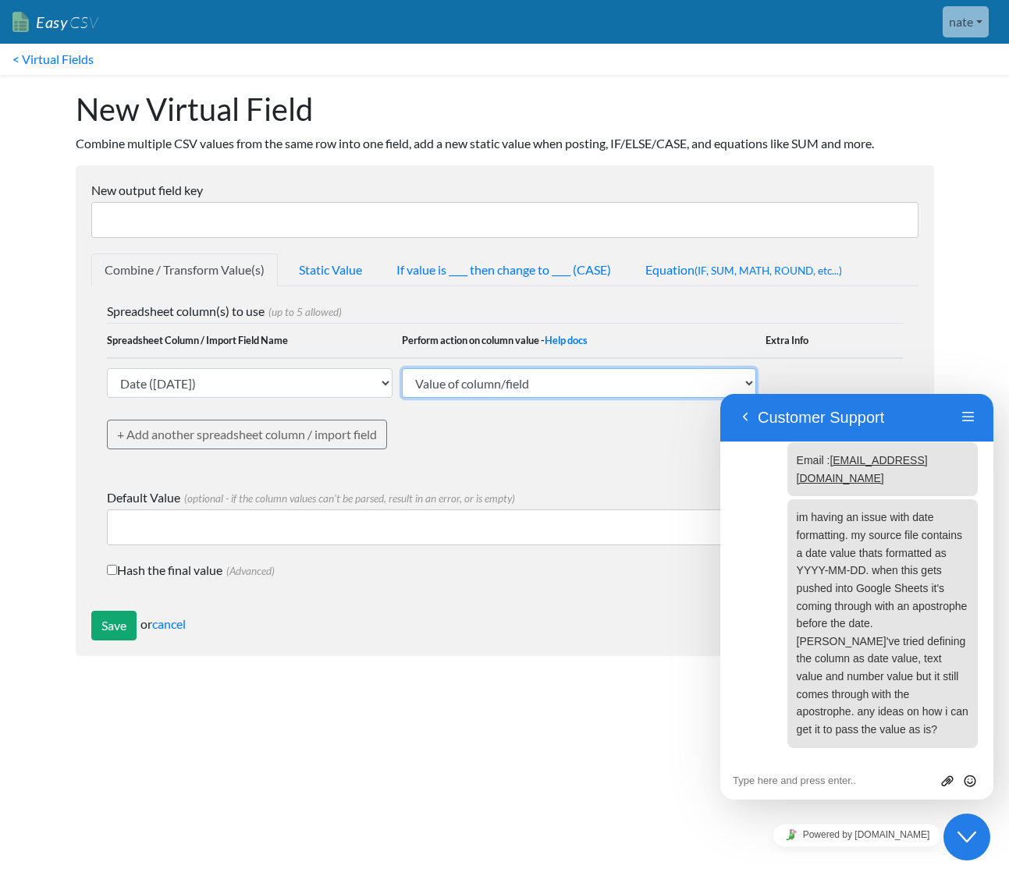
click at [588, 397] on select "Value of column/field Upcase Downcase Sentence case (first letter is capitalize…" at bounding box center [579, 383] width 354 height 30
select select "extract_date_yyyymmdd_hyphens"
click at [402, 368] on select "Value of column/field Upcase Downcase Sentence case (first letter is capitalize…" at bounding box center [579, 383] width 354 height 30
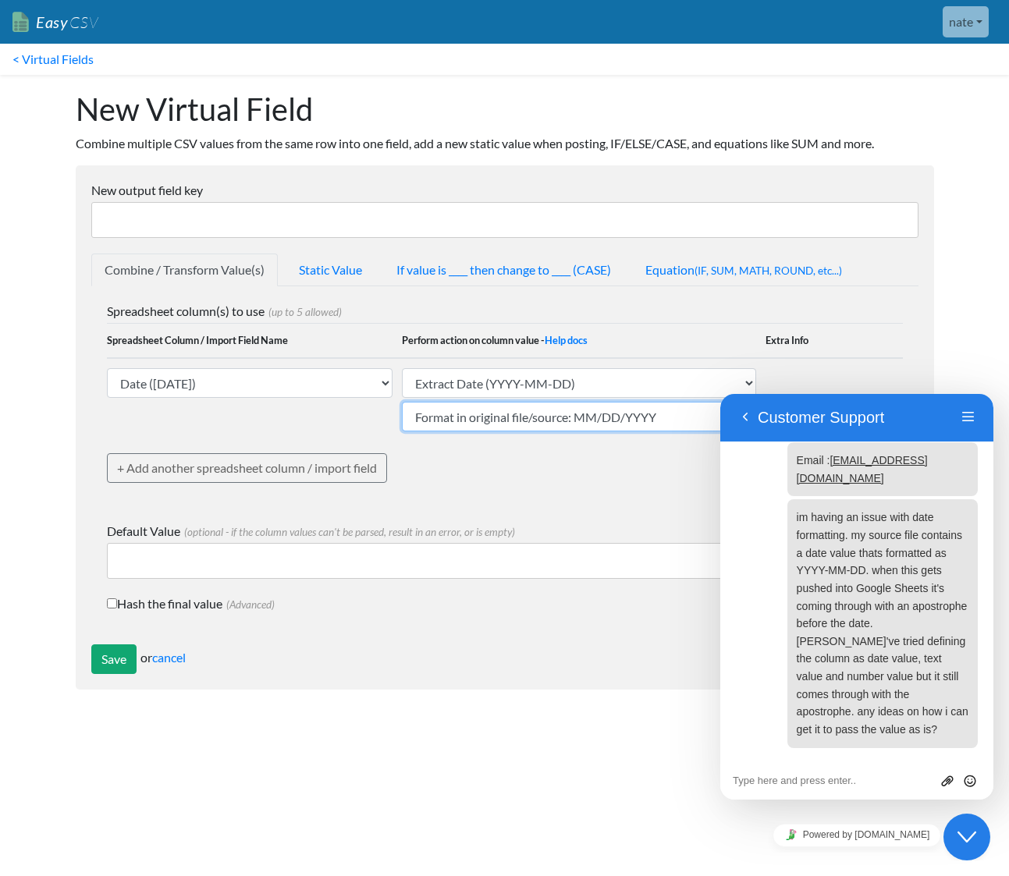
click at [574, 428] on select "Format in original file/source: MM/DD/YYYY Format in original file/source: DD/M…" at bounding box center [579, 417] width 354 height 30
select select "date_yyyymmdd_hyphens"
click at [402, 402] on select "Format in original file/source: MM/DD/YYYY Format in original file/source: DD/M…" at bounding box center [579, 417] width 354 height 30
click at [480, 494] on div "Spreadsheet column(s) to use (up to 5 allowed) Spreadsheet Column / Import Fiel…" at bounding box center [505, 404] width 796 height 204
click at [146, 225] on input "New output field key" at bounding box center [504, 220] width 827 height 36
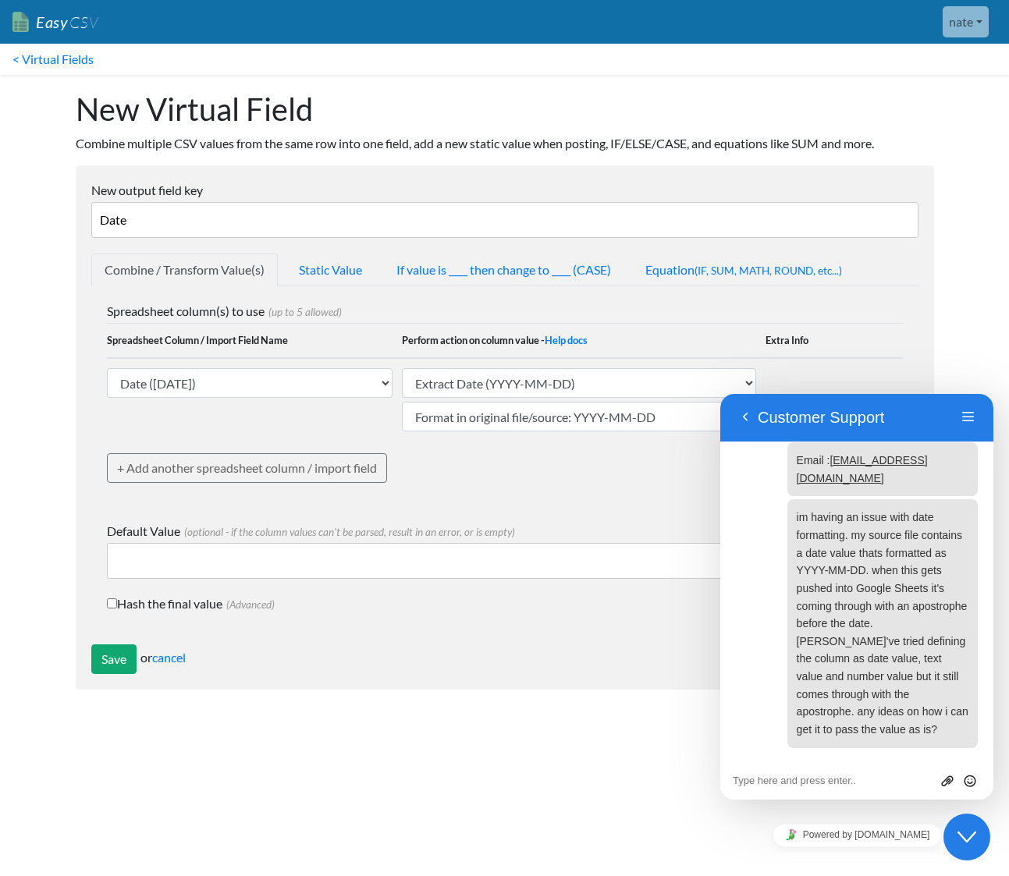
type input "Date"
click at [265, 439] on td "Hotel Name (text) Channel (text) Date (2025-10-01) Campaign Type (text) Link Ty…" at bounding box center [255, 399] width 296 height 83
click at [965, 417] on button "Menu" at bounding box center [968, 417] width 25 height 23
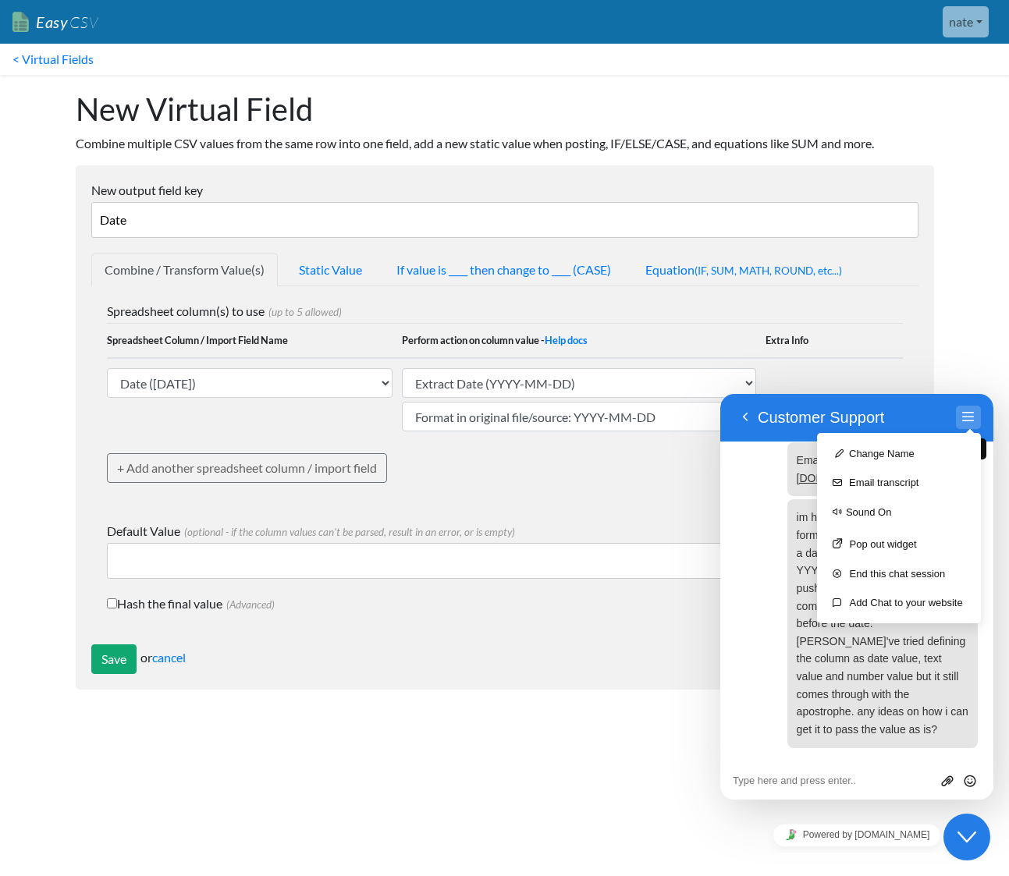
click at [960, 412] on button "Menu" at bounding box center [968, 417] width 25 height 23
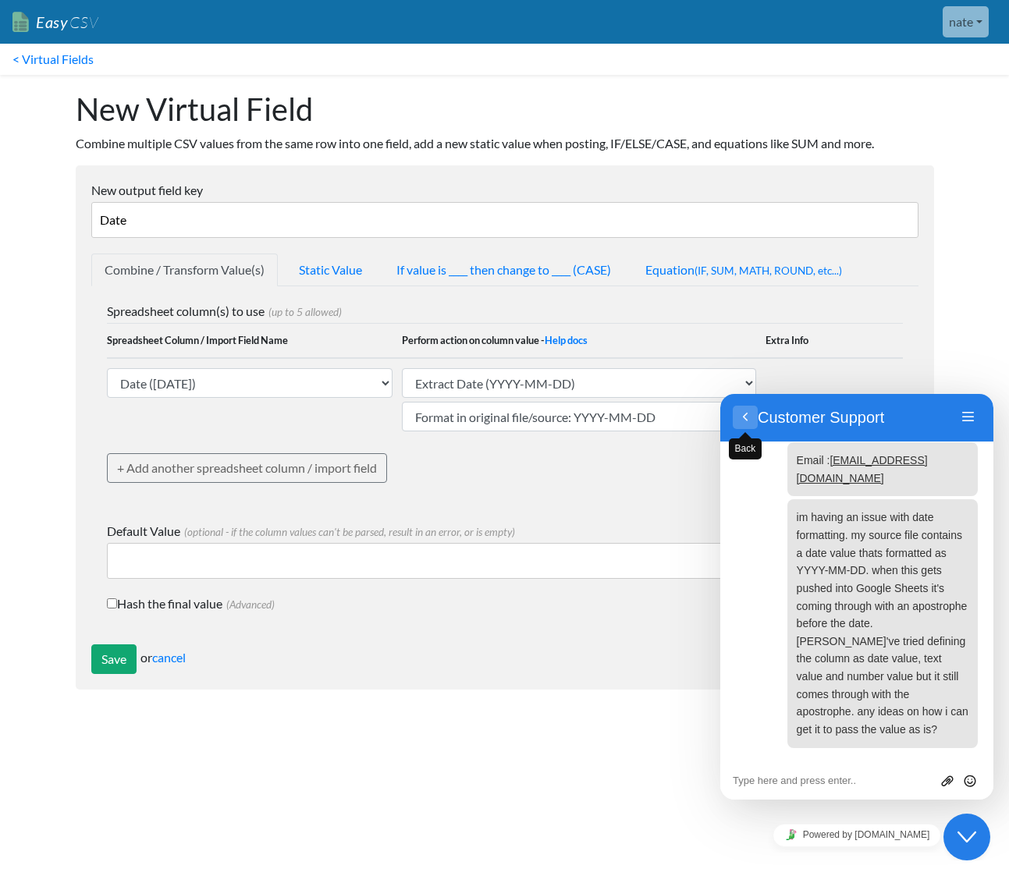
click at [749, 418] on button "Back" at bounding box center [745, 417] width 25 height 23
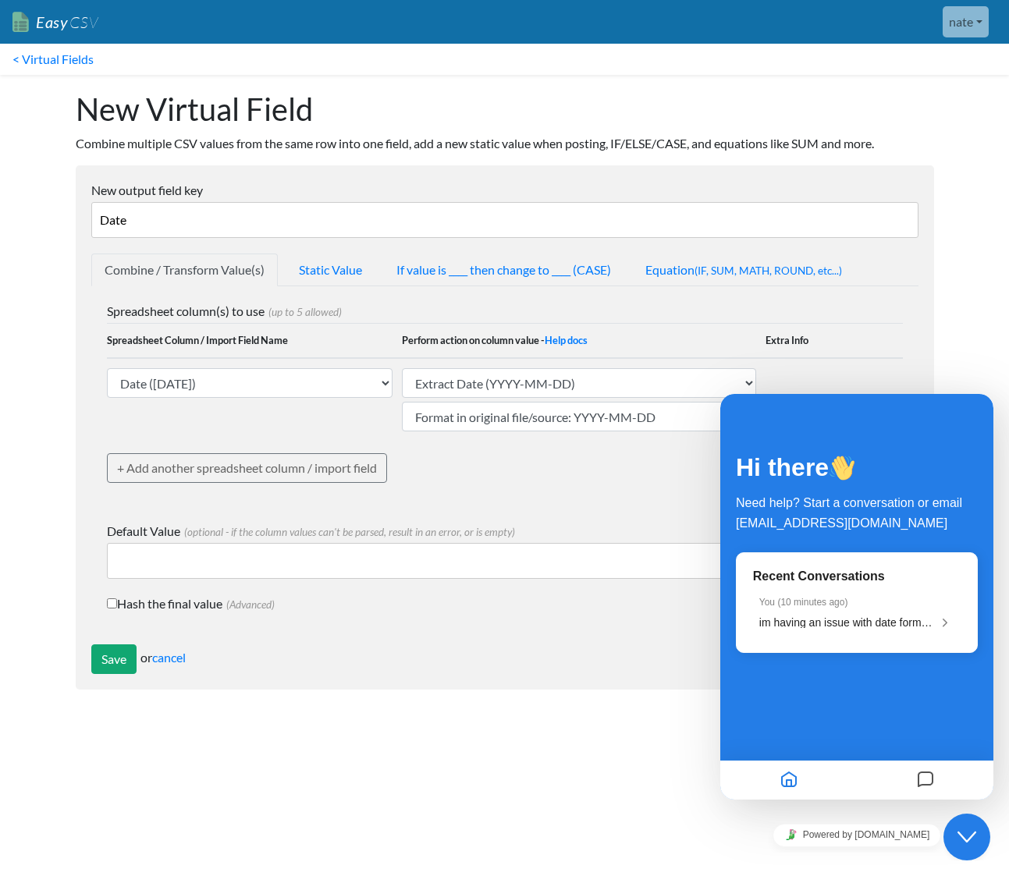
click at [937, 778] on div at bounding box center [925, 780] width 137 height 30
click at [932, 776] on icon "Messages" at bounding box center [925, 780] width 19 height 30
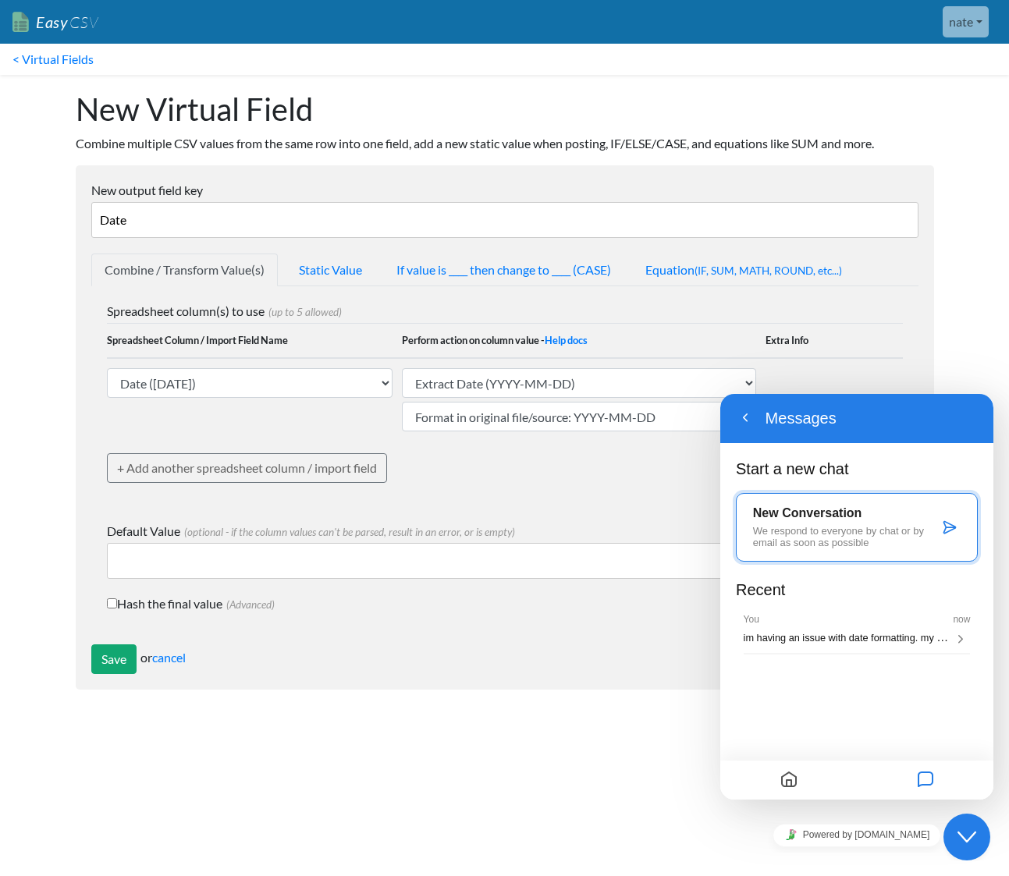
click at [957, 403] on div "Back Messages" at bounding box center [856, 418] width 273 height 50
click at [748, 417] on button "Back" at bounding box center [745, 418] width 25 height 23
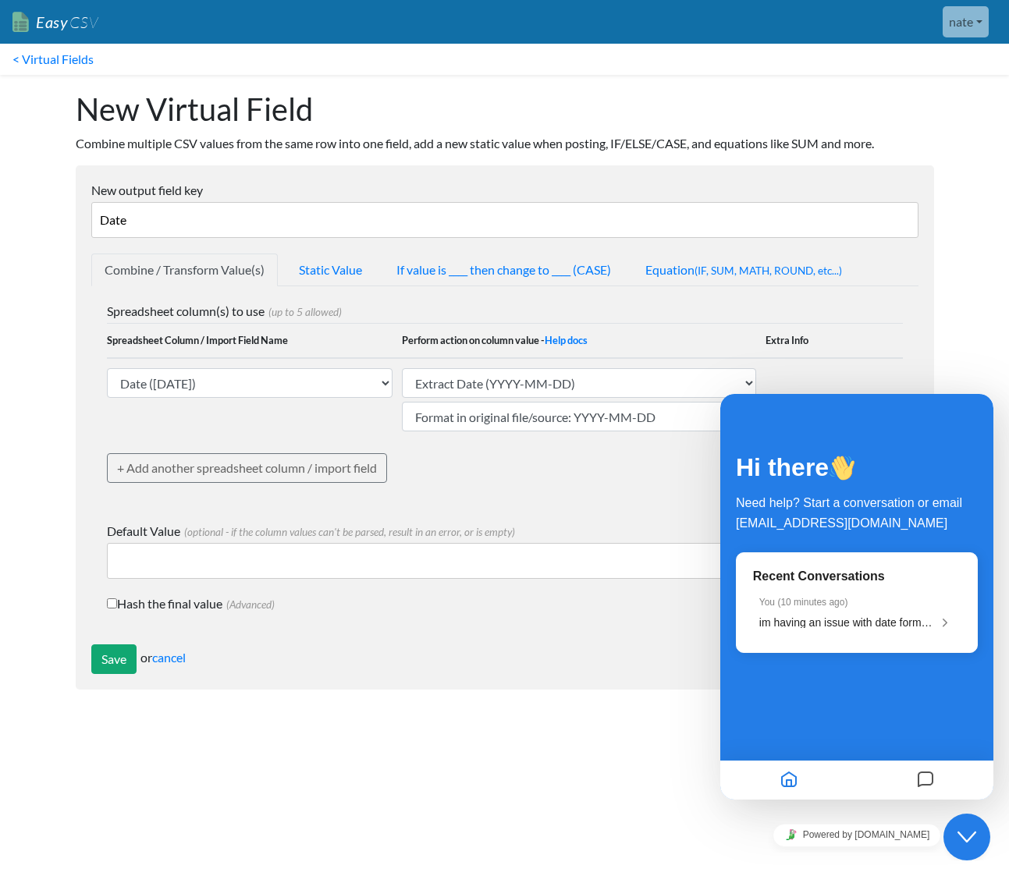
drag, startPoint x: 966, startPoint y: 827, endPoint x: 954, endPoint y: 824, distance: 12.9
click at [966, 827] on button "Close Chat This icon closes the chat window." at bounding box center [966, 837] width 47 height 47
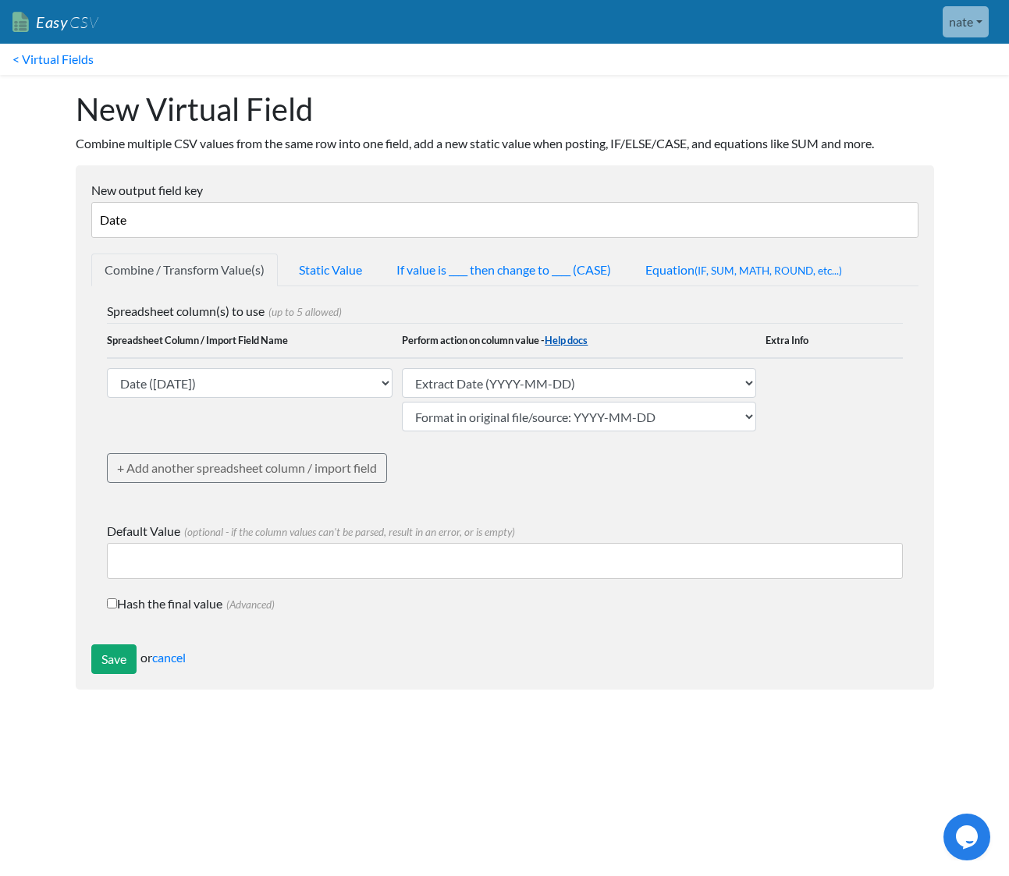
click at [570, 342] on link "Help docs" at bounding box center [566, 340] width 43 height 12
click at [91, 660] on form "New output field key Date Combine / Transform Value(s) Static Value If value is…" at bounding box center [505, 427] width 858 height 524
click at [100, 661] on input "Save" at bounding box center [113, 660] width 45 height 30
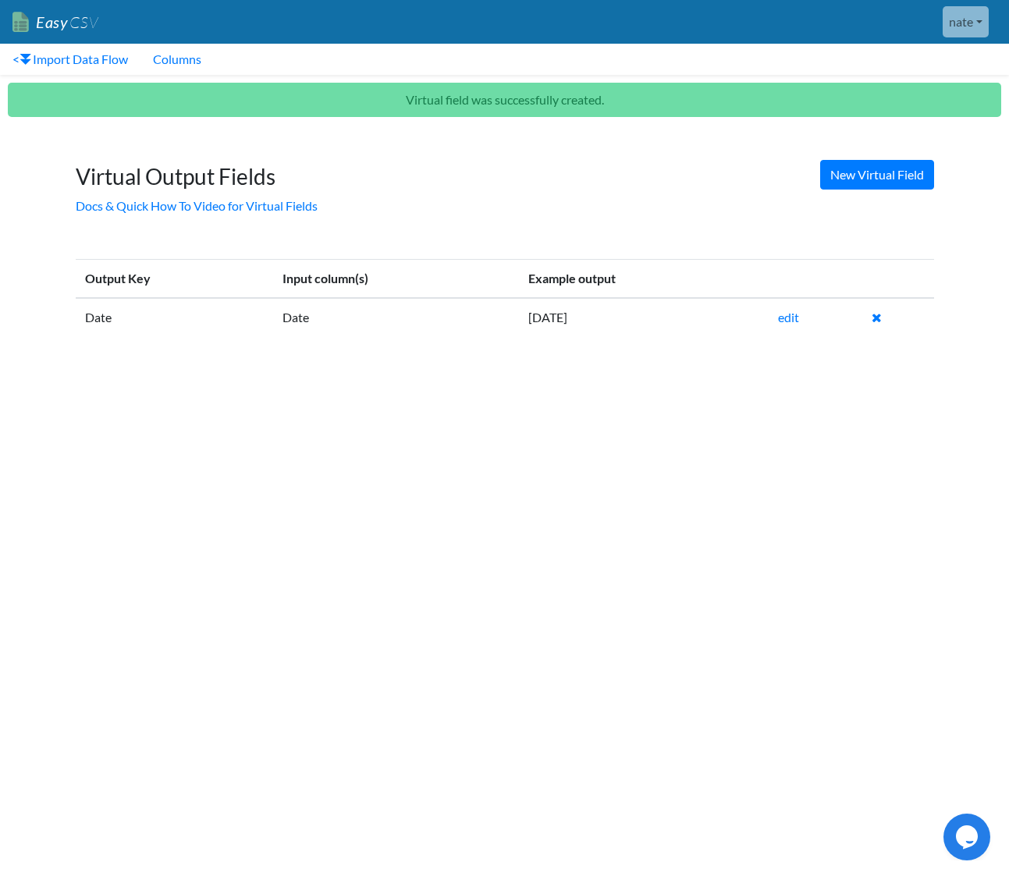
click at [463, 364] on html "Easy CSV nate Brightly Media Labs All Flows All CSV Generators Business & Plan …" at bounding box center [504, 182] width 1009 height 364
click at [51, 60] on link "< Import Data Flow" at bounding box center [70, 59] width 140 height 31
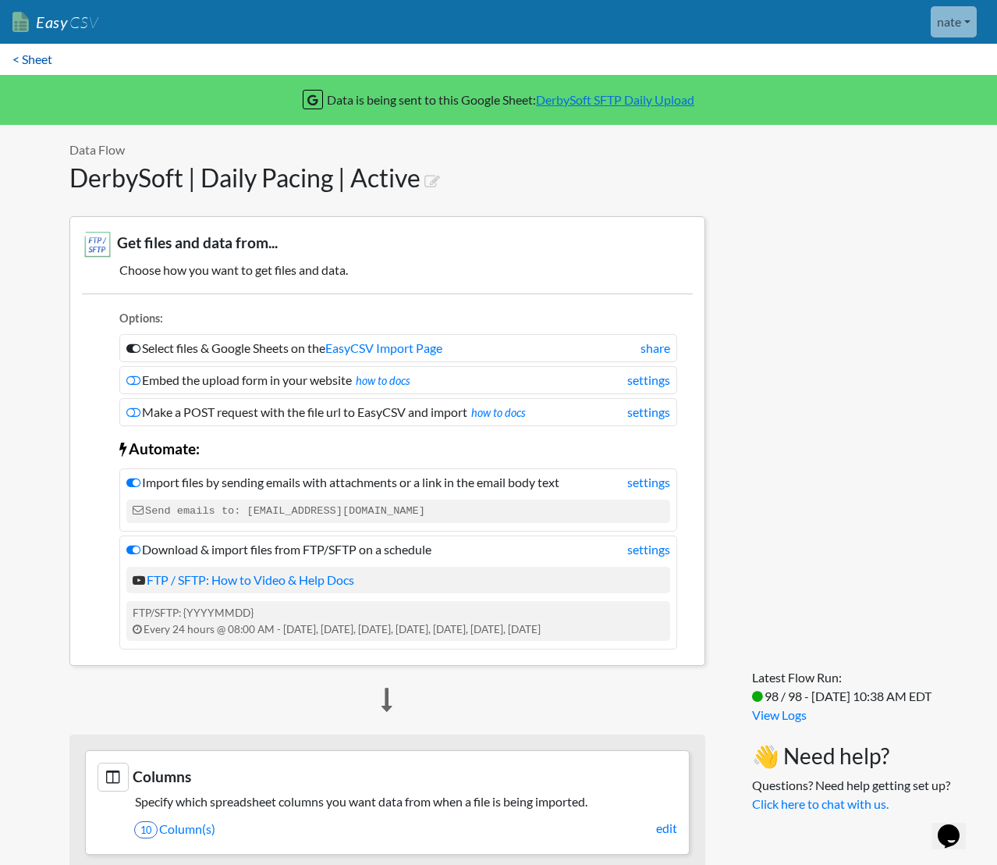
click at [37, 66] on link "< Sheet" at bounding box center [32, 59] width 65 height 31
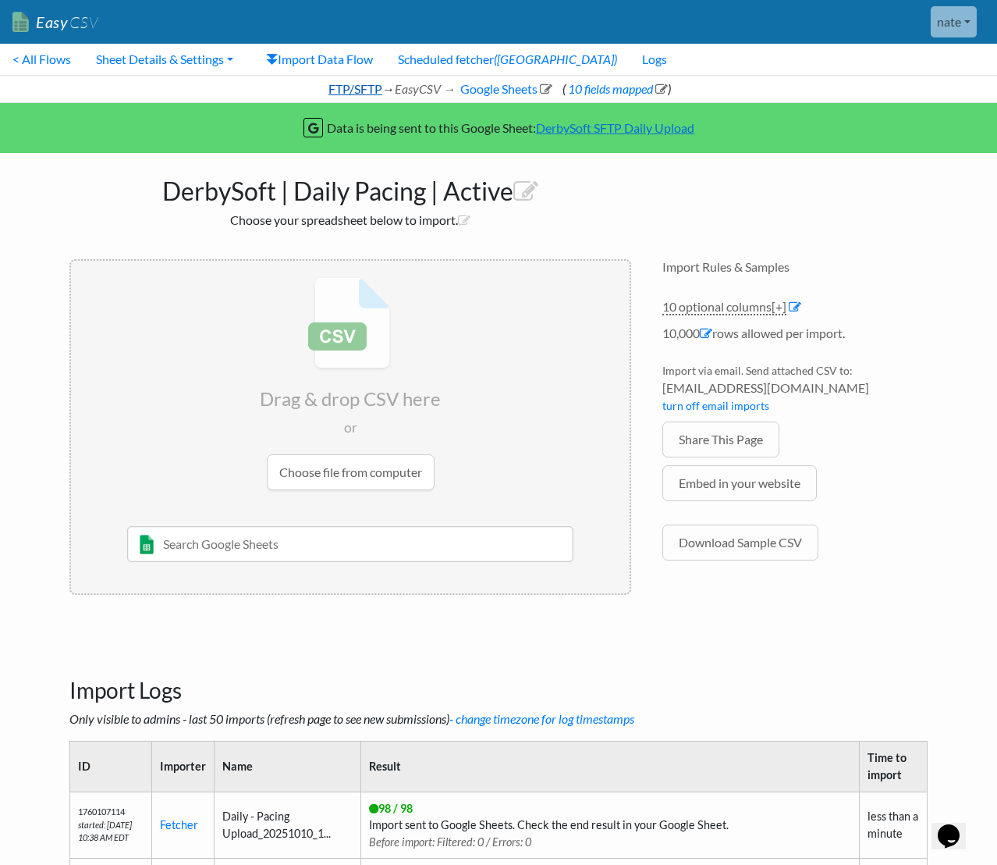
click at [364, 87] on link "FTP/SFTP" at bounding box center [354, 88] width 56 height 15
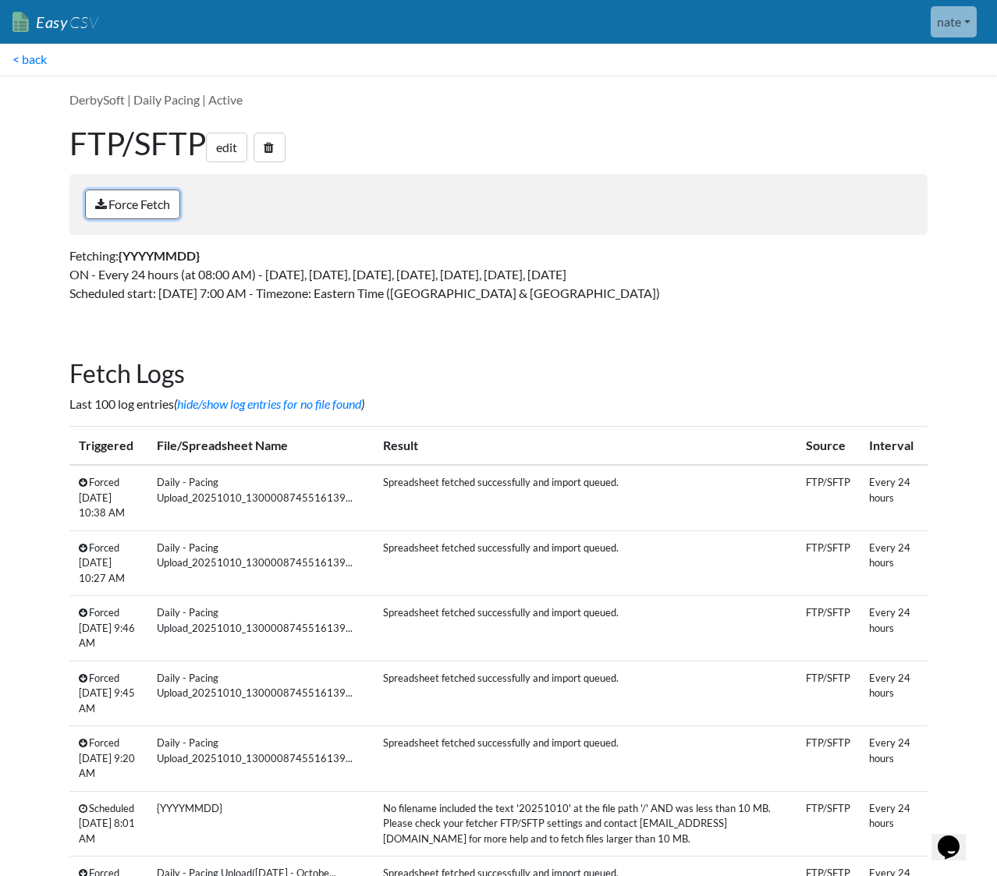
click at [151, 197] on link "Force Fetch" at bounding box center [132, 205] width 95 height 30
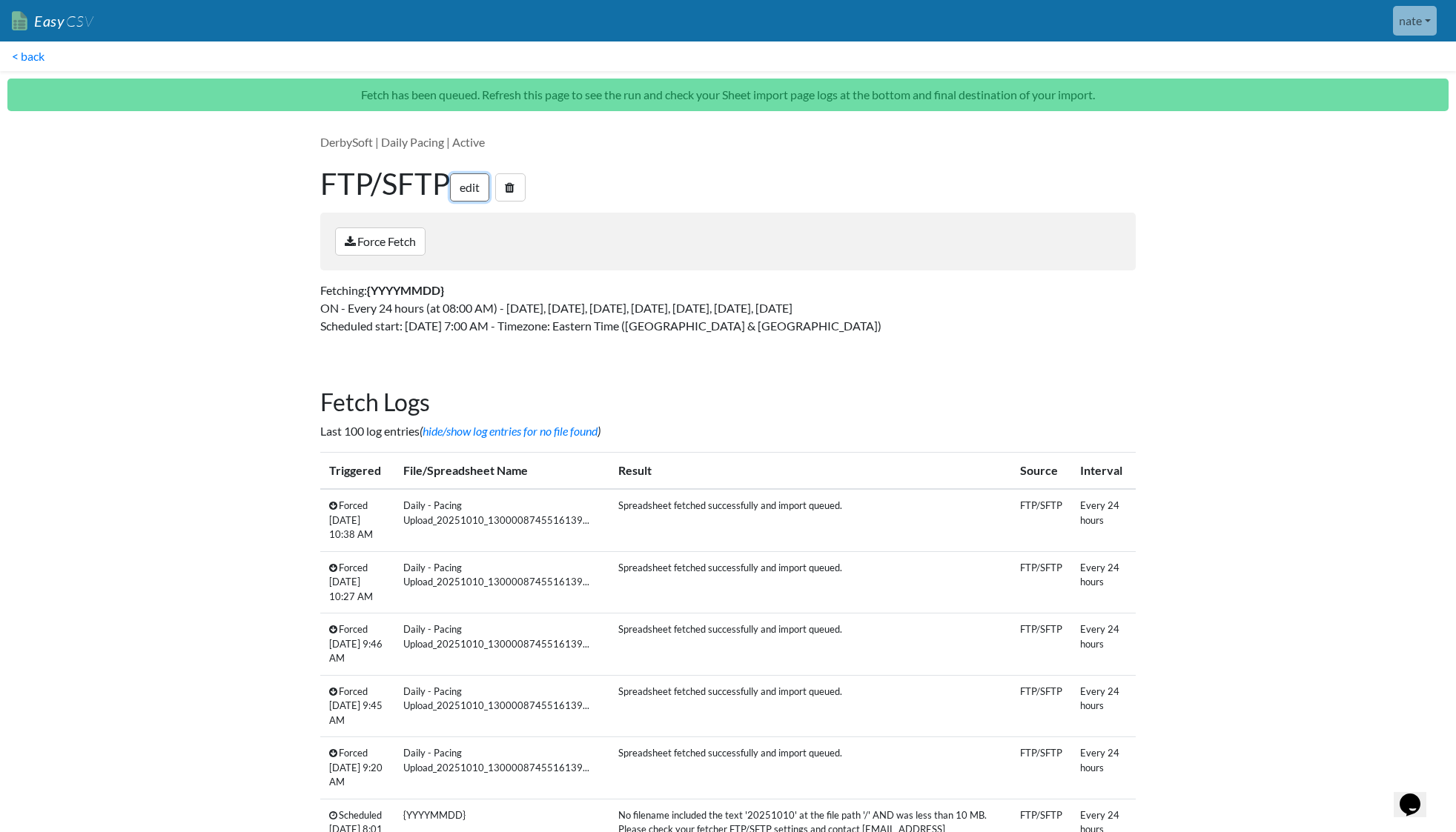
click at [484, 192] on link "edit" at bounding box center [469, 188] width 39 height 28
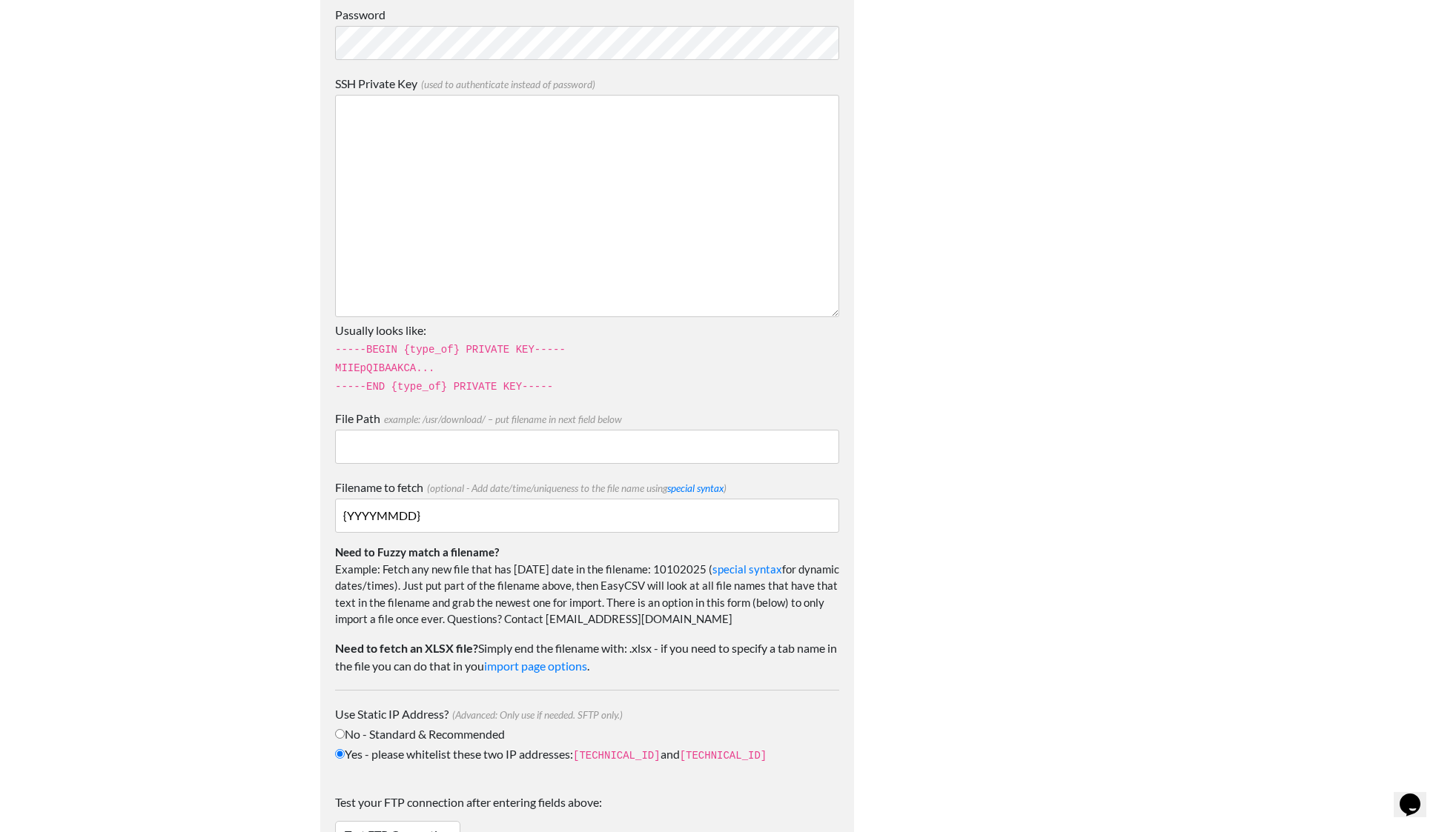
scroll to position [1448, 0]
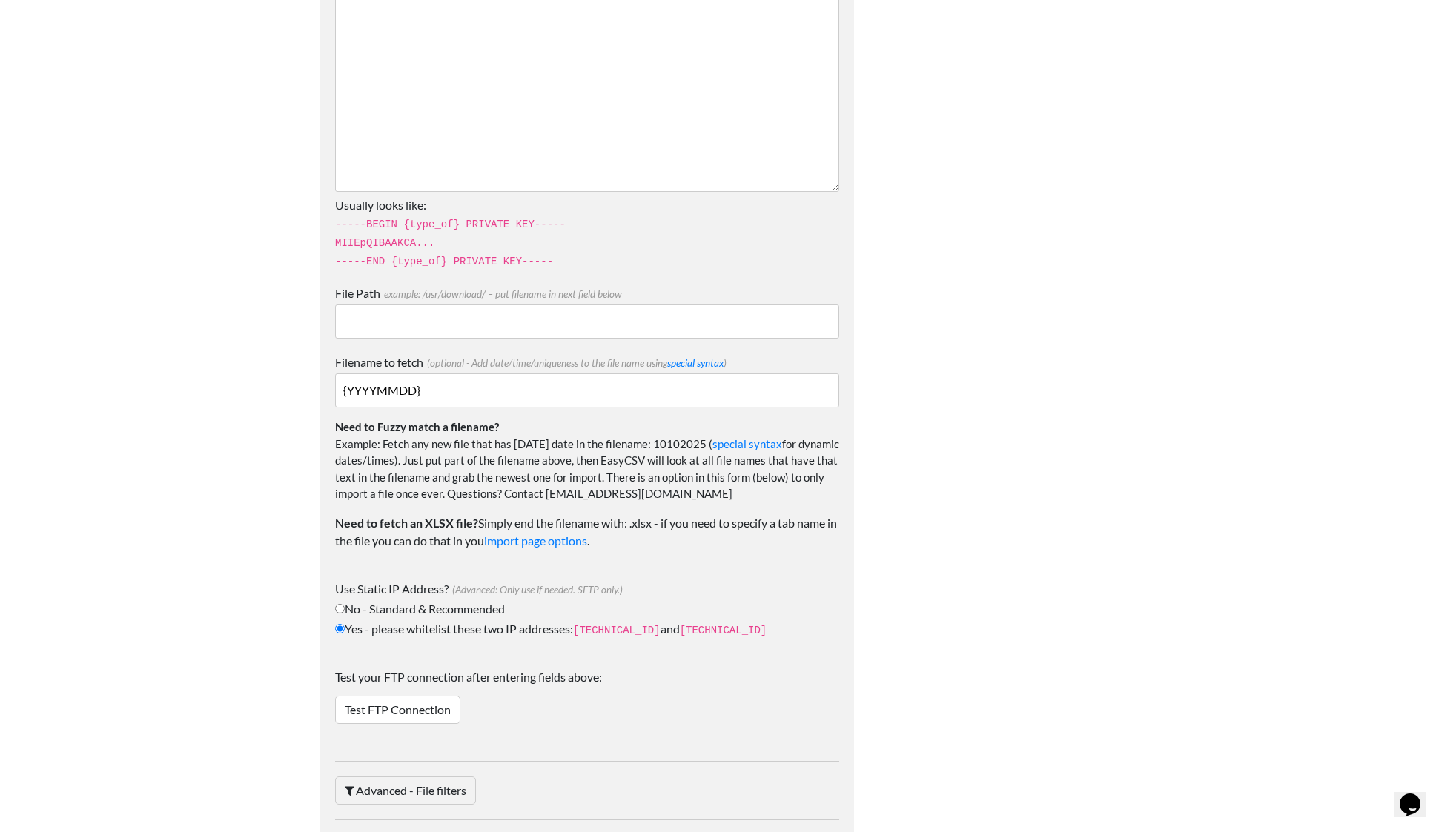
click at [520, 322] on input "File Path example: /usr/download/ – put filename in next field below" at bounding box center [587, 322] width 504 height 34
paste input "/metasearch/daily_pacing"
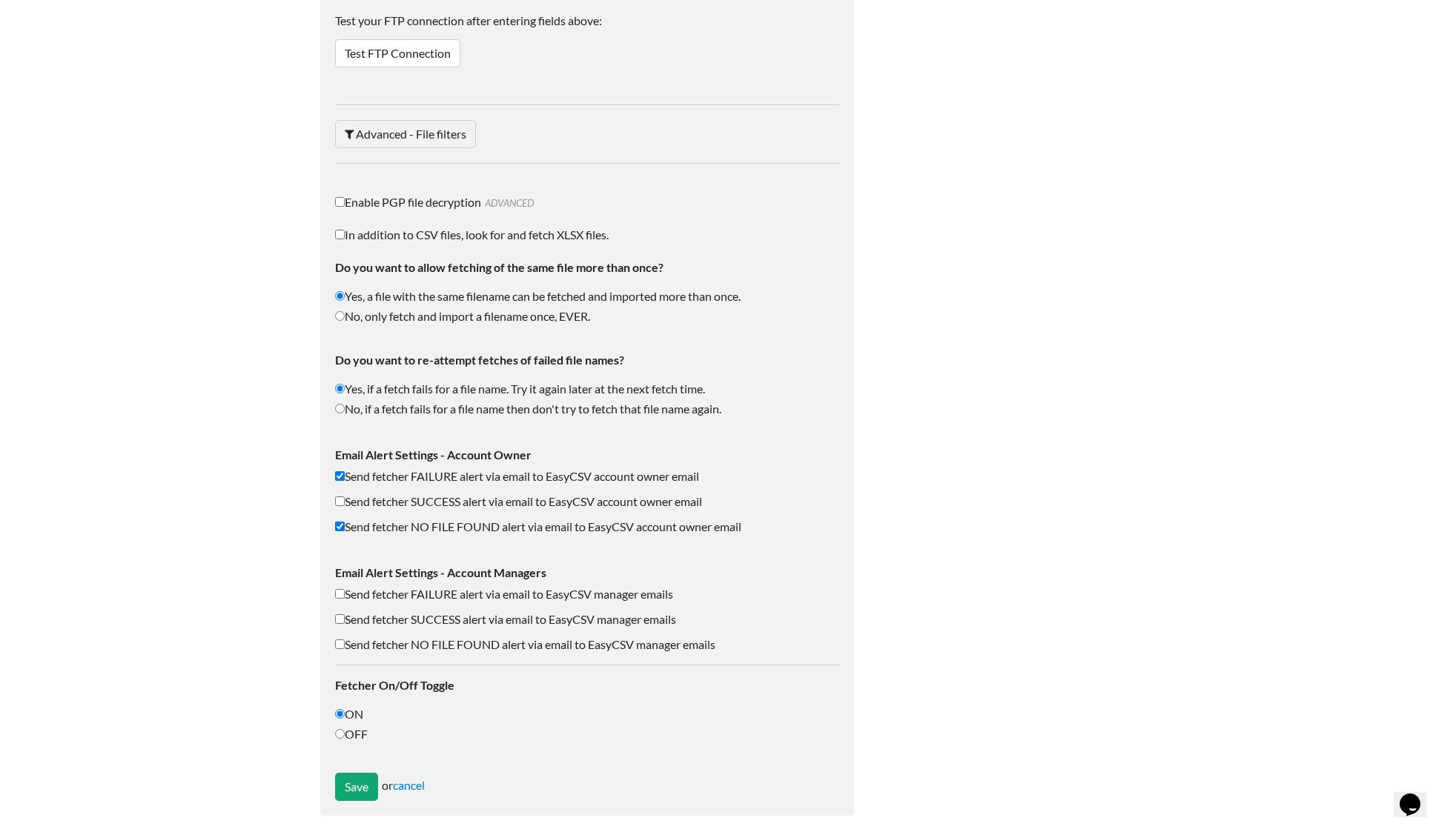
scroll to position [2112, 0]
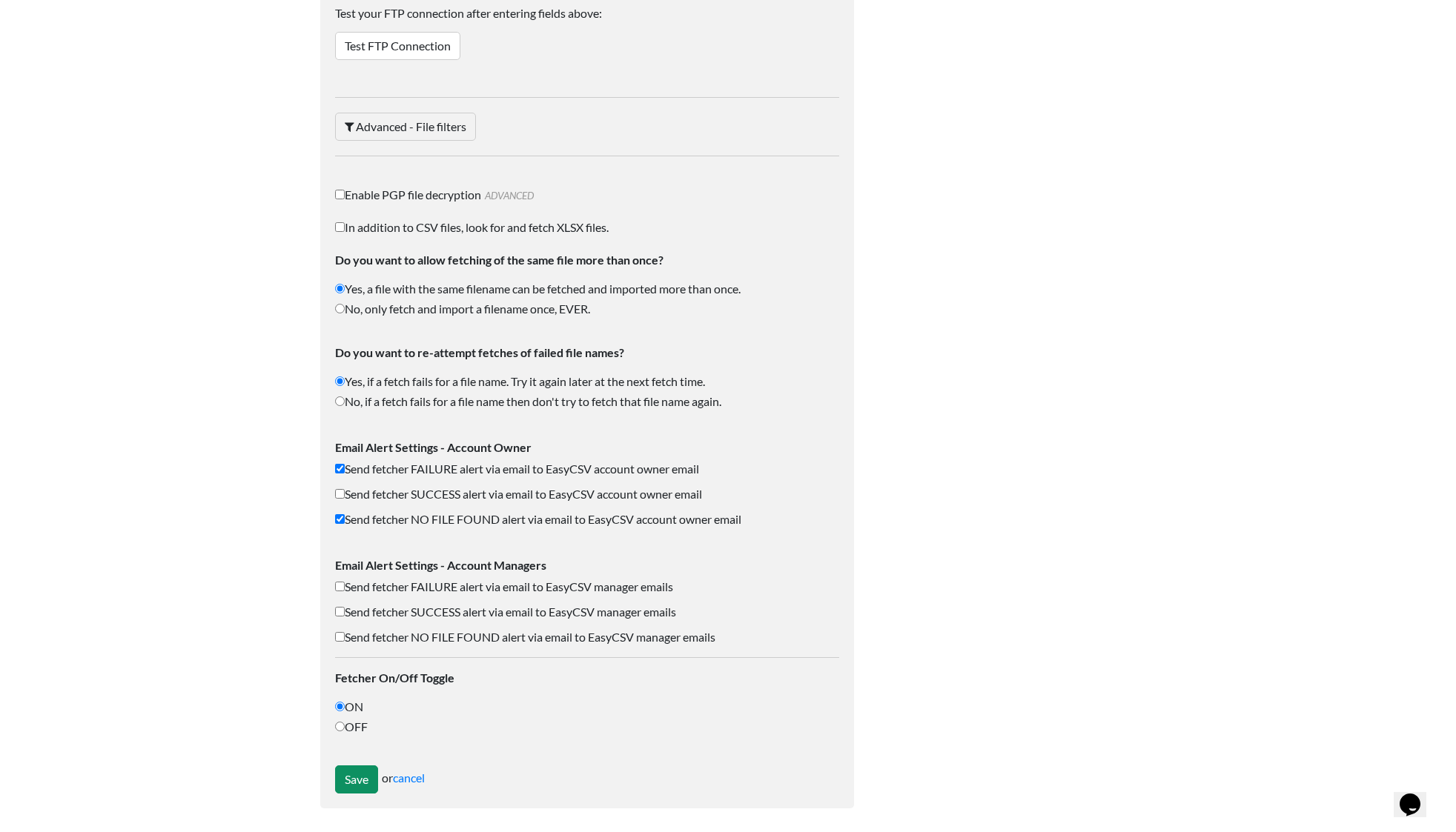
type input "/metasearch/daily_pacing"
click at [372, 781] on input "Save" at bounding box center [356, 780] width 43 height 28
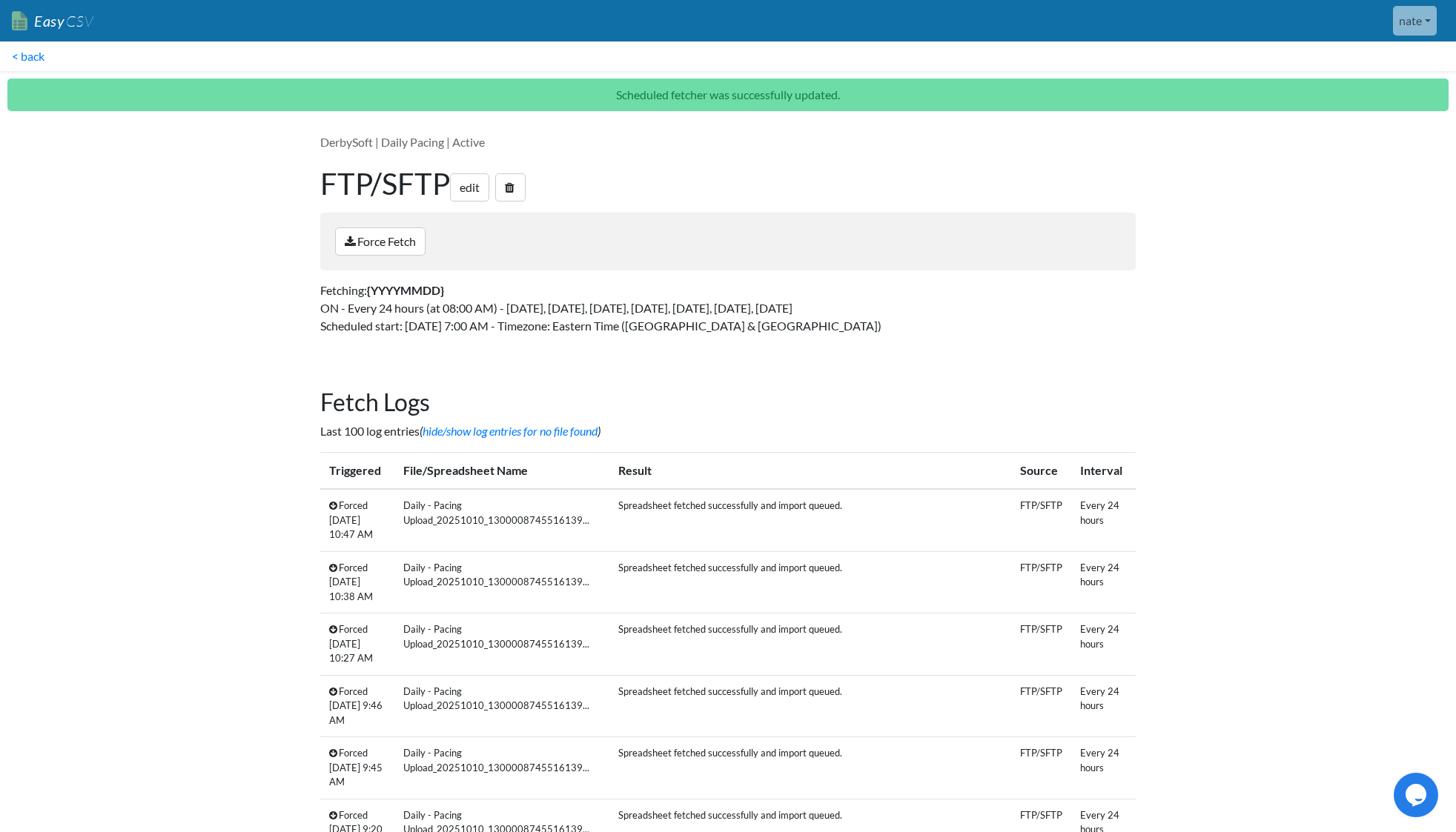
click at [1027, 328] on p "Fetching: {YYYYMMDD} ON - Every 24 hours (at 08:00 AM) - [DATE], [DATE], [DATE]…" at bounding box center [728, 309] width 815 height 53
click at [26, 59] on link "< back" at bounding box center [28, 56] width 56 height 29
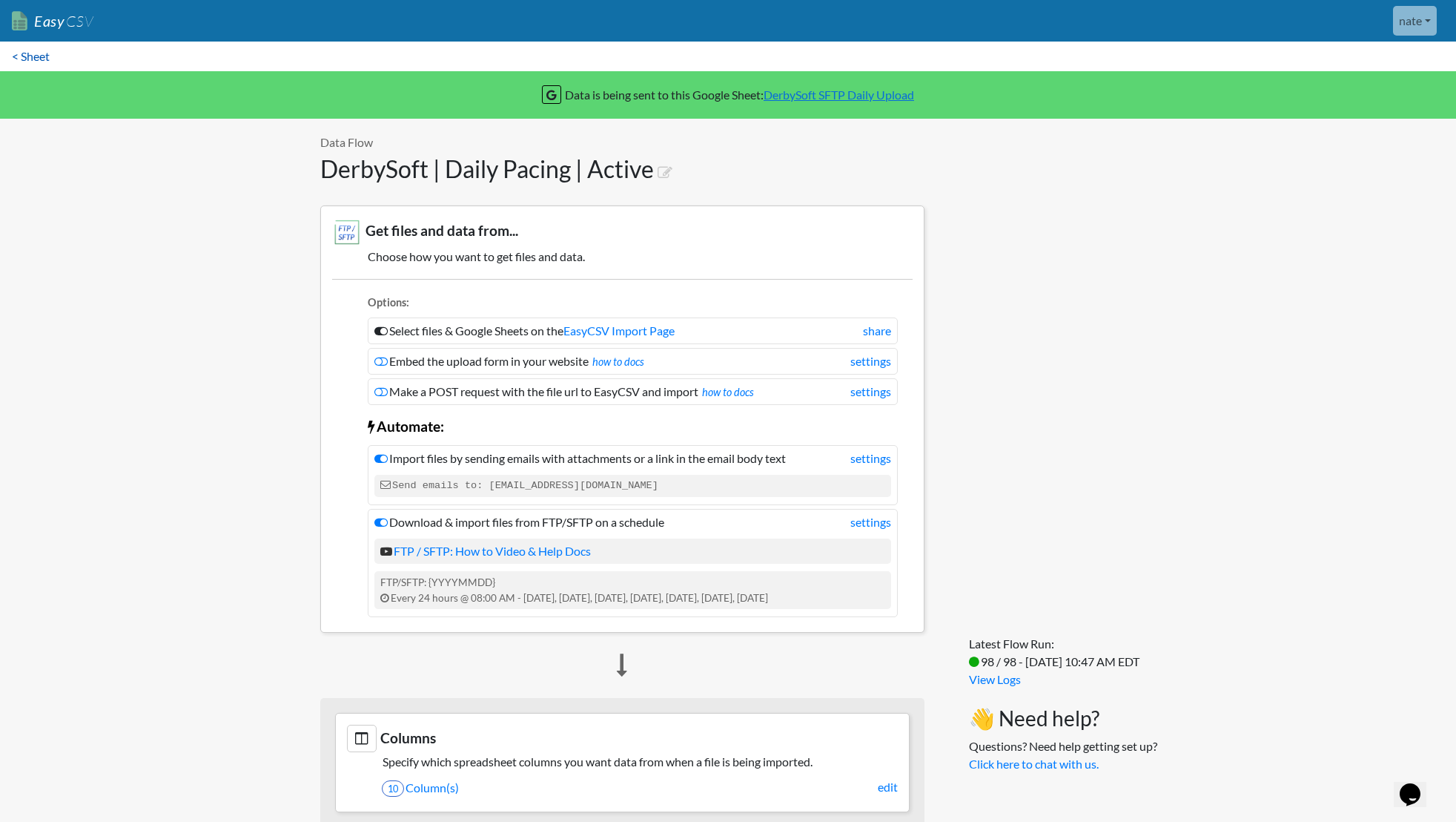
click at [27, 58] on link "< Sheet" at bounding box center [30, 56] width 62 height 29
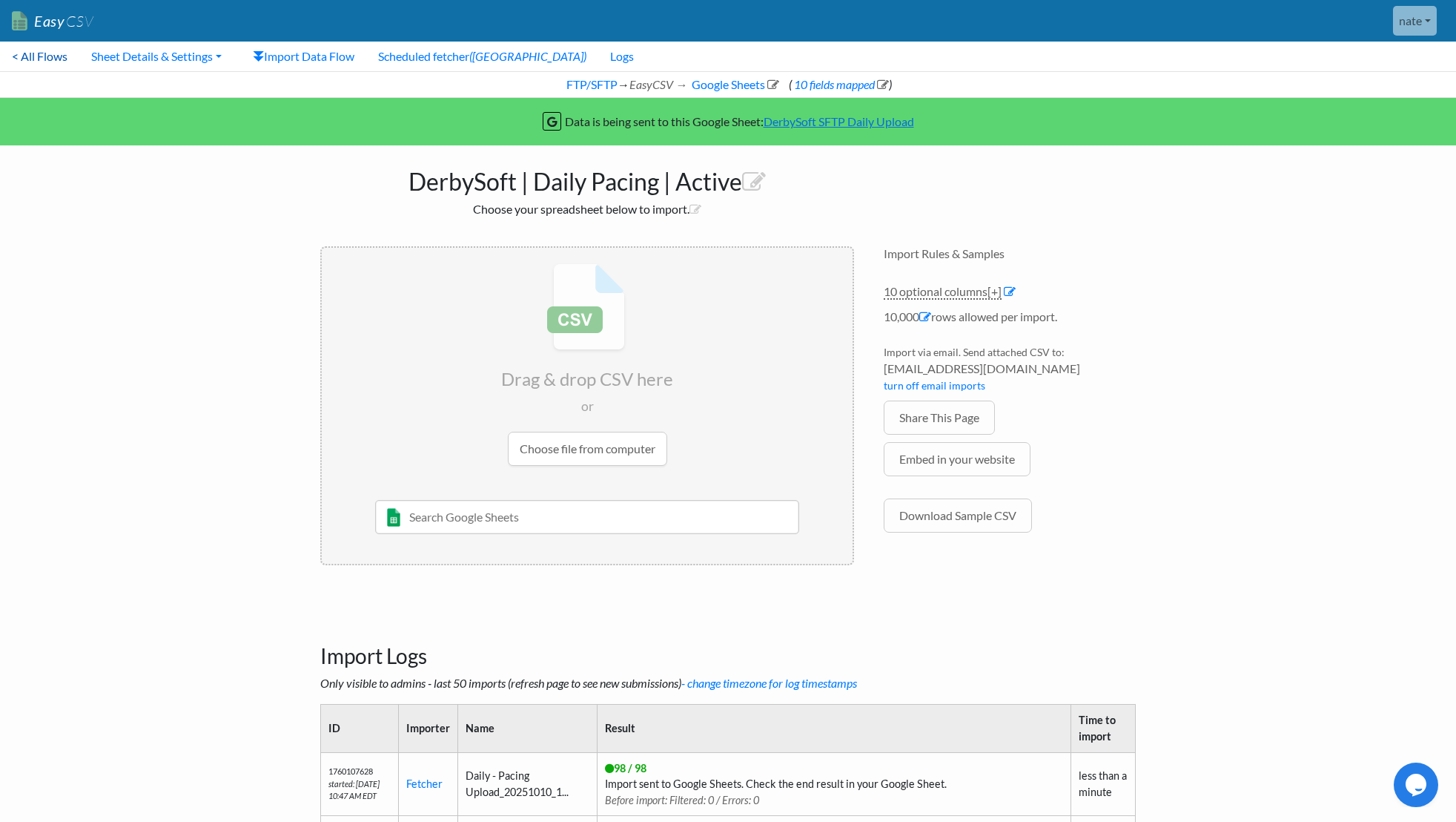
click at [28, 62] on link "< All Flows" at bounding box center [39, 56] width 79 height 29
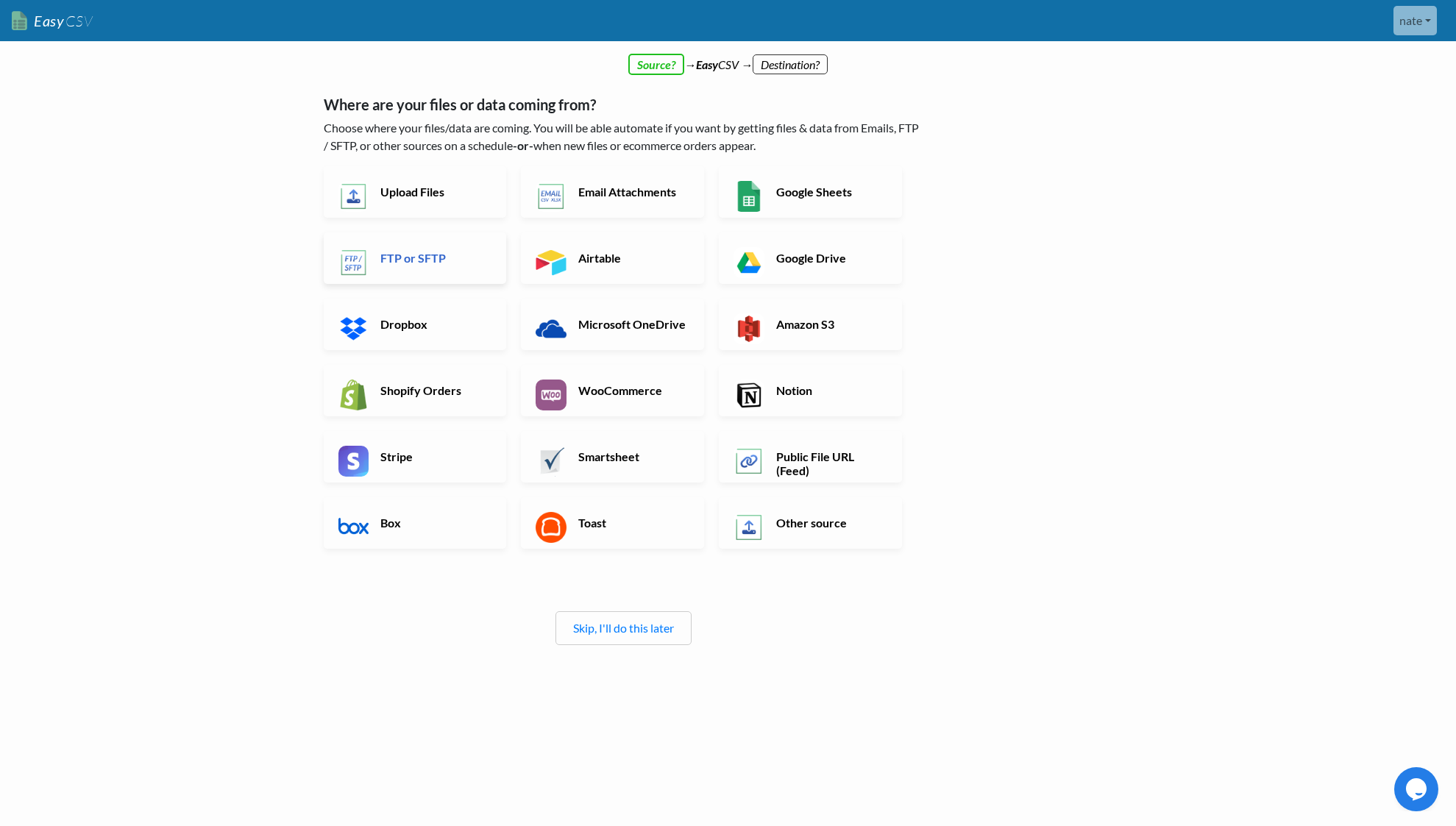
click at [385, 269] on link "FTP or SFTP" at bounding box center [415, 258] width 183 height 52
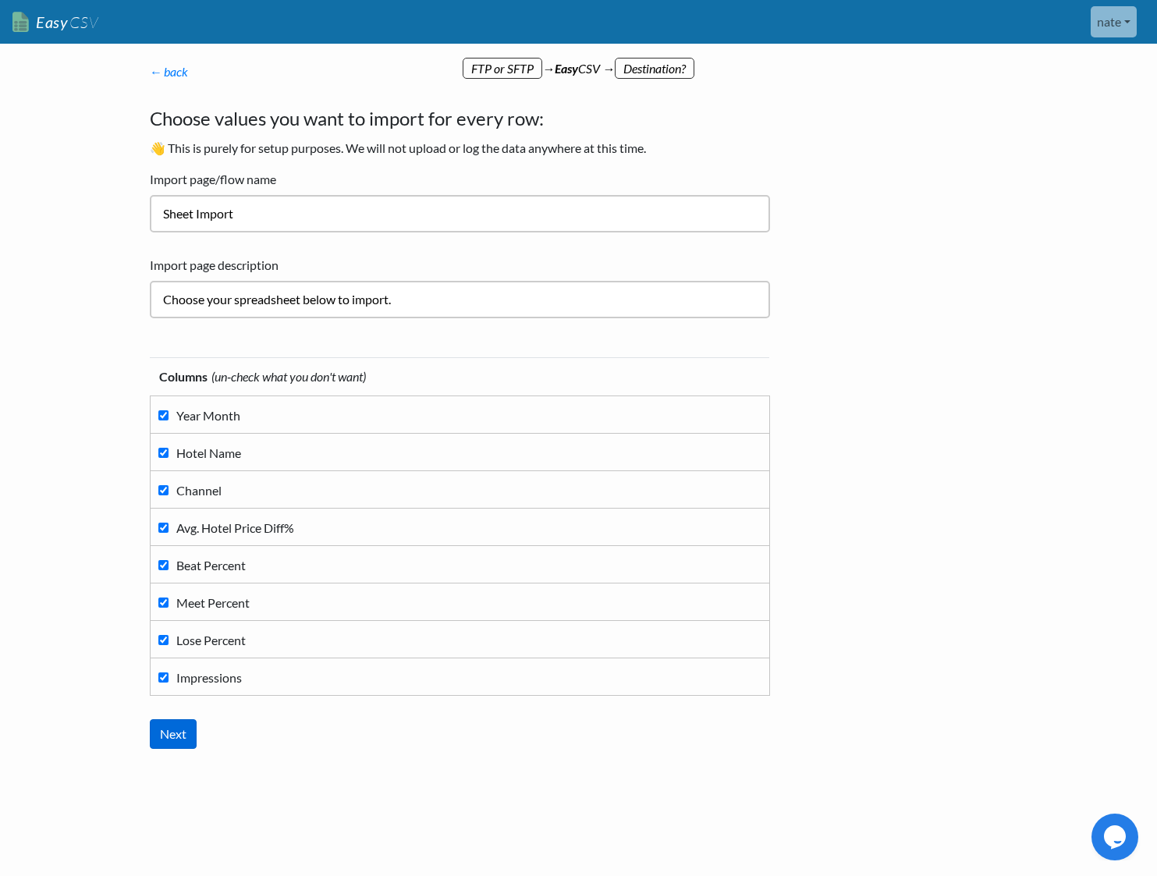
drag, startPoint x: 199, startPoint y: 744, endPoint x: 185, endPoint y: 746, distance: 14.1
click at [195, 745] on div "Columns (un-check what you don't want) Year Month Hotel Name Channel Avg. Hotel…" at bounding box center [468, 553] width 636 height 423
click at [182, 747] on input "Next" at bounding box center [173, 734] width 47 height 30
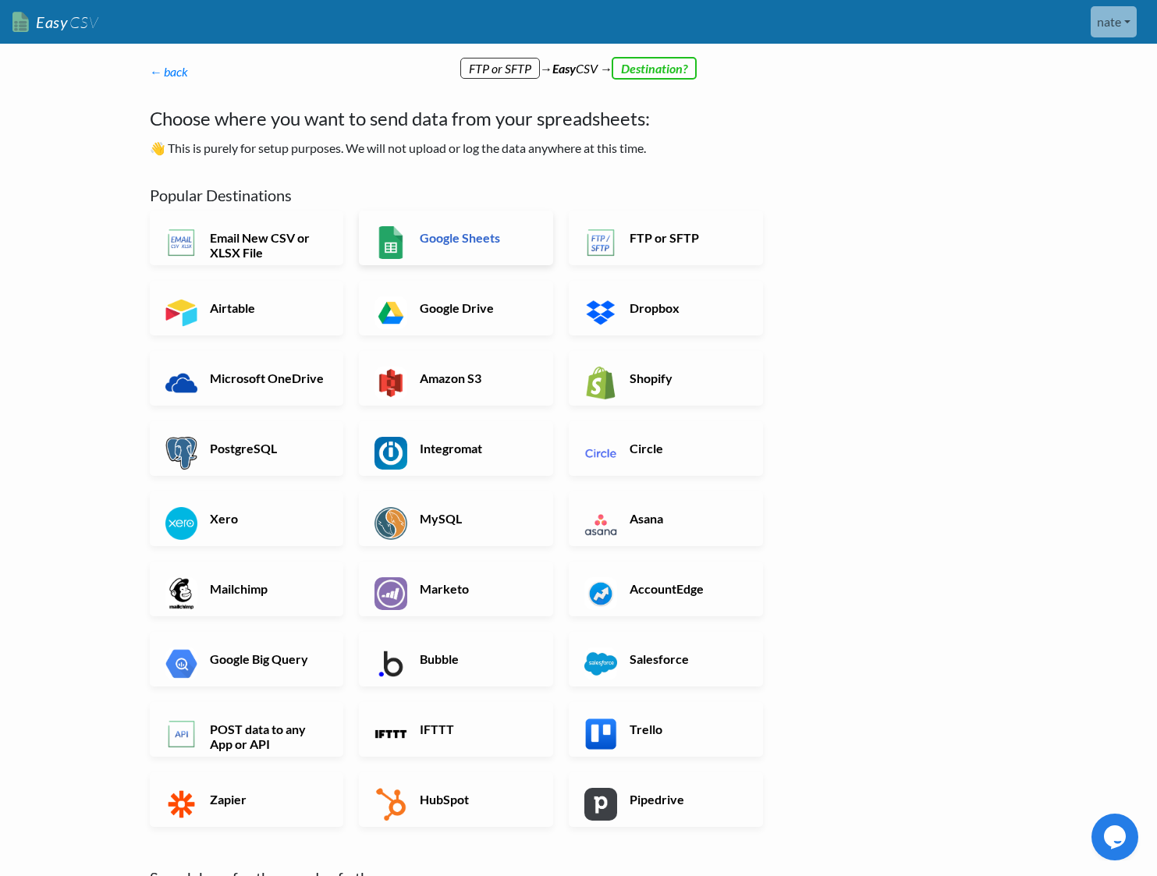
click at [487, 235] on h6 "Google Sheets" at bounding box center [477, 237] width 123 height 15
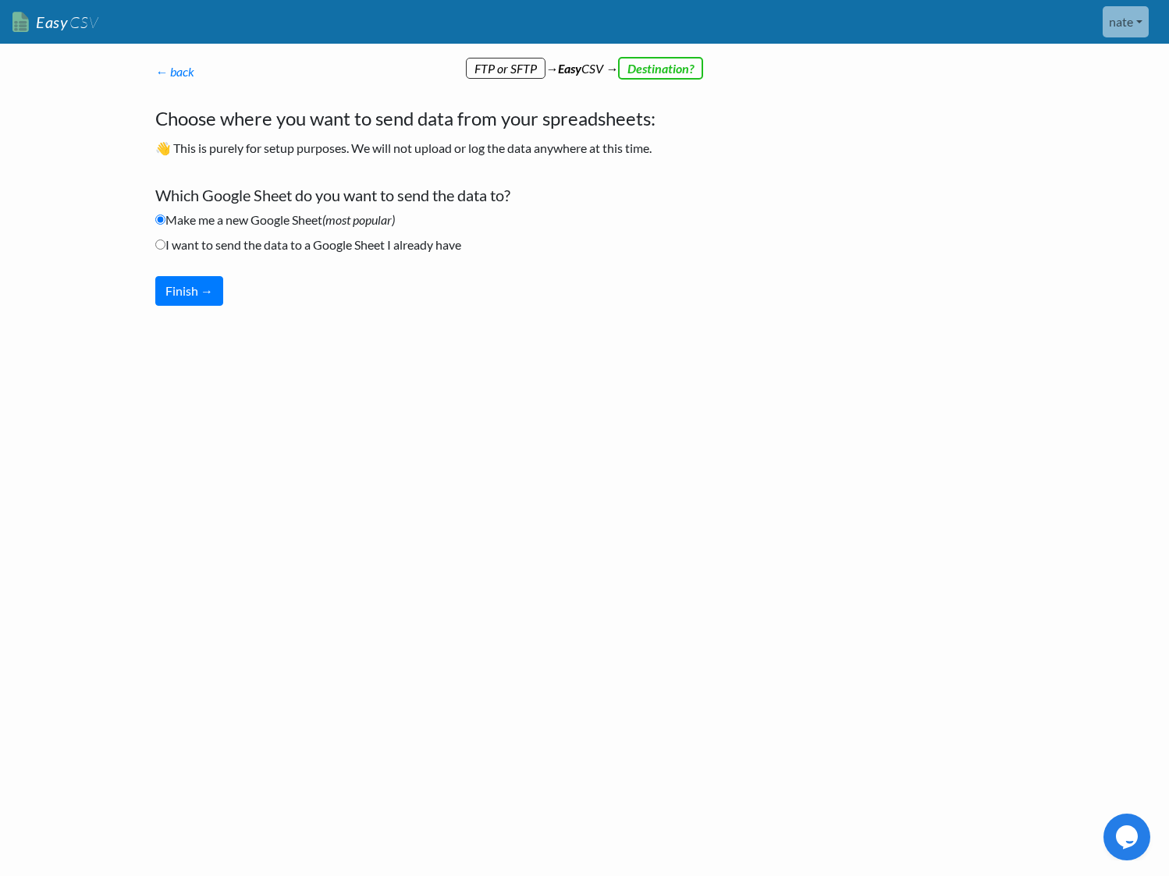
click at [257, 252] on label "I want to send the data to a Google Sheet I already have" at bounding box center [308, 245] width 306 height 19
click at [165, 250] on input "I want to send the data to a Google Sheet I already have" at bounding box center [160, 245] width 10 height 10
radio input "true"
click at [215, 287] on button "Finish →" at bounding box center [189, 291] width 68 height 30
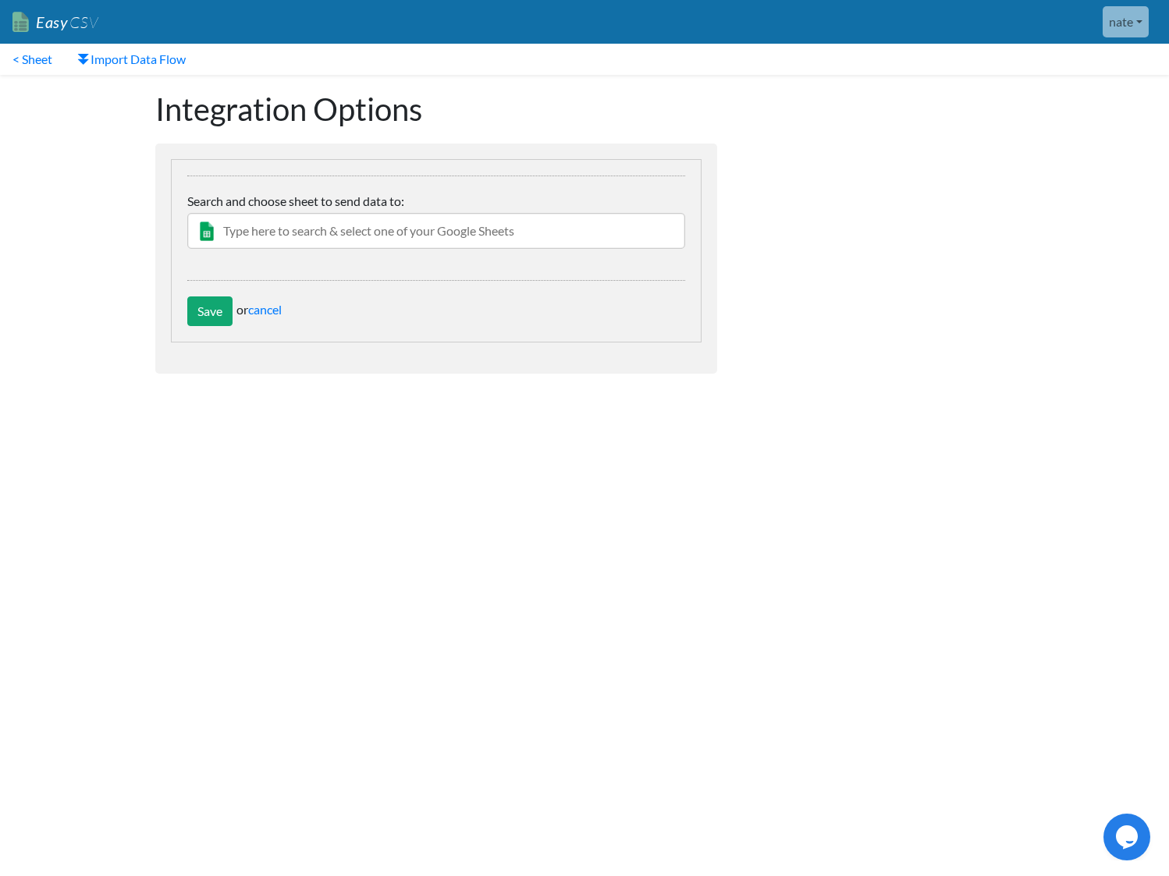
click at [338, 205] on label "Search and choose sheet to send data to:" at bounding box center [436, 201] width 498 height 19
click at [342, 227] on input "text" at bounding box center [436, 231] width 498 height 36
type input "b"
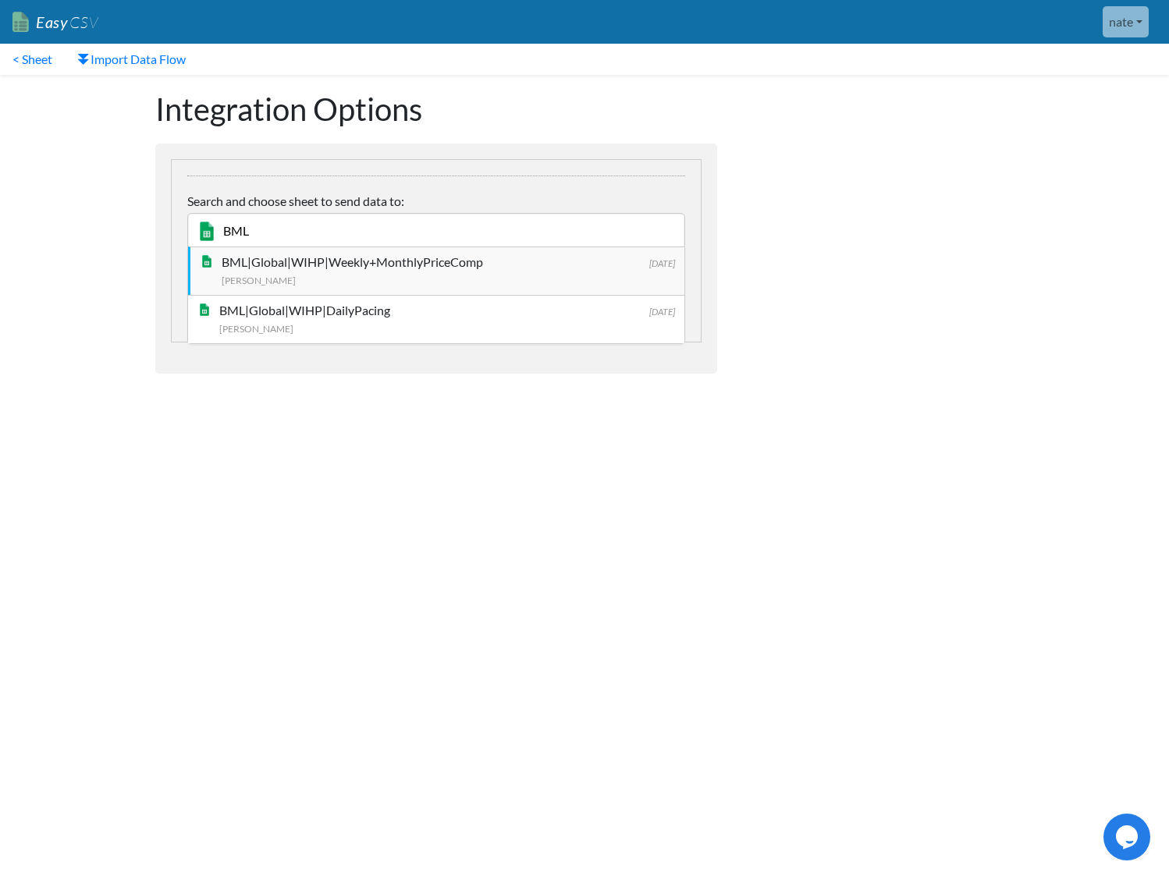
type input "BML"
click at [503, 259] on div "BML|Global|WIHP|Weekly+MonthlyPriceComp" at bounding box center [448, 262] width 453 height 19
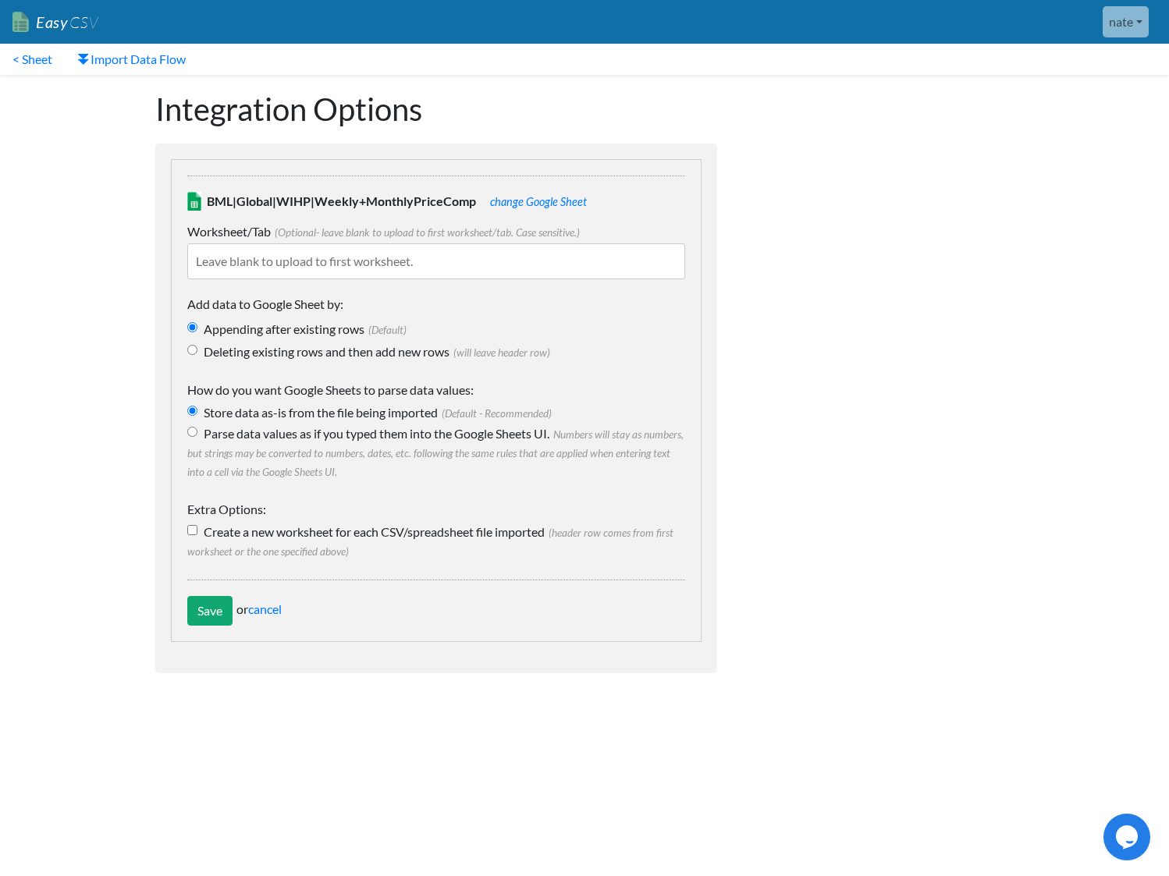
click at [275, 355] on label "Deleting existing rows and then add new rows (will leave header row)" at bounding box center [436, 352] width 498 height 19
click at [197, 355] on input "Deleting existing rows and then add new rows (will leave header row)" at bounding box center [192, 350] width 10 height 10
radio input "true"
click at [200, 618] on input "Save" at bounding box center [209, 611] width 45 height 30
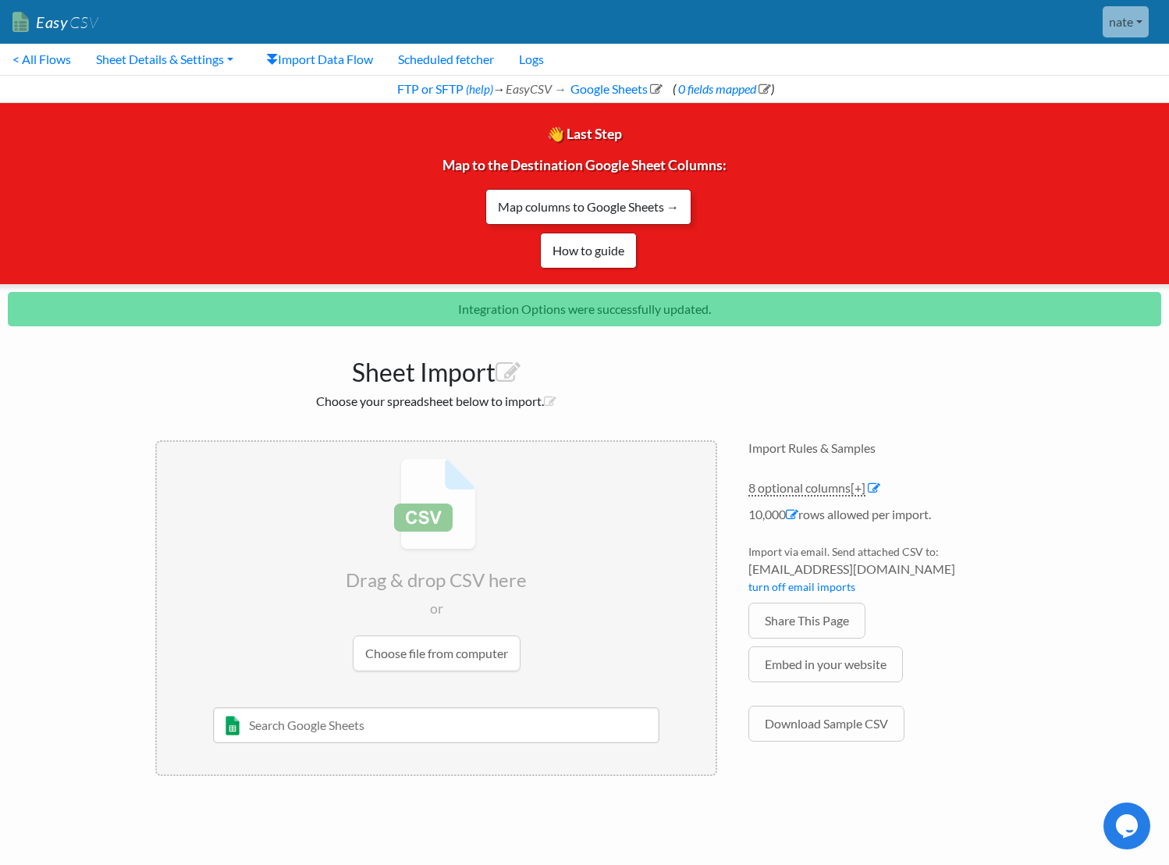
click at [542, 211] on link "Map columns to Google Sheets →" at bounding box center [588, 207] width 206 height 36
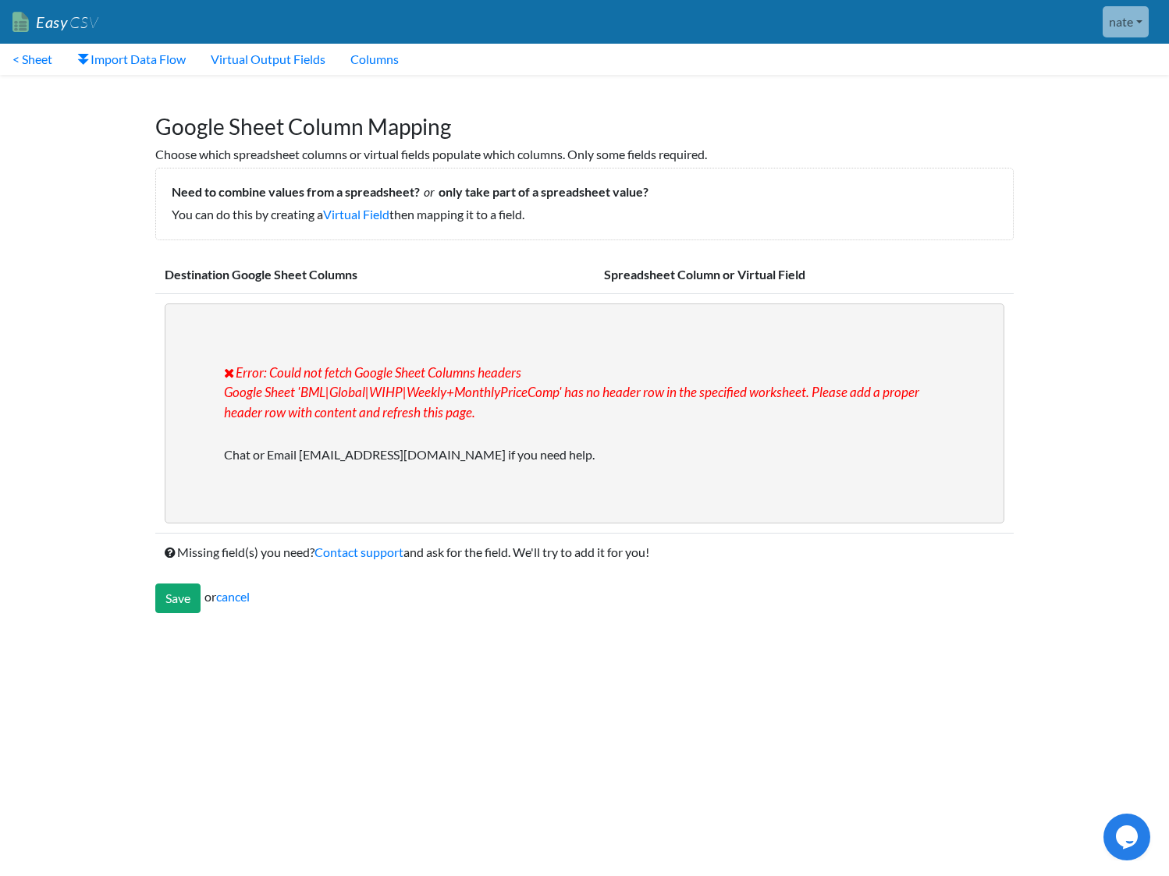
click at [331, 460] on div "Error: Could not fetch Google Sheet Columns headers Google Sheet 'BML|Global|WI…" at bounding box center [585, 414] width 840 height 221
click at [395, 69] on link "Columns" at bounding box center [374, 59] width 73 height 31
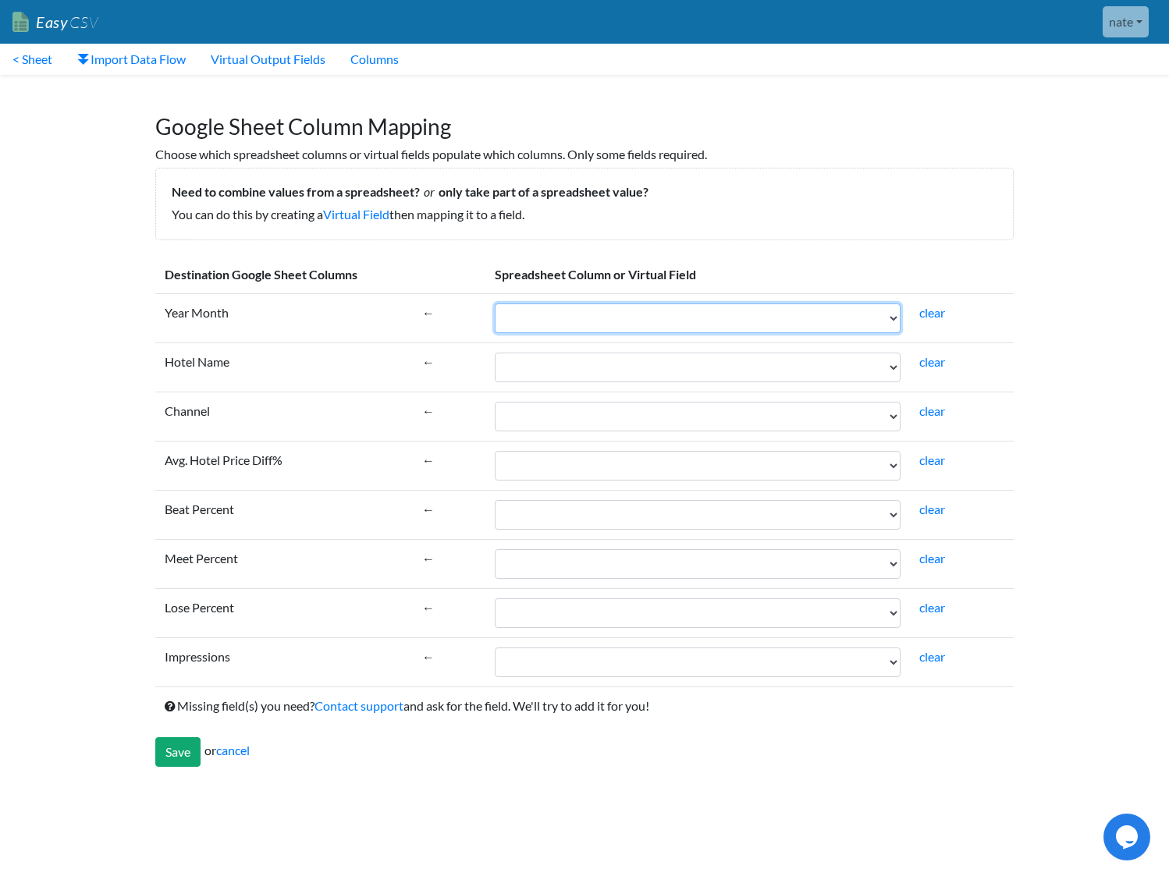
click at [538, 304] on select "Year Month Hotel Name Channel Avg. Hotel Price Diff% Beat Percent Meet Percent …" at bounding box center [698, 319] width 406 height 30
select select "cr_769531"
click at [495, 304] on select "Year Month Hotel Name Channel Avg. Hotel Price Diff% Beat Percent Meet Percent …" at bounding box center [698, 319] width 406 height 30
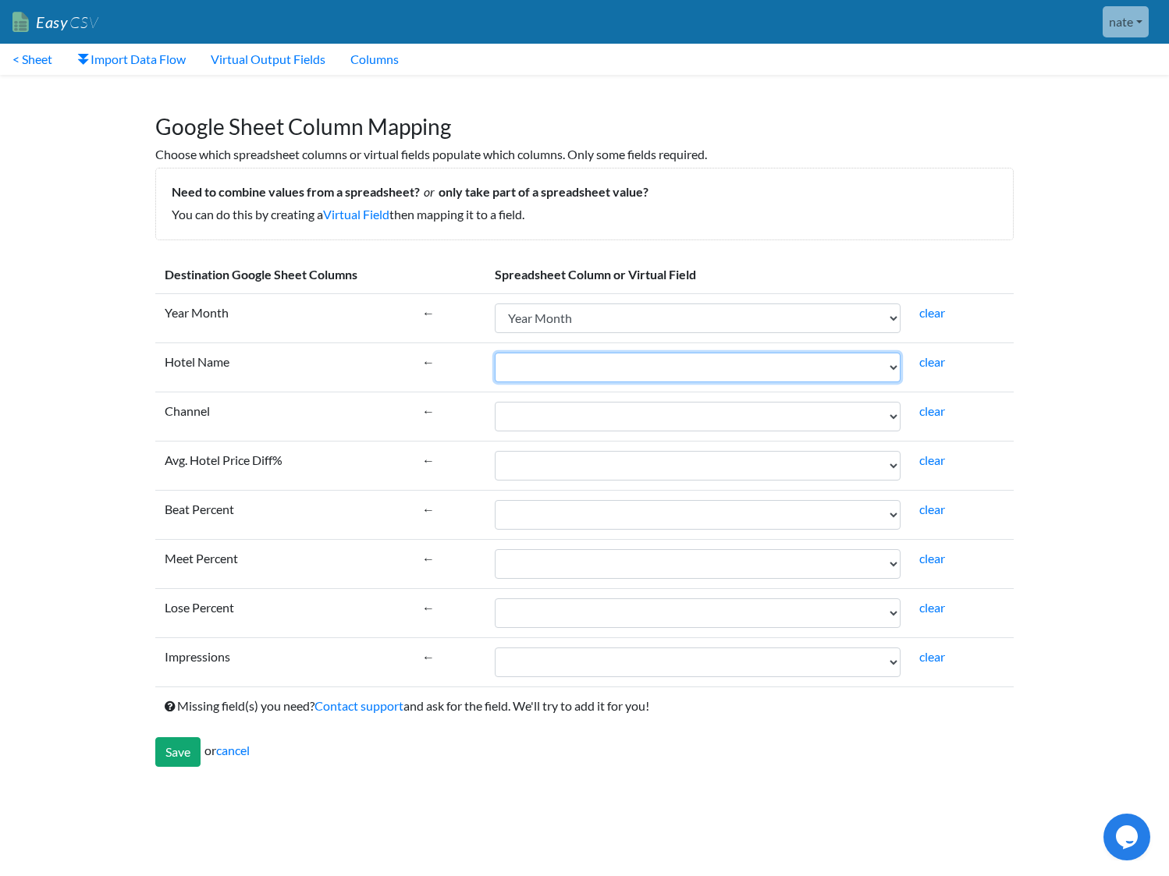
click at [548, 360] on select "Year Month Hotel Name Channel Avg. Hotel Price Diff% Beat Percent Meet Percent …" at bounding box center [698, 368] width 406 height 30
select select "cr_769532"
click at [495, 353] on select "Year Month Hotel Name Channel Avg. Hotel Price Diff% Beat Percent Meet Percent …" at bounding box center [698, 368] width 406 height 30
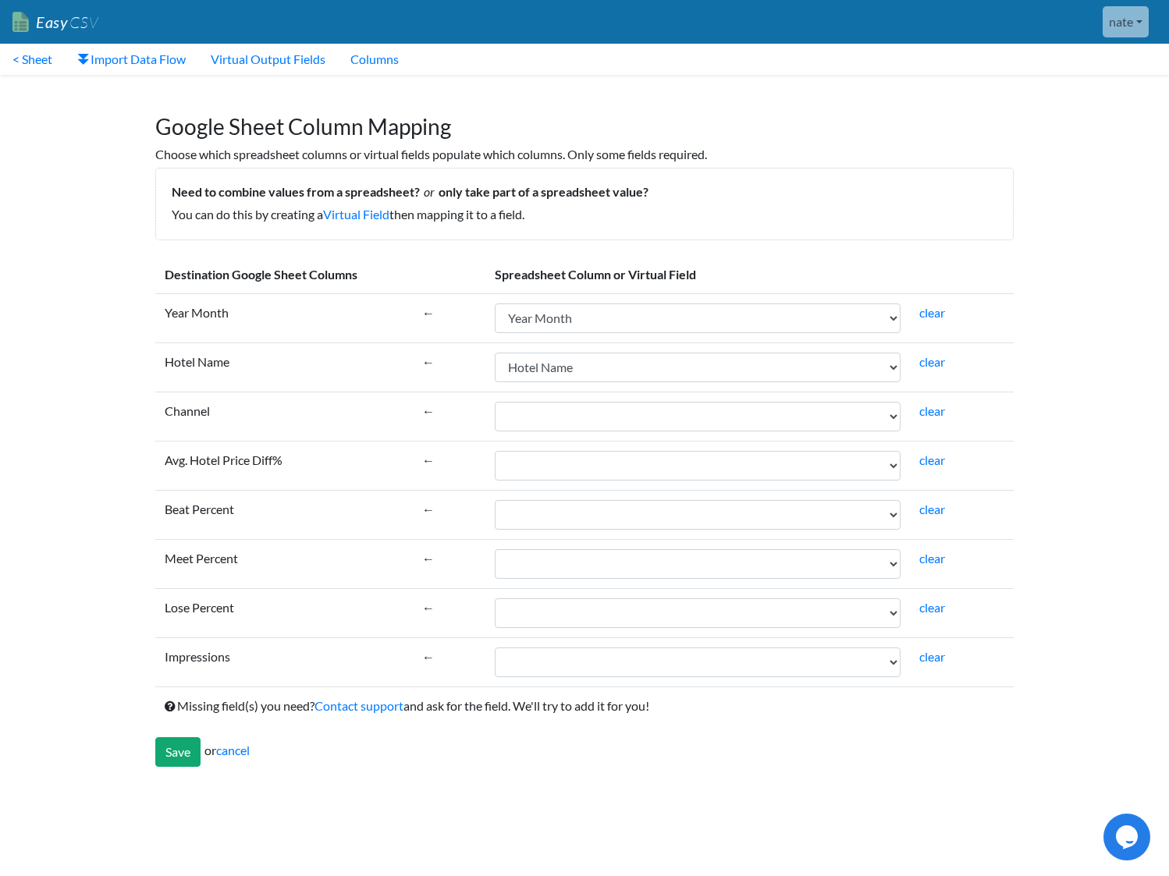
click at [550, 400] on td "Year Month Hotel Name Channel Avg. Hotel Price Diff% Beat Percent Meet Percent …" at bounding box center [697, 416] width 424 height 49
click at [552, 415] on select "Year Month Hotel Name Channel Avg. Hotel Price Diff% Beat Percent Meet Percent …" at bounding box center [698, 417] width 406 height 30
select select "cr_769533"
click at [495, 402] on select "Year Month Hotel Name Channel Avg. Hotel Price Diff% Beat Percent Meet Percent …" at bounding box center [698, 417] width 406 height 30
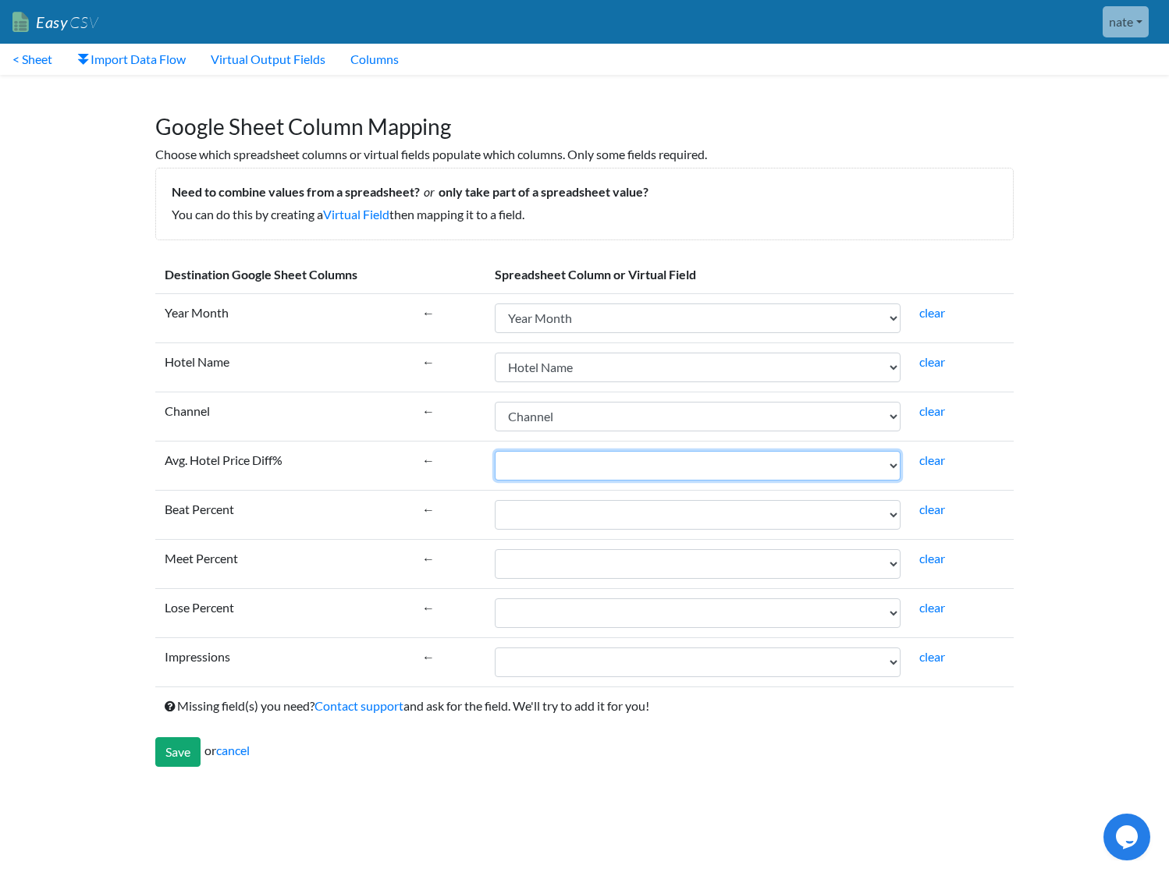
click at [549, 471] on select "Year Month Hotel Name Channel Avg. Hotel Price Diff% Beat Percent Meet Percent …" at bounding box center [698, 466] width 406 height 30
select select "cr_769534"
click at [495, 451] on select "Year Month Hotel Name Channel Avg. Hotel Price Diff% Beat Percent Meet Percent …" at bounding box center [698, 466] width 406 height 30
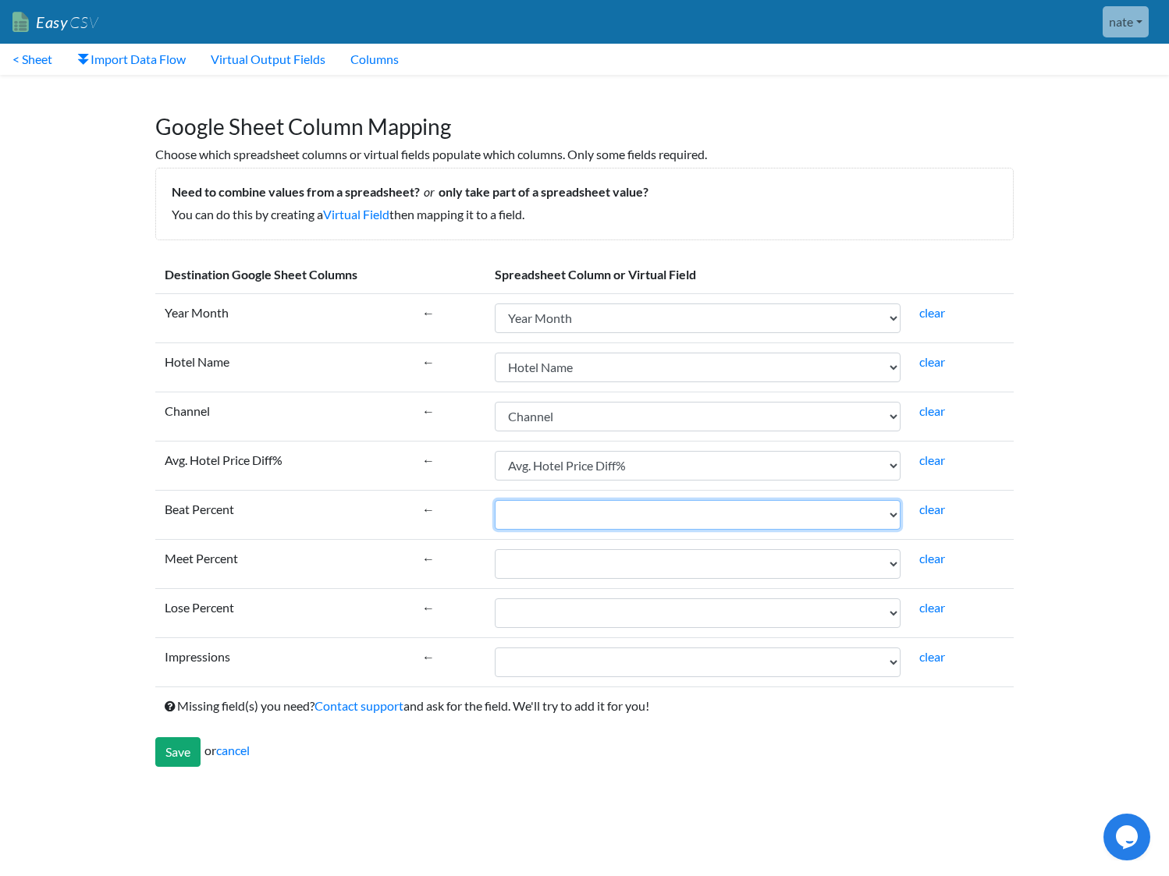
click at [551, 519] on select "Year Month Hotel Name Channel Avg. Hotel Price Diff% Beat Percent Meet Percent …" at bounding box center [698, 515] width 406 height 30
select select "cr_769535"
click at [495, 500] on select "Year Month Hotel Name Channel Avg. Hotel Price Diff% Beat Percent Meet Percent …" at bounding box center [698, 515] width 406 height 30
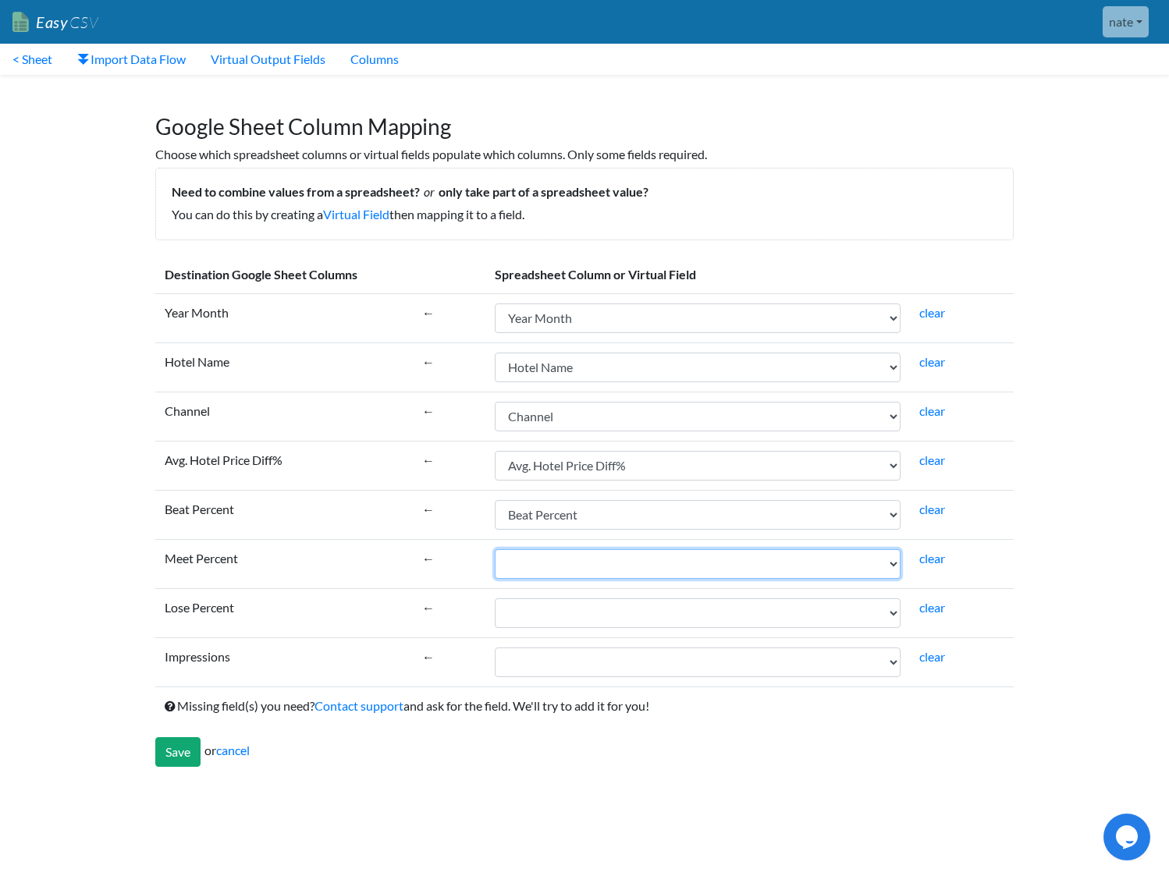
click at [553, 563] on select "Year Month Hotel Name Channel Avg. Hotel Price Diff% Beat Percent Meet Percent …" at bounding box center [698, 564] width 406 height 30
select select "cr_769536"
click at [495, 549] on select "Year Month Hotel Name Channel Avg. Hotel Price Diff% Beat Percent Meet Percent …" at bounding box center [698, 564] width 406 height 30
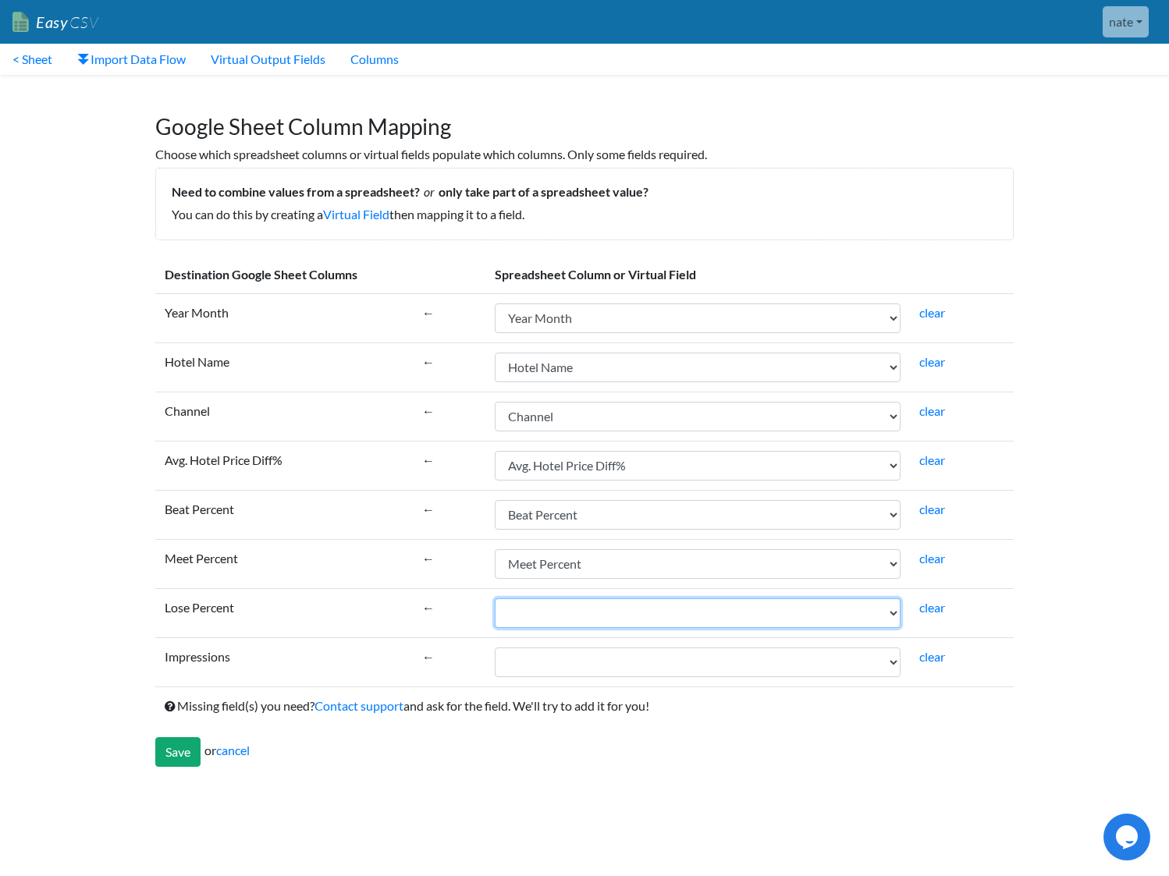
click at [549, 613] on select "Year Month Hotel Name Channel Avg. Hotel Price Diff% Beat Percent Meet Percent …" at bounding box center [698, 613] width 406 height 30
select select "cr_769537"
click at [495, 598] on select "Year Month Hotel Name Channel Avg. Hotel Price Diff% Beat Percent Meet Percent …" at bounding box center [698, 613] width 406 height 30
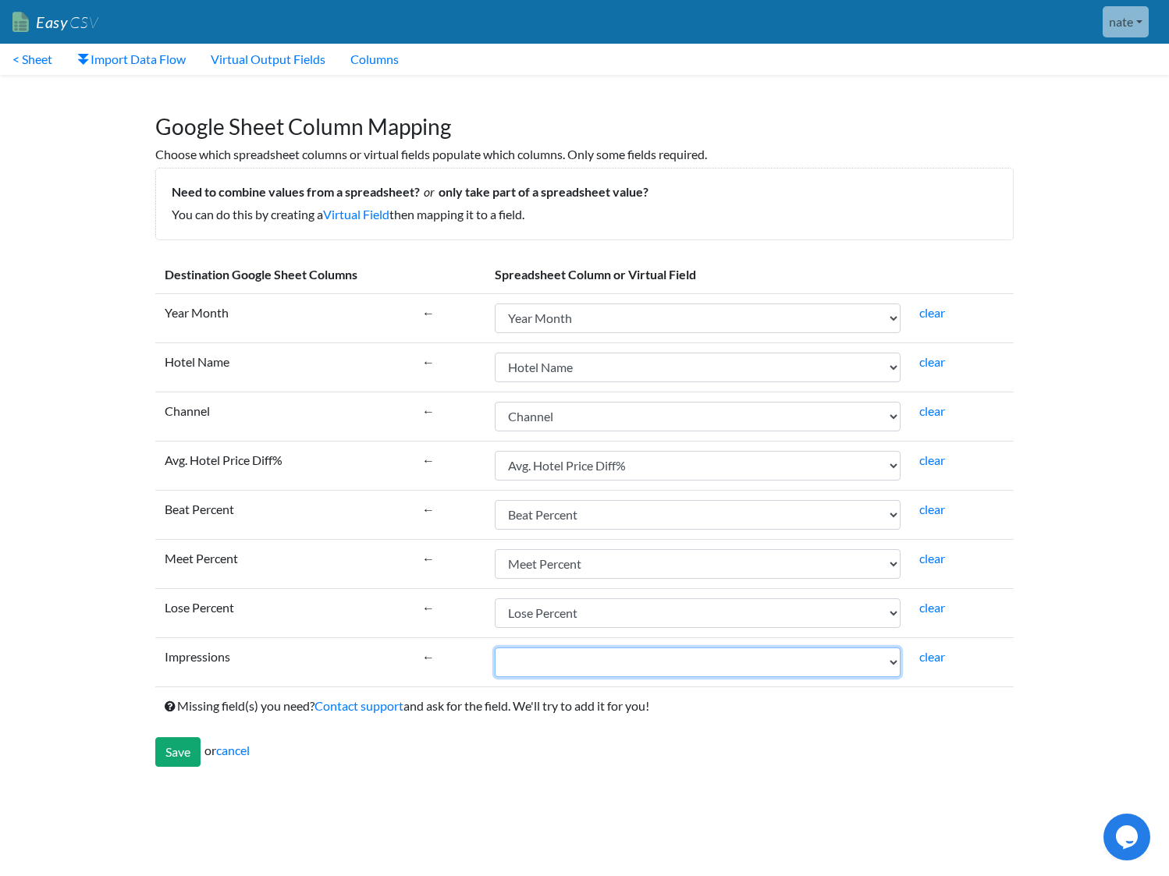
click at [555, 657] on select "Year Month Hotel Name Channel Avg. Hotel Price Diff% Beat Percent Meet Percent …" at bounding box center [698, 663] width 406 height 30
select select "cr_769538"
click at [495, 648] on select "Year Month Hotel Name Channel Avg. Hotel Price Diff% Beat Percent Meet Percent …" at bounding box center [698, 663] width 406 height 30
click at [151, 743] on div "Destination Google Sheet Columns Spreadsheet Column or Virtual Field Year Month…" at bounding box center [585, 511] width 890 height 542
click at [164, 751] on input "Save" at bounding box center [177, 752] width 45 height 30
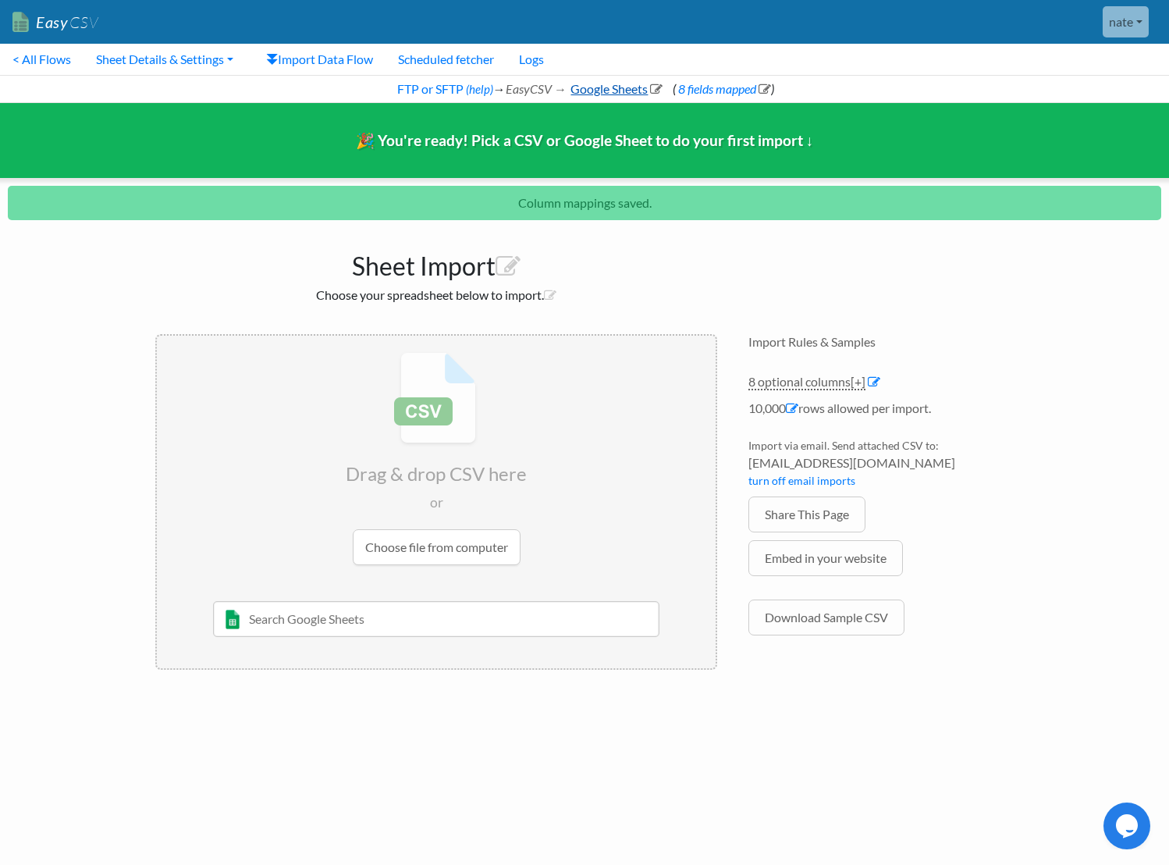
click at [633, 91] on link "Google Sheets" at bounding box center [615, 88] width 94 height 15
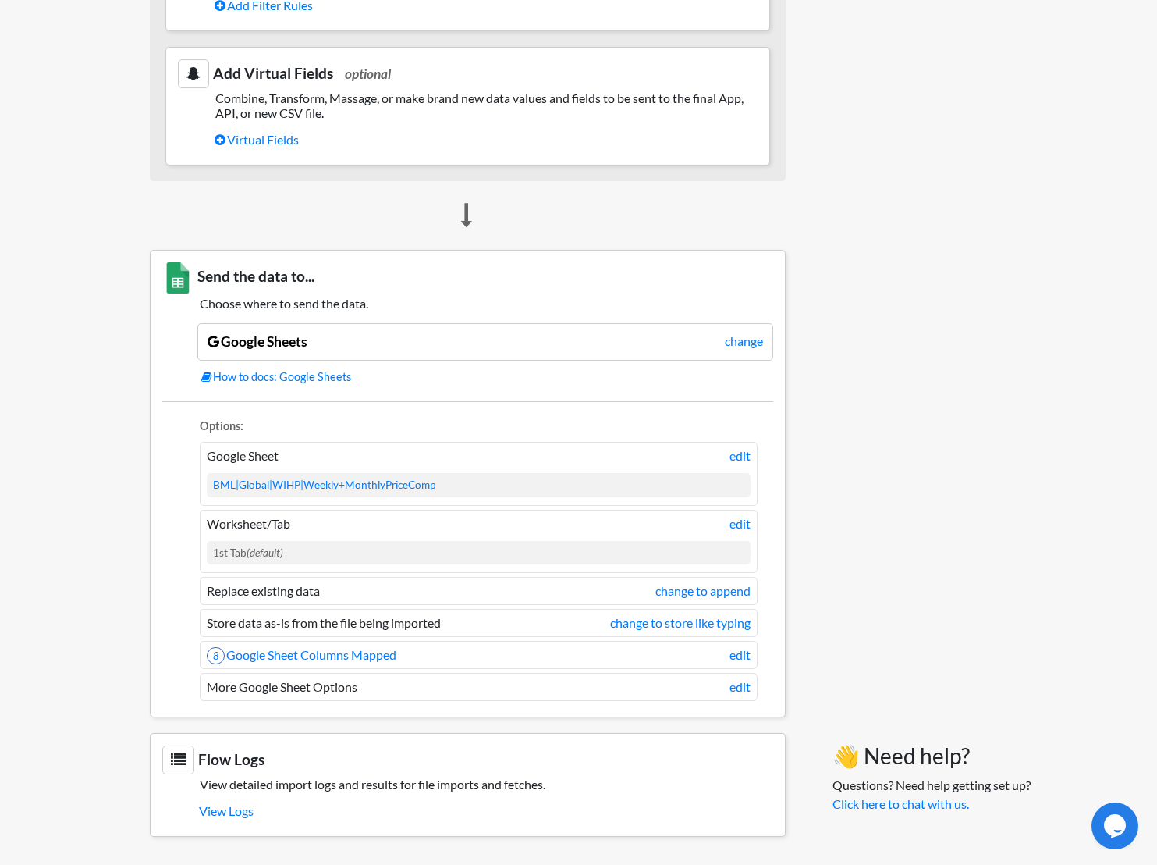
click at [754, 527] on li "Worksheet/Tab edit 1st Tab (default)" at bounding box center [479, 541] width 558 height 63
click at [741, 523] on link "edit" at bounding box center [740, 523] width 21 height 19
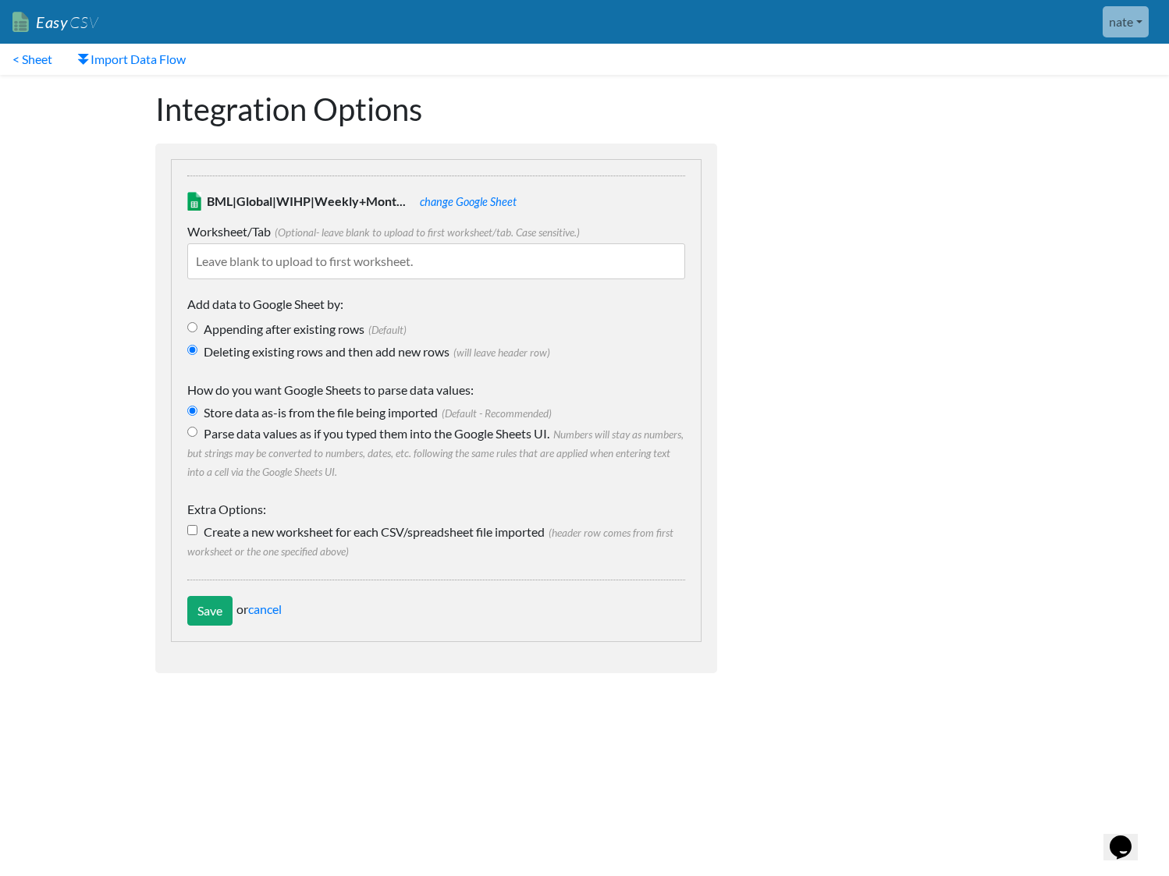
click at [337, 259] on input "text" at bounding box center [436, 261] width 498 height 36
type input "DerbySoft"
click at [796, 302] on div "Integration Options BML|Global|WIHP|Weekly+Mont... change Google Sheet Workshee…" at bounding box center [585, 397] width 890 height 645
click at [205, 612] on input "Save" at bounding box center [209, 611] width 45 height 30
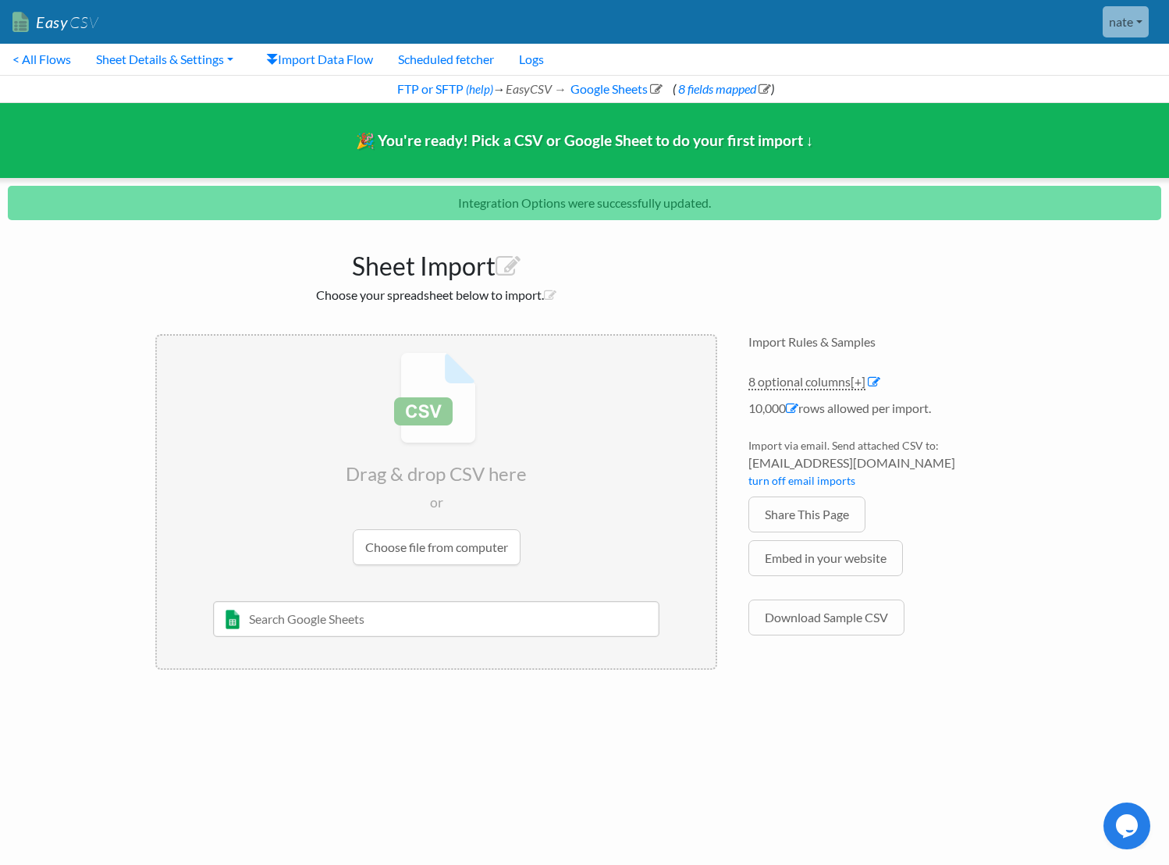
click at [633, 670] on div "Drag & drop CSV here or Choose file from computer [DATE] Sheet 1 and such [PERS…" at bounding box center [436, 501] width 593 height 367
click at [428, 85] on link "FTP or SFTP" at bounding box center [429, 88] width 69 height 15
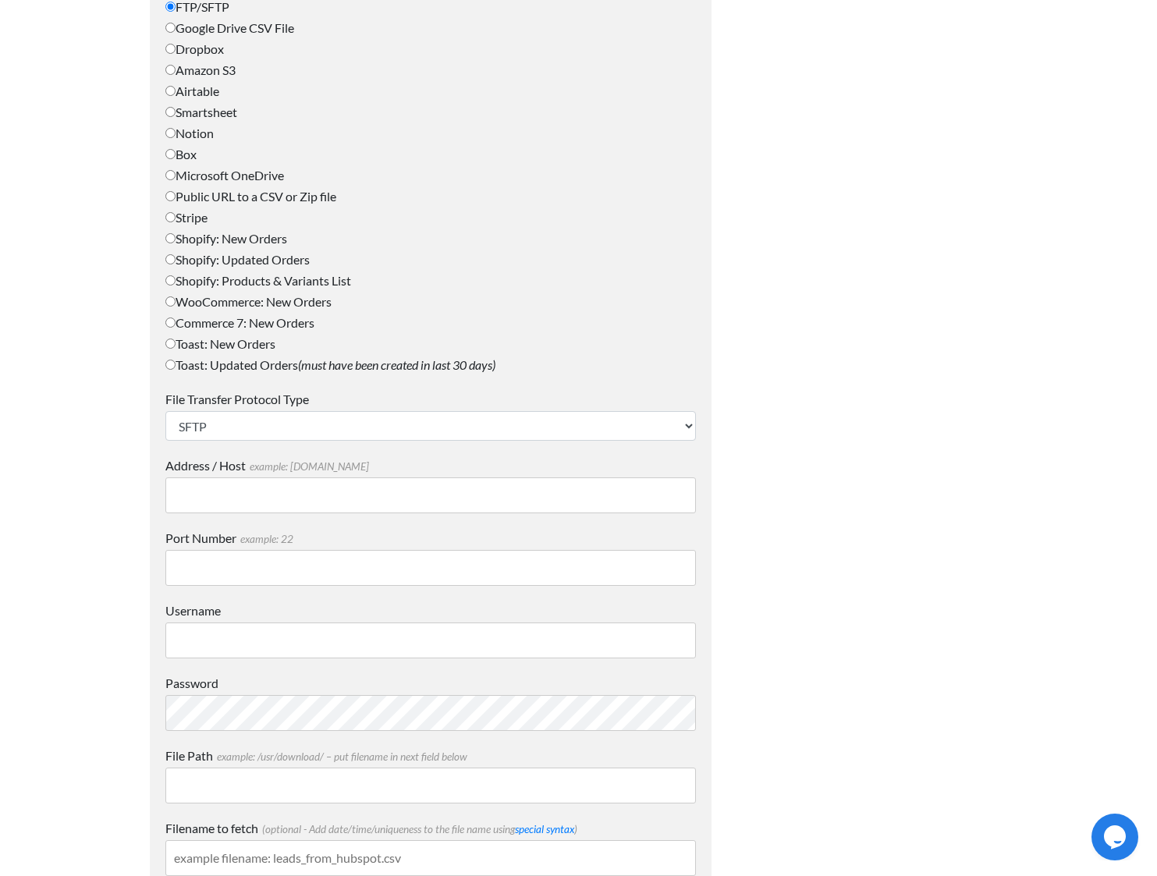
scroll to position [756, 0]
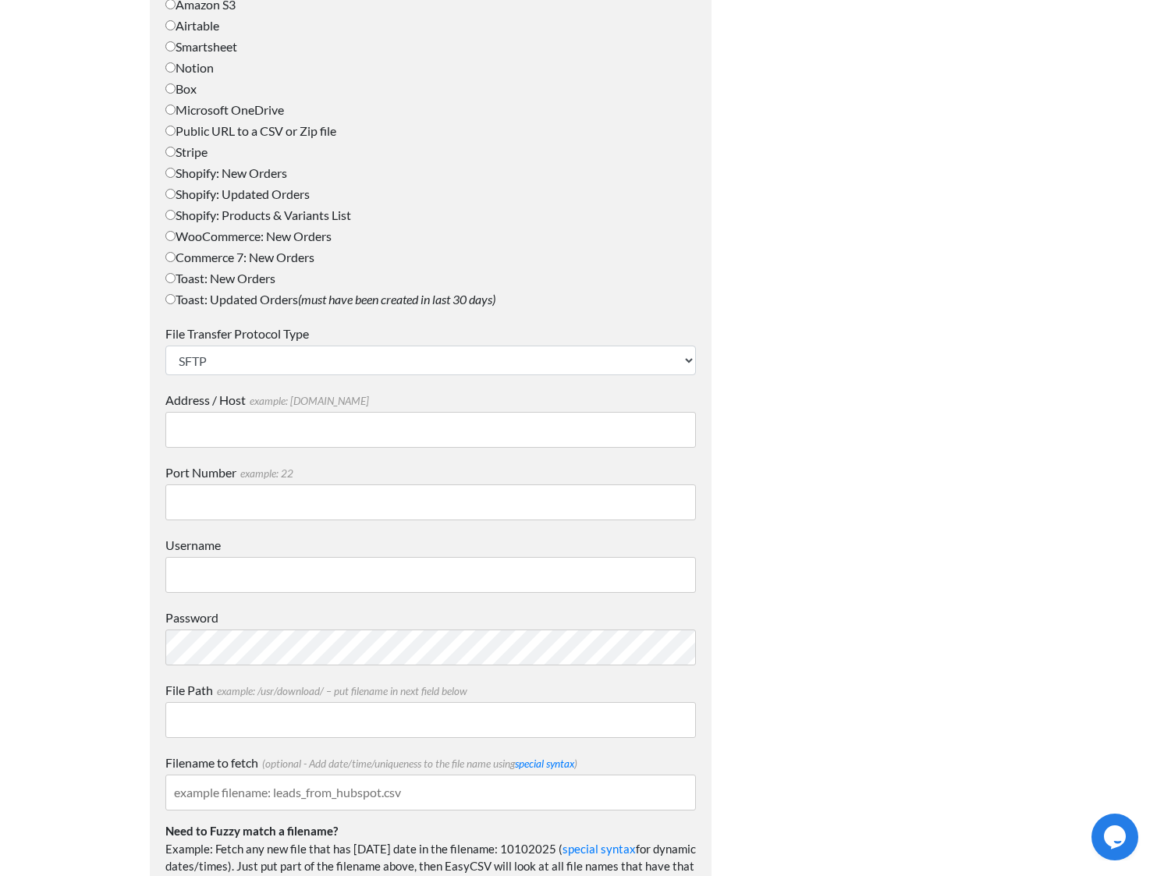
type input "nate@brightlymedialabs.com"
click at [418, 424] on input "Address / Host example: mydomain.com" at bounding box center [430, 430] width 531 height 36
paste input "u498318.your-storagebox.de"
type input "u498318.your-storagebox.de"
click at [538, 501] on input "Port Number example: 22" at bounding box center [430, 503] width 531 height 36
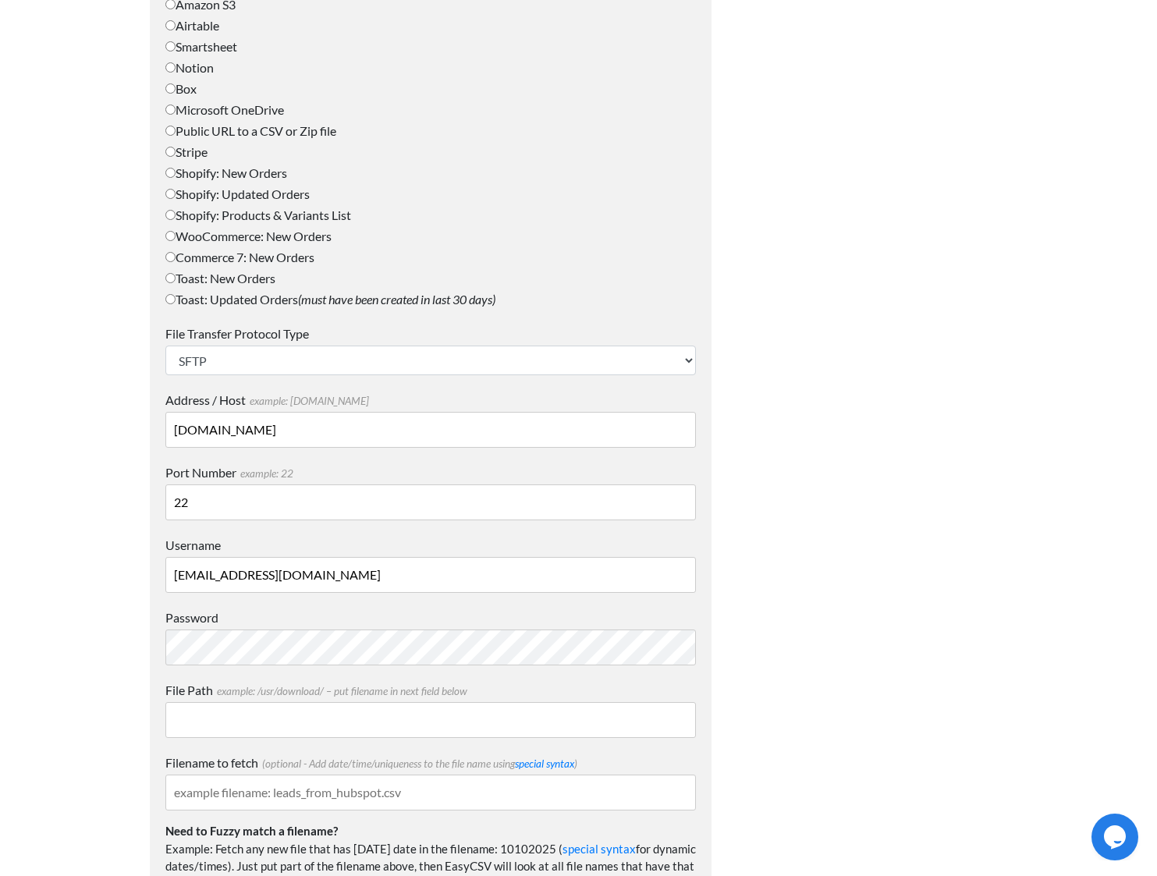
type input "22"
click at [396, 573] on input "nate@brightlymedialabs.com" at bounding box center [430, 575] width 531 height 36
paste input "u498318"
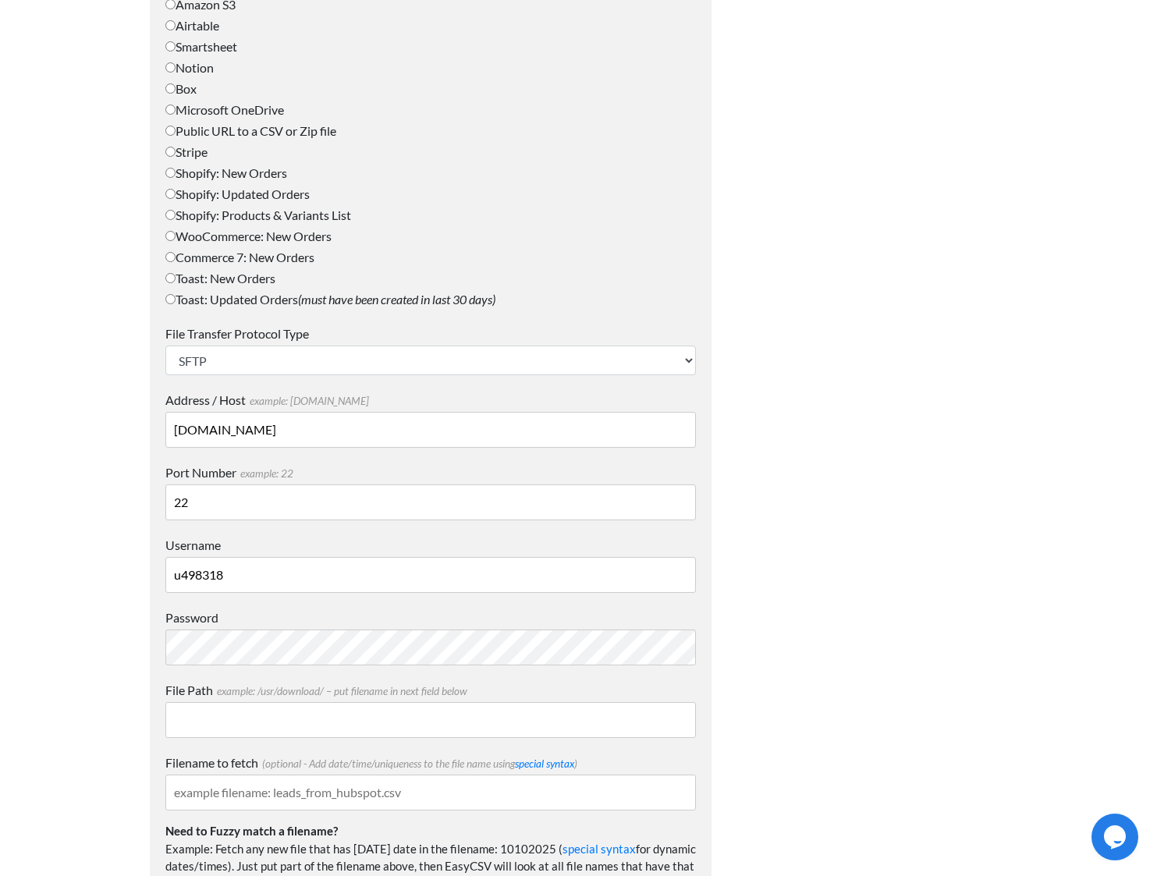
type input "u498318"
click at [557, 728] on input "File Path example: /usr/download/ – put filename in next field below" at bounding box center [430, 720] width 531 height 36
paste input "/metasearch/price_comp"
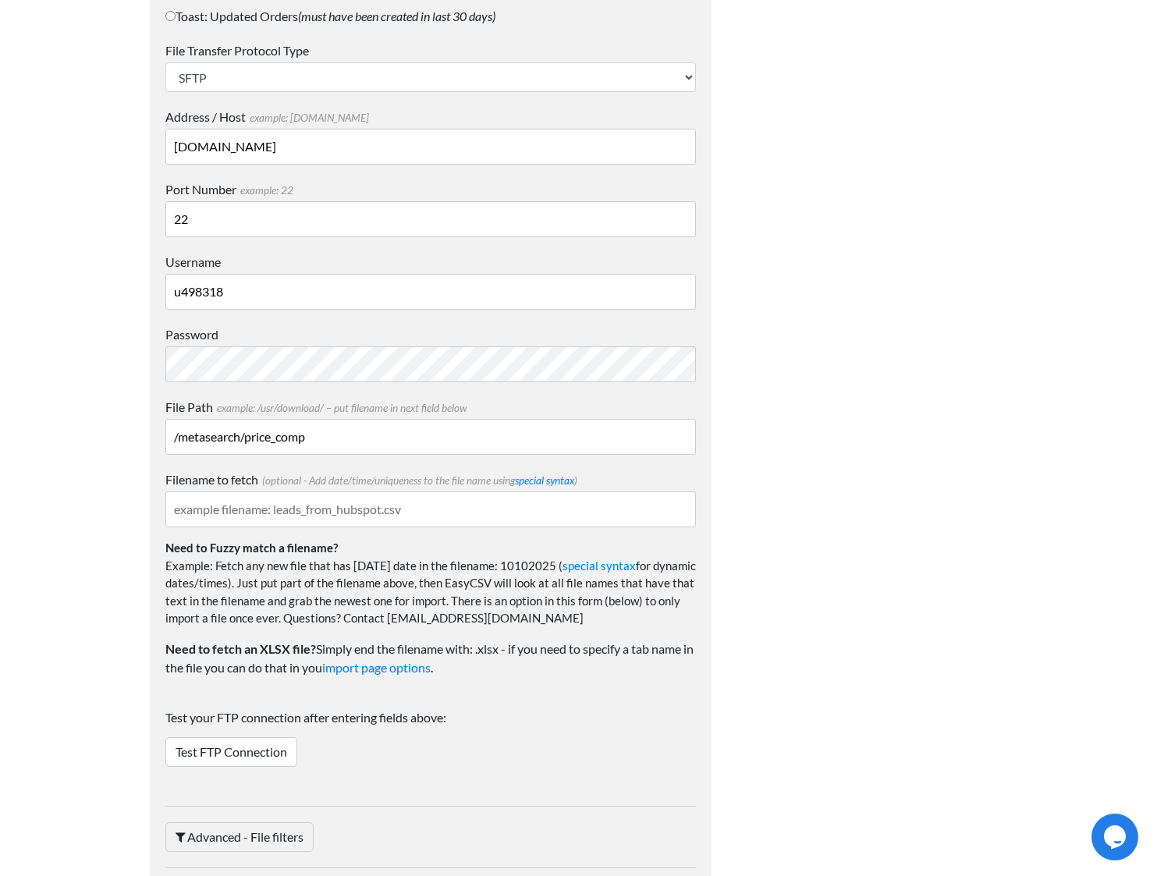
scroll to position [1171, 0]
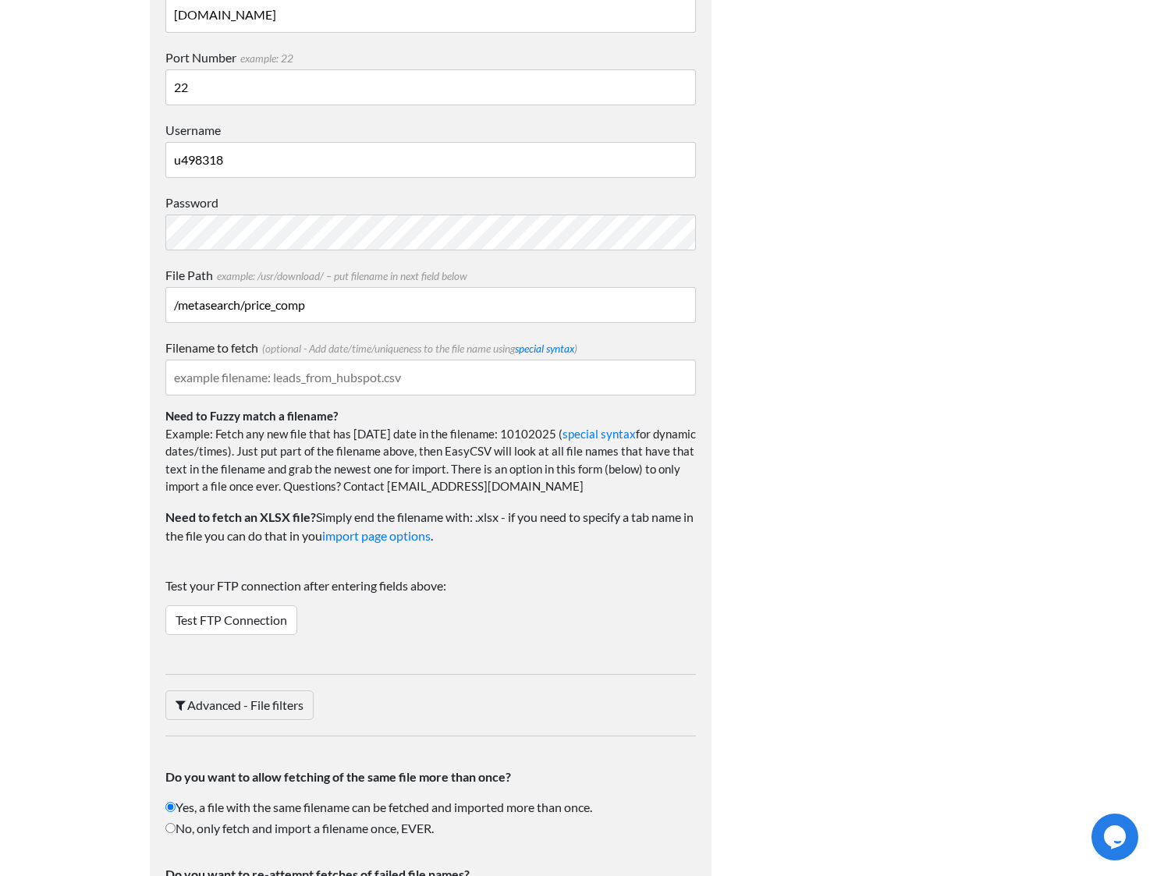
type input "/metasearch/price_comp"
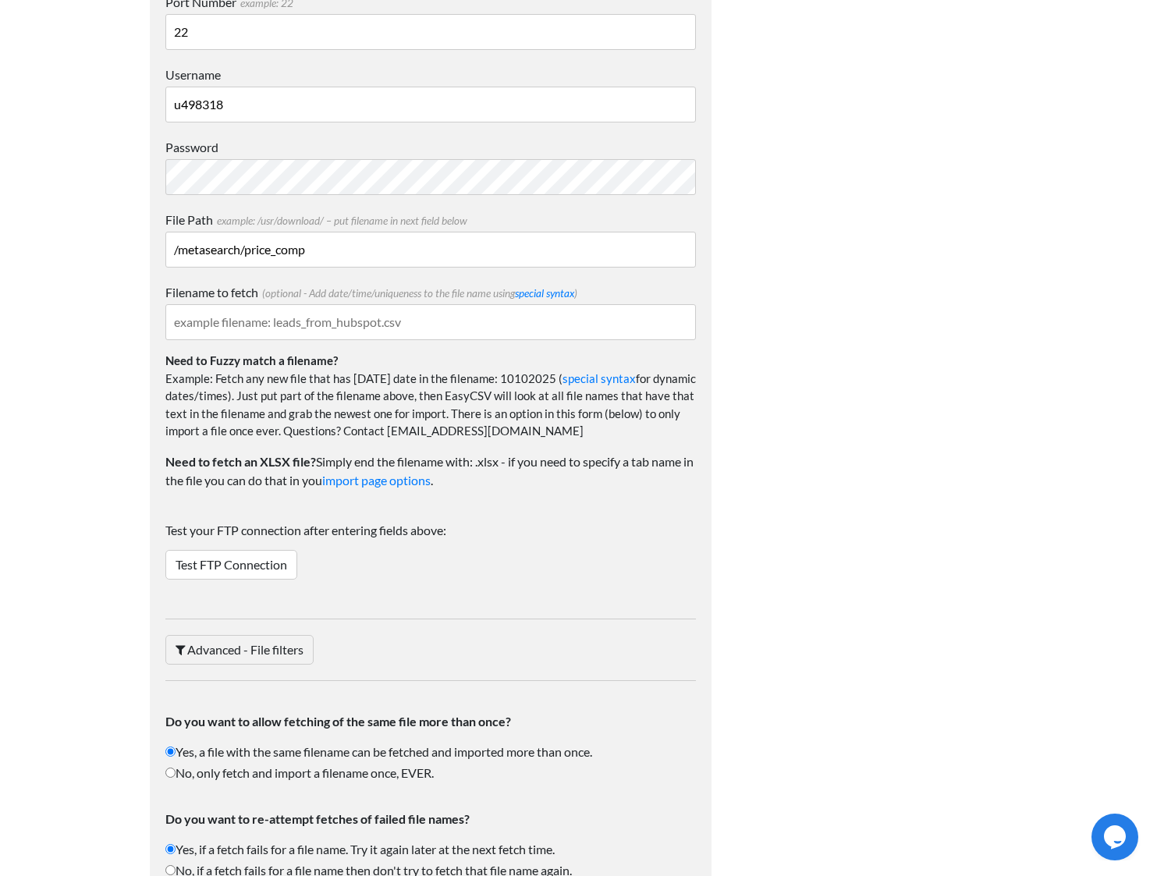
scroll to position [1319, 0]
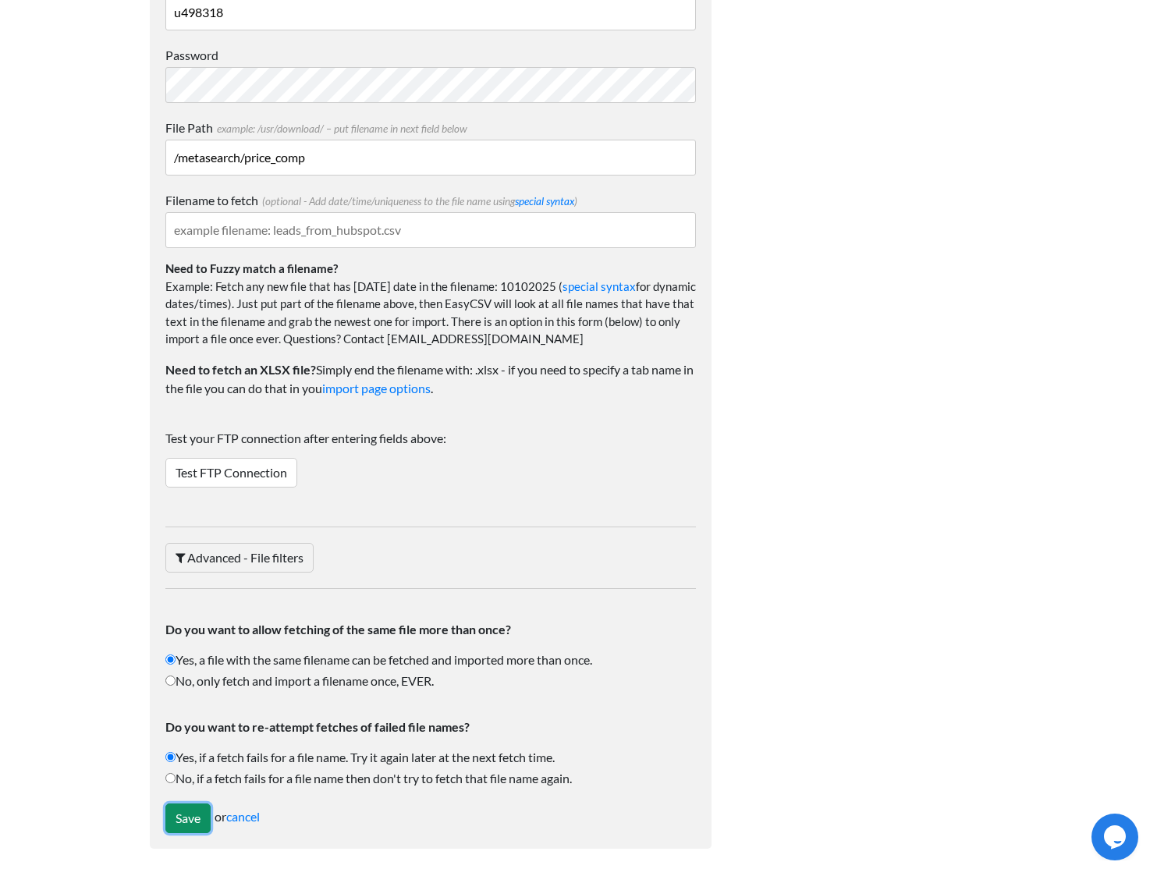
click at [186, 811] on input "Save" at bounding box center [187, 819] width 45 height 30
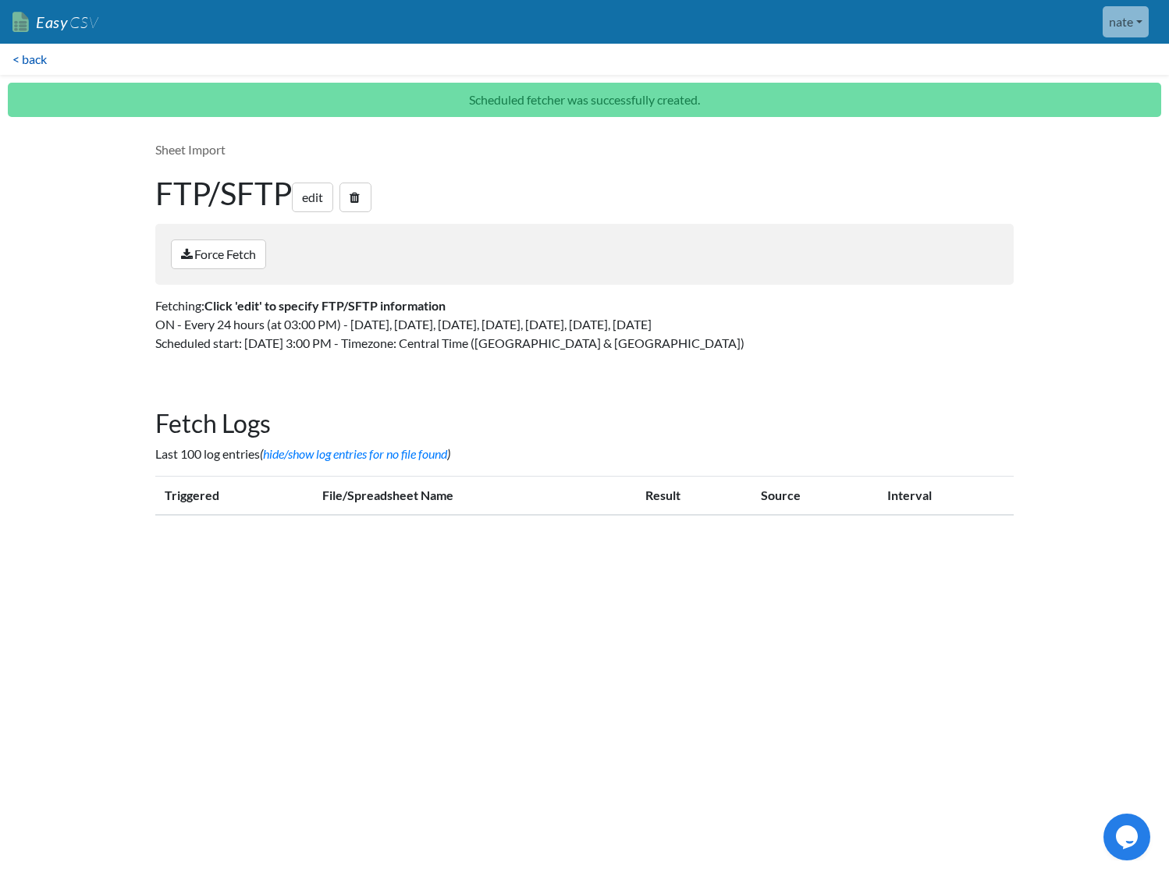
click at [30, 62] on link "< back" at bounding box center [29, 59] width 59 height 31
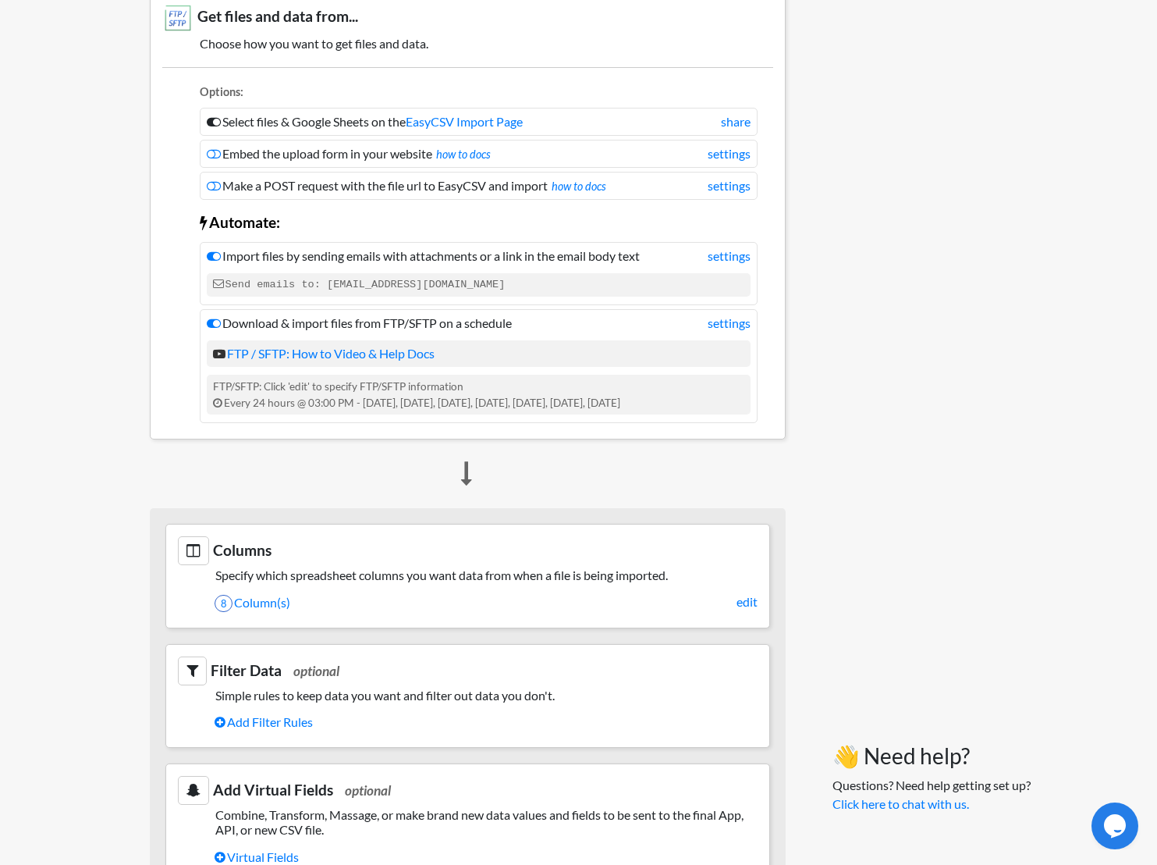
scroll to position [292, 0]
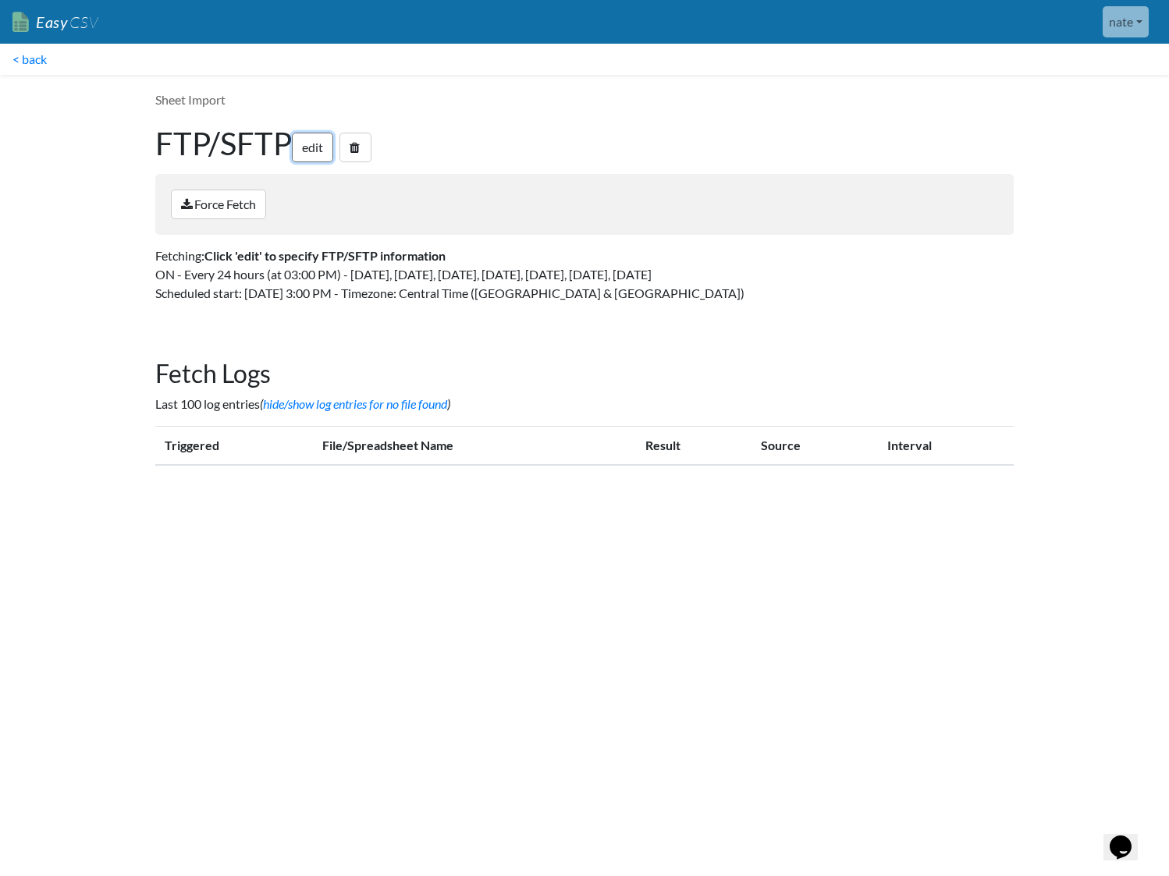
click at [321, 146] on link "edit" at bounding box center [312, 148] width 41 height 30
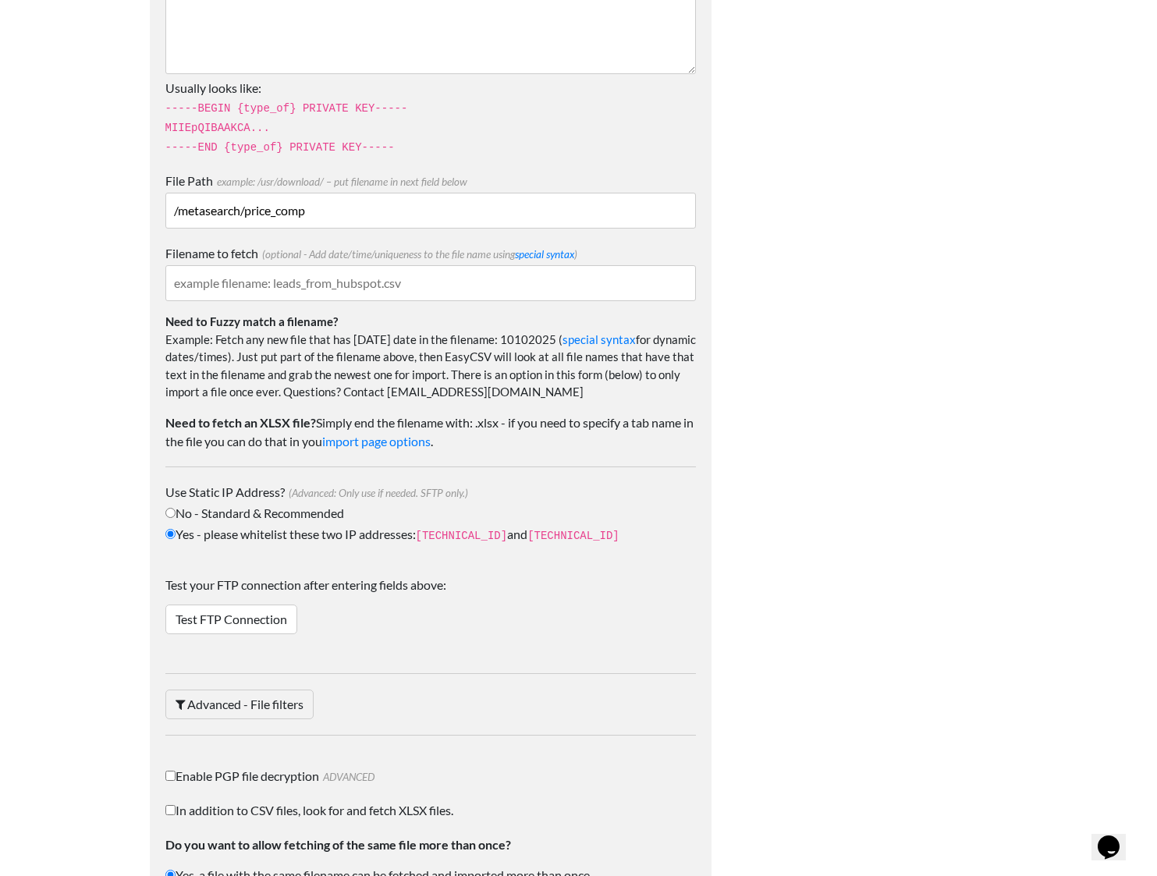
scroll to position [1623, 0]
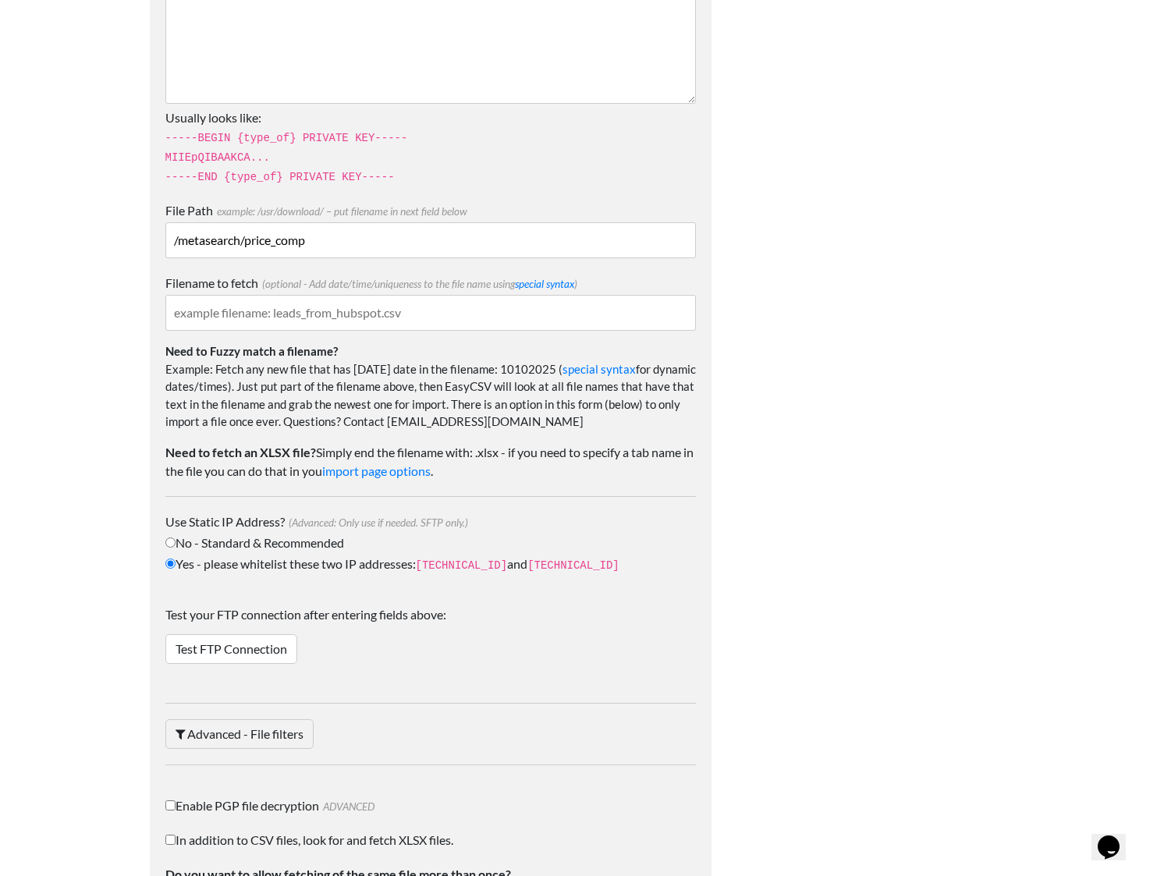
click at [387, 296] on input "Filename to fetch (optional - Add date/time/uniqueness to the file name using s…" at bounding box center [430, 313] width 531 height 36
type input "{YYYYMMDD}"
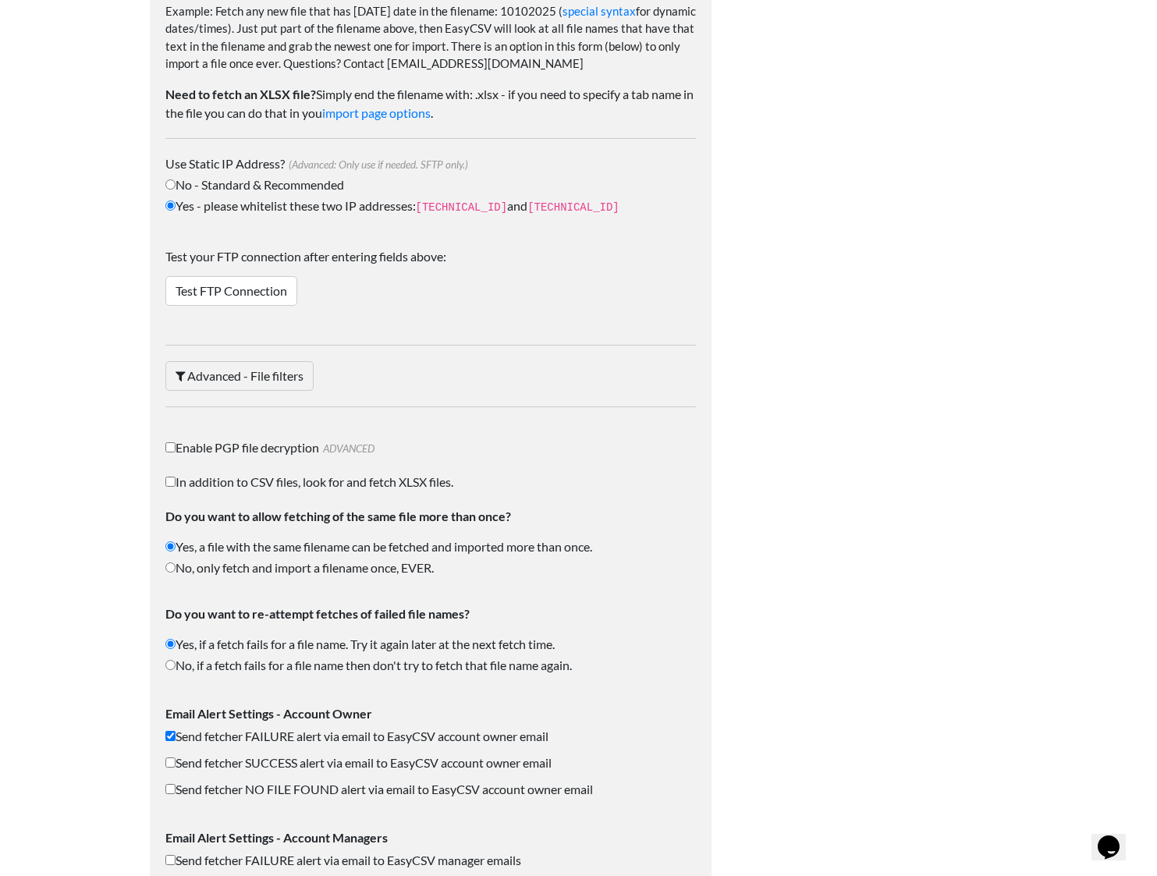
scroll to position [2224, 0]
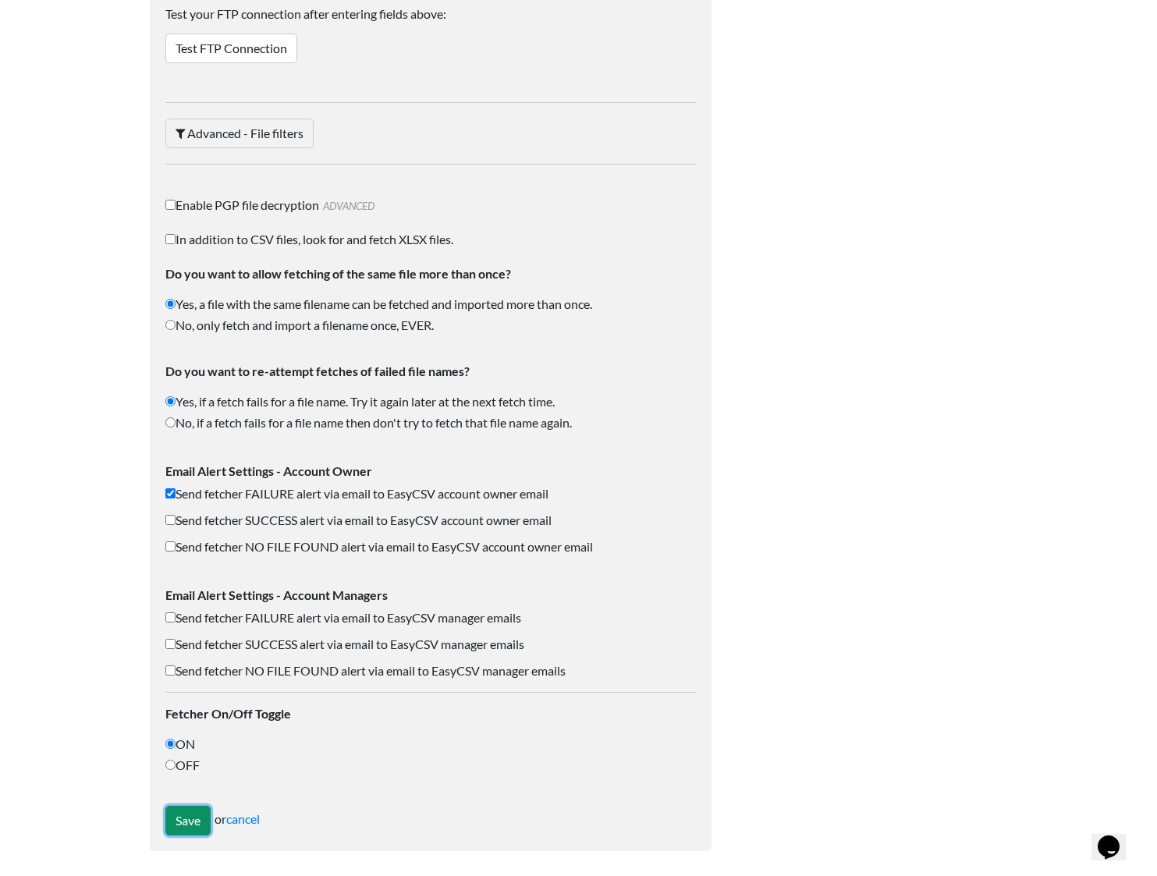
click at [185, 815] on input "Save" at bounding box center [187, 821] width 45 height 30
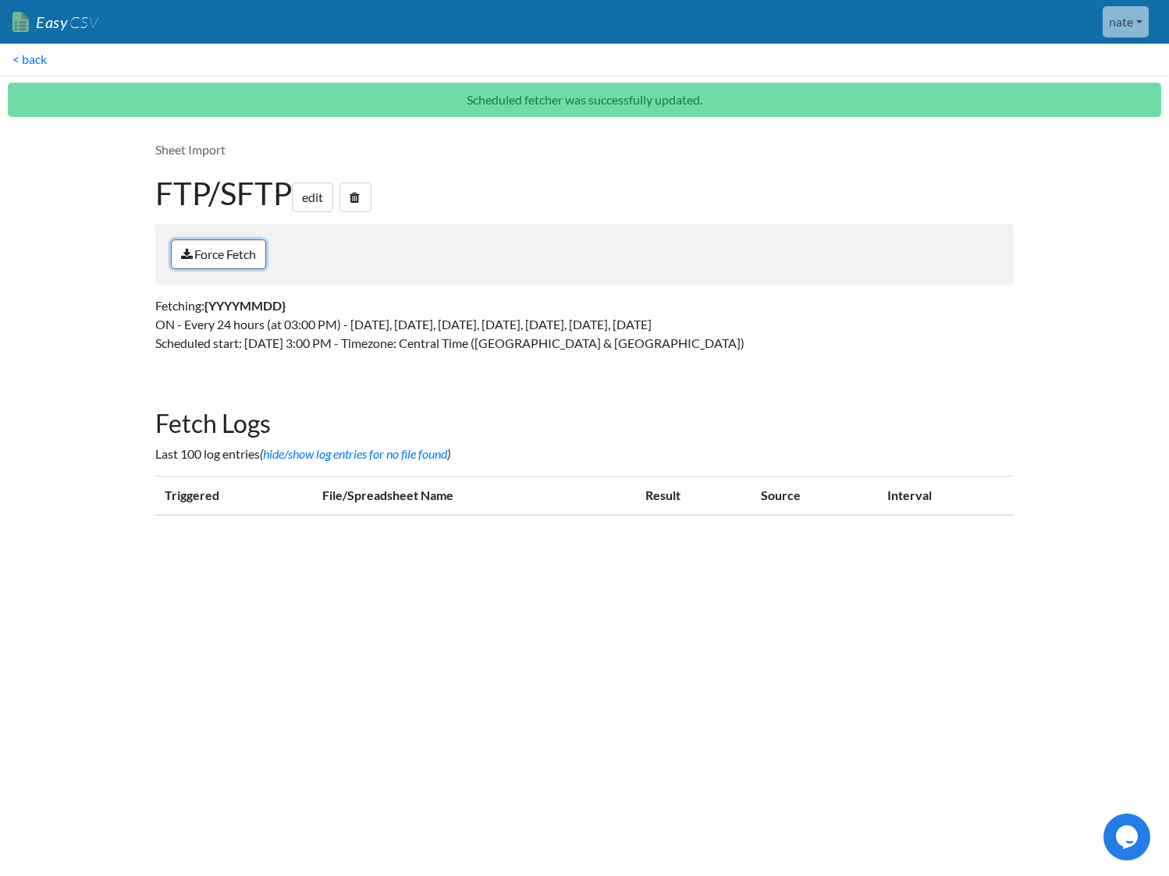
click at [221, 250] on link "Force Fetch" at bounding box center [218, 255] width 95 height 30
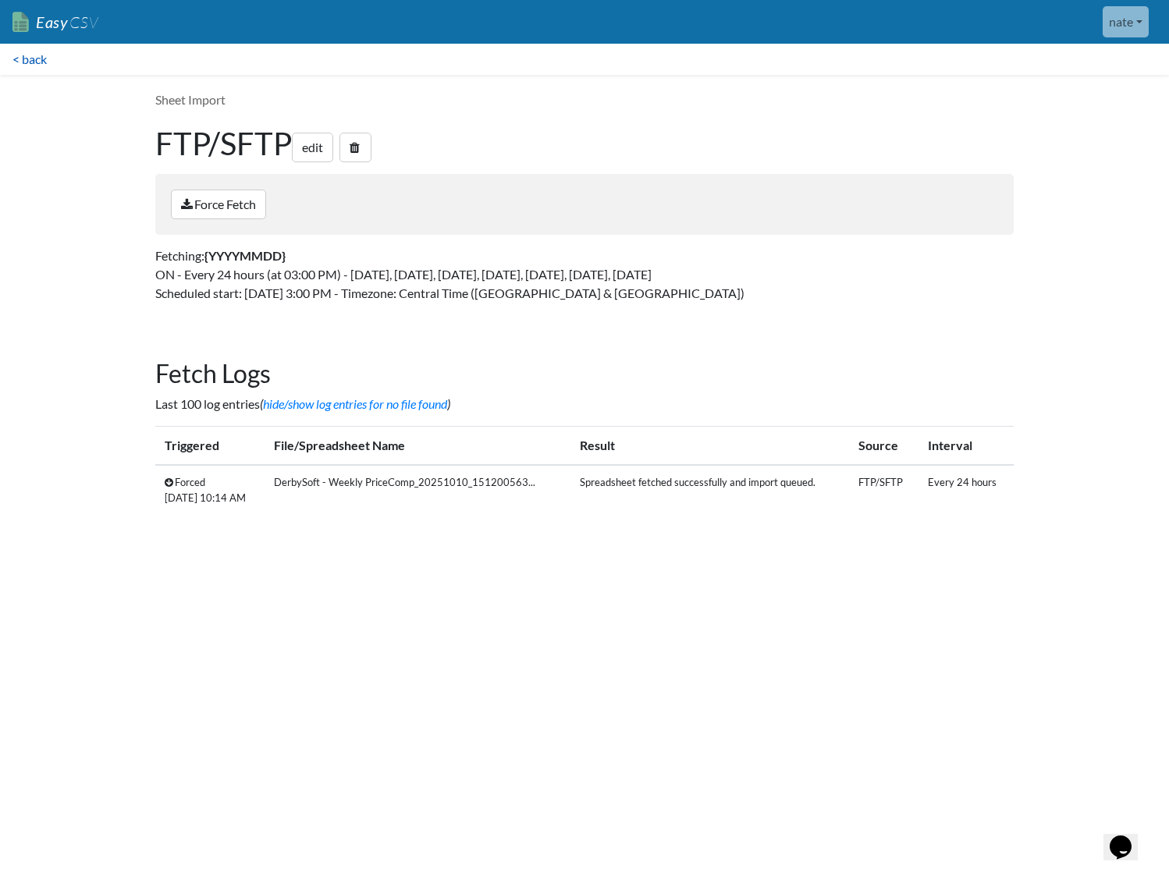
click at [23, 72] on link "< back" at bounding box center [29, 59] width 59 height 31
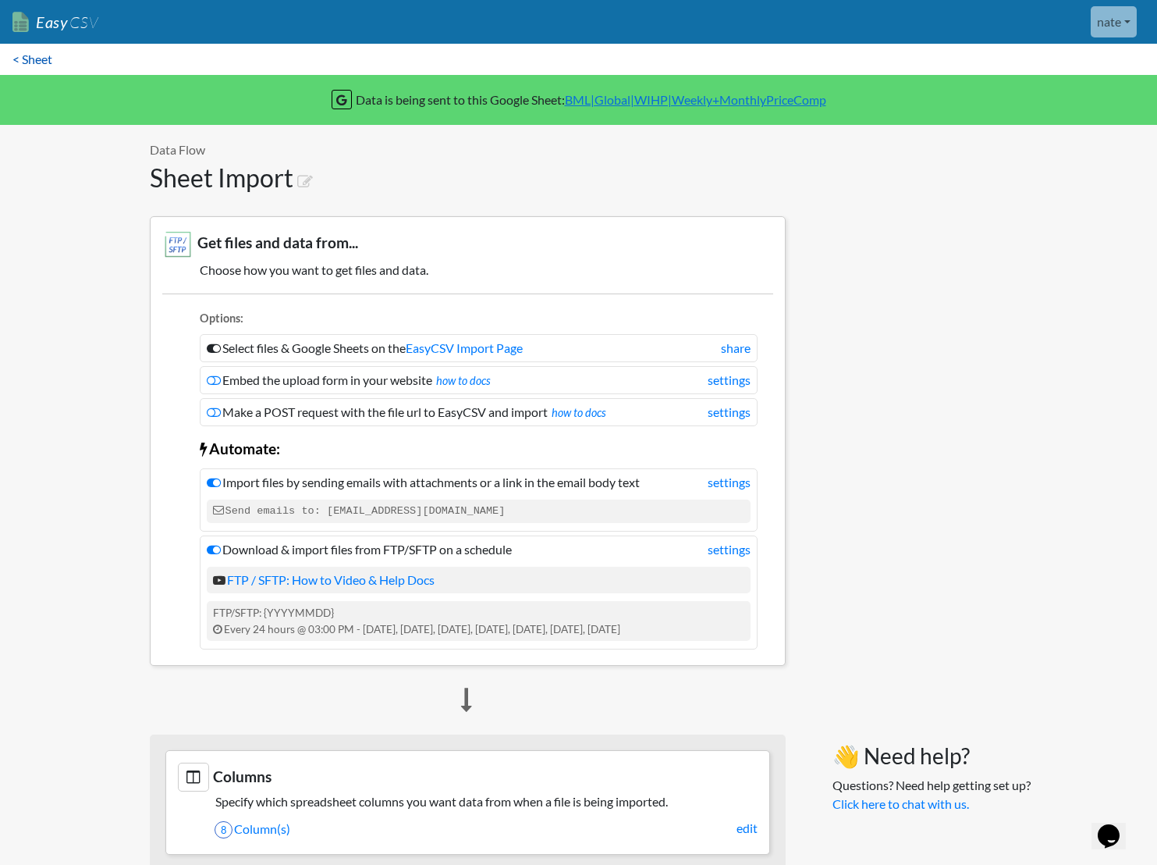
click at [34, 66] on link "< Sheet" at bounding box center [32, 59] width 65 height 31
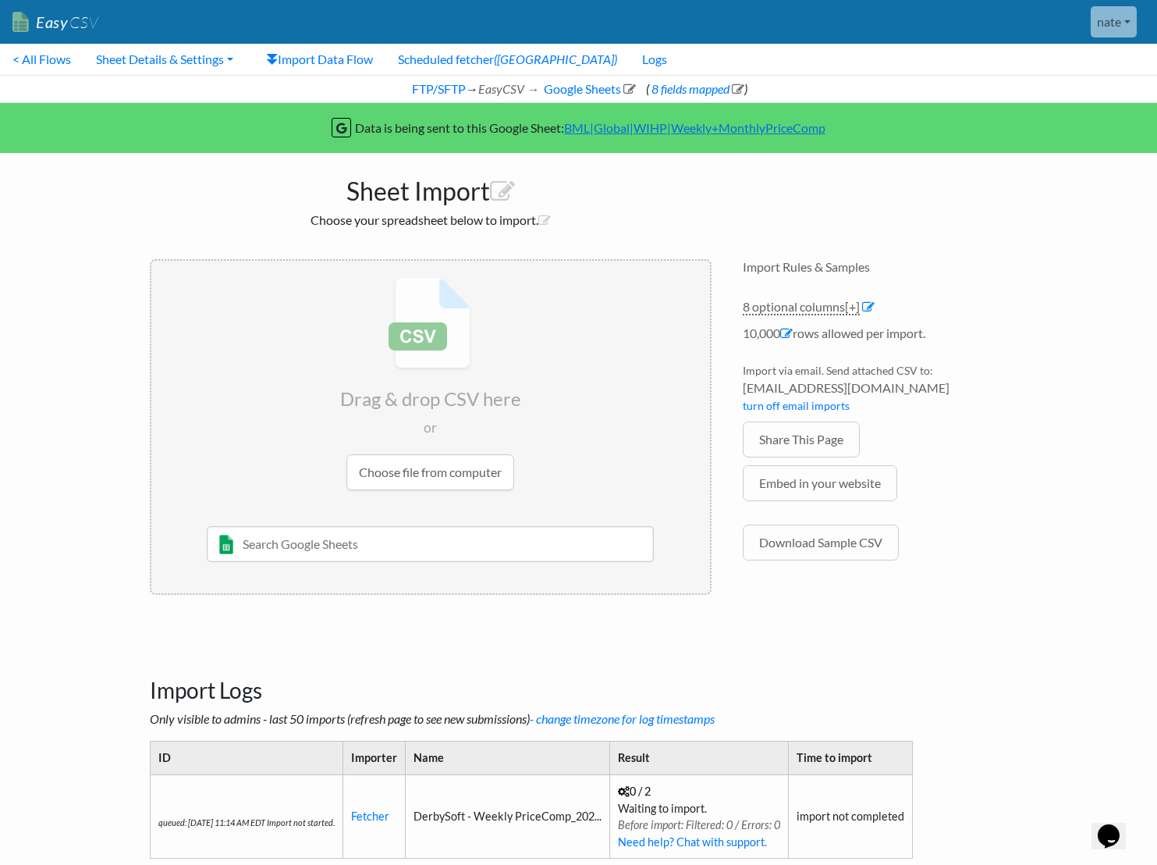
click at [54, 30] on link "Easy CSV" at bounding box center [55, 22] width 86 height 32
click at [54, 62] on link "< All Flows" at bounding box center [41, 59] width 83 height 31
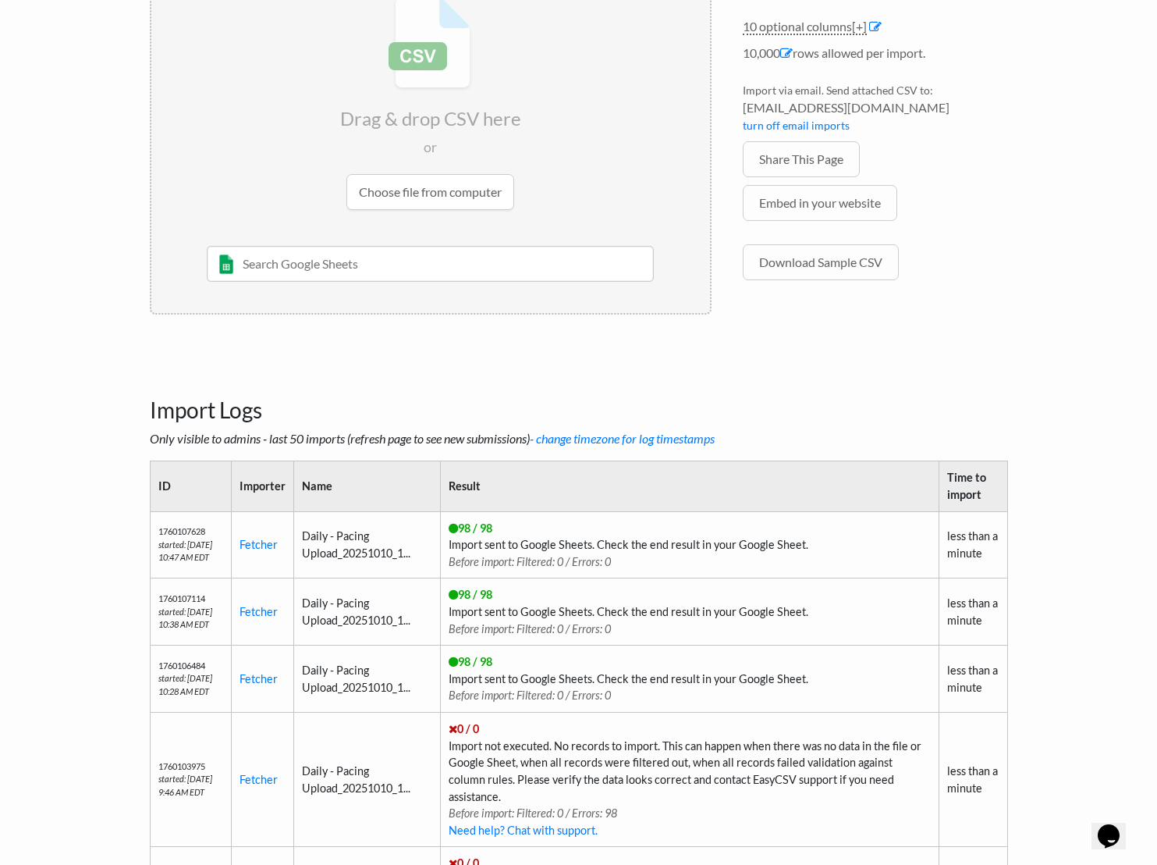
scroll to position [55, 0]
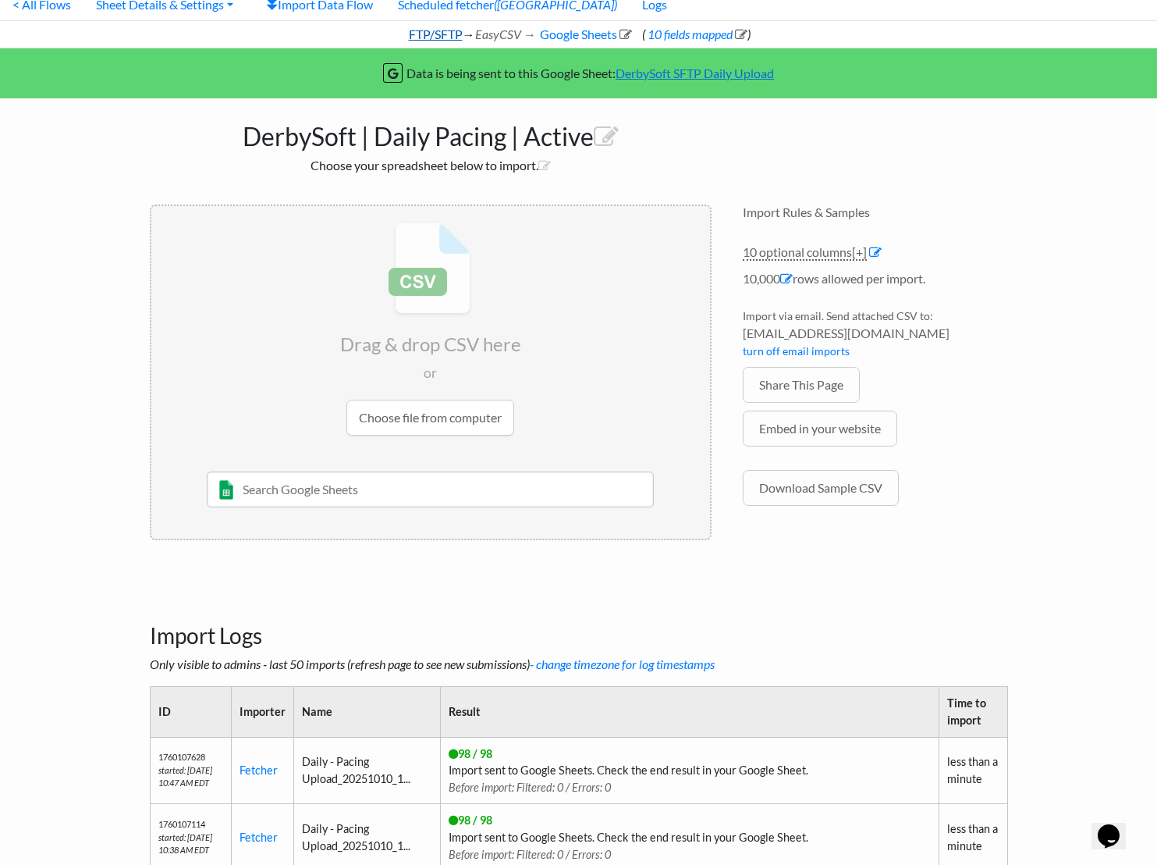
click at [432, 37] on link "FTP/SFTP" at bounding box center [435, 34] width 56 height 15
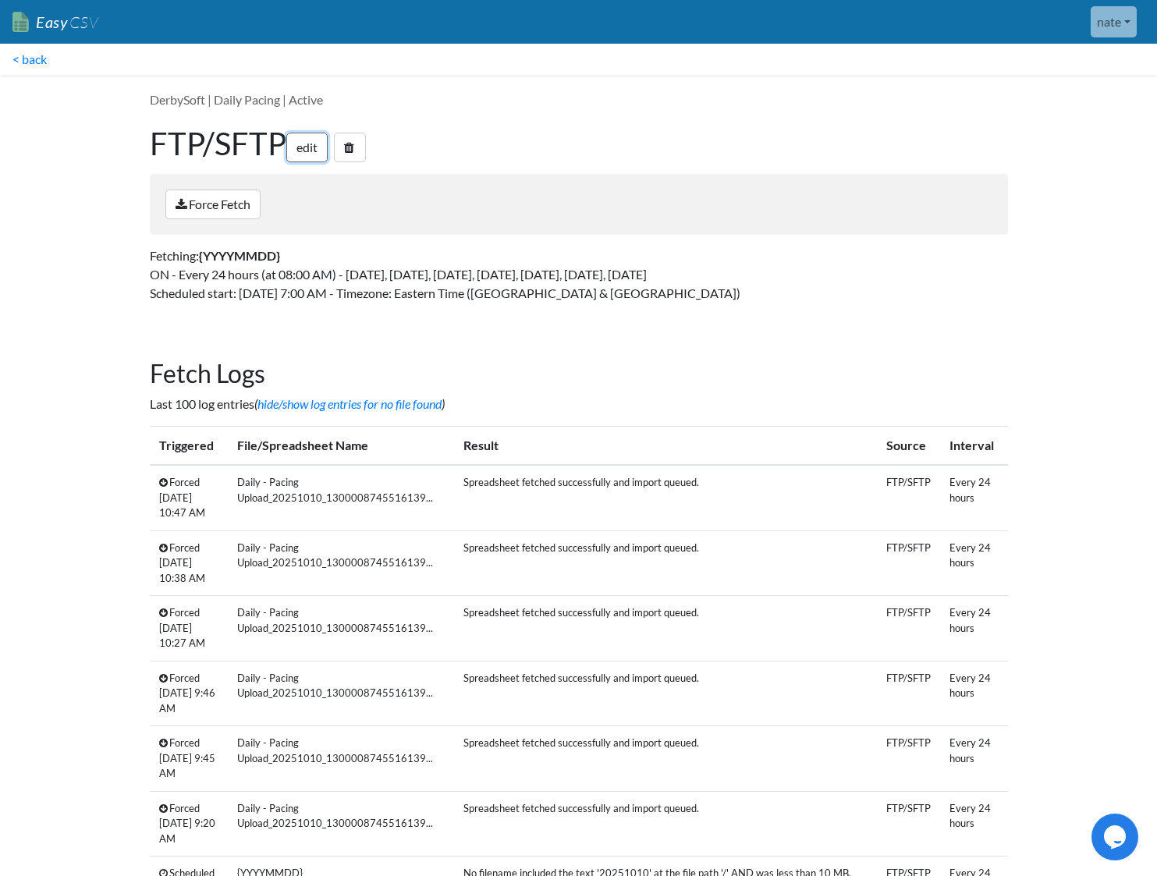
click at [306, 142] on link "edit" at bounding box center [306, 148] width 41 height 30
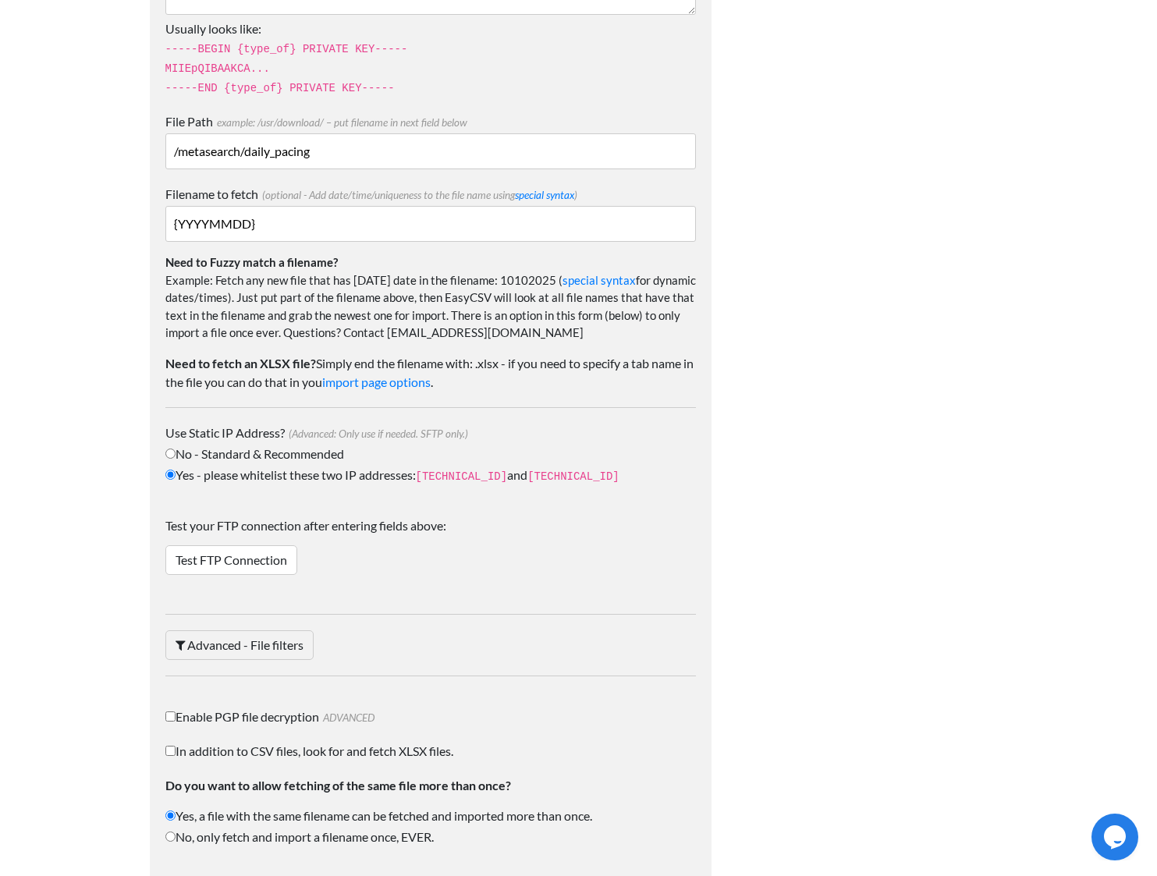
scroll to position [2224, 0]
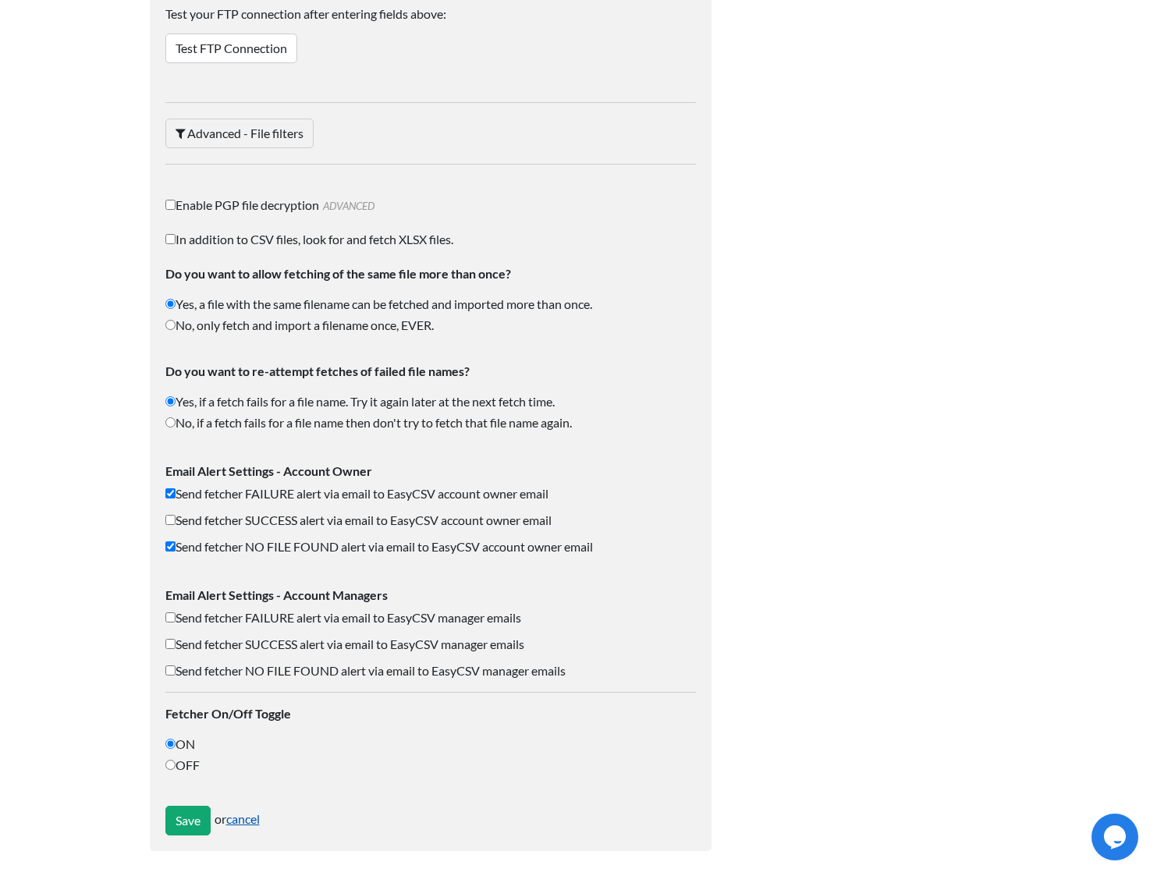
click at [243, 809] on div "Please change how often you want to fetch and import above -or- choose to group…" at bounding box center [430, 821] width 531 height 30
click at [243, 812] on link "cancel" at bounding box center [243, 819] width 34 height 15
